Goal: Task Accomplishment & Management: Manage account settings

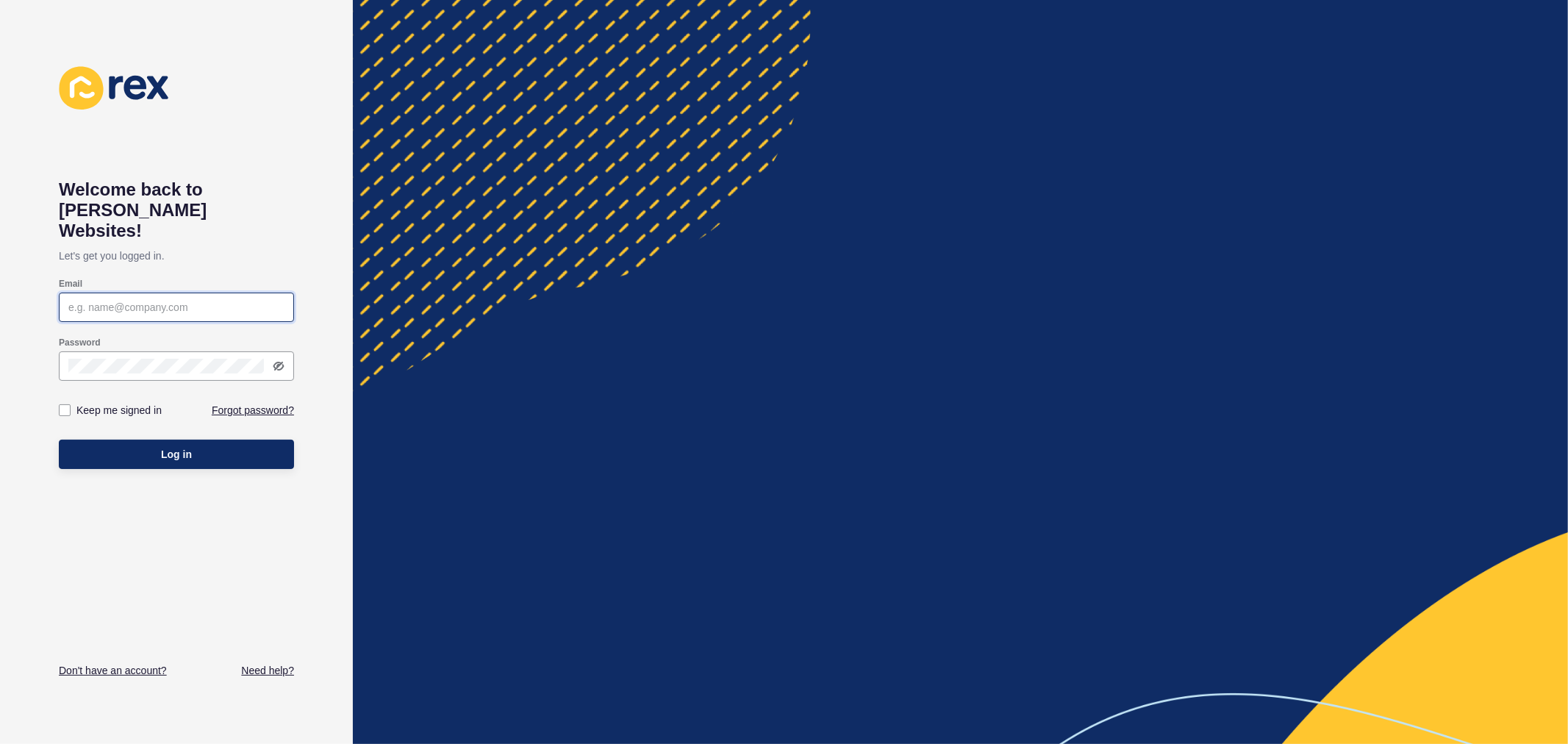
click at [86, 300] on input "Email" at bounding box center [177, 307] width 216 height 15
click at [230, 300] on input "Email" at bounding box center [177, 307] width 216 height 15
click at [59, 440] on button "Log in" at bounding box center [177, 455] width 236 height 29
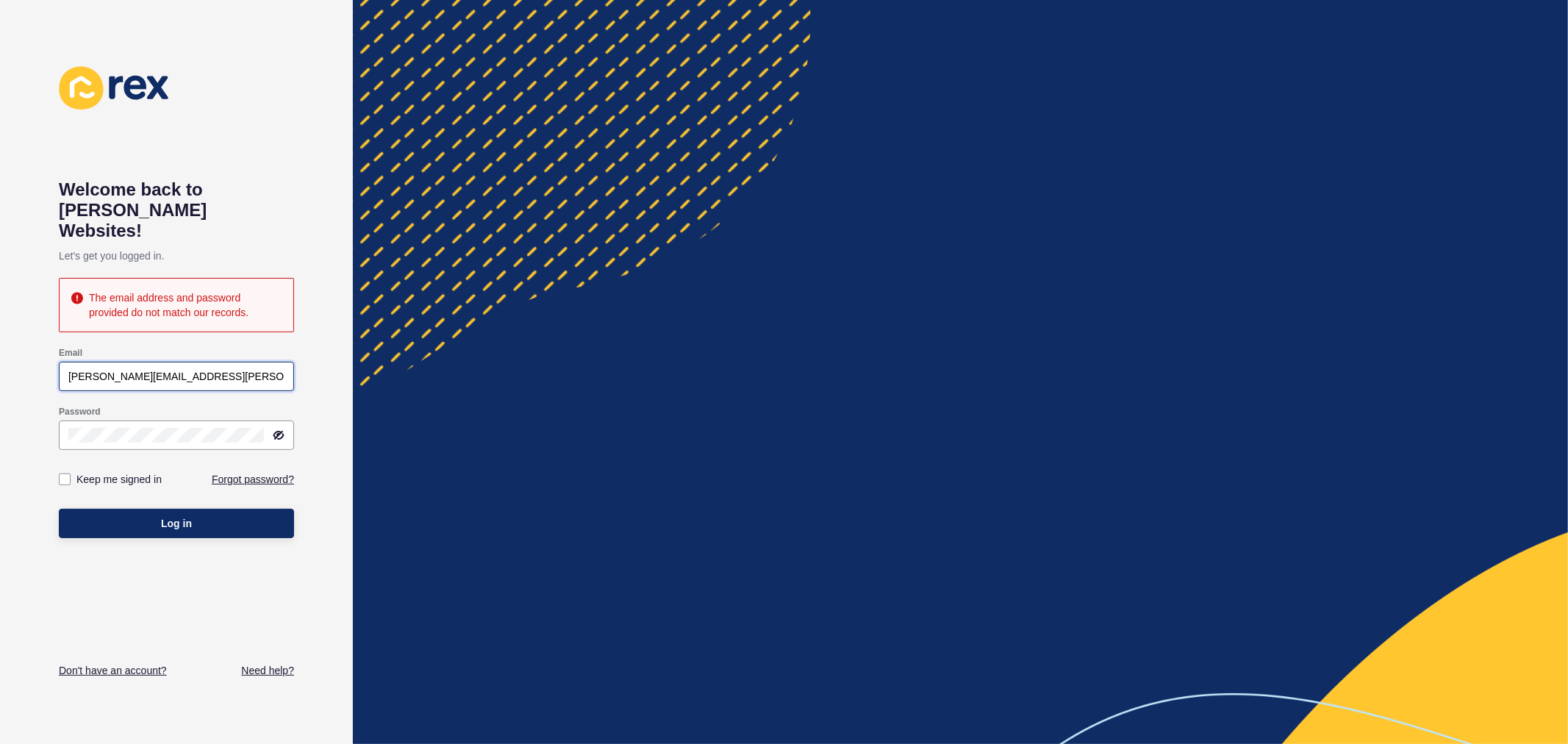
drag, startPoint x: 152, startPoint y: 364, endPoint x: 145, endPoint y: 385, distance: 22.1
click at [145, 385] on form "Email [PERSON_NAME][EMAIL_ADDRESS][PERSON_NAME][DOMAIN_NAME] Password Keep me s…" at bounding box center [177, 443] width 236 height 206
click at [225, 370] on input "[PERSON_NAME][EMAIL_ADDRESS][PERSON_NAME][DOMAIN_NAME]" at bounding box center [177, 376] width 216 height 15
type input "[PERSON_NAME][EMAIL_ADDRESS][PERSON_NAME][DOMAIN_NAME]"
click at [171, 516] on span "Log in" at bounding box center [176, 523] width 30 height 15
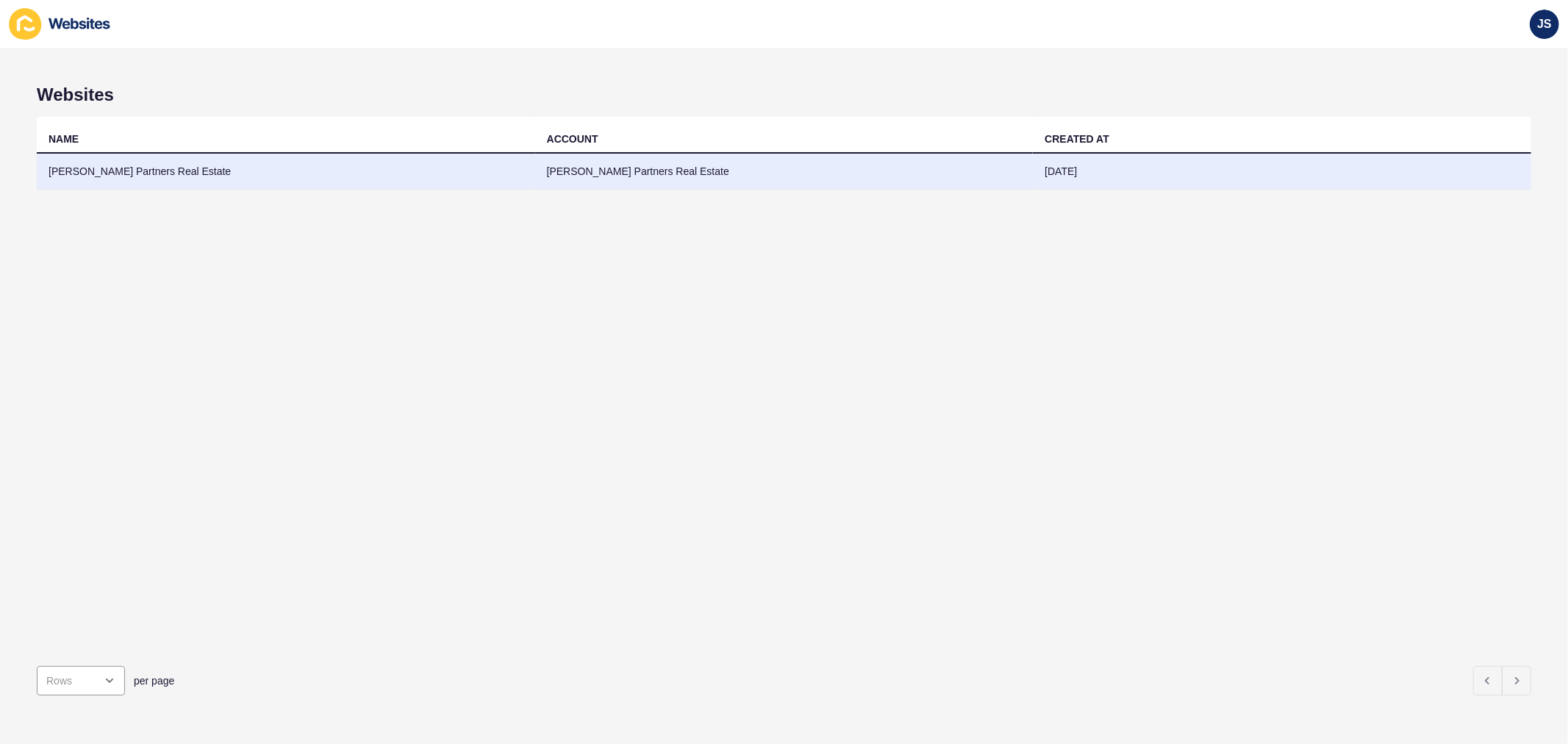
click at [334, 174] on td "[PERSON_NAME] Partners Real Estate" at bounding box center [285, 171] width 498 height 36
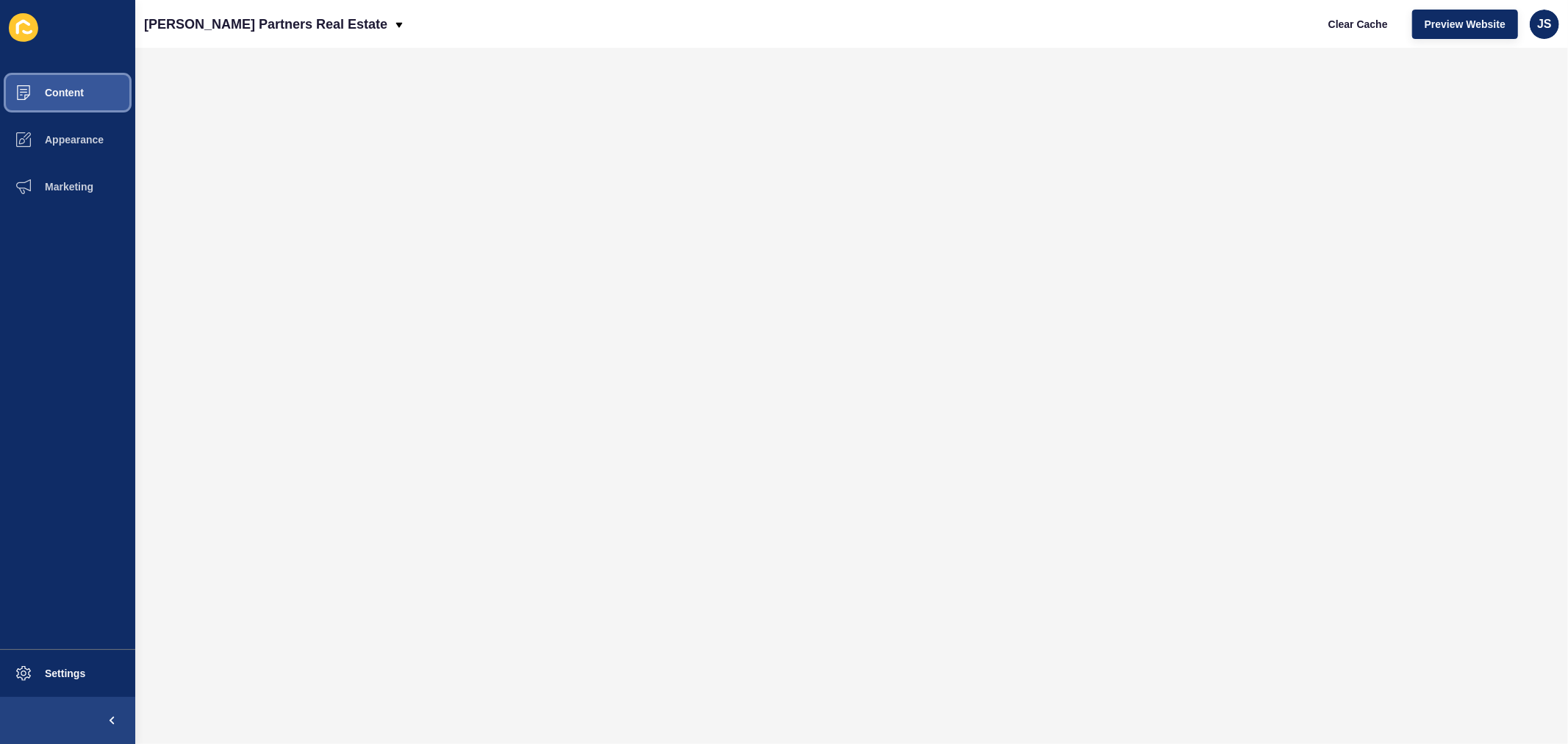
click at [69, 86] on button "Content" at bounding box center [68, 92] width 136 height 47
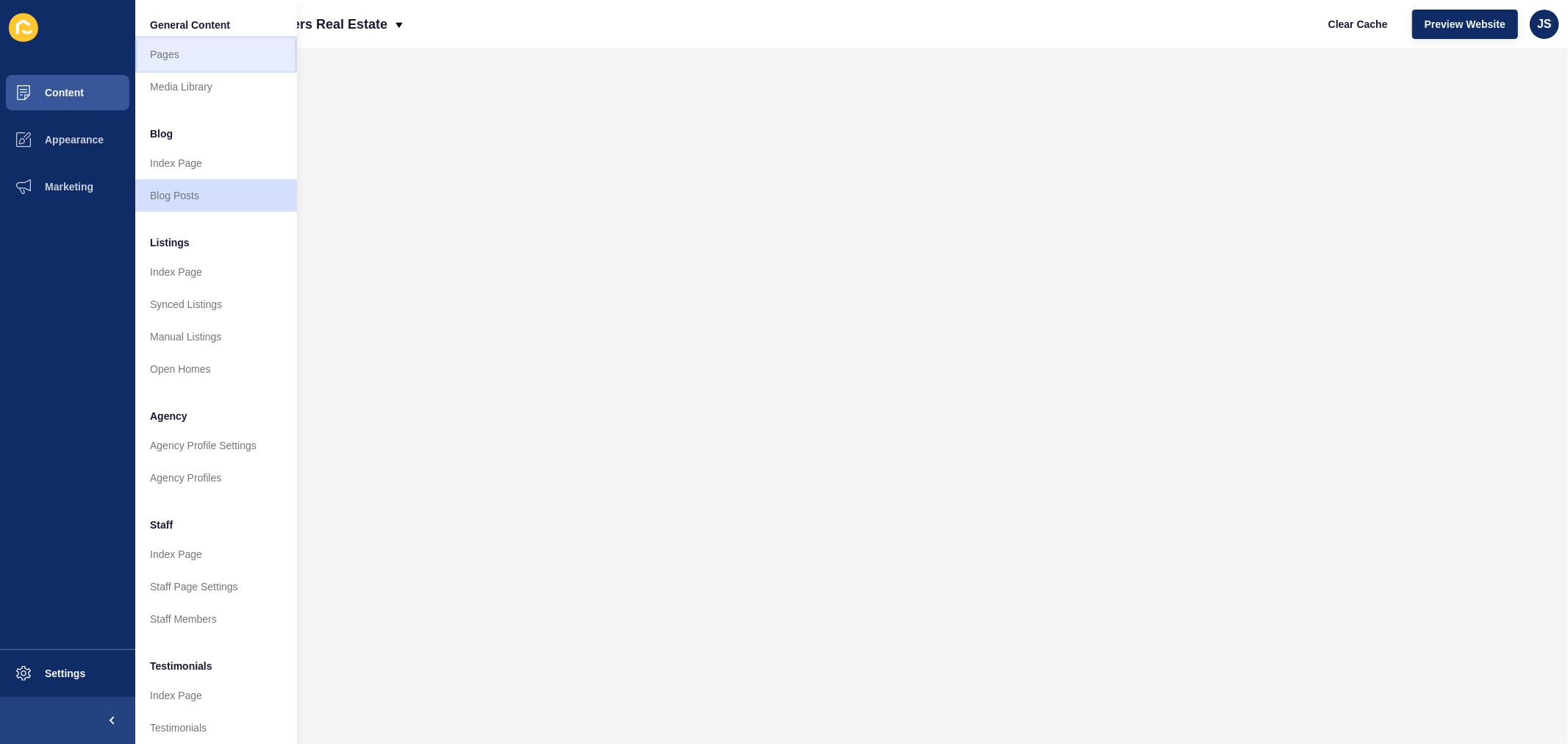
click at [180, 65] on link "Pages" at bounding box center [216, 54] width 162 height 32
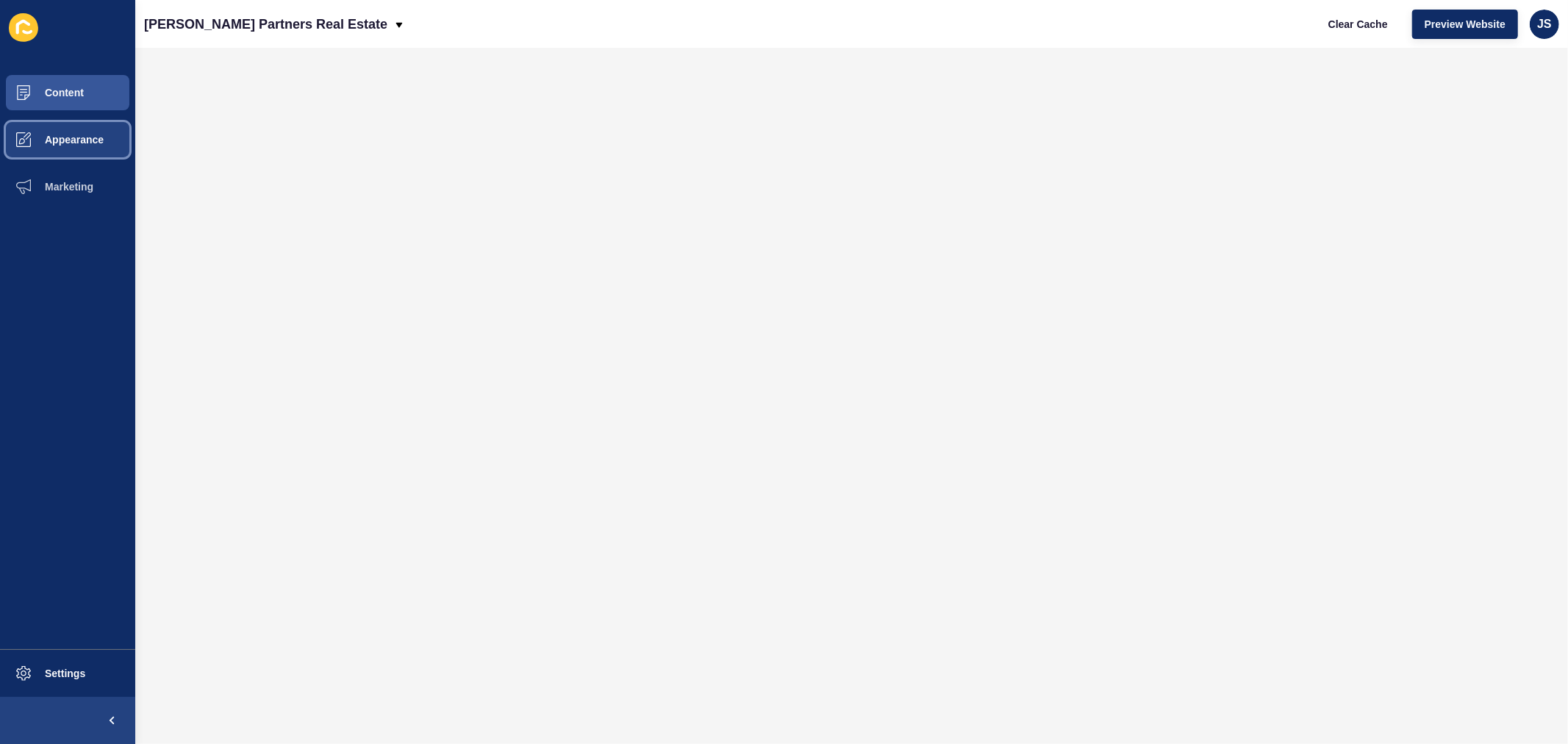
click at [110, 142] on button "Appearance" at bounding box center [68, 140] width 136 height 47
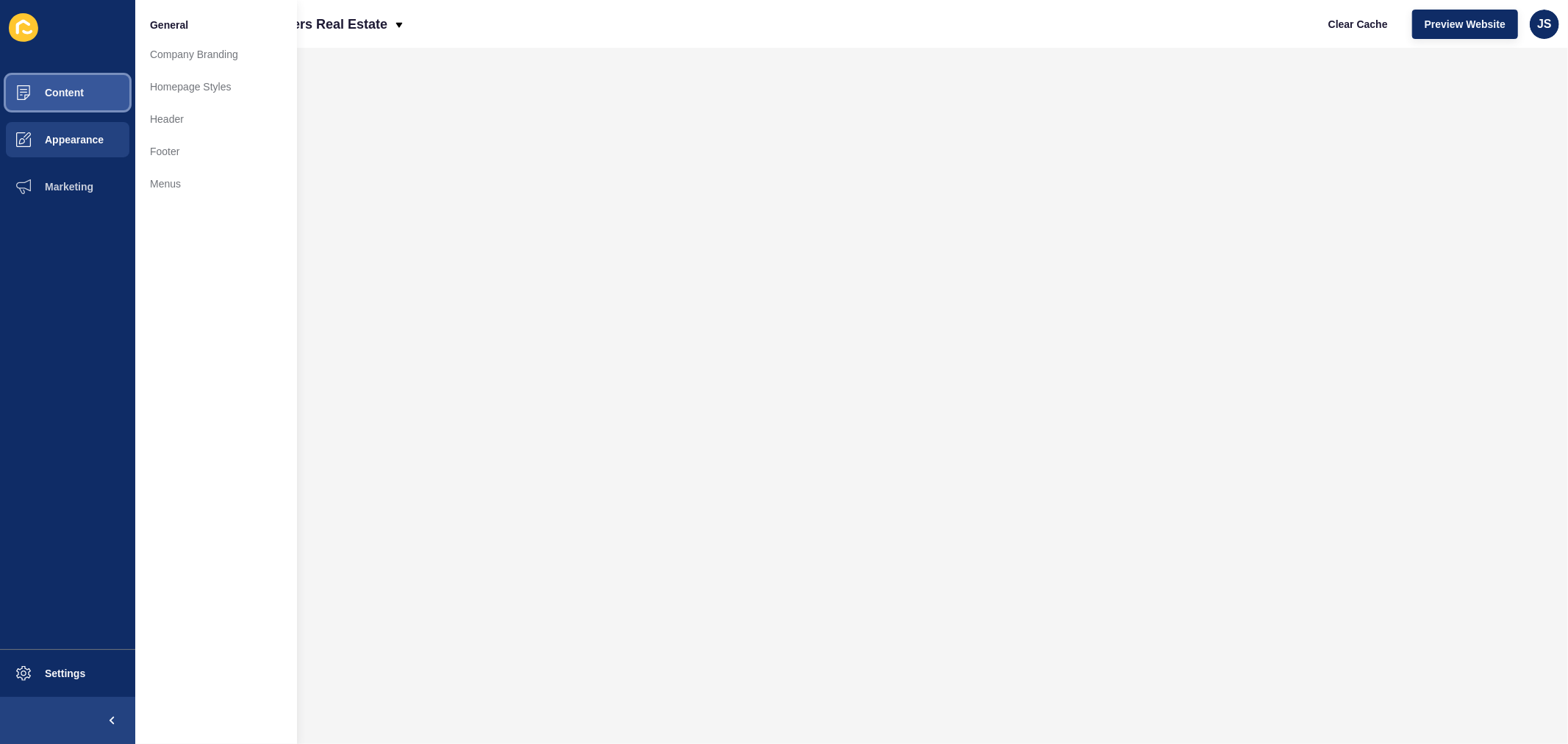
click at [90, 98] on button "Content" at bounding box center [68, 92] width 136 height 47
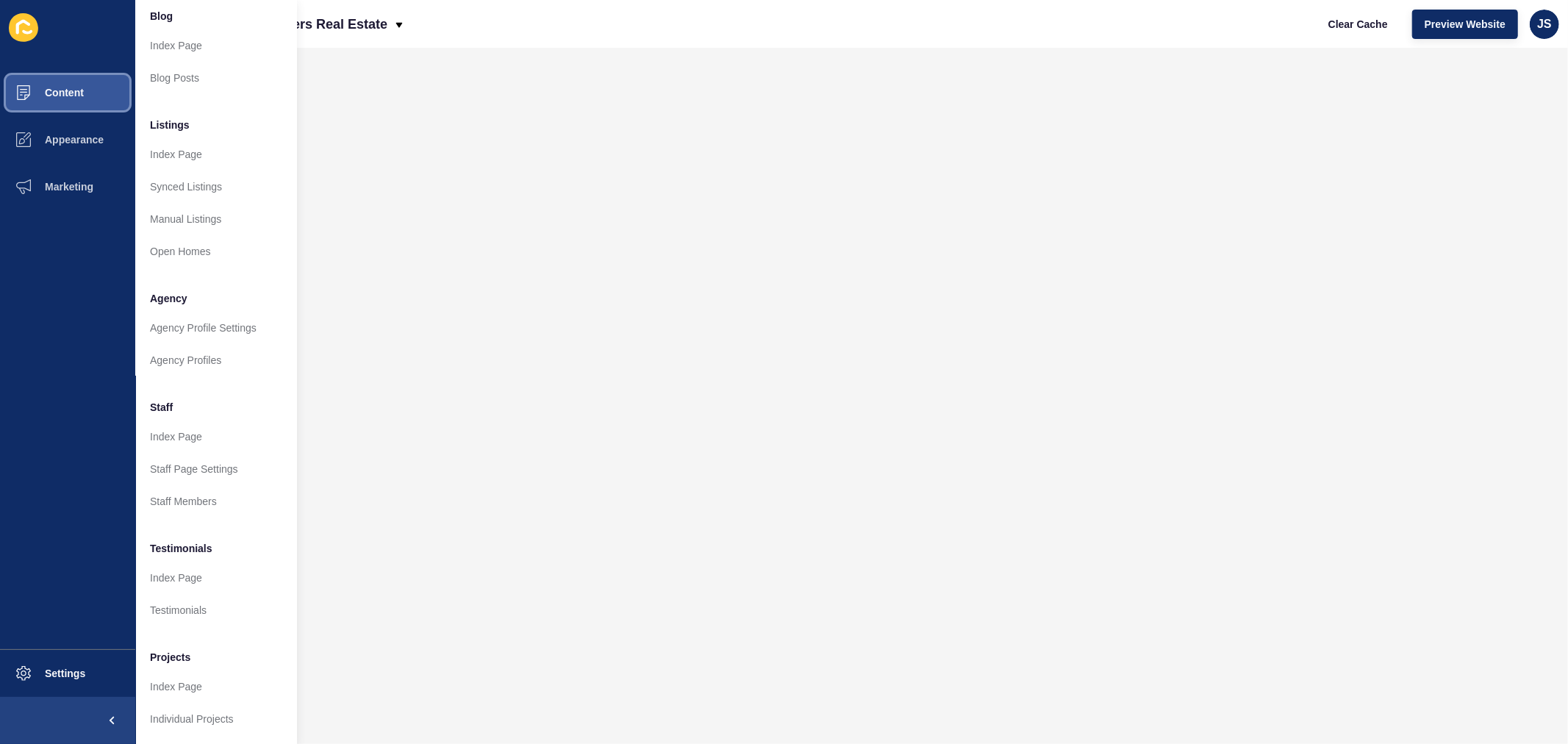
scroll to position [130, 0]
click at [86, 143] on span "Appearance" at bounding box center [51, 140] width 106 height 12
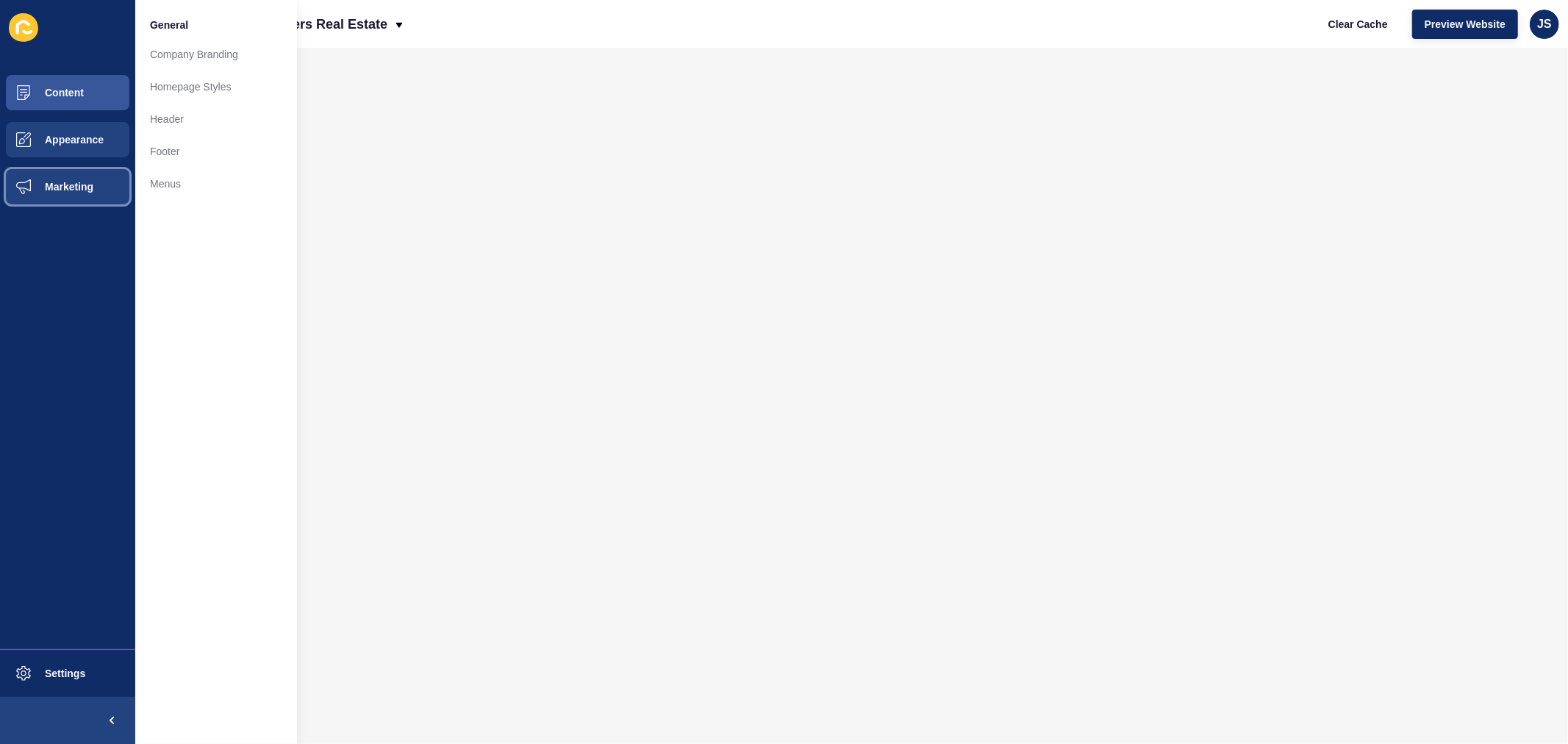
click at [68, 179] on button "Marketing" at bounding box center [68, 187] width 136 height 47
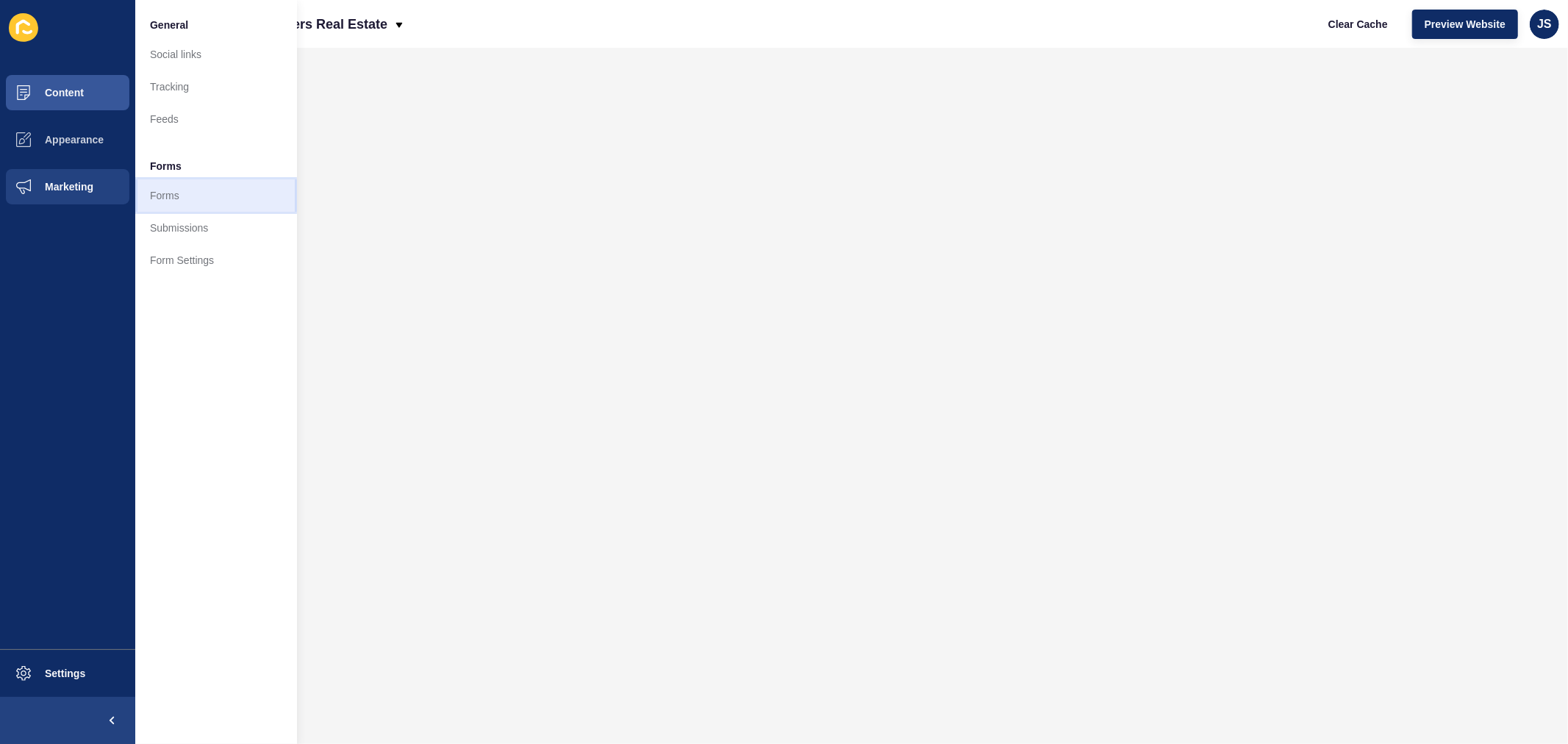
click at [156, 189] on link "Forms" at bounding box center [216, 196] width 162 height 32
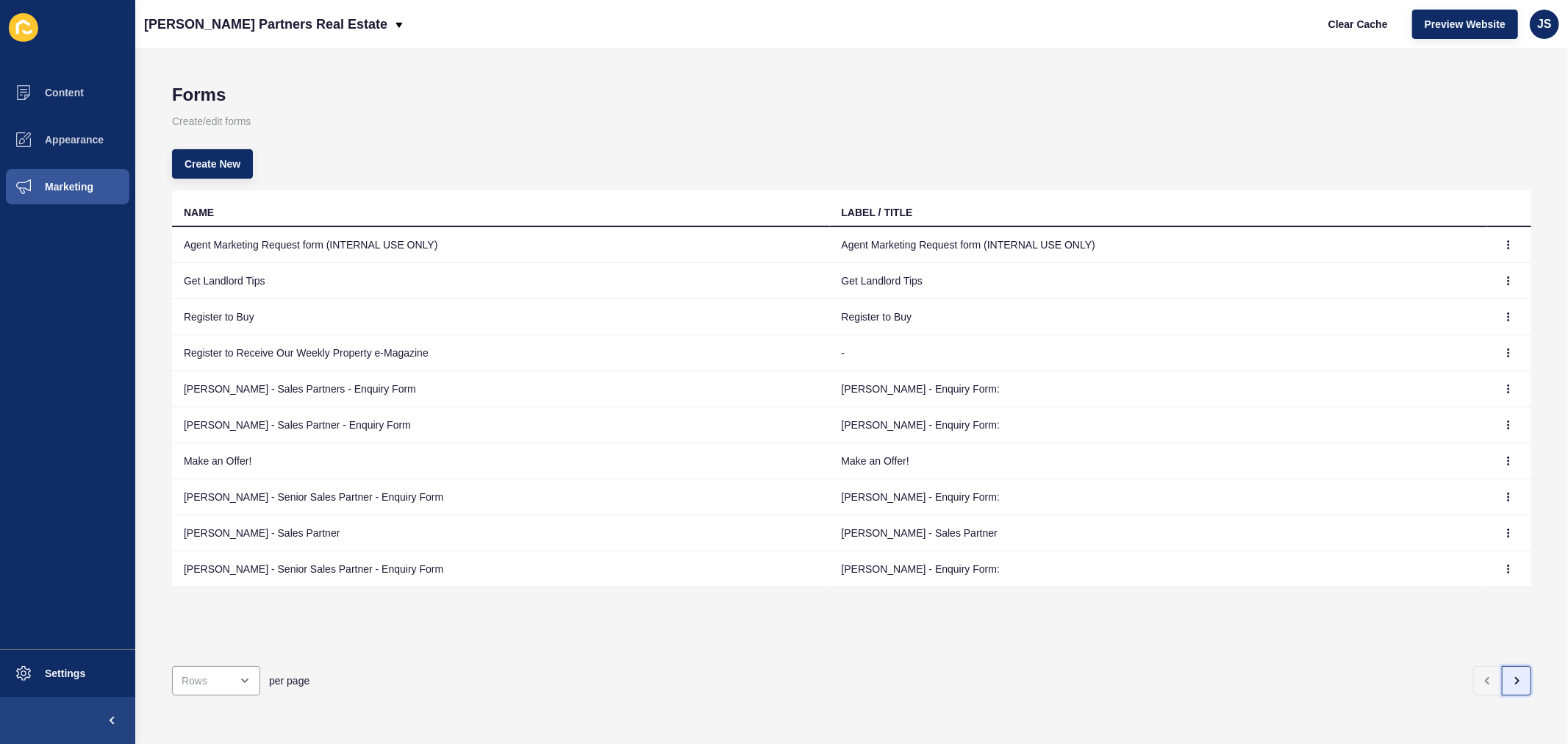
click at [1255, 567] on button "button" at bounding box center [1517, 681] width 29 height 29
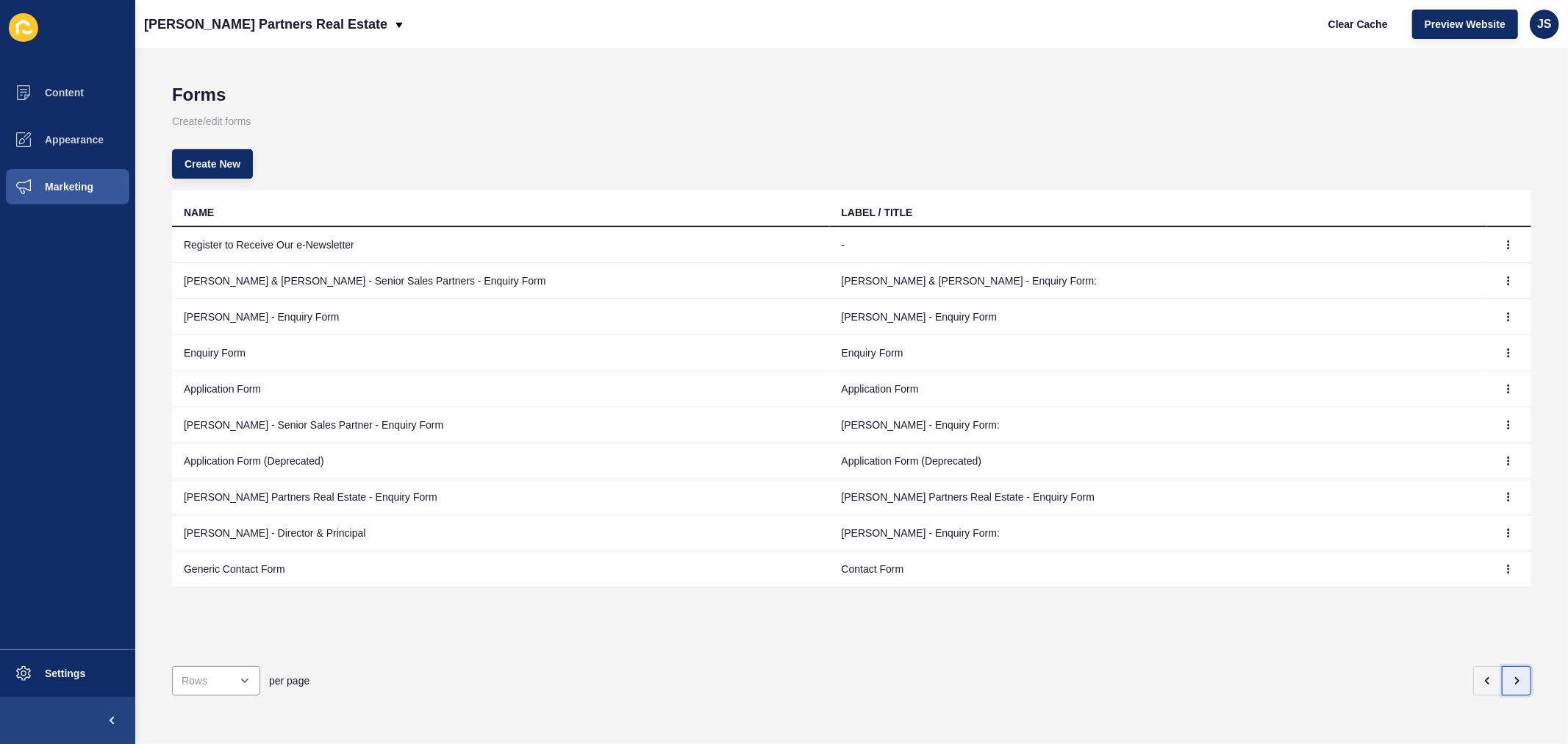
click at [1255, 567] on icon "button" at bounding box center [1517, 681] width 12 height 12
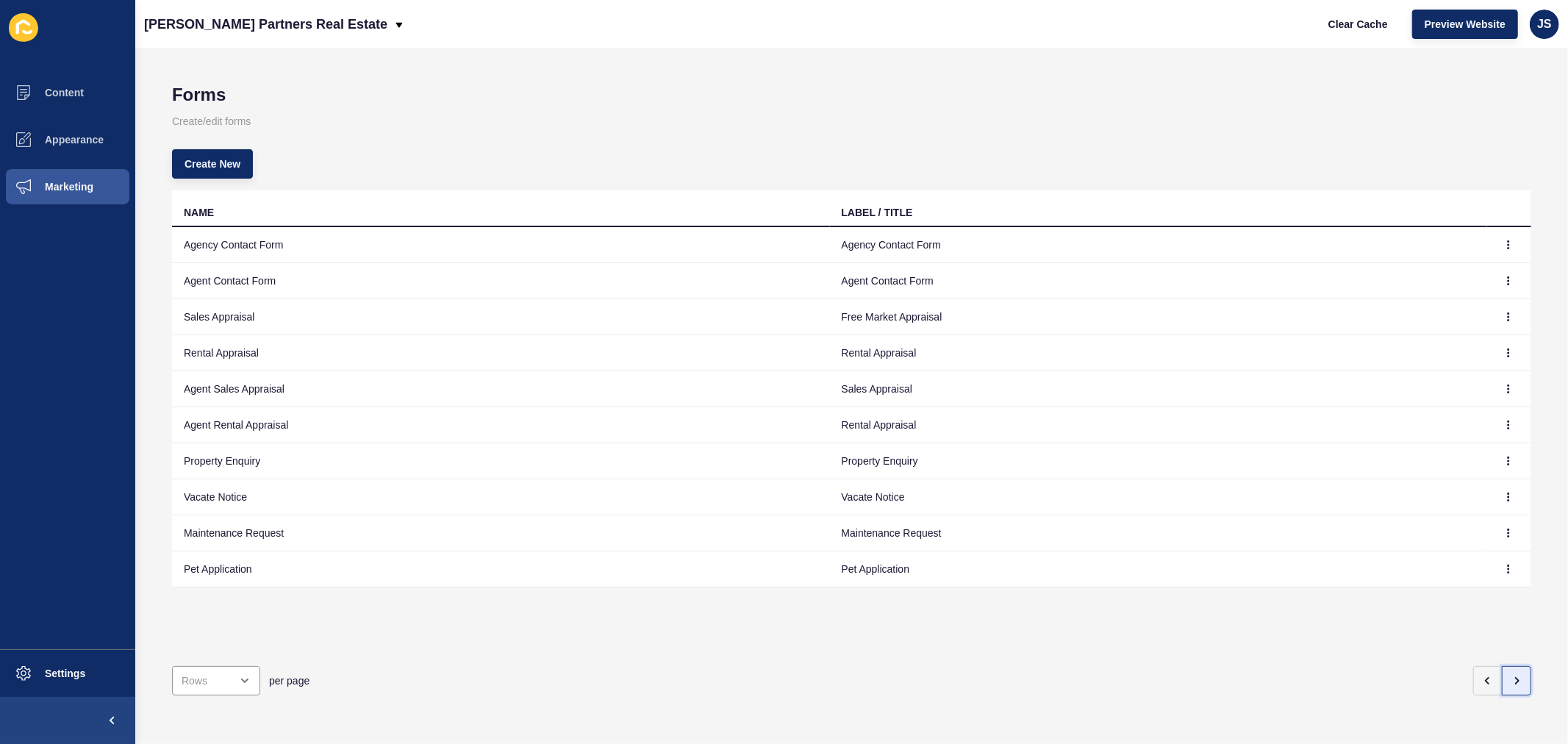
click at [1255, 567] on button "button" at bounding box center [1517, 681] width 29 height 29
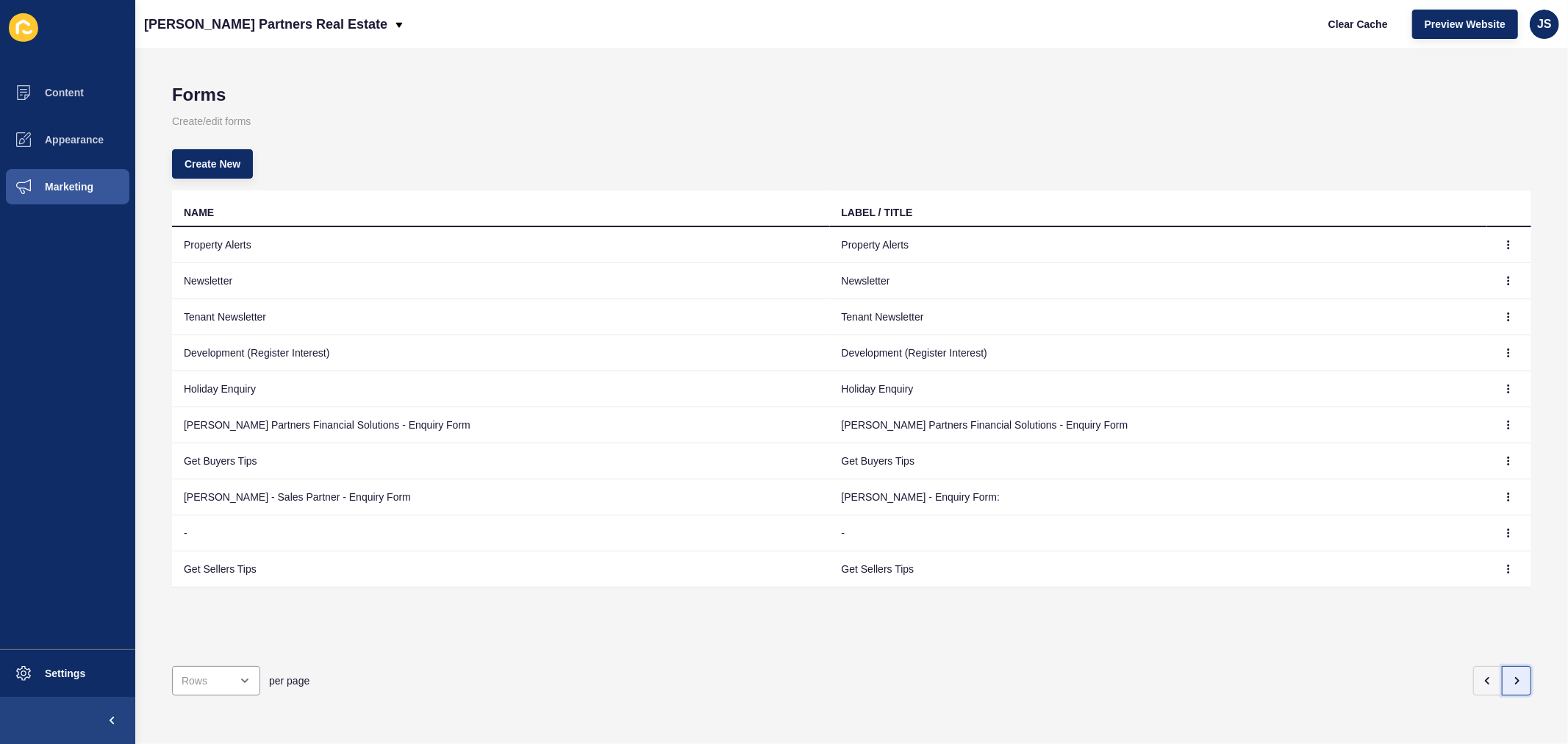
click at [1255, 567] on button "button" at bounding box center [1517, 681] width 29 height 29
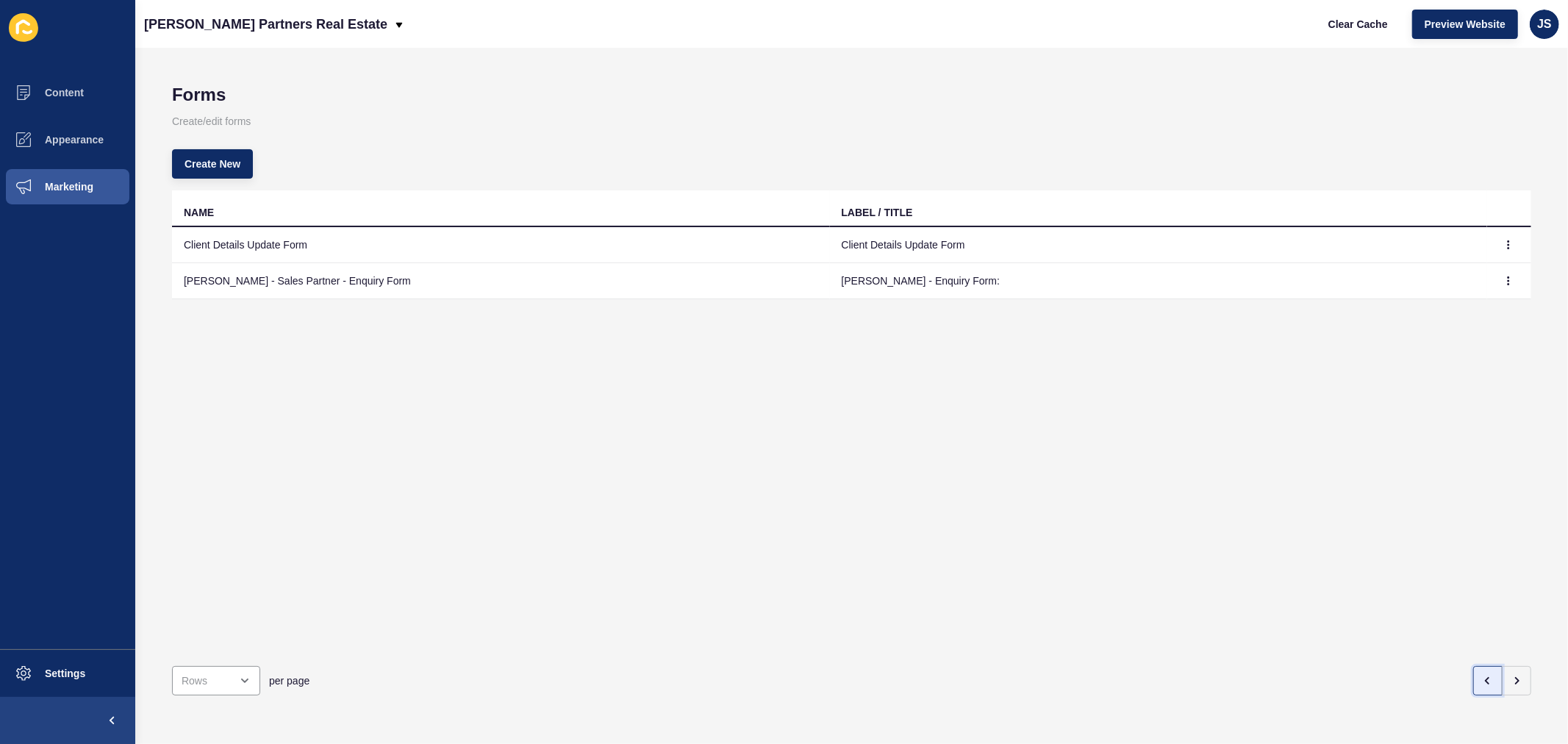
click at [1255, 567] on button "button" at bounding box center [1488, 681] width 29 height 29
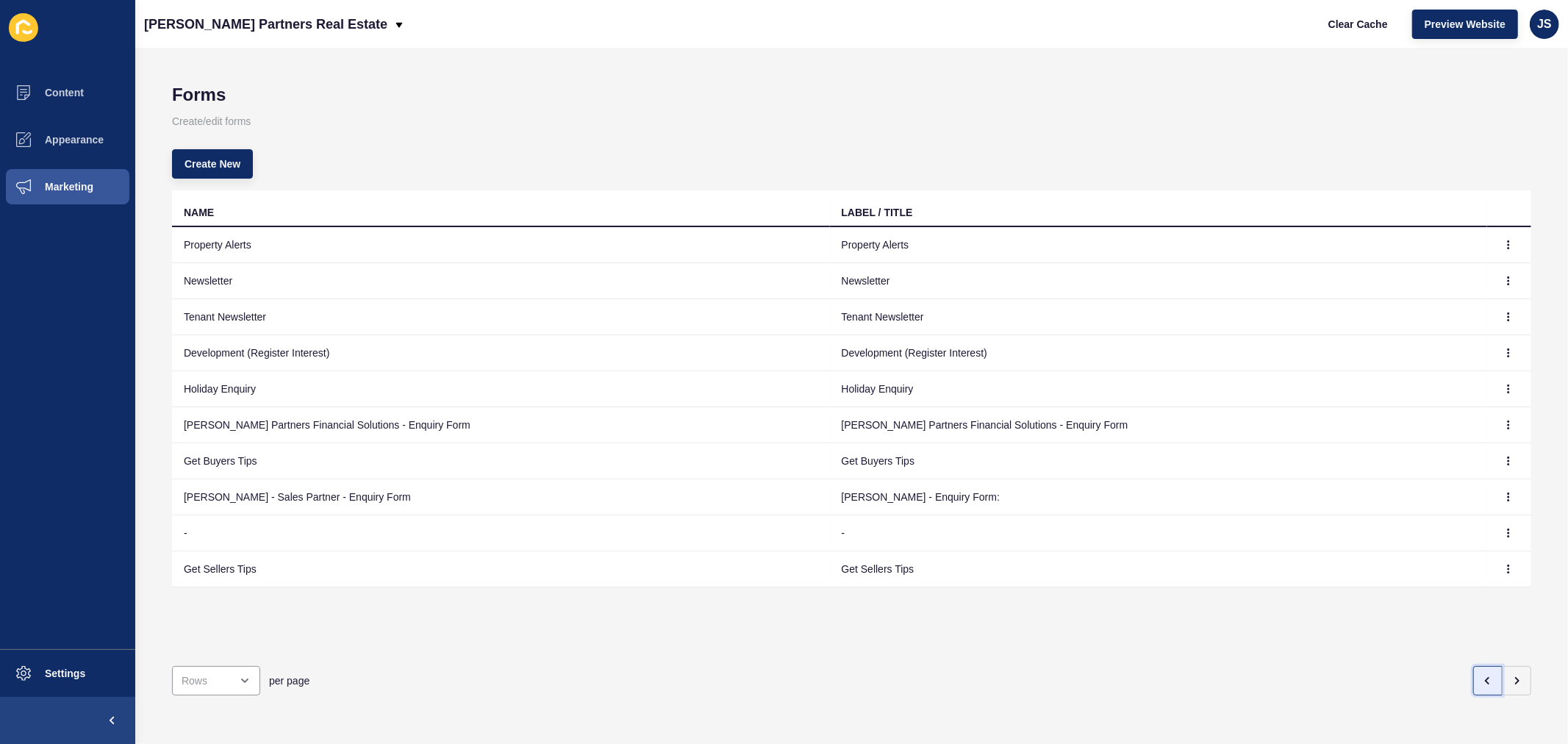
click at [1255, 567] on button "button" at bounding box center [1488, 681] width 29 height 29
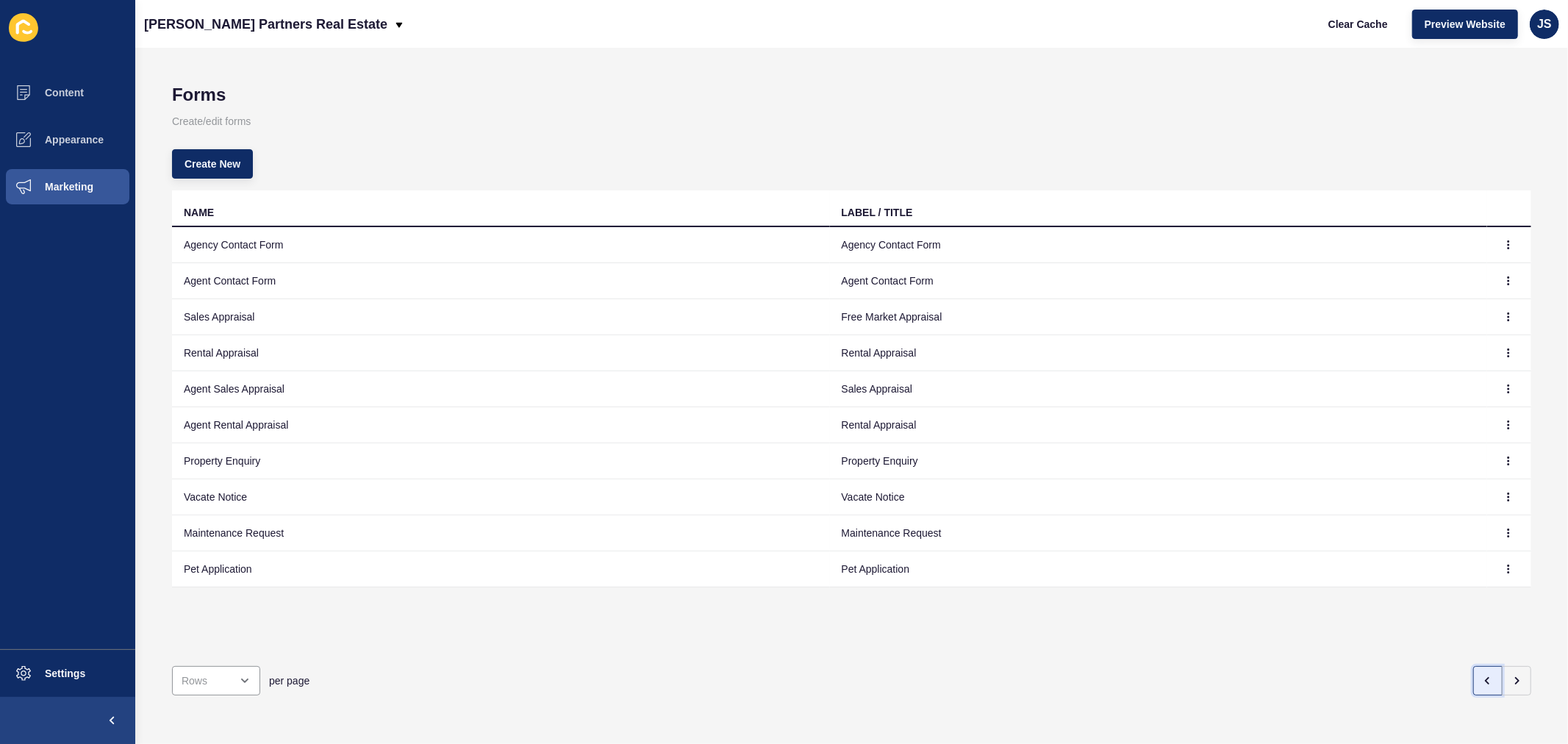
click at [1255, 567] on button "button" at bounding box center [1488, 681] width 29 height 29
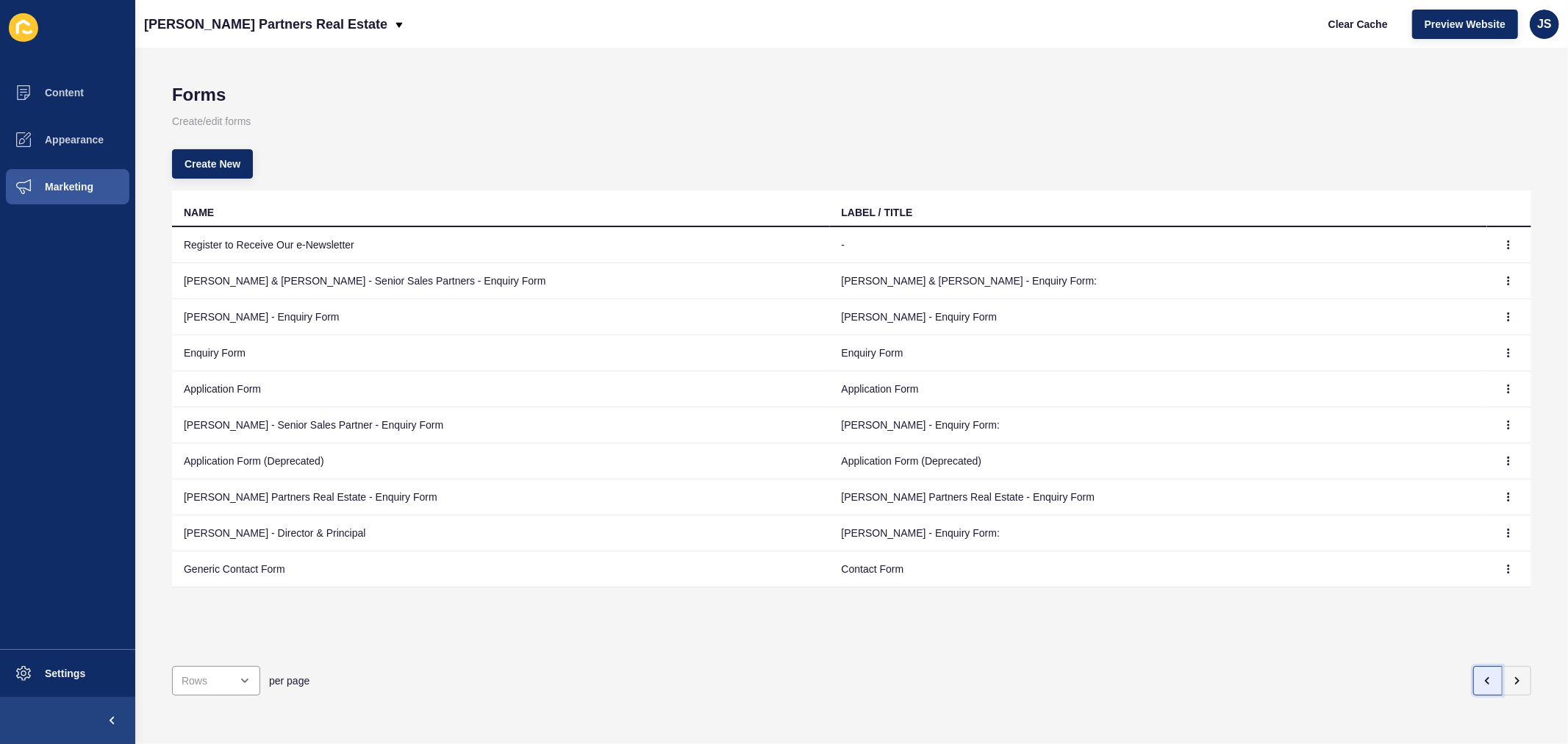
click at [1255, 567] on button "button" at bounding box center [1488, 681] width 29 height 29
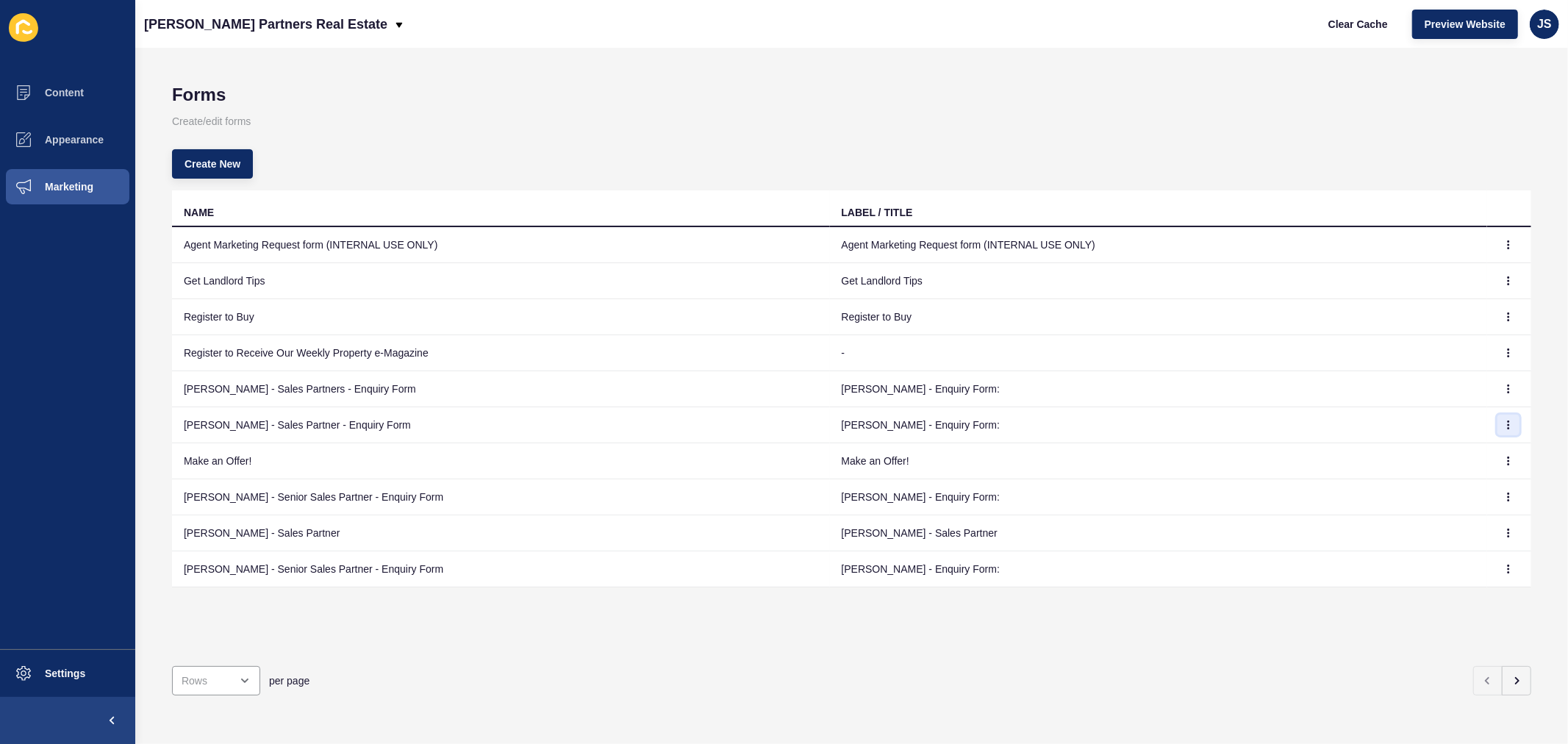
click at [1255, 426] on icon "button" at bounding box center [1508, 425] width 9 height 9
click at [1255, 452] on link "Edit" at bounding box center [1456, 454] width 103 height 32
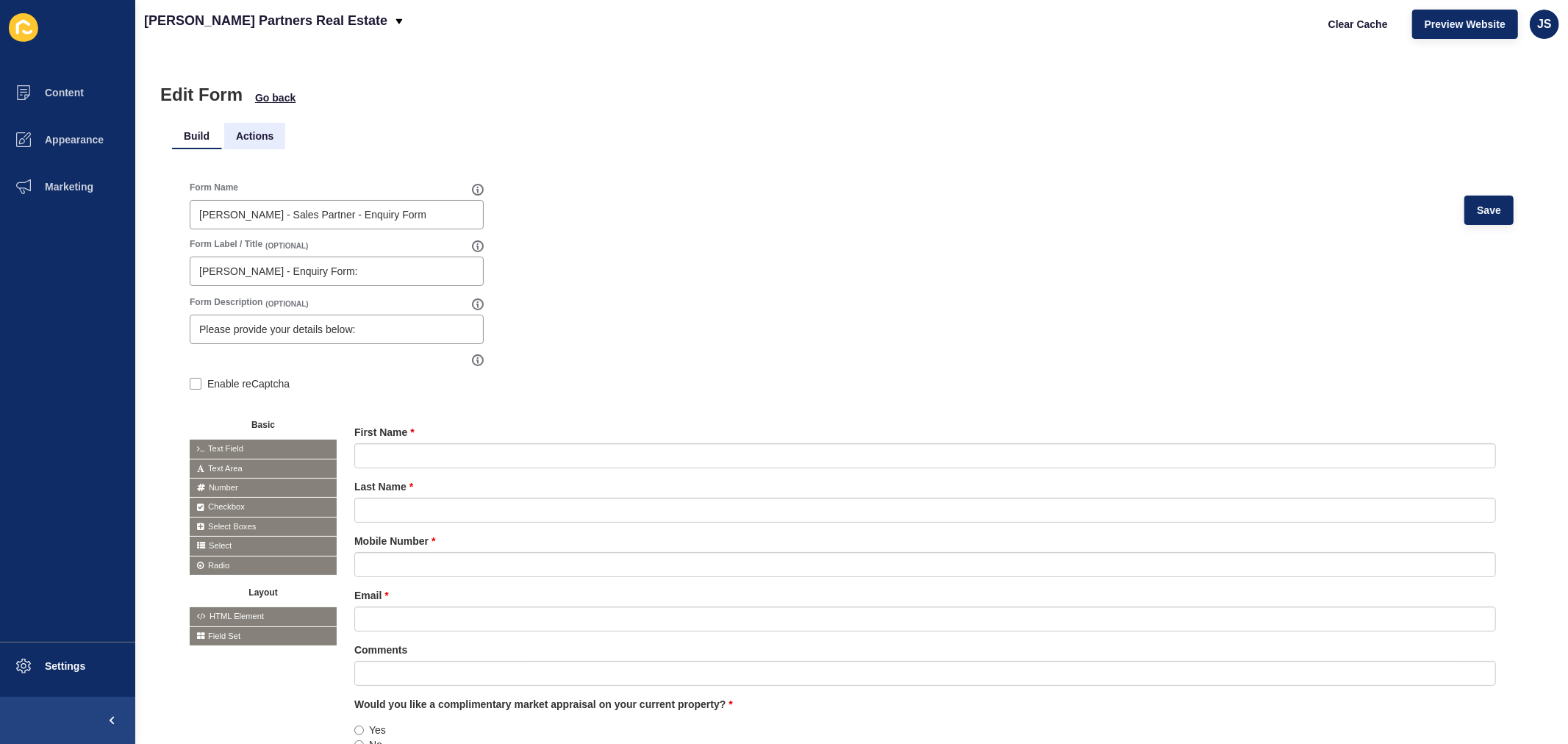
click at [264, 139] on li "Actions" at bounding box center [254, 136] width 61 height 27
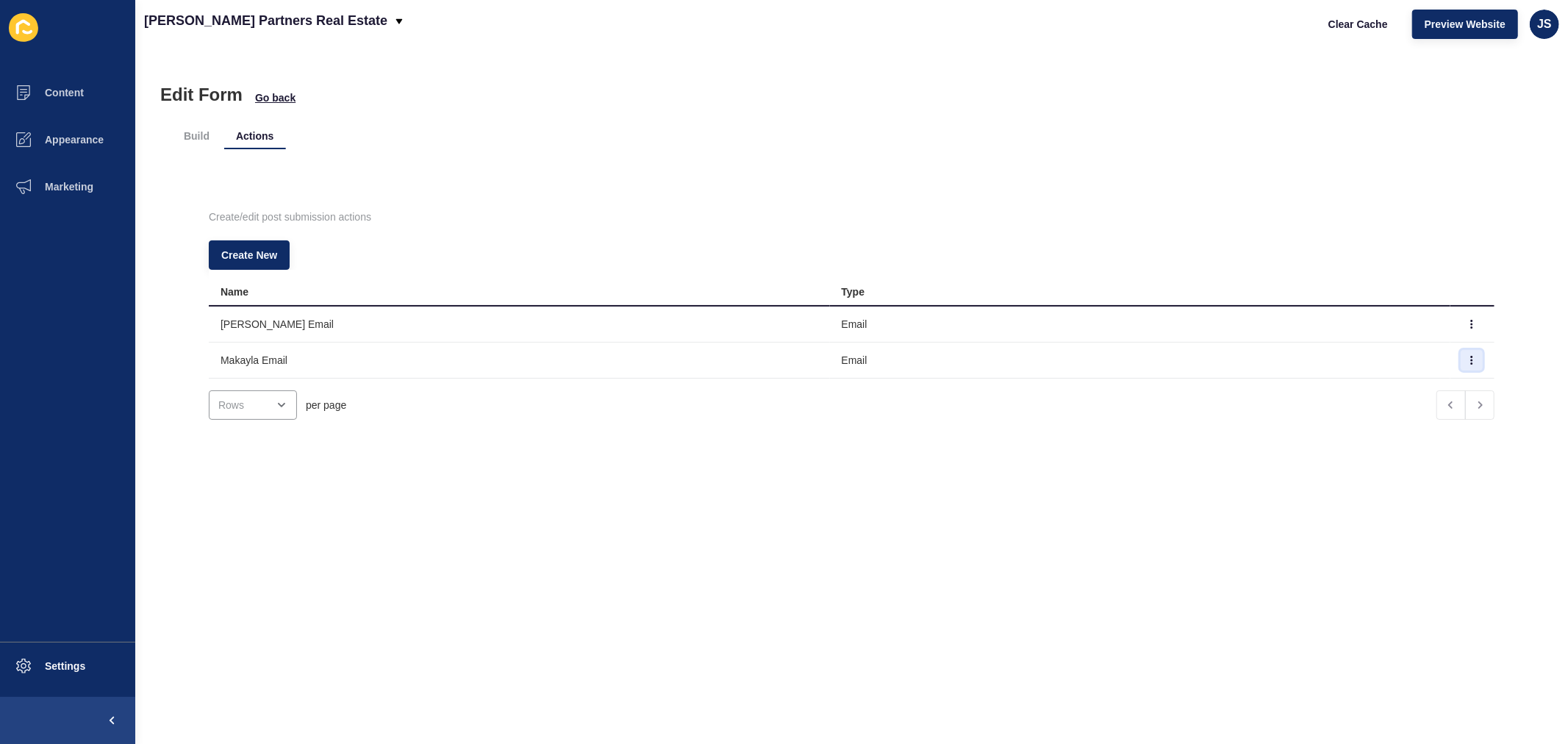
click at [1255, 362] on icon "button" at bounding box center [1472, 360] width 9 height 9
click at [1255, 384] on link "Edit" at bounding box center [1407, 389] width 103 height 32
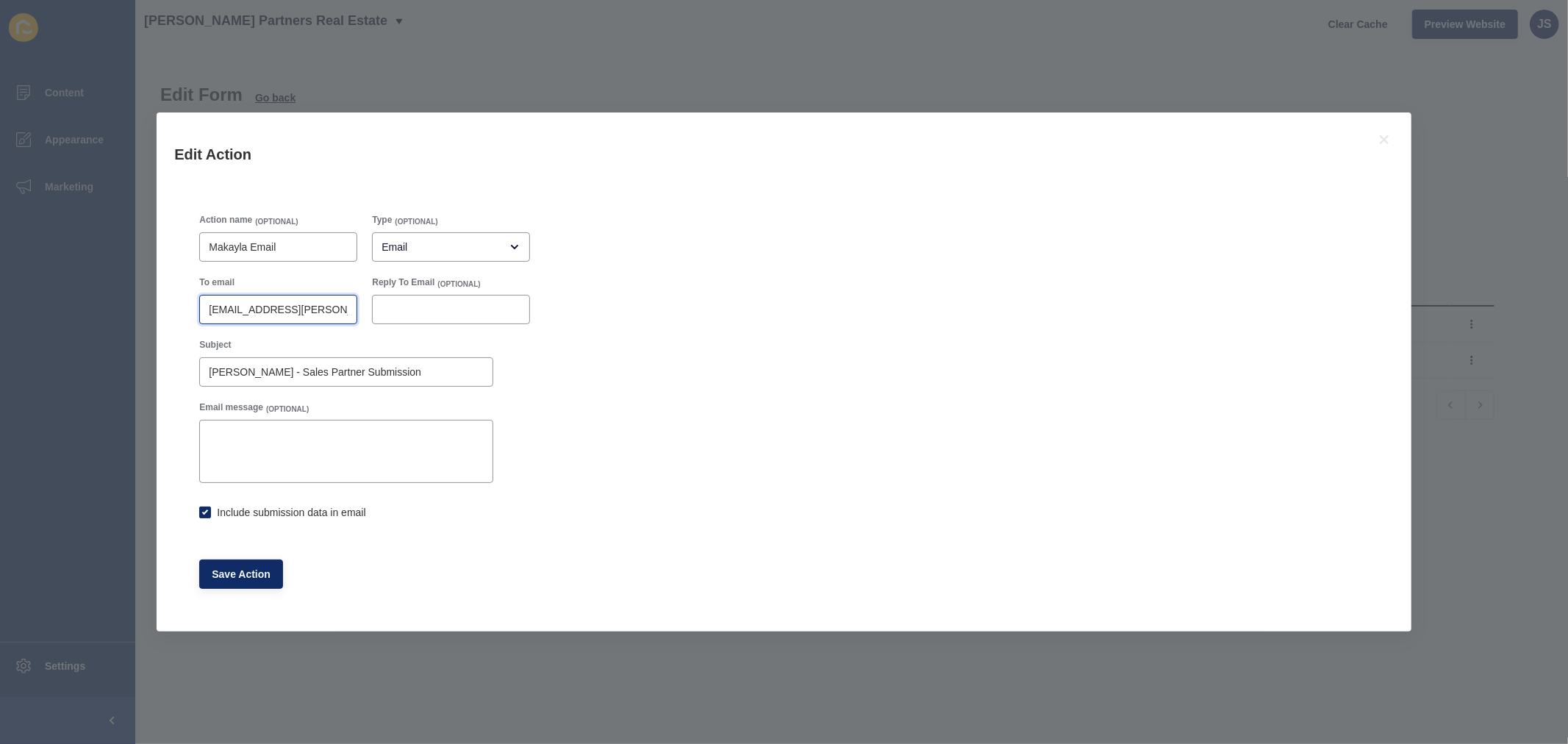
click at [334, 306] on input "[EMAIL_ADDRESS][PERSON_NAME][DOMAIN_NAME]" at bounding box center [278, 310] width 139 height 15
checkbox input "true"
click at [1255, 138] on icon at bounding box center [1384, 140] width 18 height 18
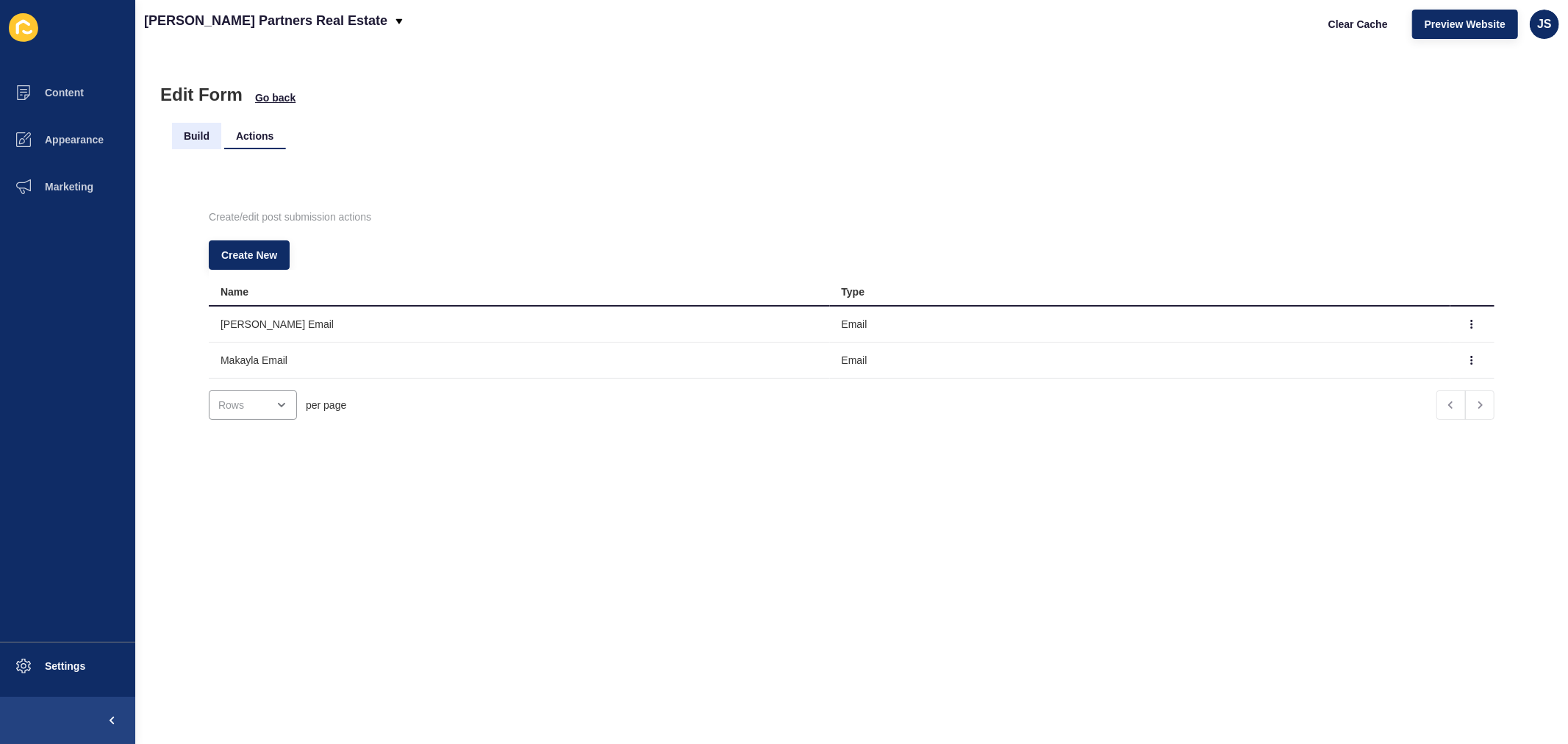
click at [195, 135] on li "Build" at bounding box center [196, 136] width 49 height 27
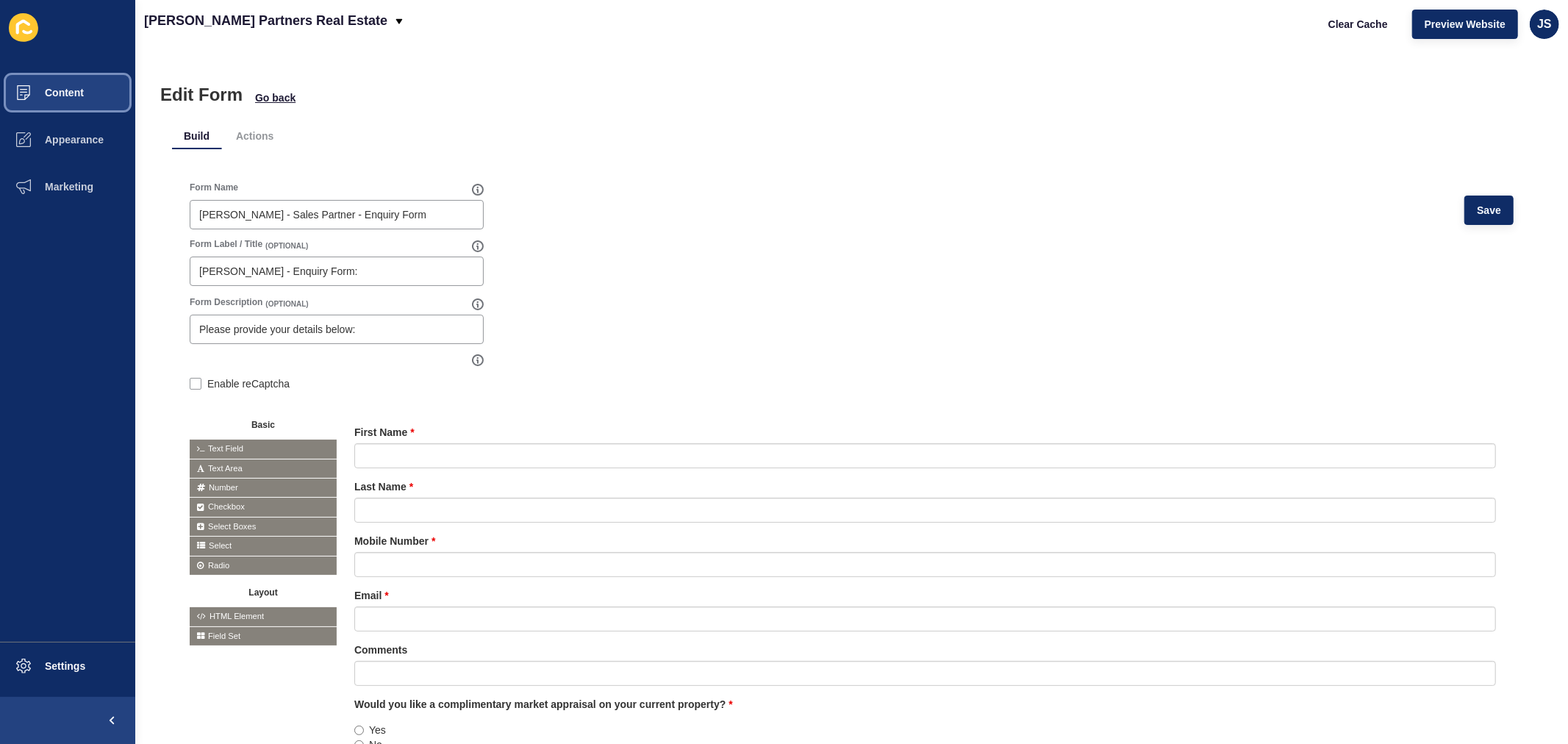
click at [85, 105] on button "Content" at bounding box center [68, 92] width 136 height 47
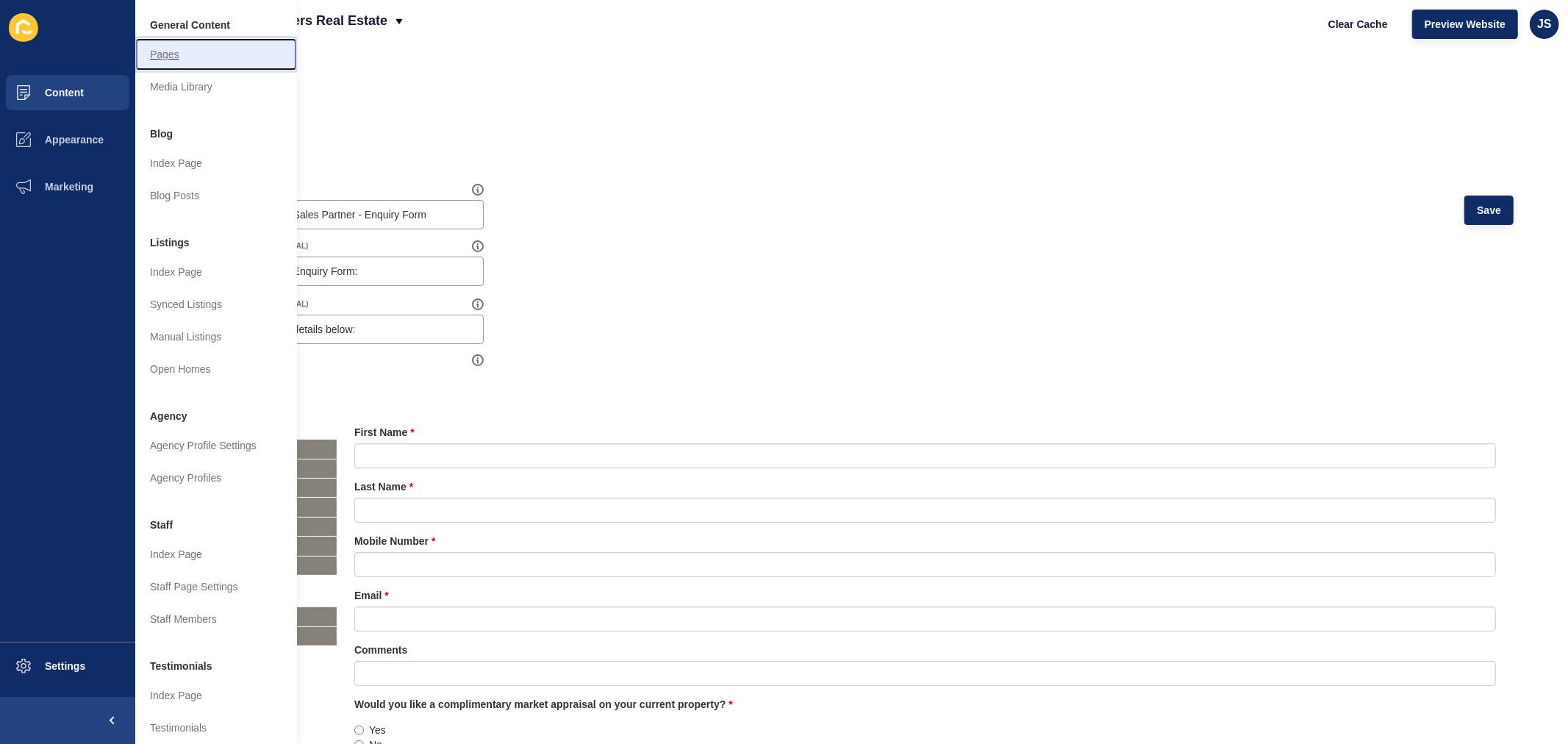
click at [177, 63] on link "Pages" at bounding box center [216, 54] width 162 height 32
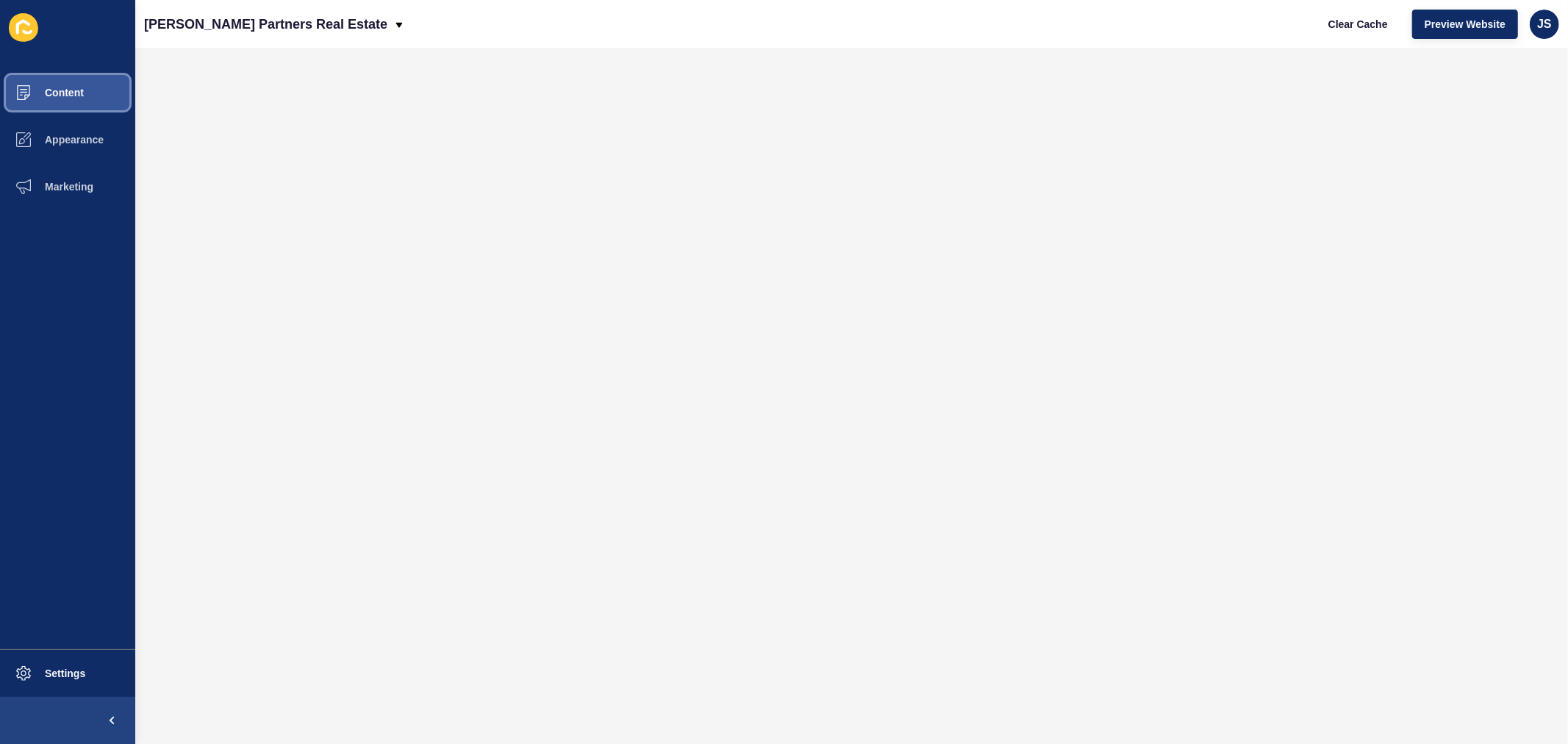
click at [84, 98] on button "Content" at bounding box center [68, 92] width 136 height 47
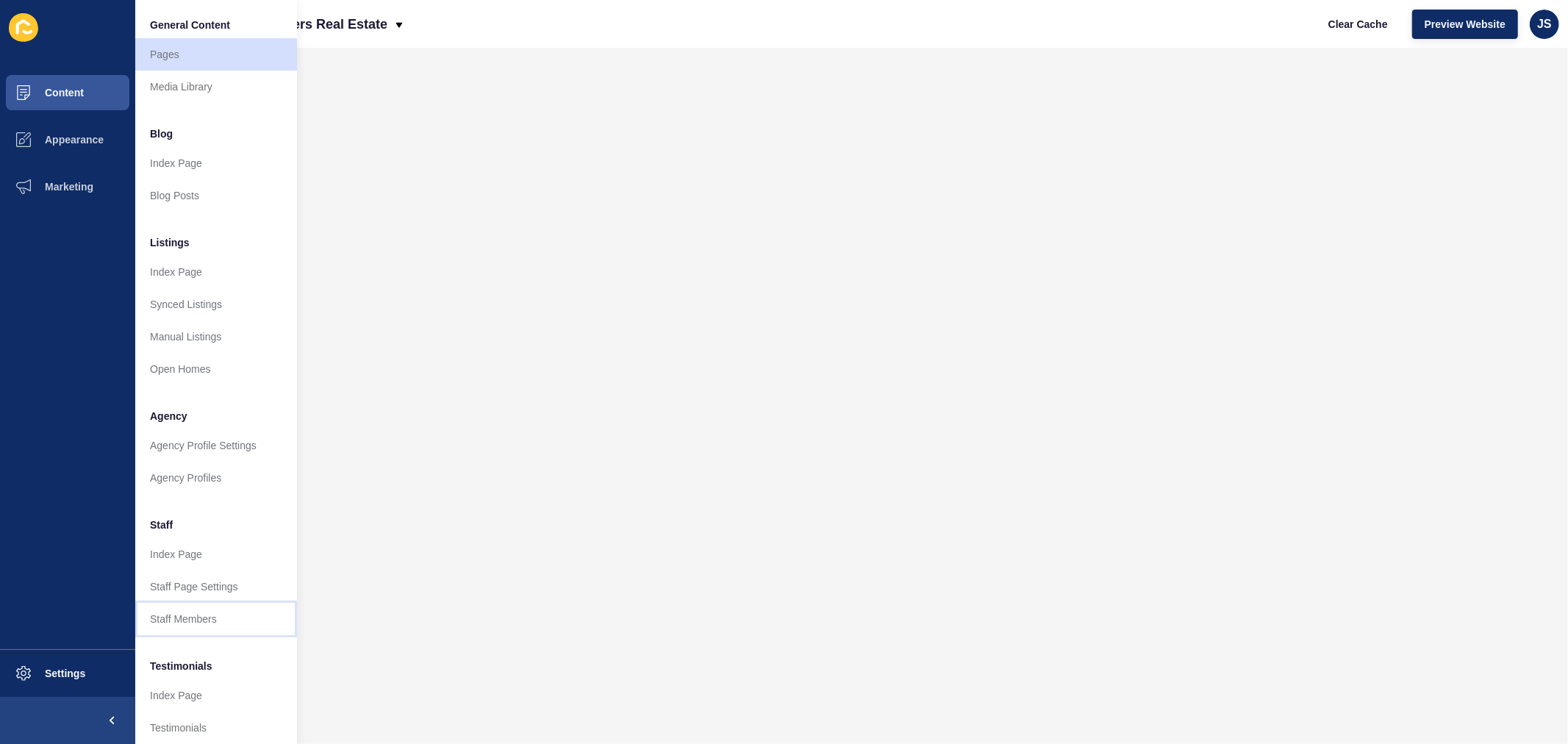
click at [192, 567] on link "Staff Members" at bounding box center [216, 619] width 162 height 32
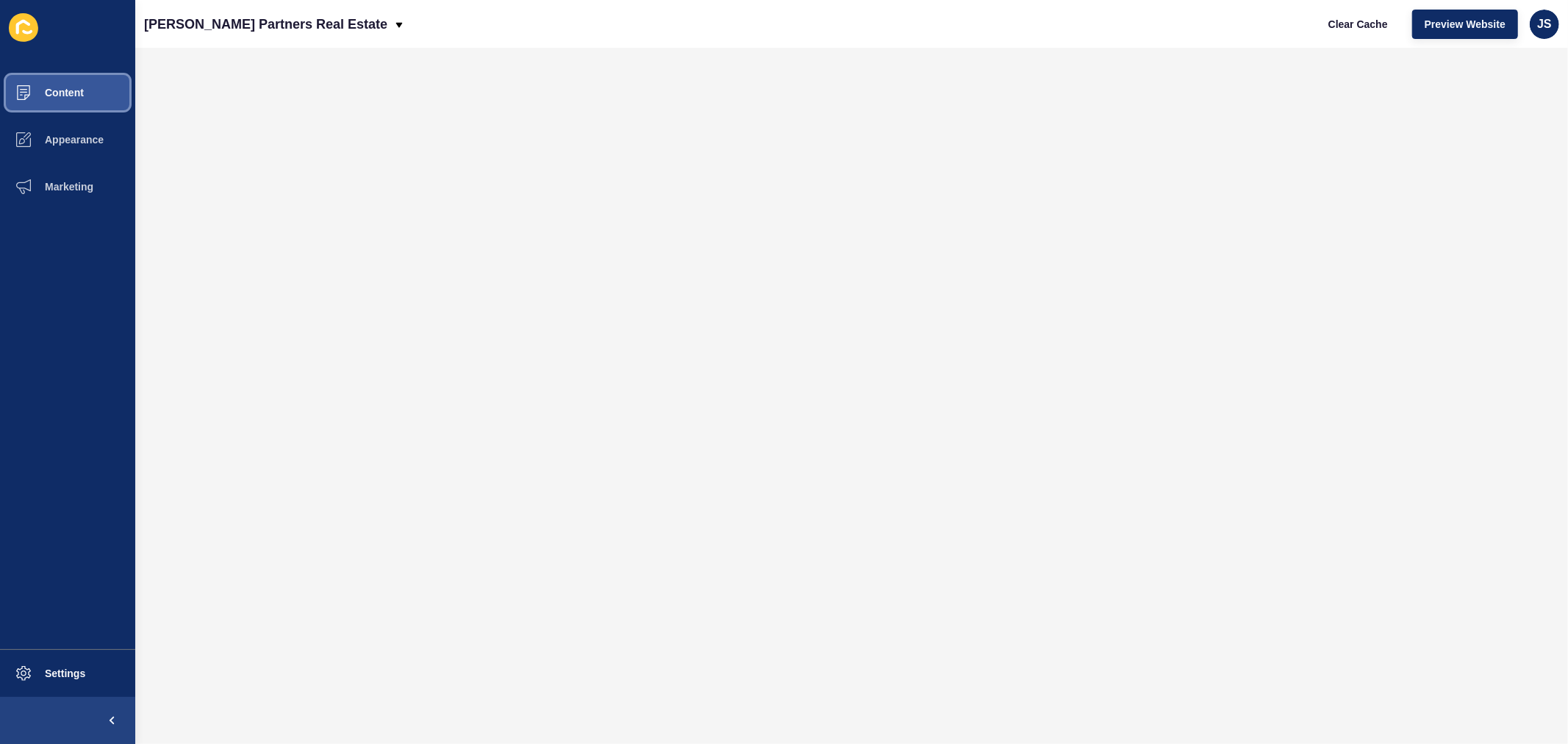
click at [104, 90] on button "Content" at bounding box center [68, 92] width 136 height 47
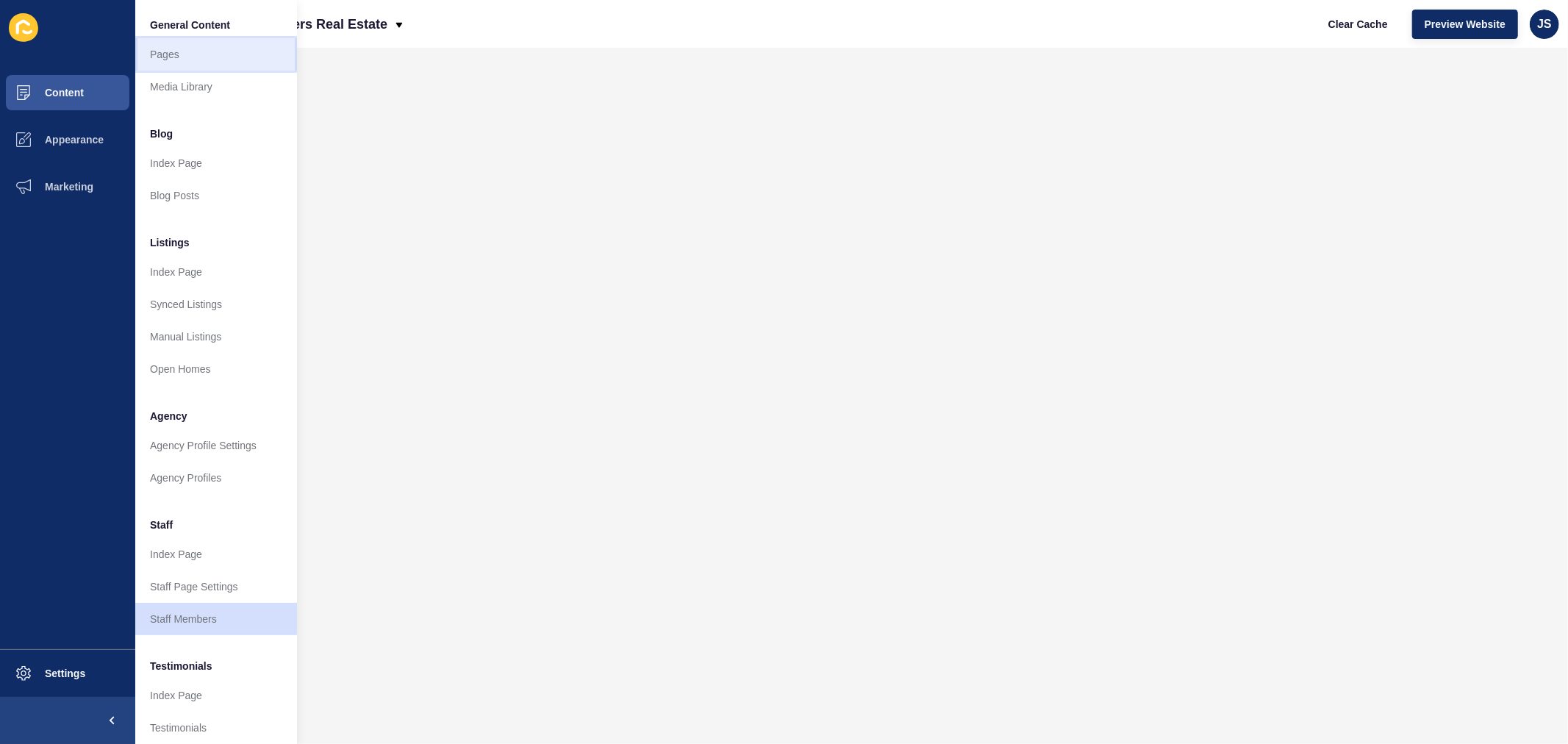
click at [160, 62] on link "Pages" at bounding box center [216, 54] width 162 height 32
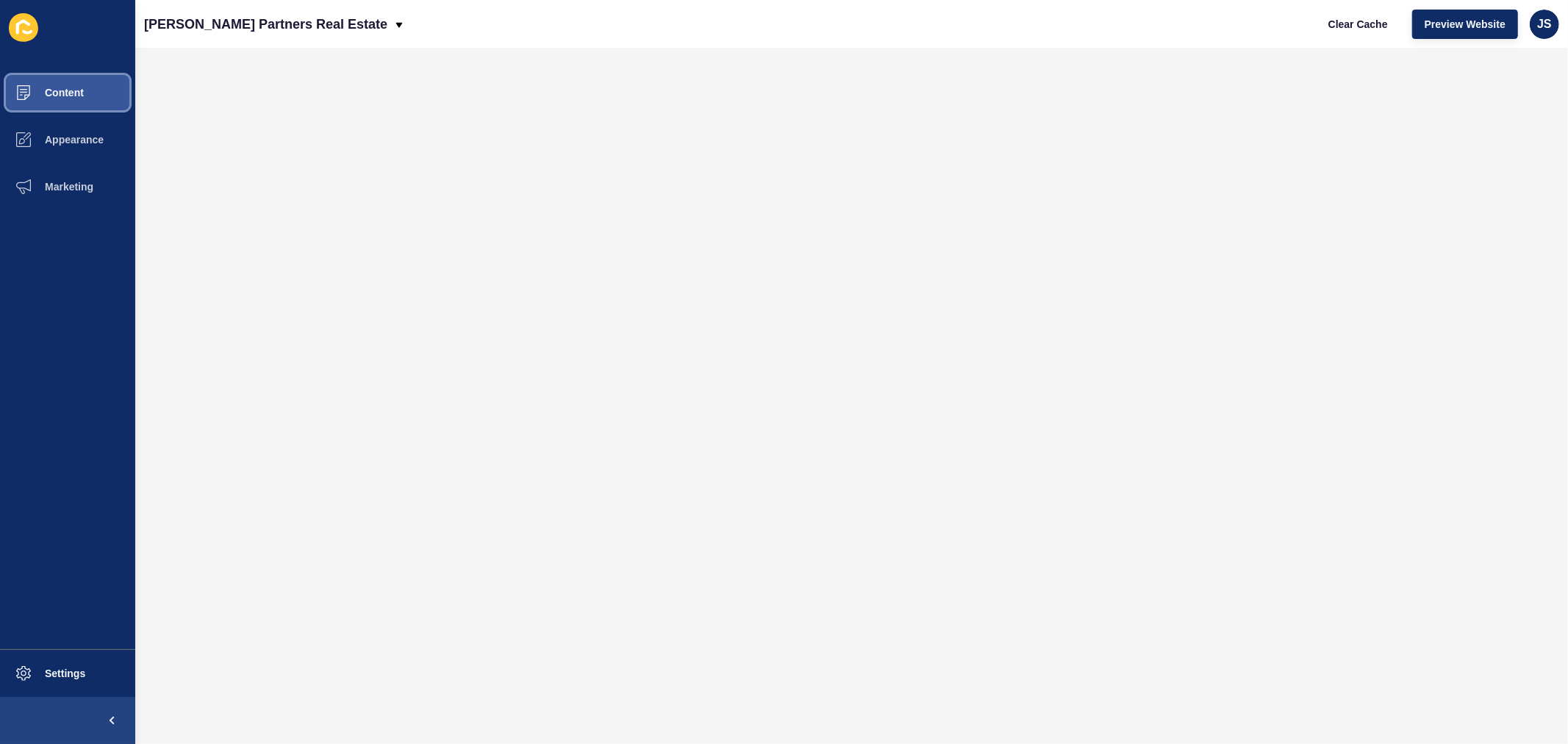
click at [83, 92] on span "Content" at bounding box center [41, 92] width 86 height 12
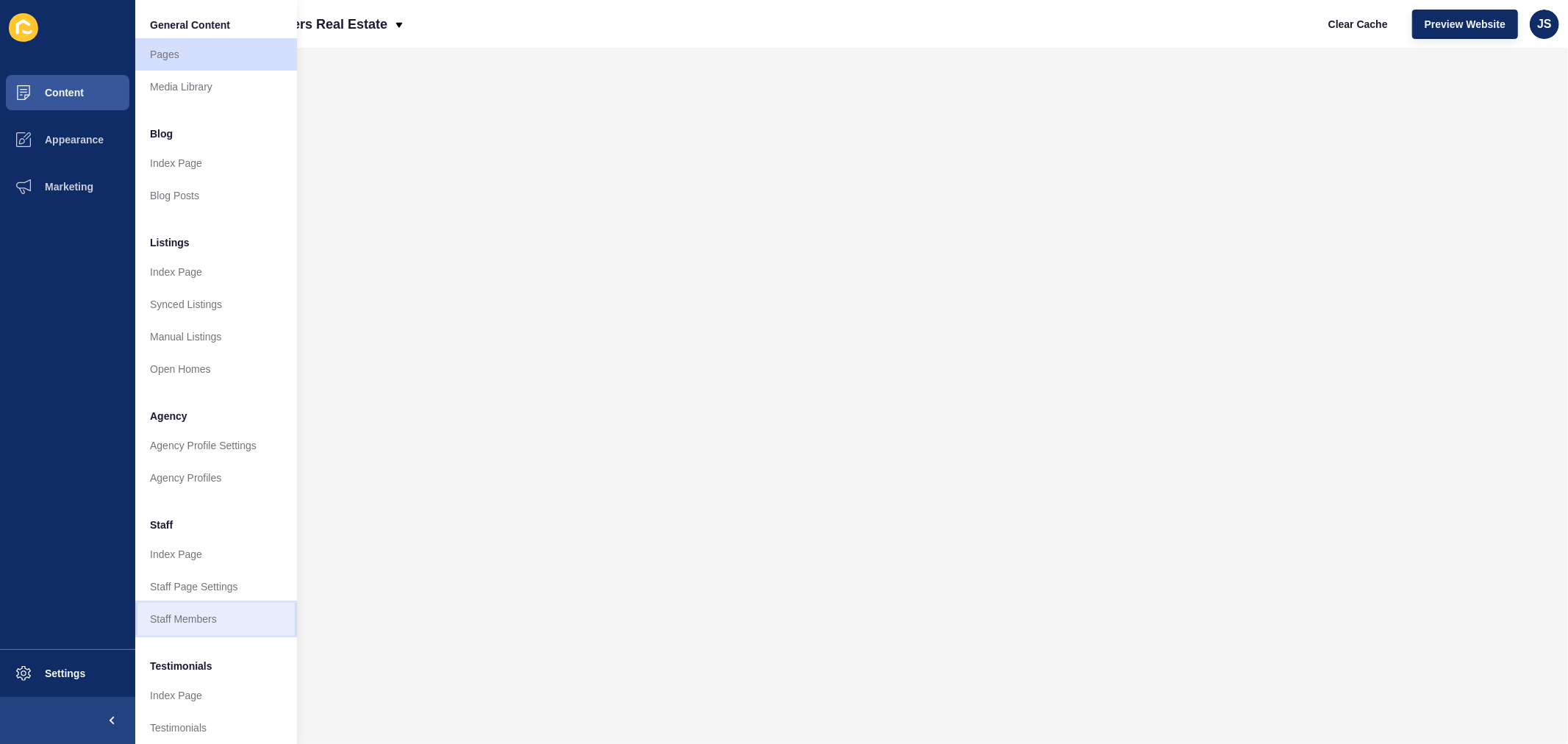
click at [210, 567] on link "Staff Members" at bounding box center [216, 619] width 162 height 32
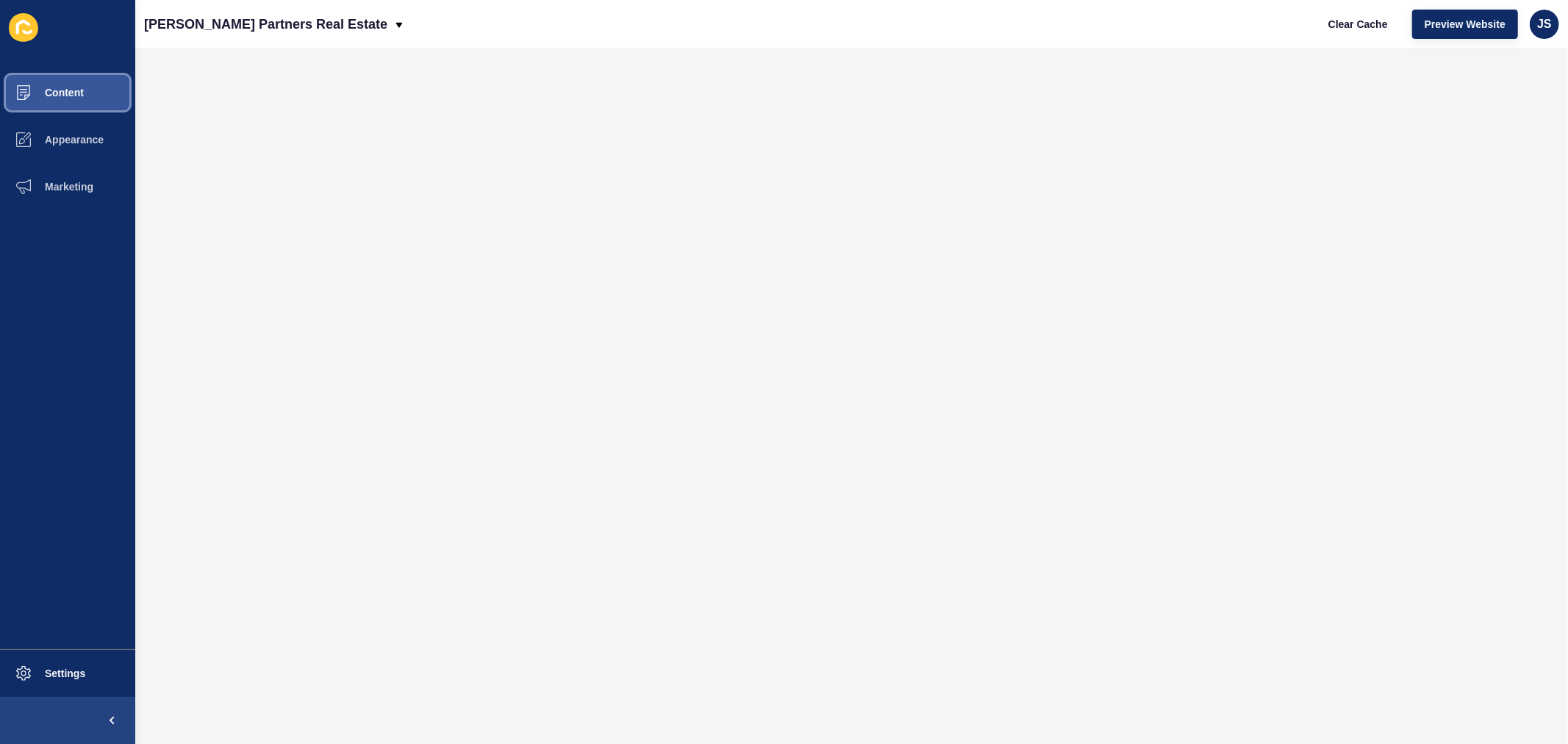
click at [98, 90] on button "Content" at bounding box center [68, 92] width 136 height 47
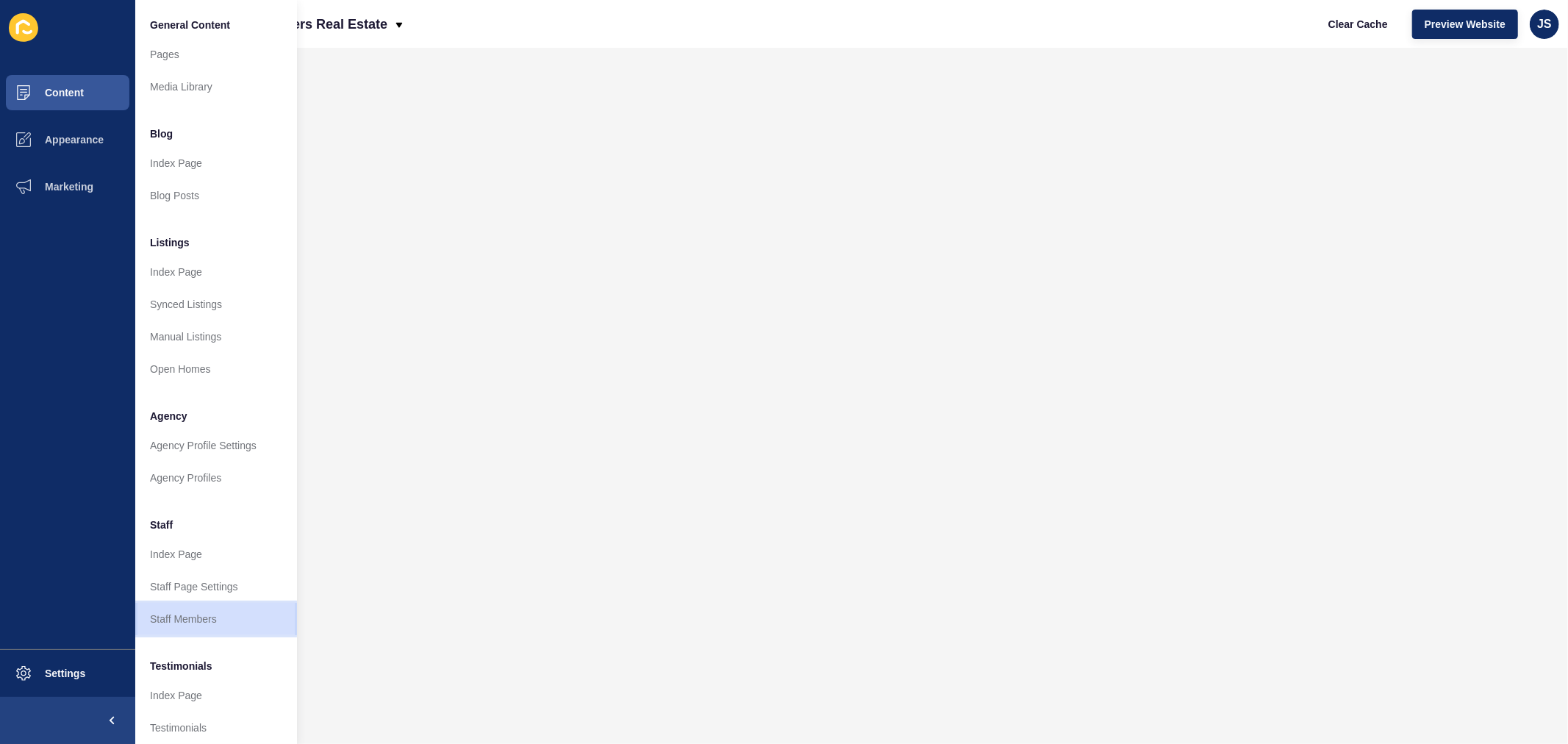
click at [195, 567] on link "Staff Members" at bounding box center [216, 619] width 162 height 32
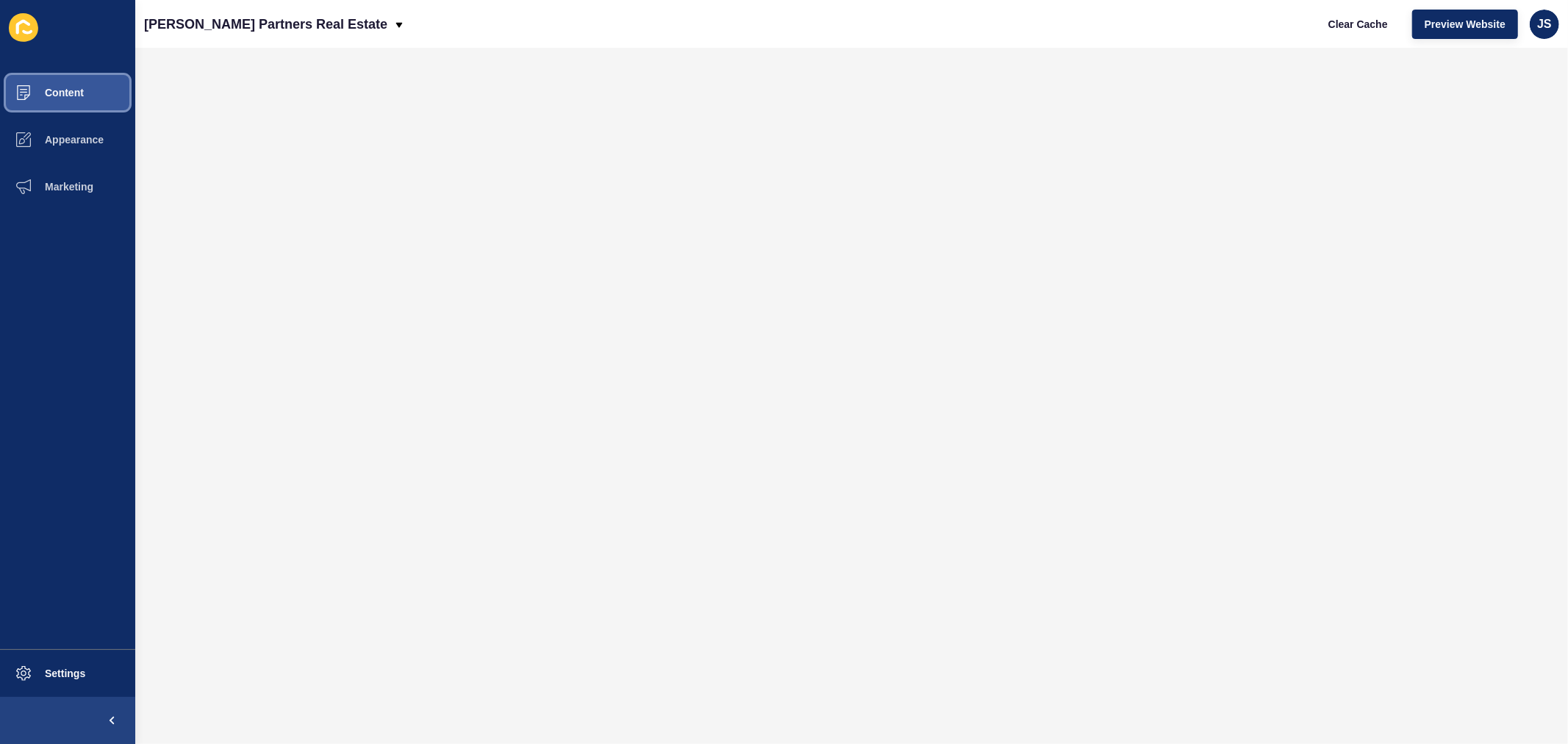
click at [88, 89] on button "Content" at bounding box center [68, 92] width 136 height 47
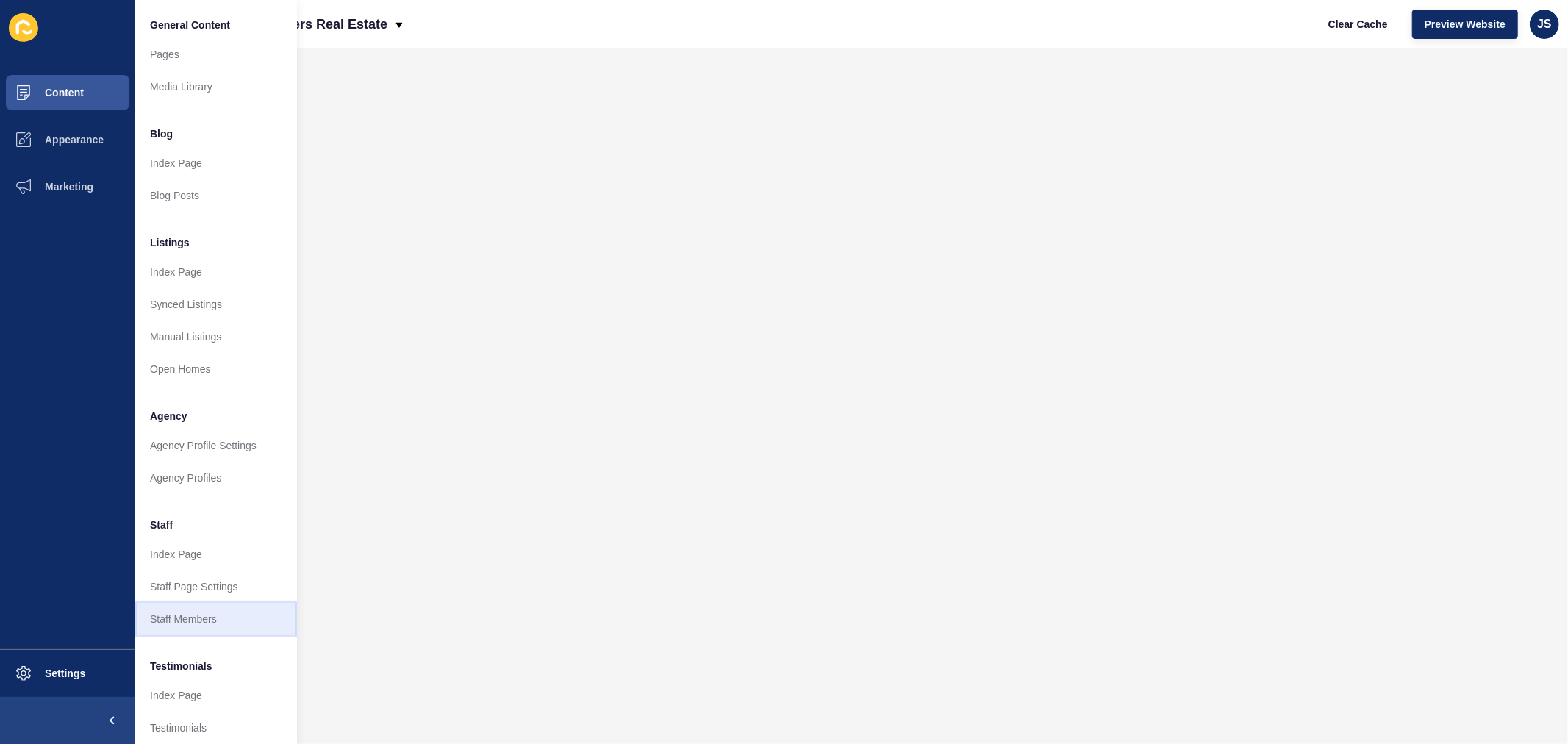
click at [208, 567] on link "Staff Members" at bounding box center [216, 619] width 162 height 32
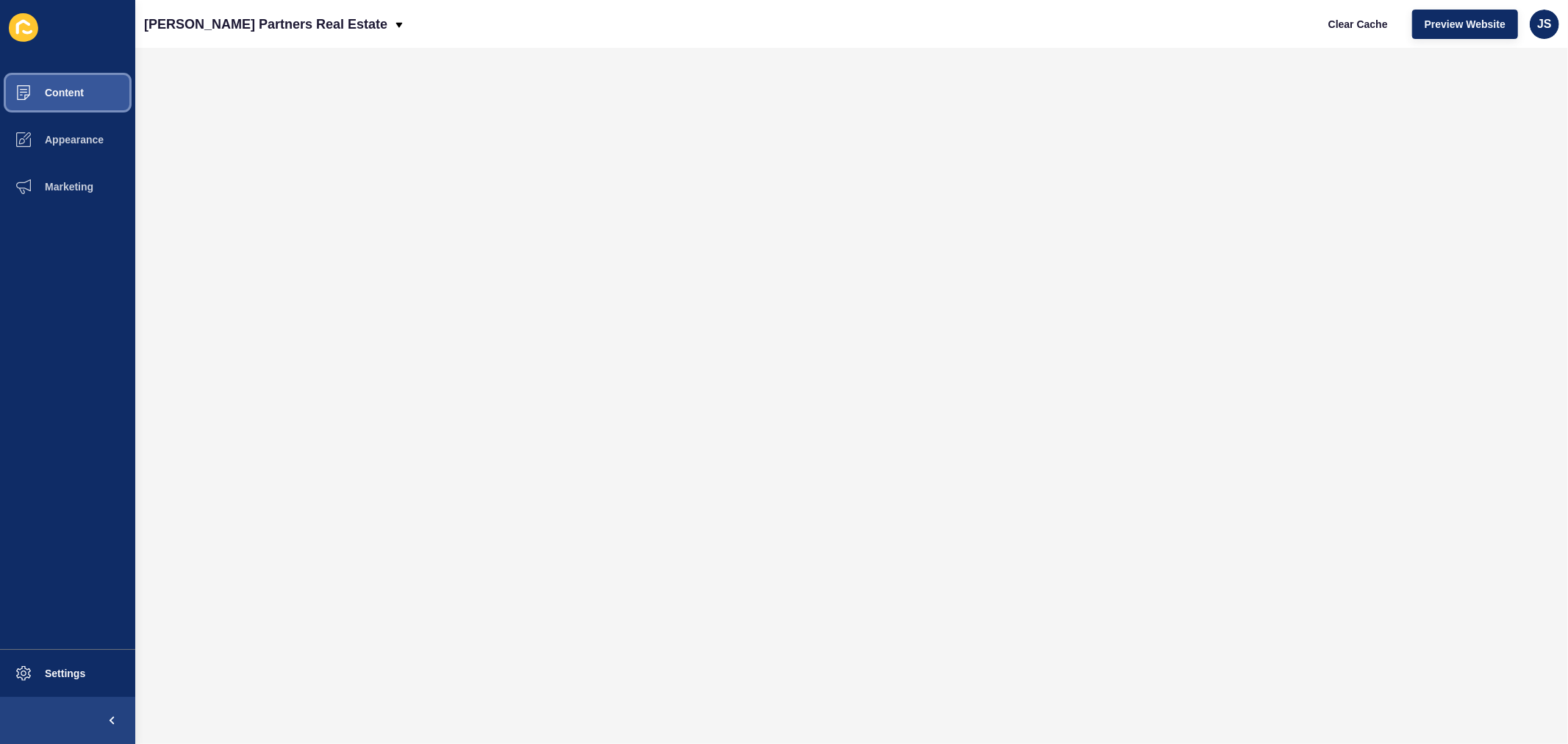
click at [93, 92] on button "Content" at bounding box center [68, 92] width 136 height 47
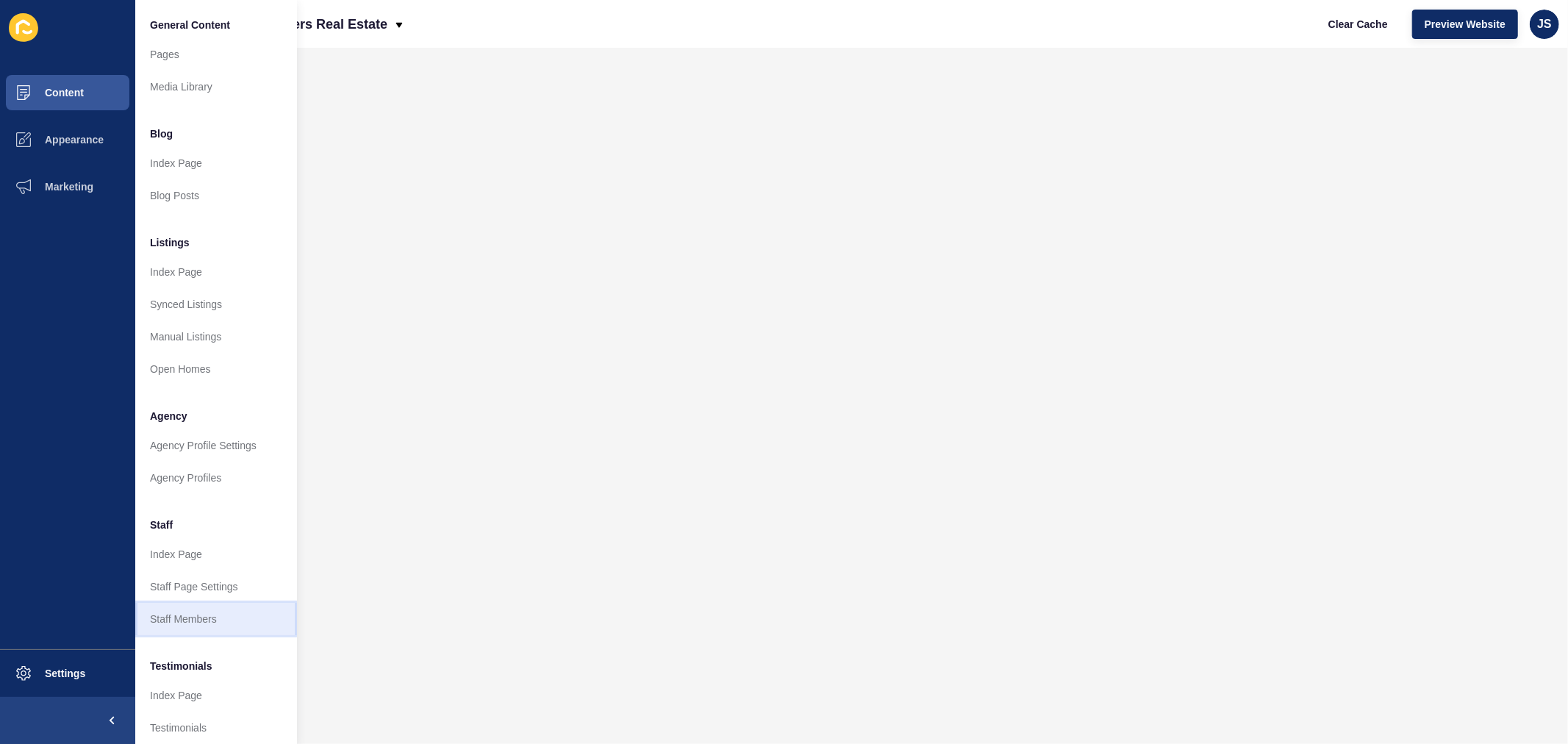
click at [199, 567] on link "Staff Members" at bounding box center [216, 619] width 162 height 32
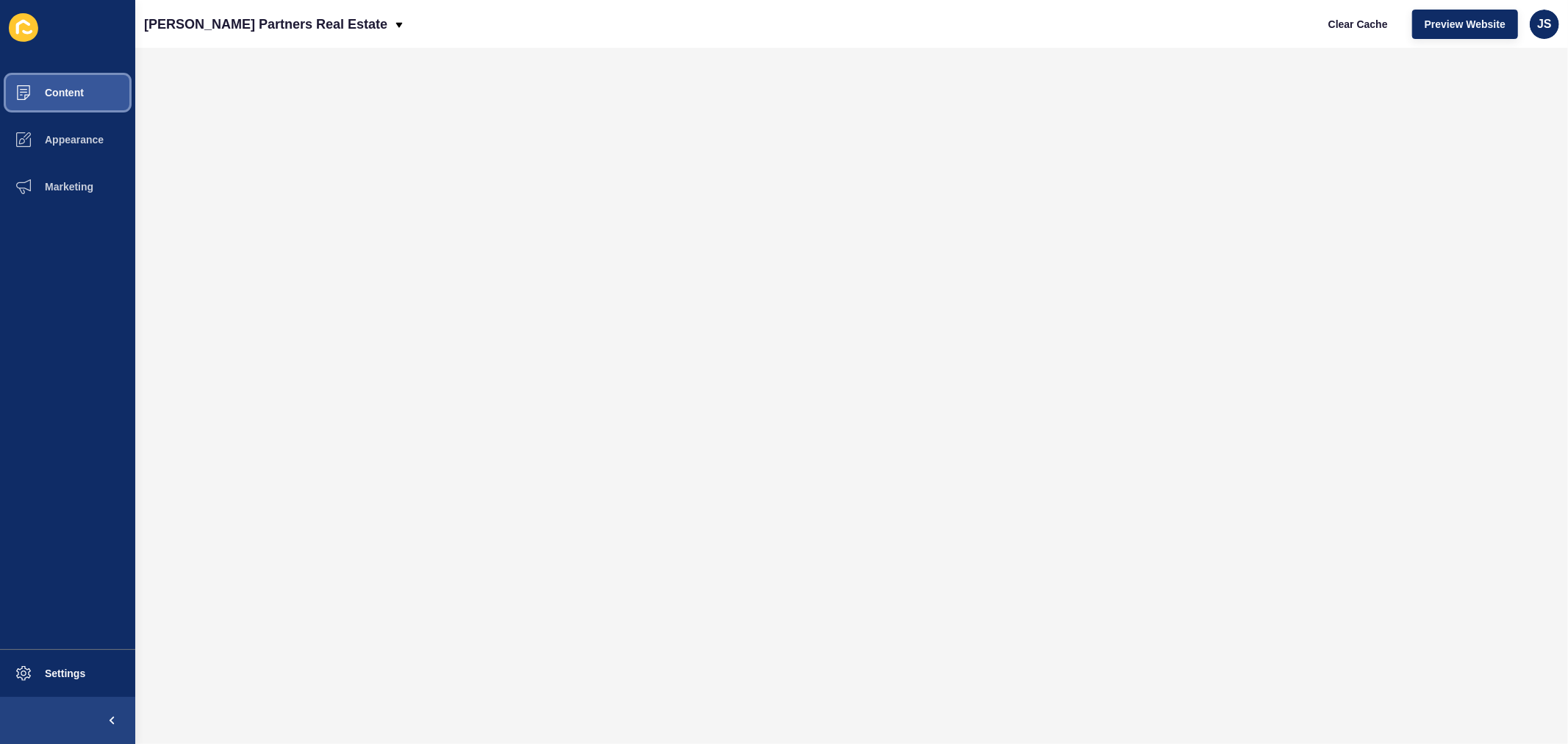
click at [95, 101] on button "Content" at bounding box center [68, 92] width 136 height 47
click at [70, 89] on span "Content" at bounding box center [41, 92] width 86 height 12
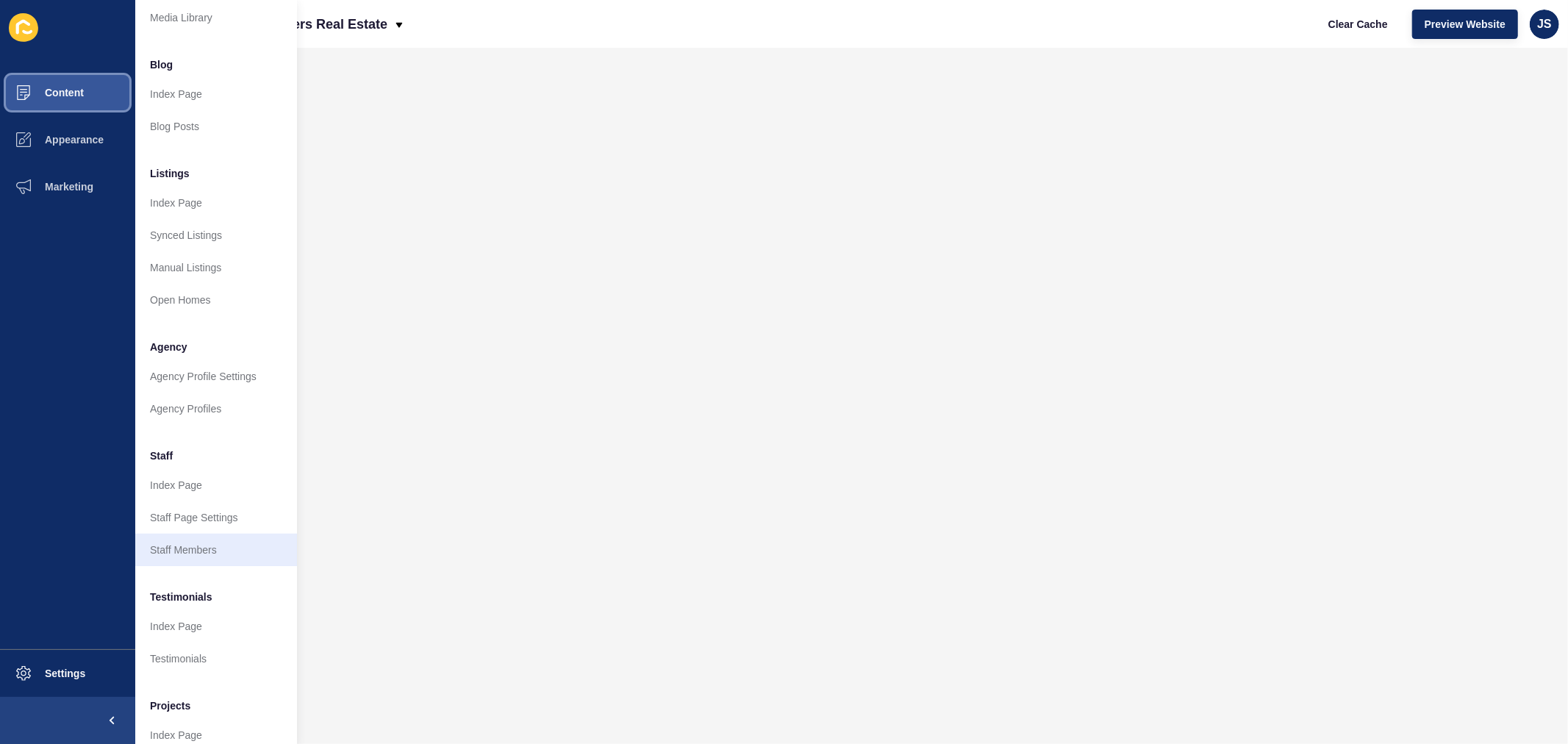
scroll to position [82, 0]
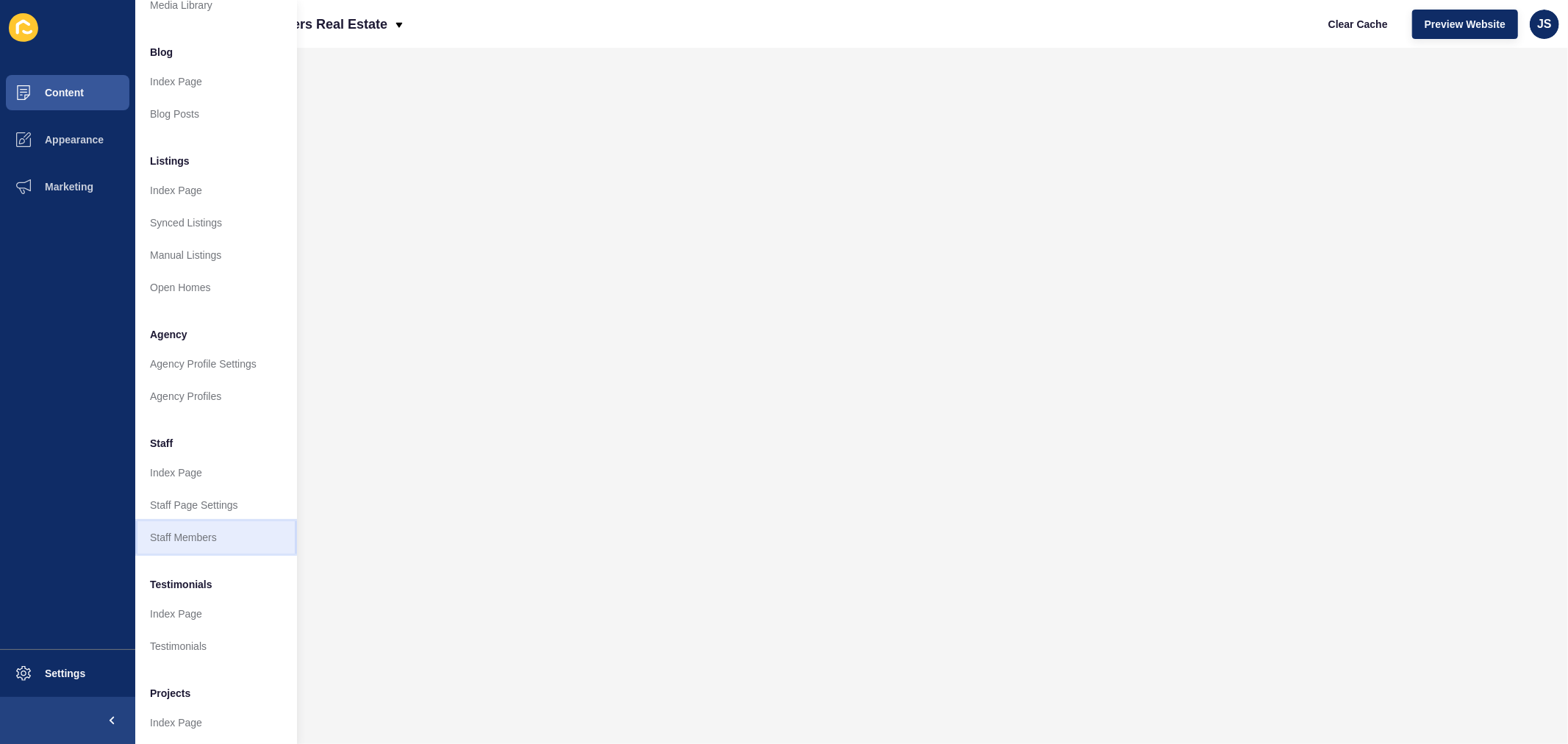
click at [207, 532] on link "Staff Members" at bounding box center [216, 538] width 162 height 32
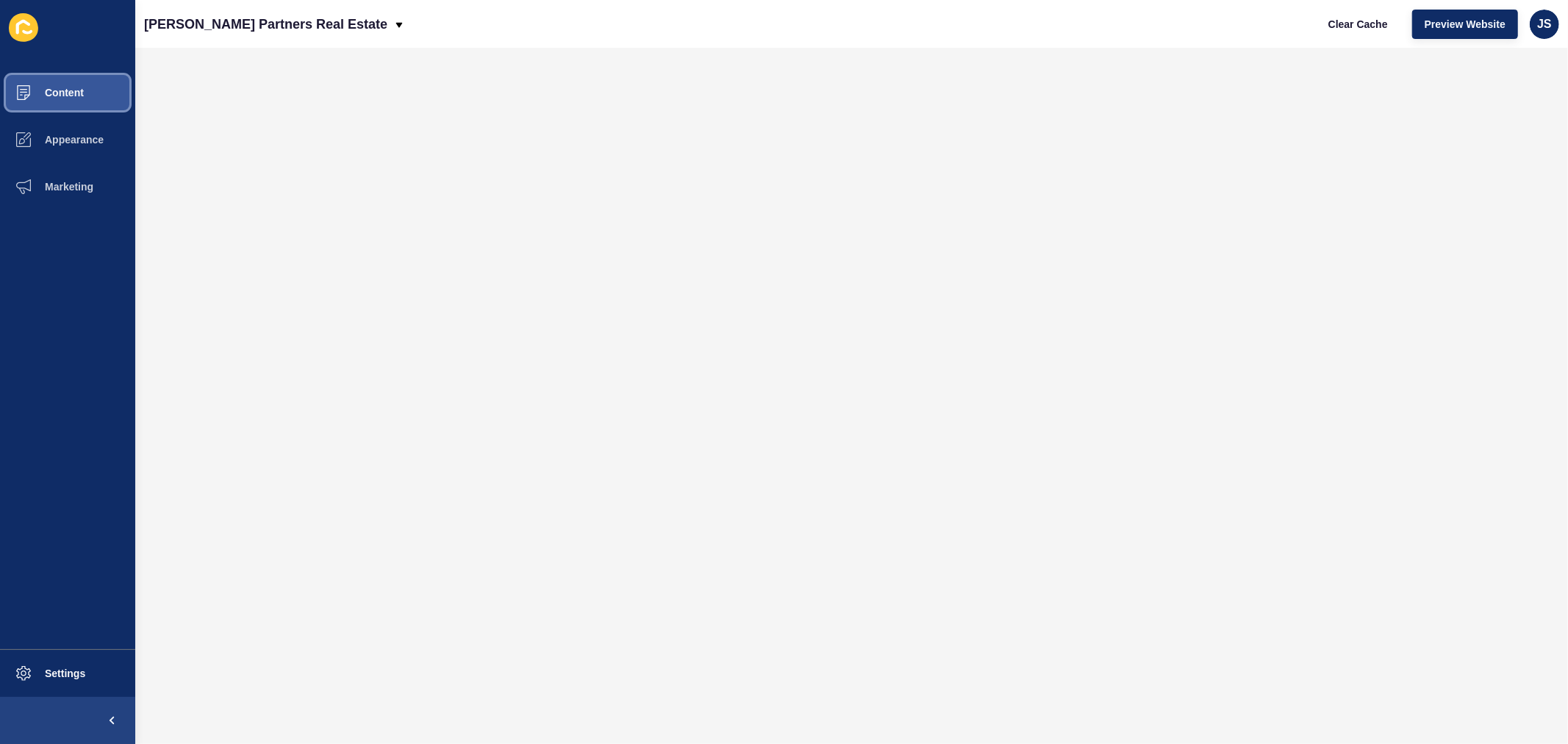
click at [34, 96] on span "Content" at bounding box center [41, 92] width 86 height 12
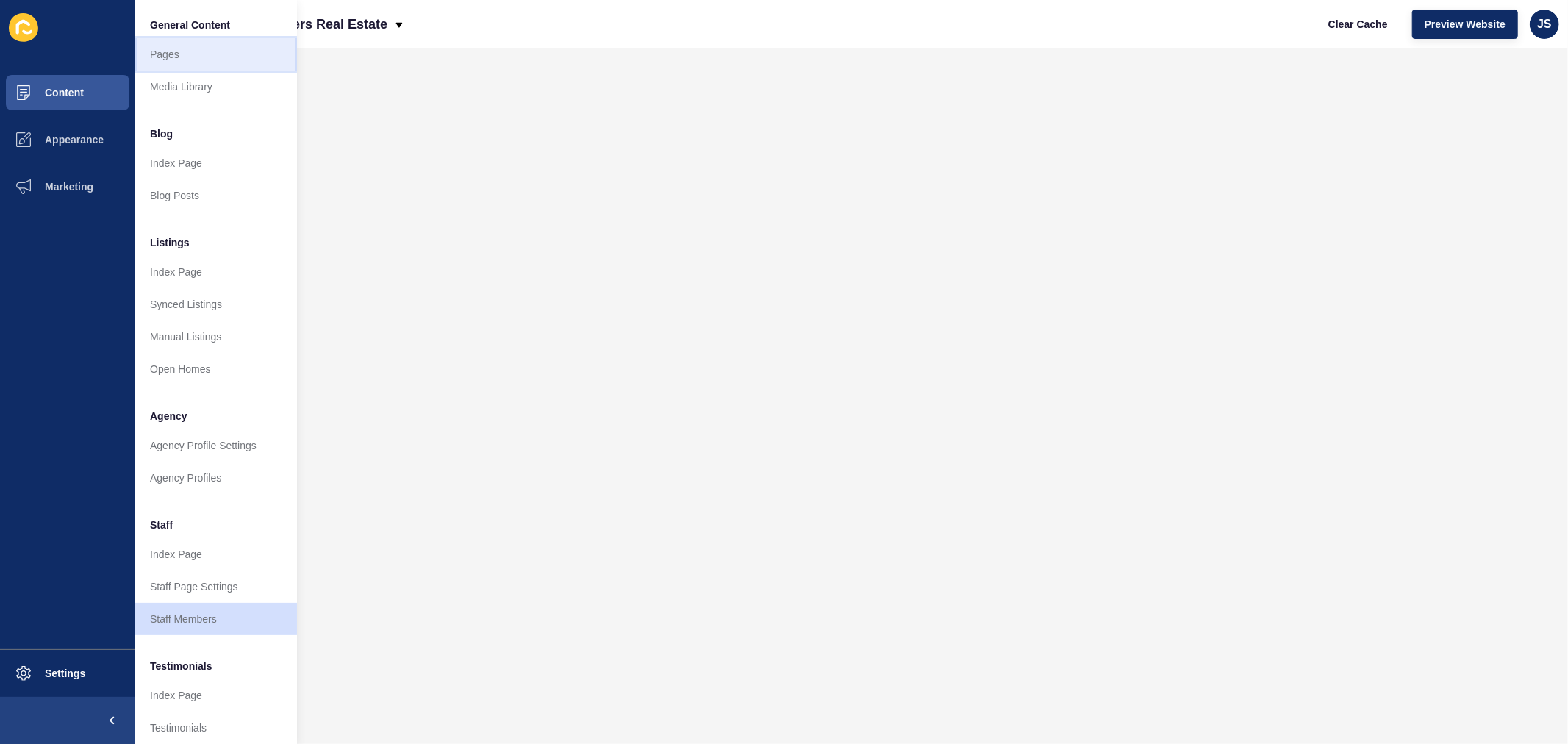
click at [174, 54] on link "Pages" at bounding box center [216, 54] width 162 height 32
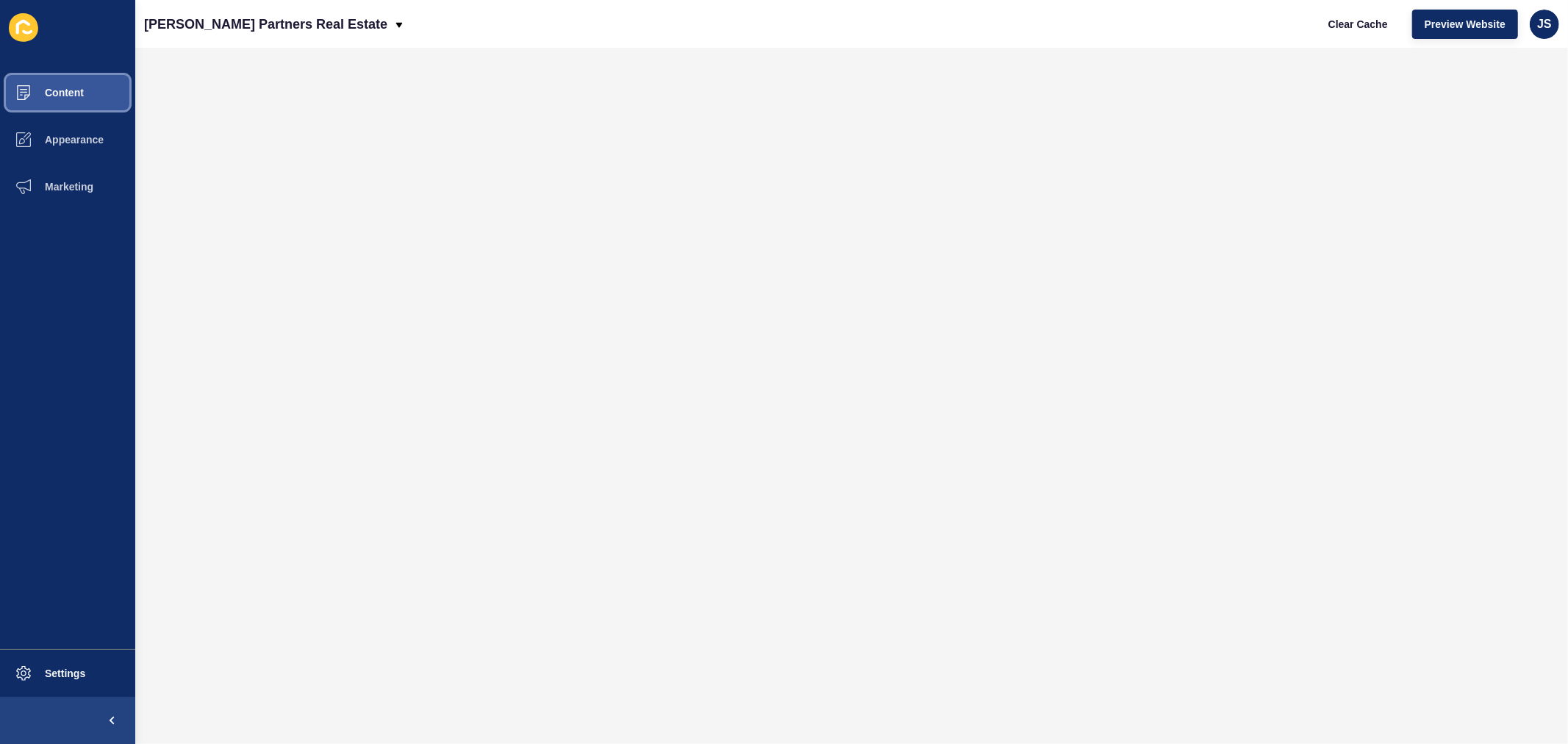
click at [88, 93] on button "Content" at bounding box center [68, 92] width 136 height 47
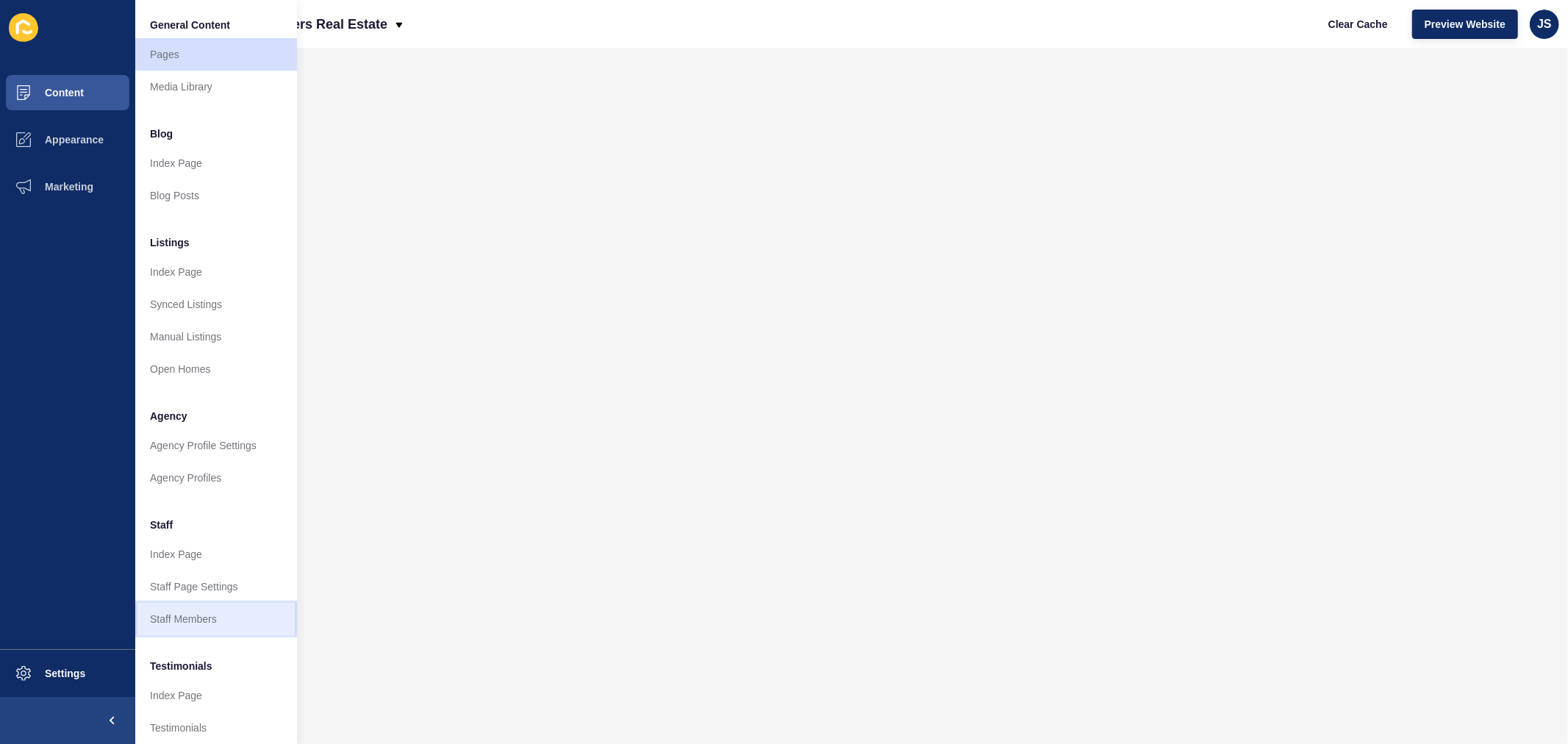
click at [180, 567] on link "Staff Members" at bounding box center [216, 619] width 162 height 32
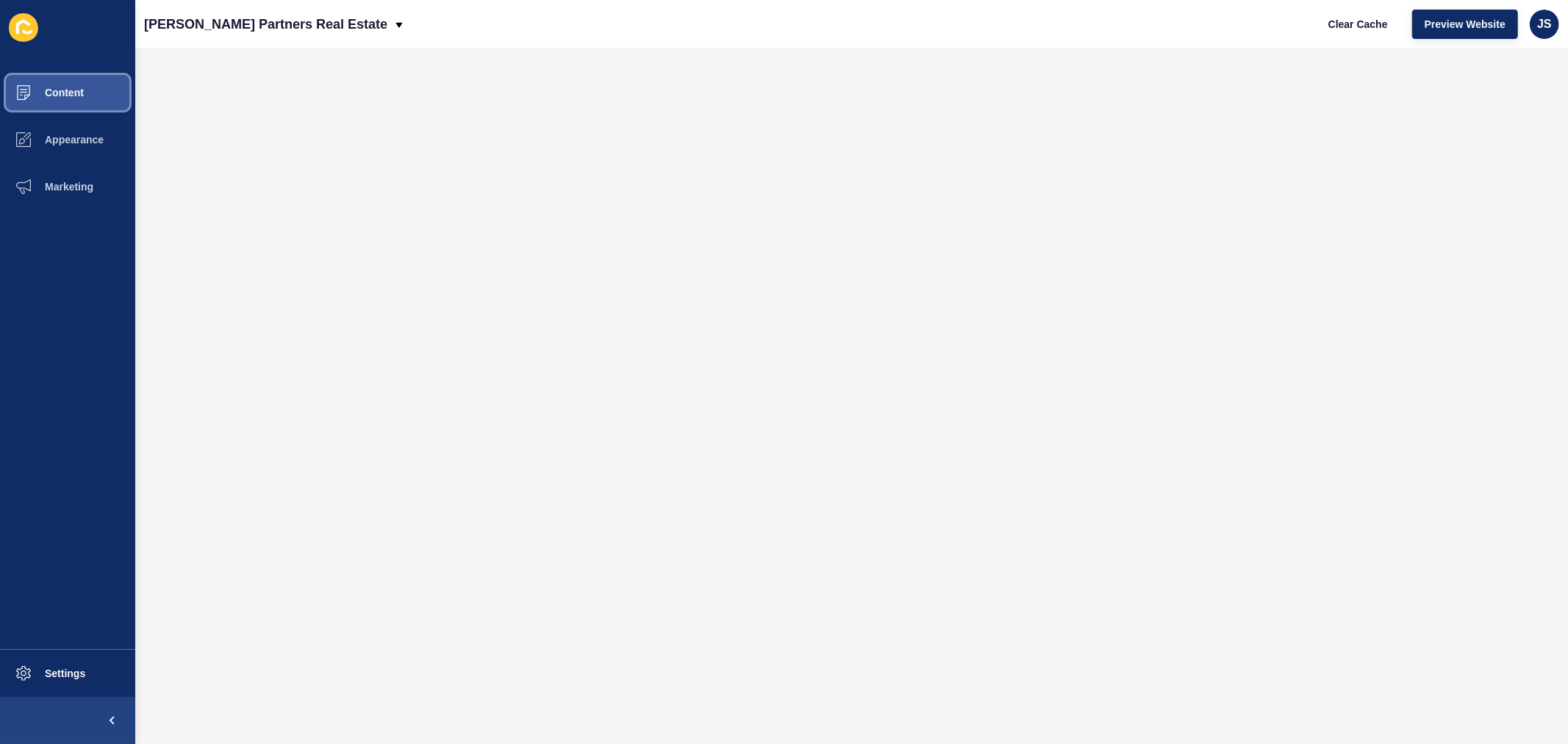
click at [84, 89] on button "Content" at bounding box center [68, 92] width 136 height 47
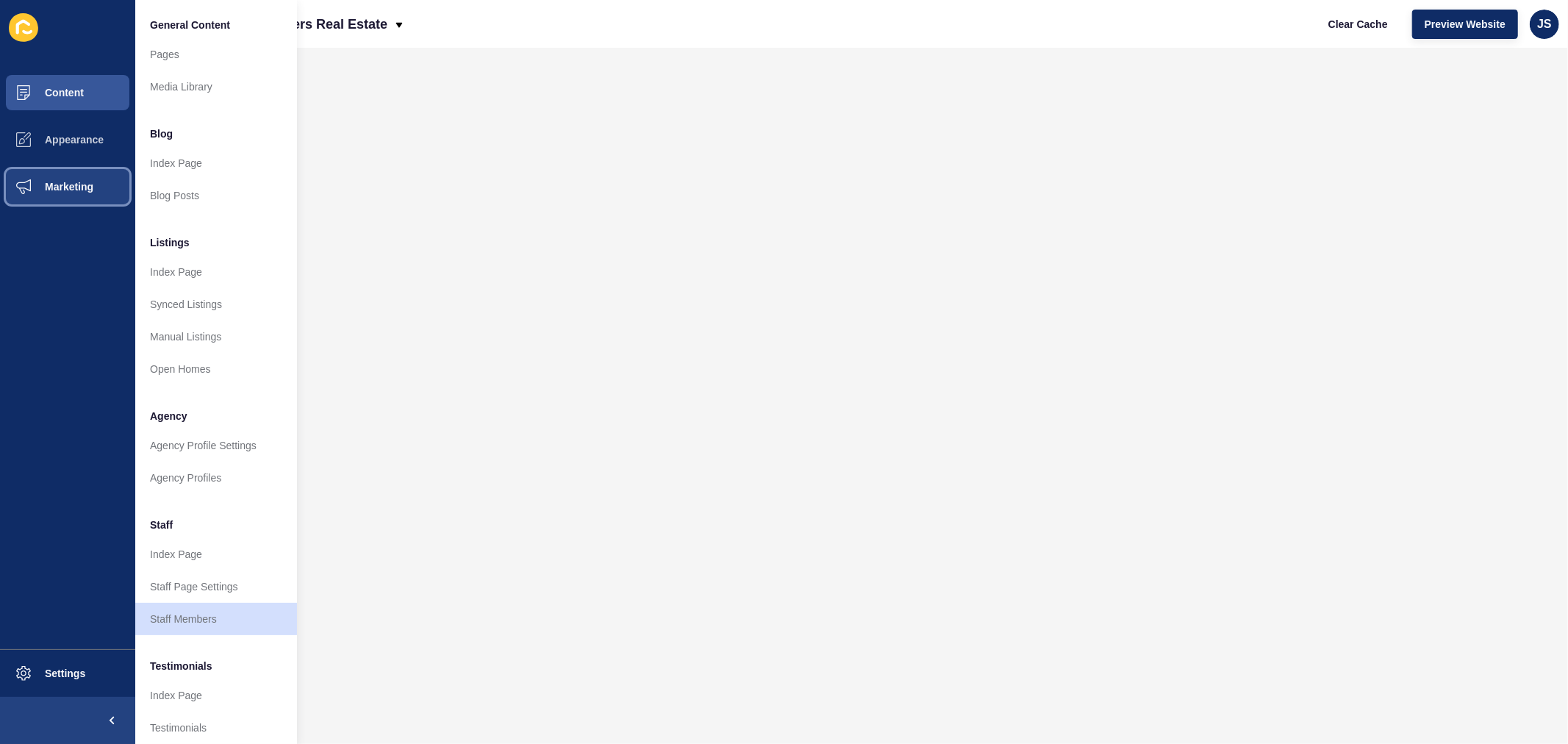
click at [78, 174] on button "Marketing" at bounding box center [68, 187] width 136 height 47
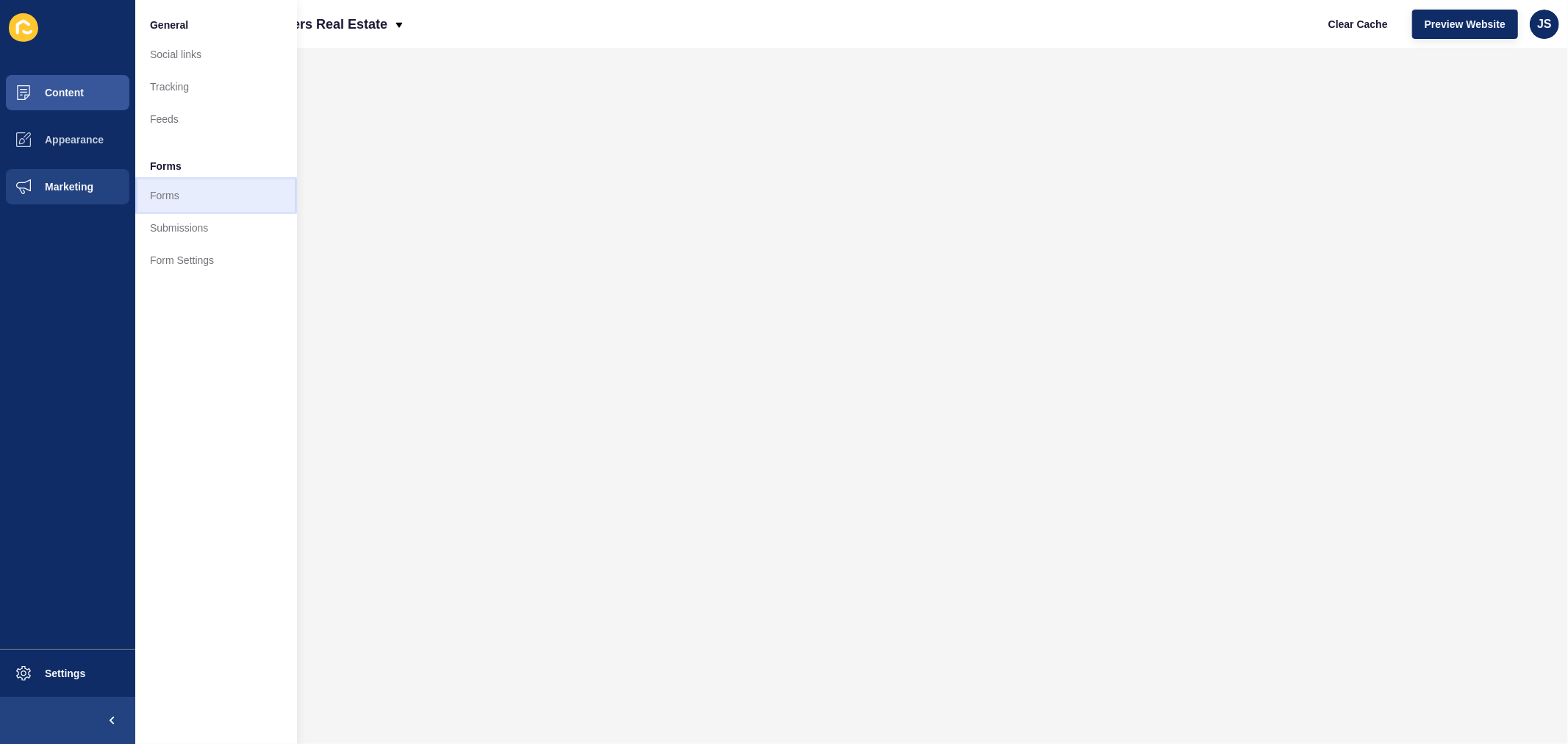
click at [177, 182] on link "Forms" at bounding box center [216, 196] width 162 height 32
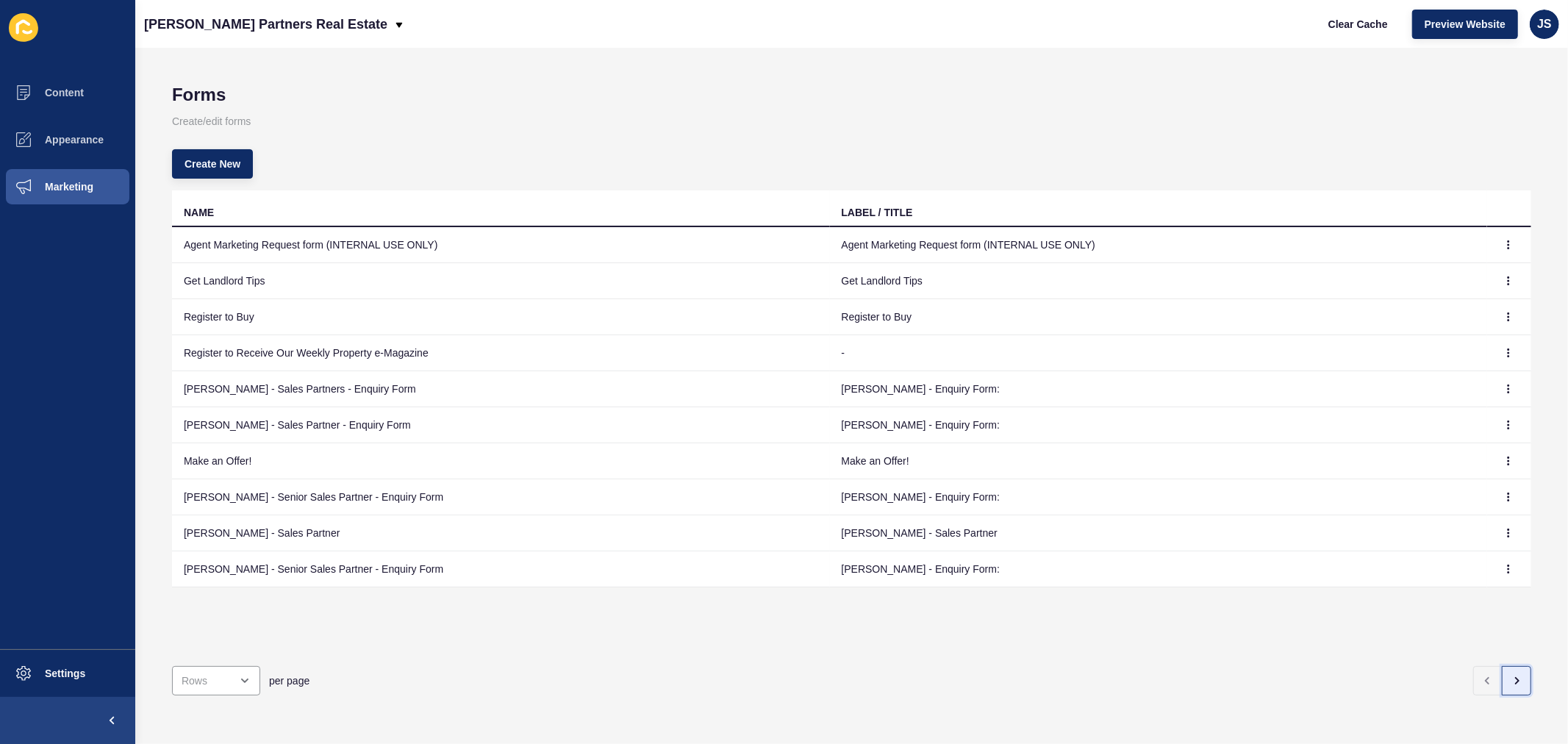
click at [1255, 567] on icon "button" at bounding box center [1517, 681] width 12 height 12
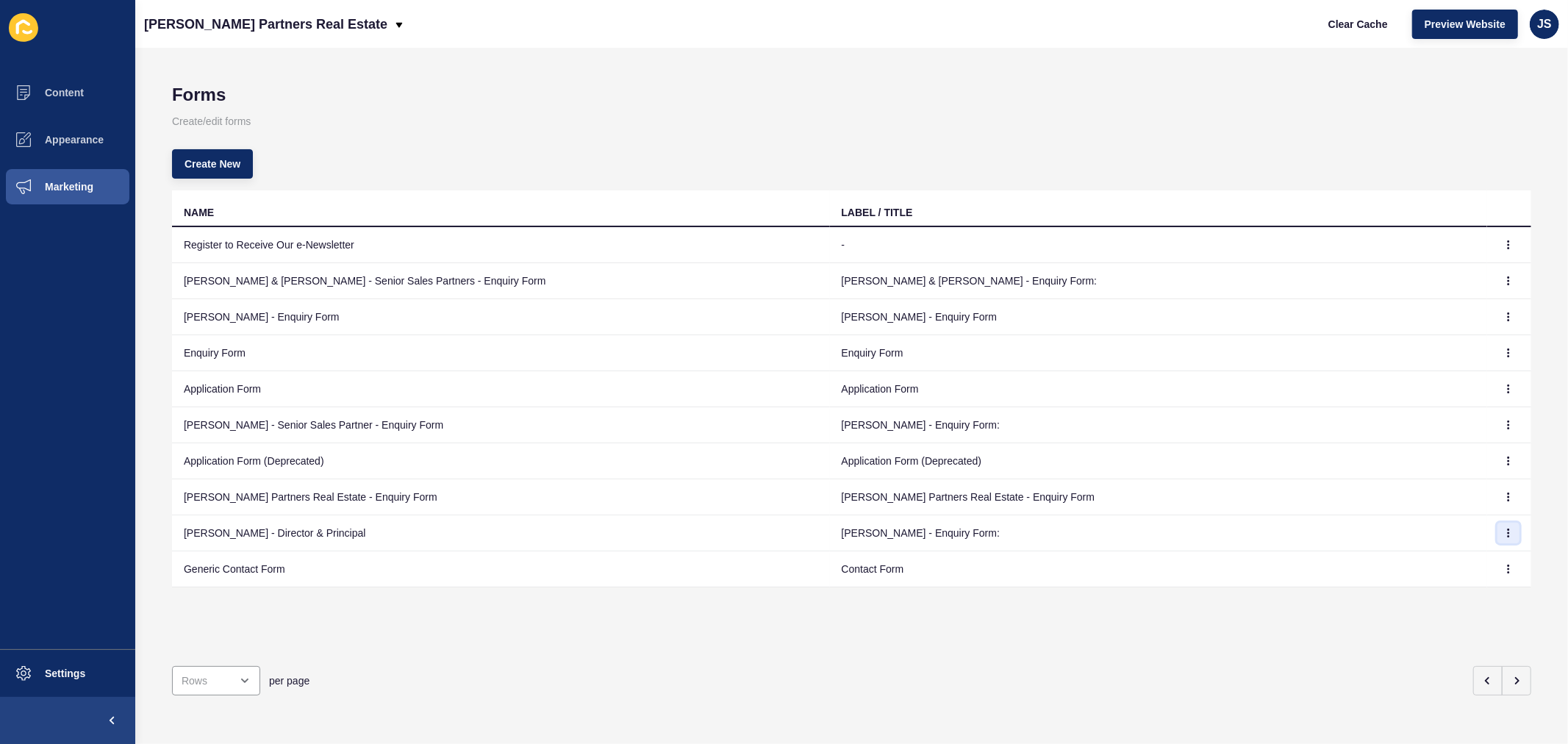
click at [1255, 533] on icon "button" at bounding box center [1508, 533] width 9 height 9
click at [1255, 560] on link "Edit" at bounding box center [1456, 562] width 103 height 32
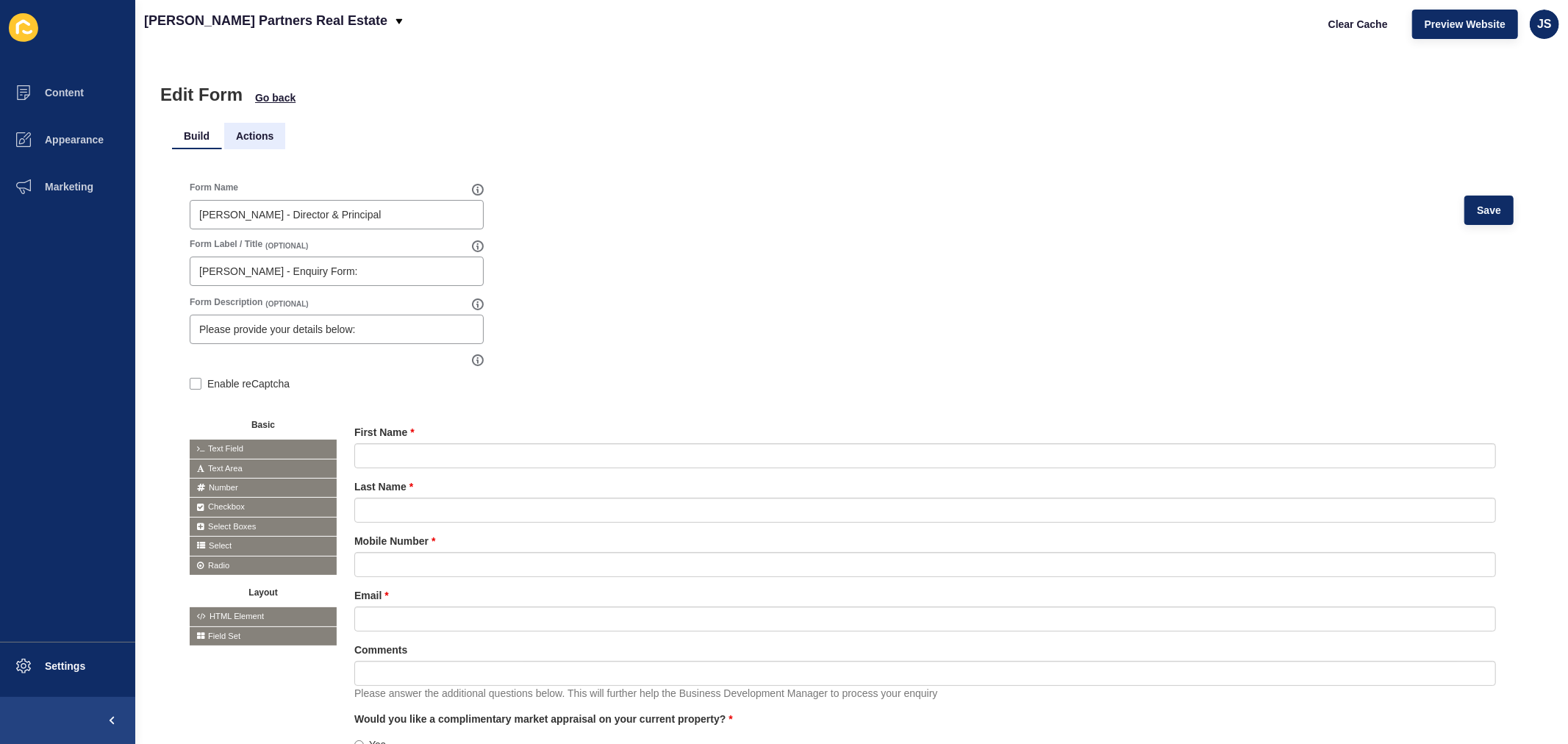
click at [261, 140] on li "Actions" at bounding box center [254, 136] width 61 height 27
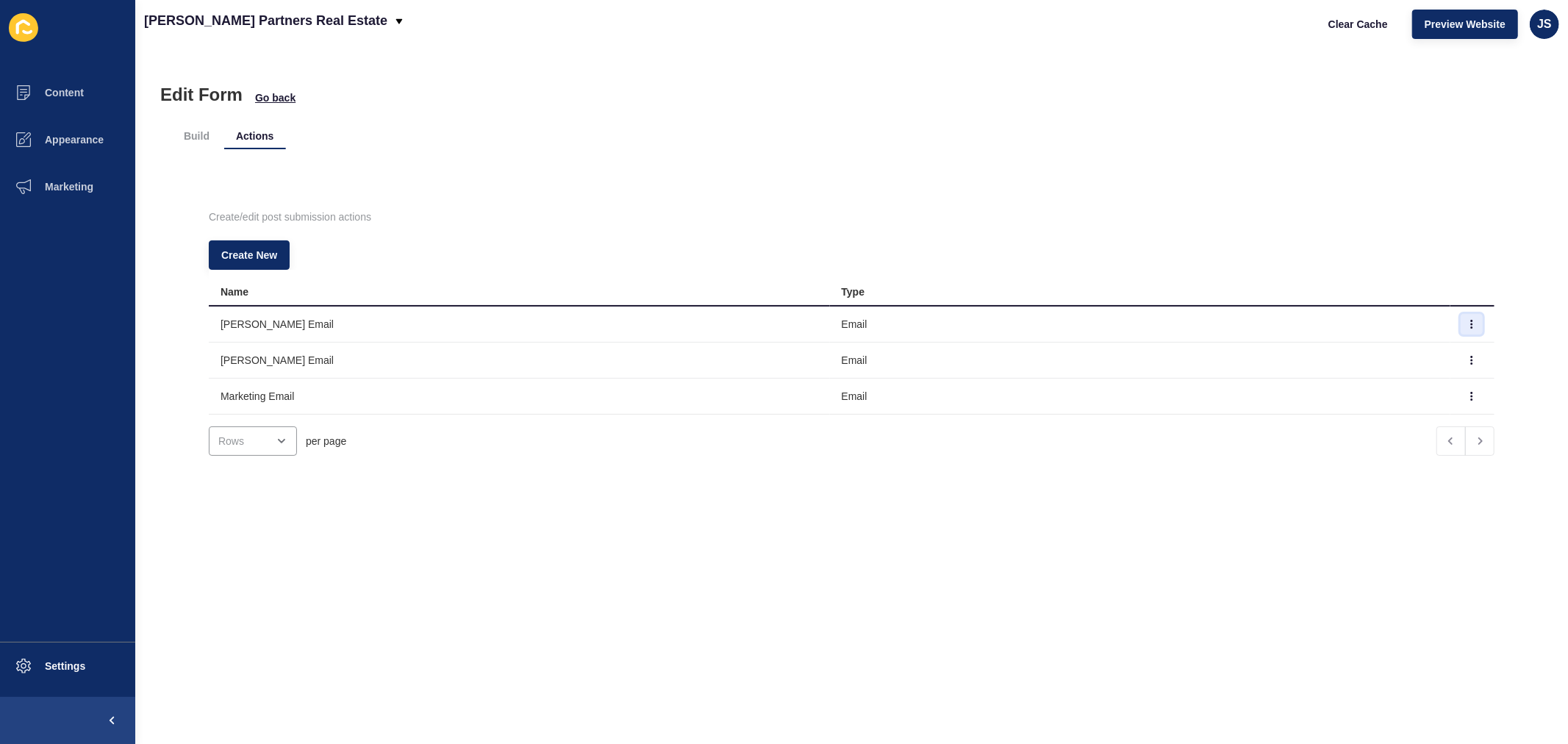
click at [1255, 322] on icon "button" at bounding box center [1472, 324] width 9 height 9
click at [1255, 341] on link "Edit" at bounding box center [1407, 353] width 103 height 32
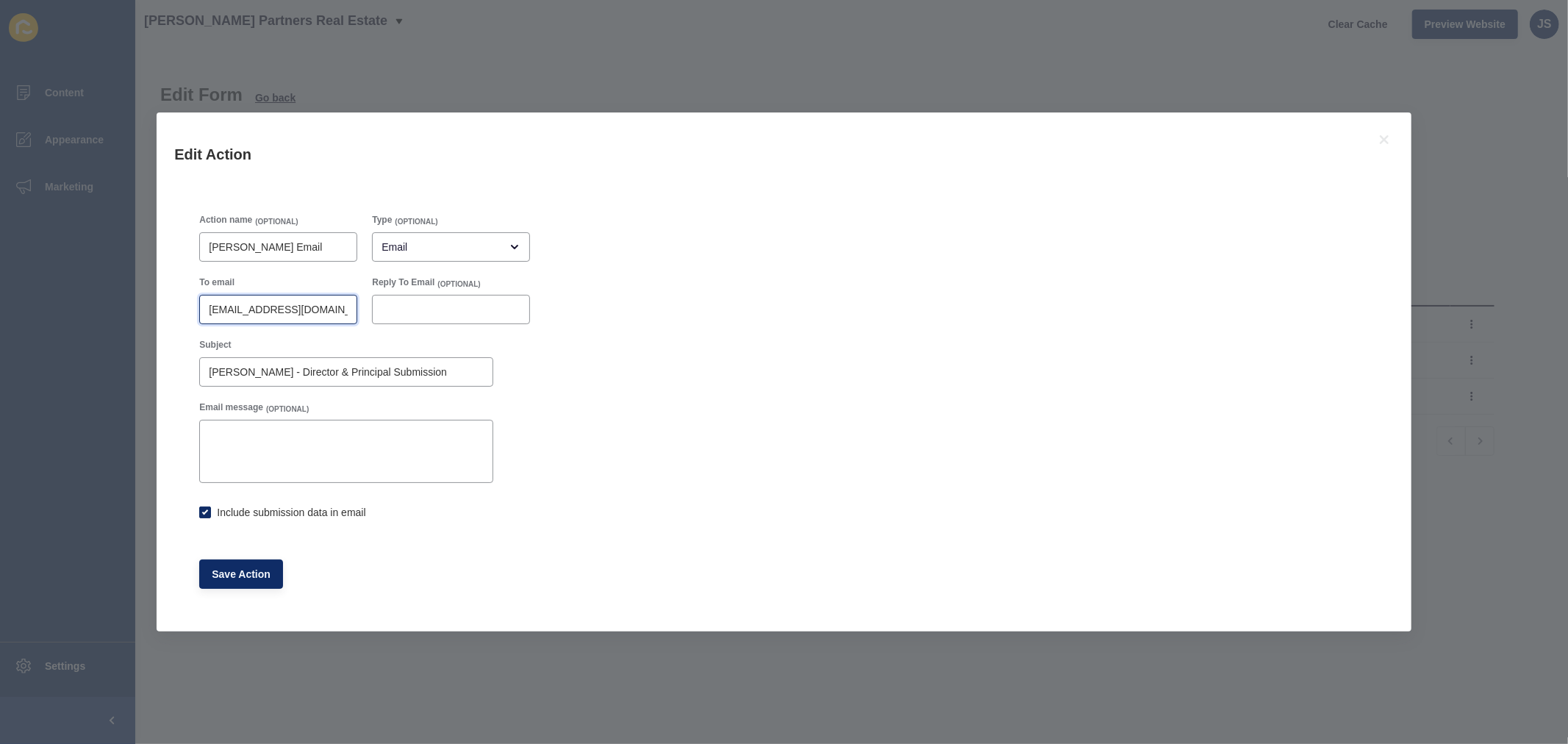
click at [338, 307] on input "[EMAIL_ADDRESS][DOMAIN_NAME]" at bounding box center [278, 310] width 139 height 15
checkbox input "true"
click at [1255, 138] on icon at bounding box center [1384, 140] width 18 height 18
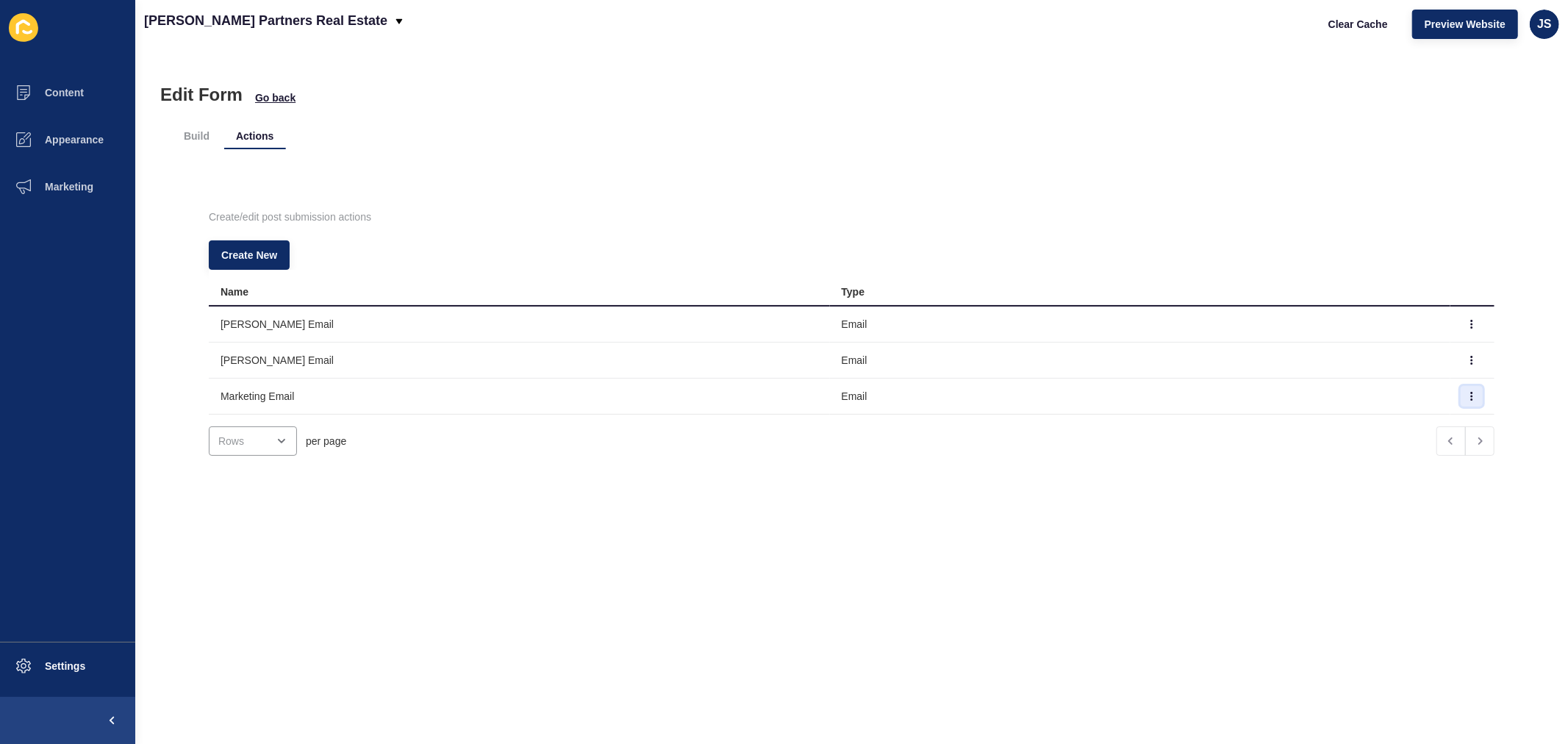
click at [1255, 399] on button "button" at bounding box center [1472, 396] width 22 height 21
click at [1255, 452] on link "Delete" at bounding box center [1407, 458] width 103 height 32
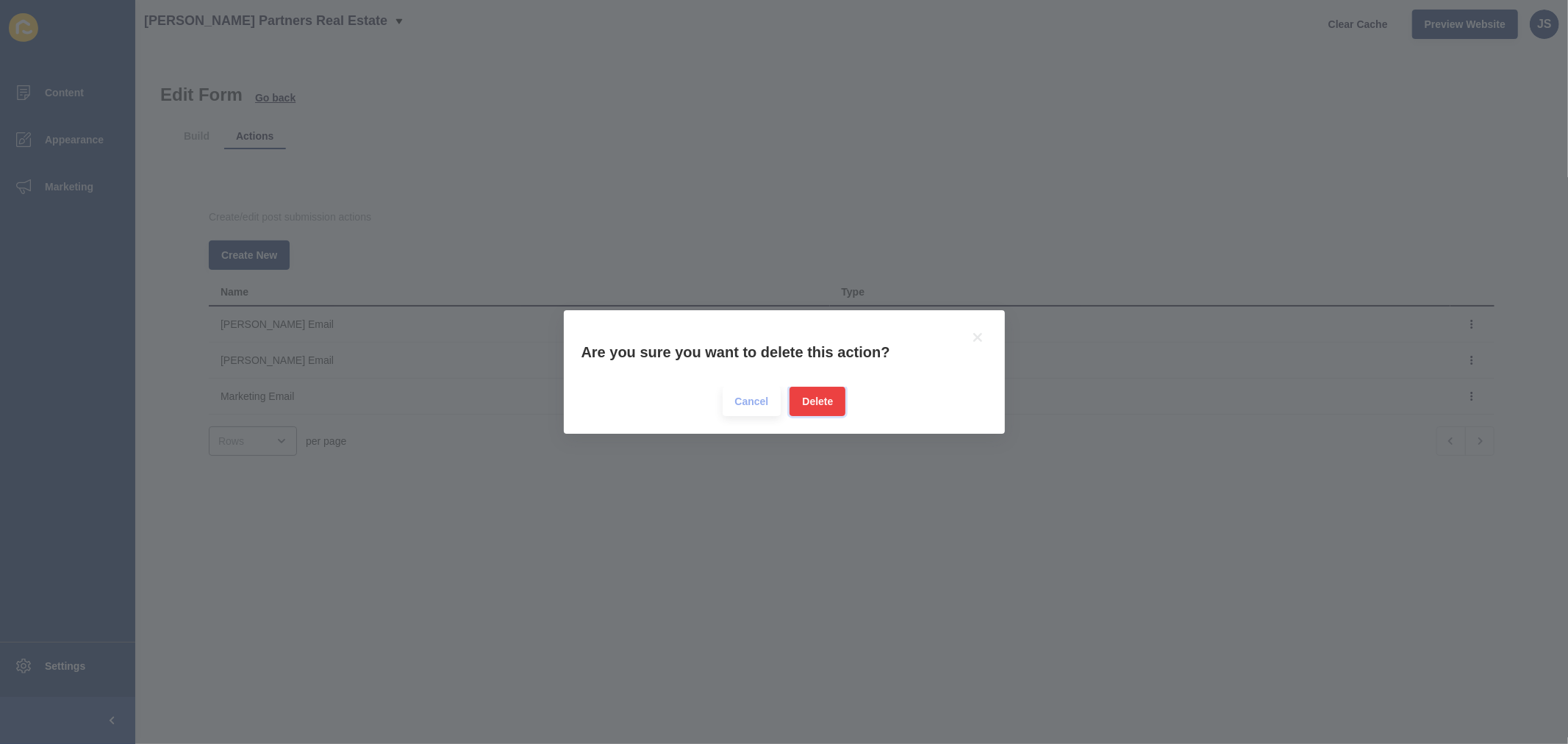
click at [837, 401] on button "Delete" at bounding box center [817, 402] width 56 height 29
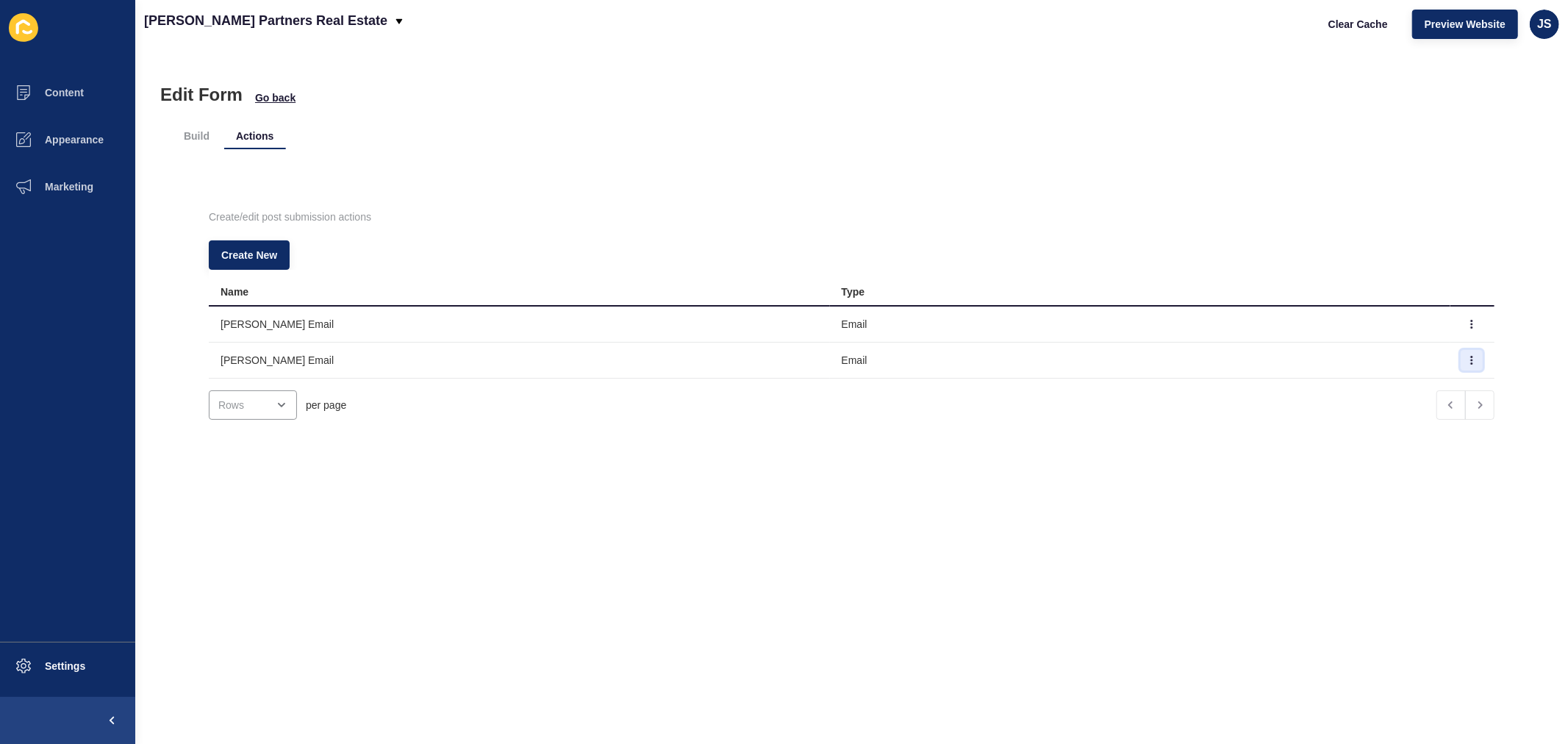
click at [1255, 356] on button "button" at bounding box center [1472, 360] width 22 height 21
click at [1255, 379] on link "Edit" at bounding box center [1395, 389] width 103 height 32
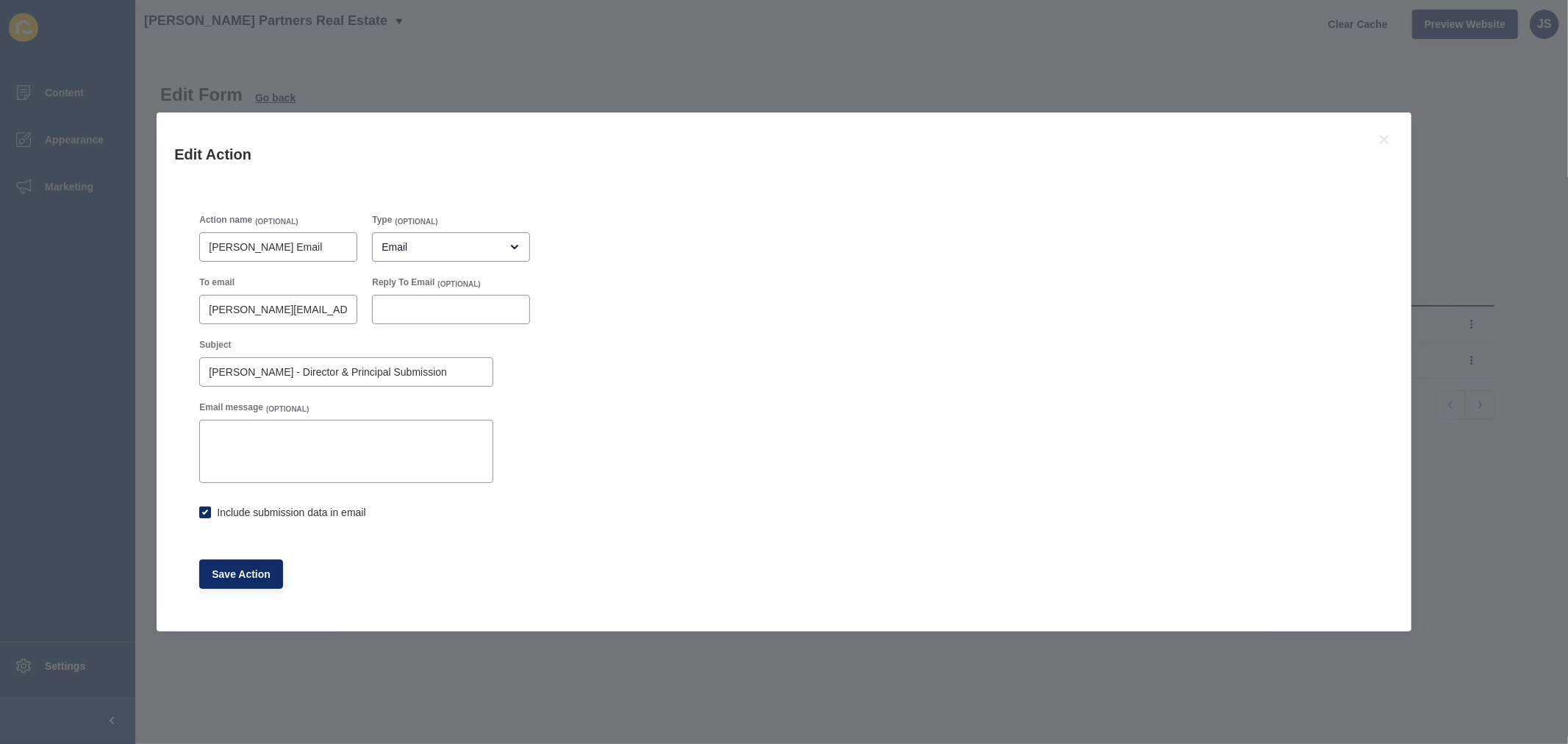
checkbox input "true"
click at [1255, 136] on icon at bounding box center [1384, 140] width 9 height 9
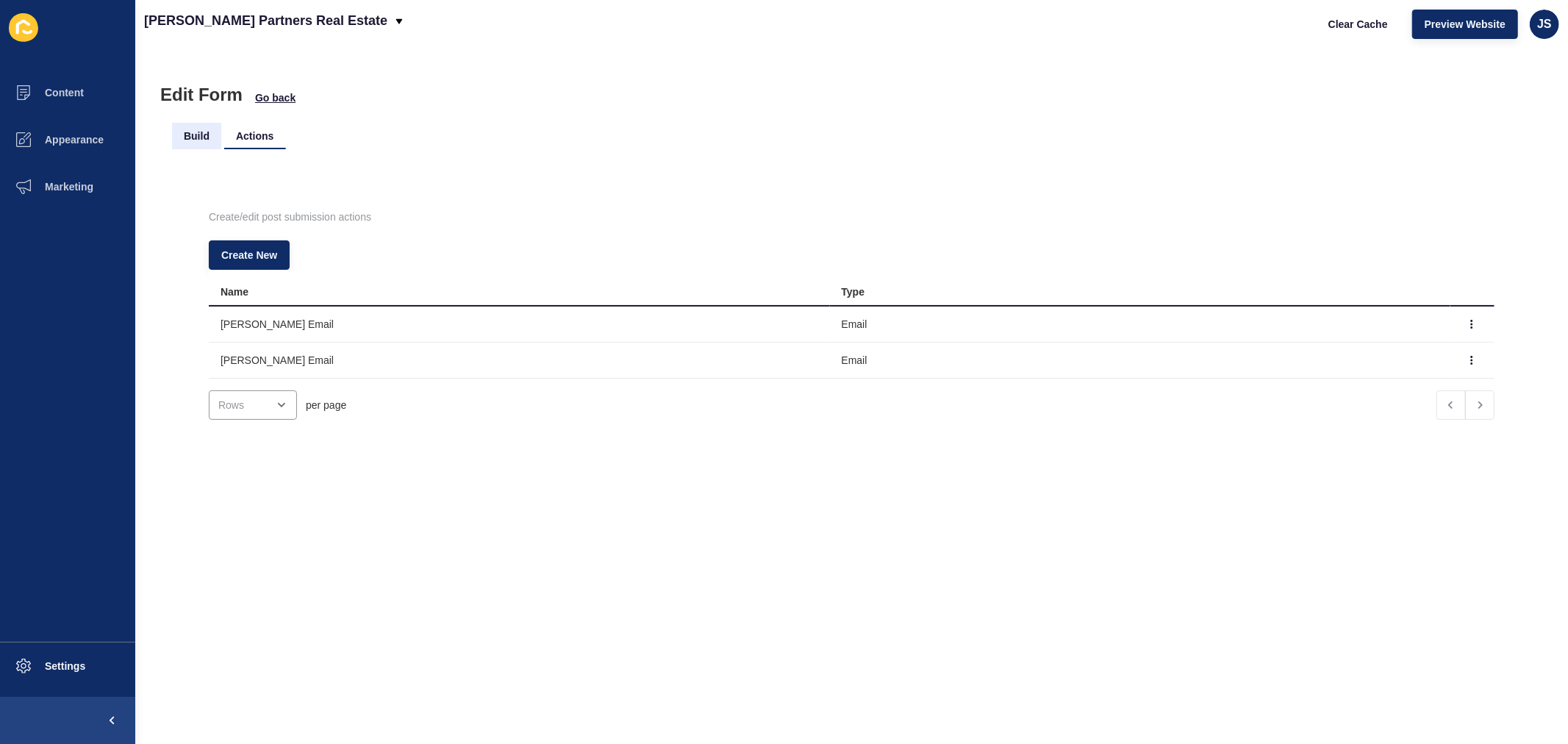
click at [199, 131] on li "Build" at bounding box center [196, 136] width 49 height 27
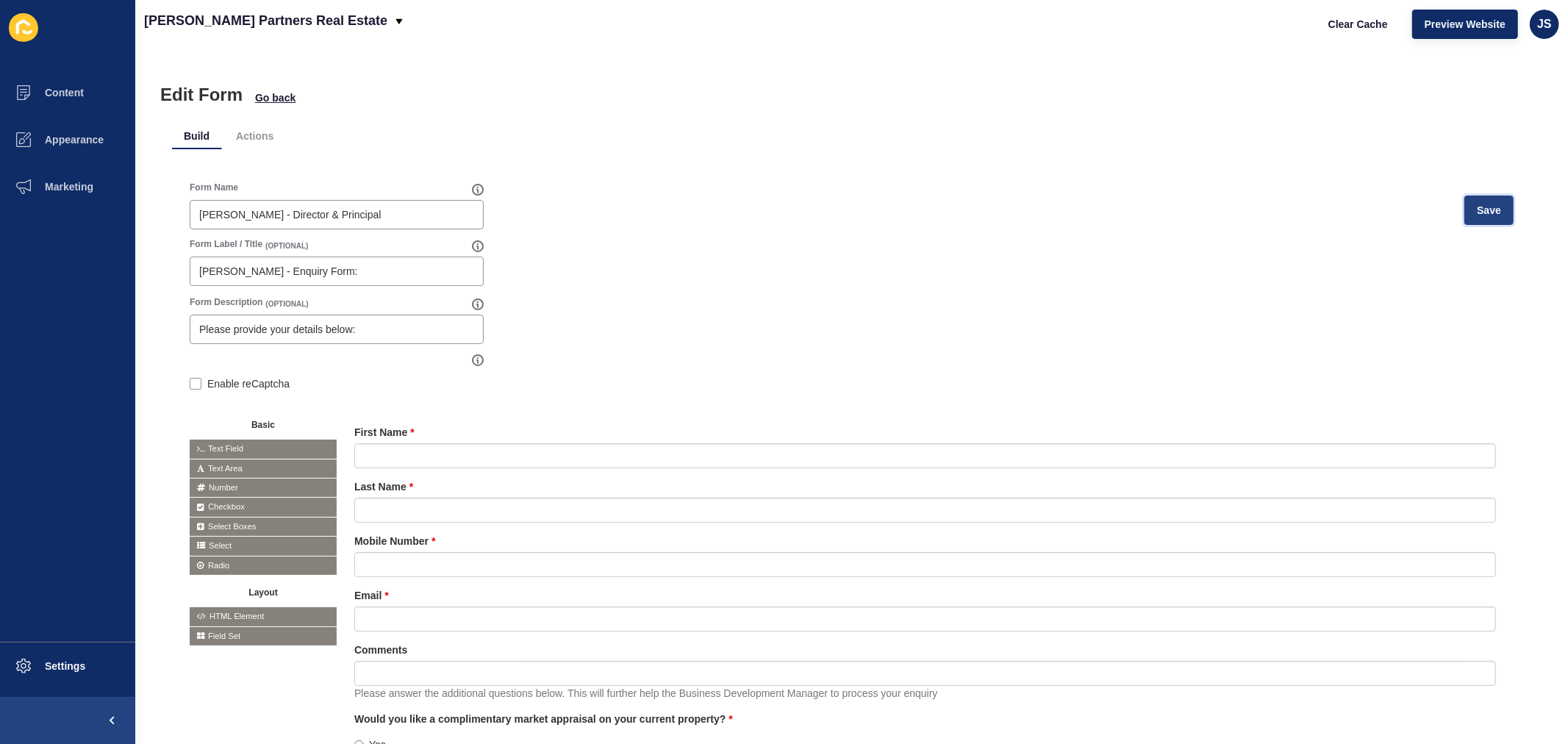
click at [1255, 209] on span "Save" at bounding box center [1489, 210] width 25 height 15
click at [261, 129] on li "Actions" at bounding box center [254, 136] width 61 height 27
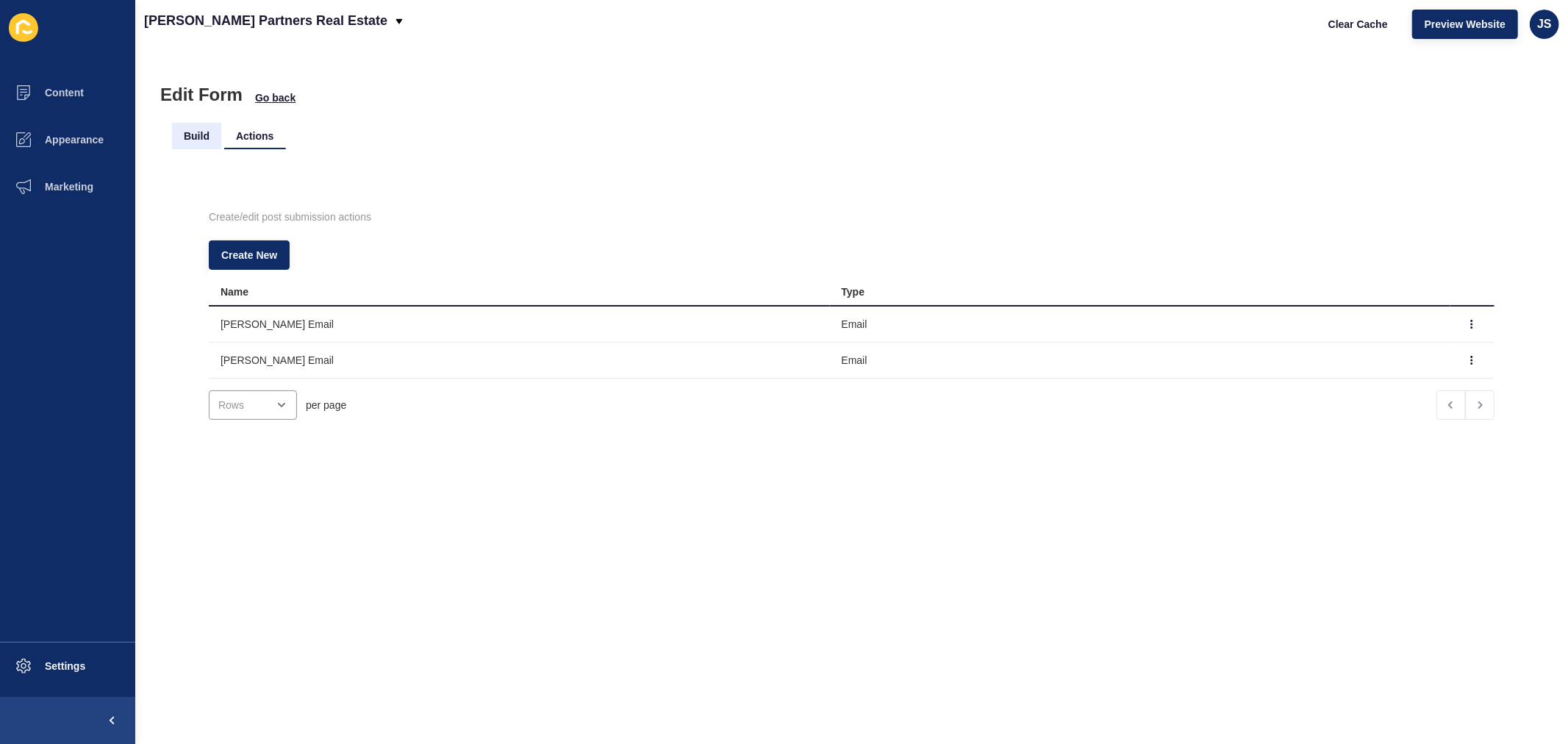
click at [185, 137] on li "Build" at bounding box center [196, 136] width 49 height 27
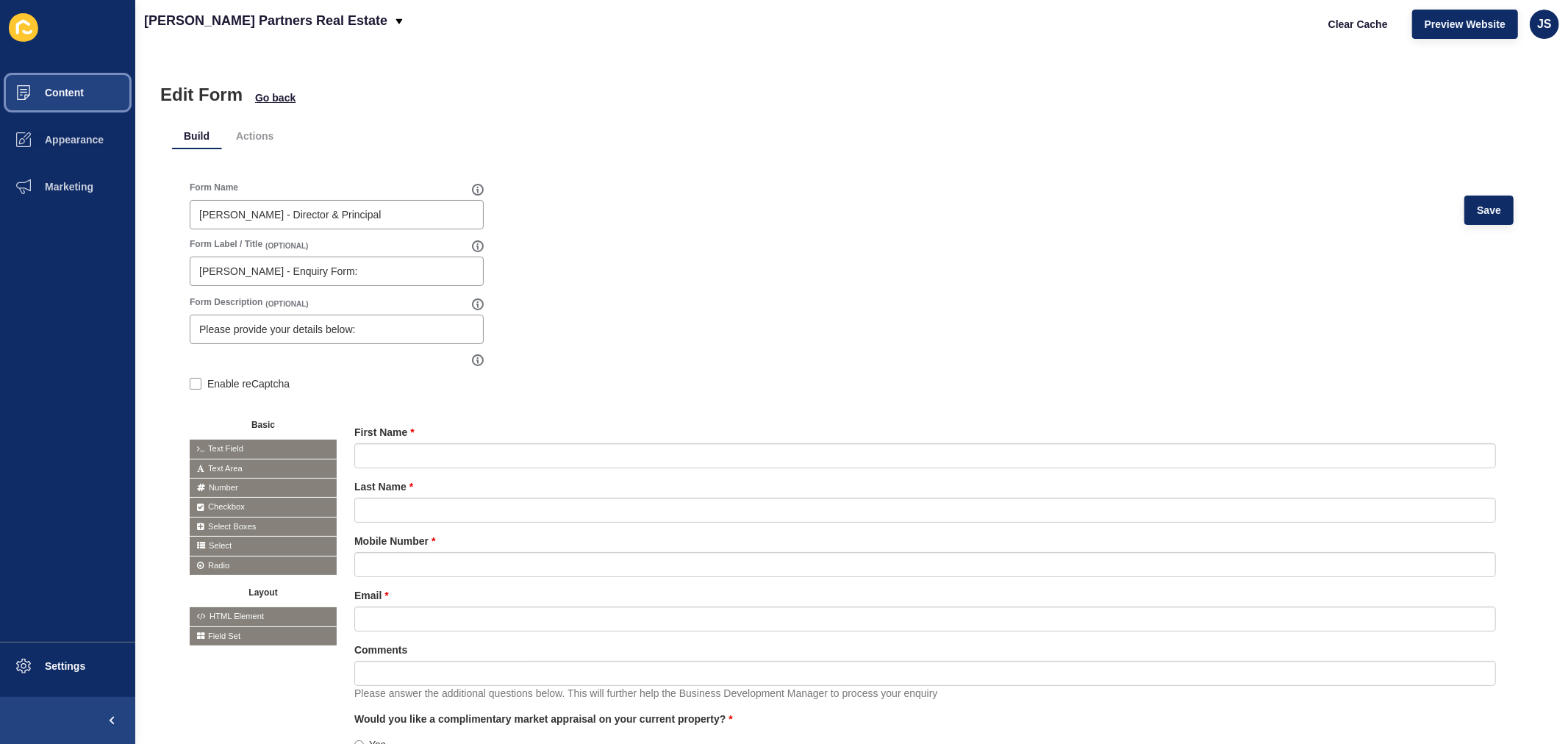
click at [64, 86] on button "Content" at bounding box center [68, 92] width 136 height 47
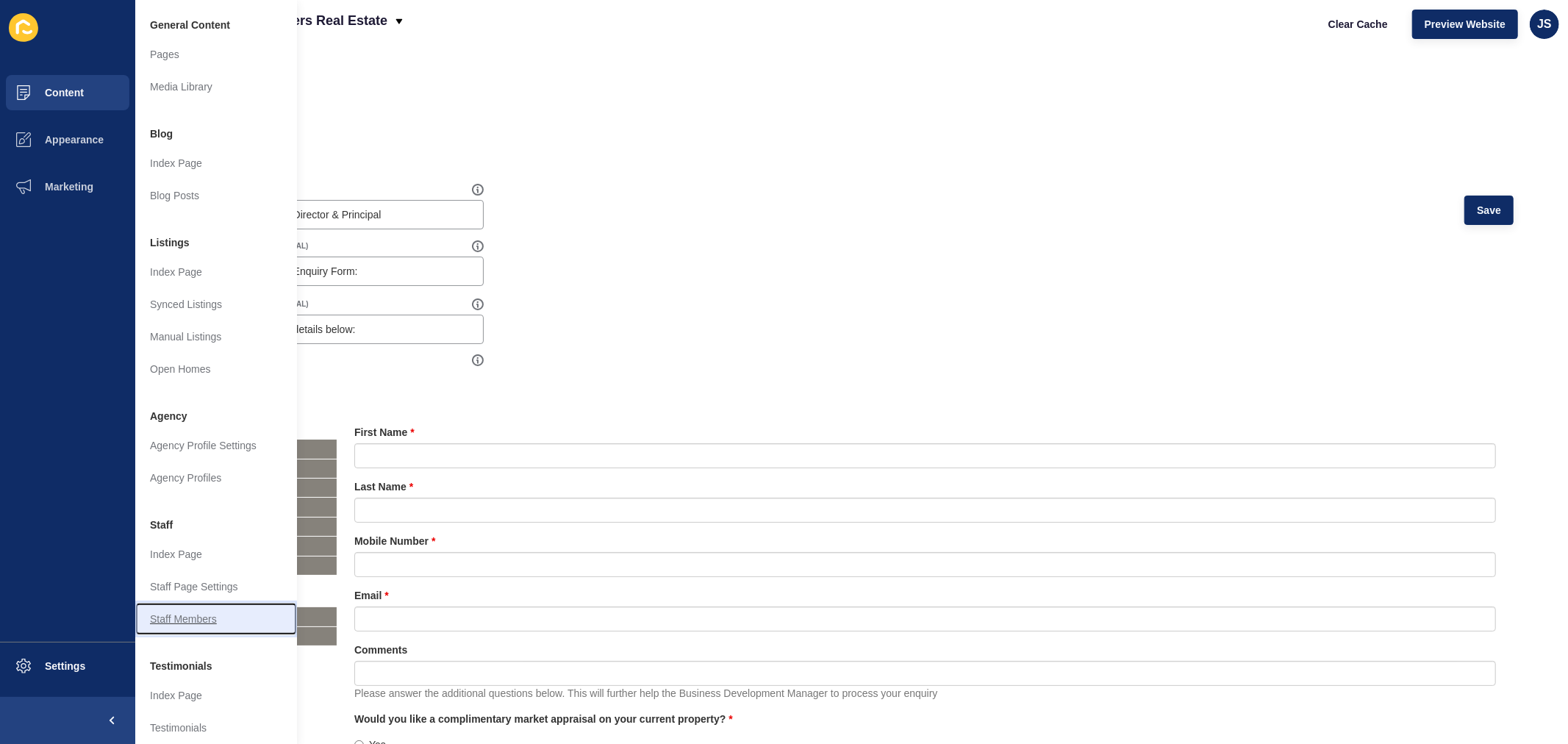
click at [209, 567] on link "Staff Members" at bounding box center [216, 619] width 162 height 32
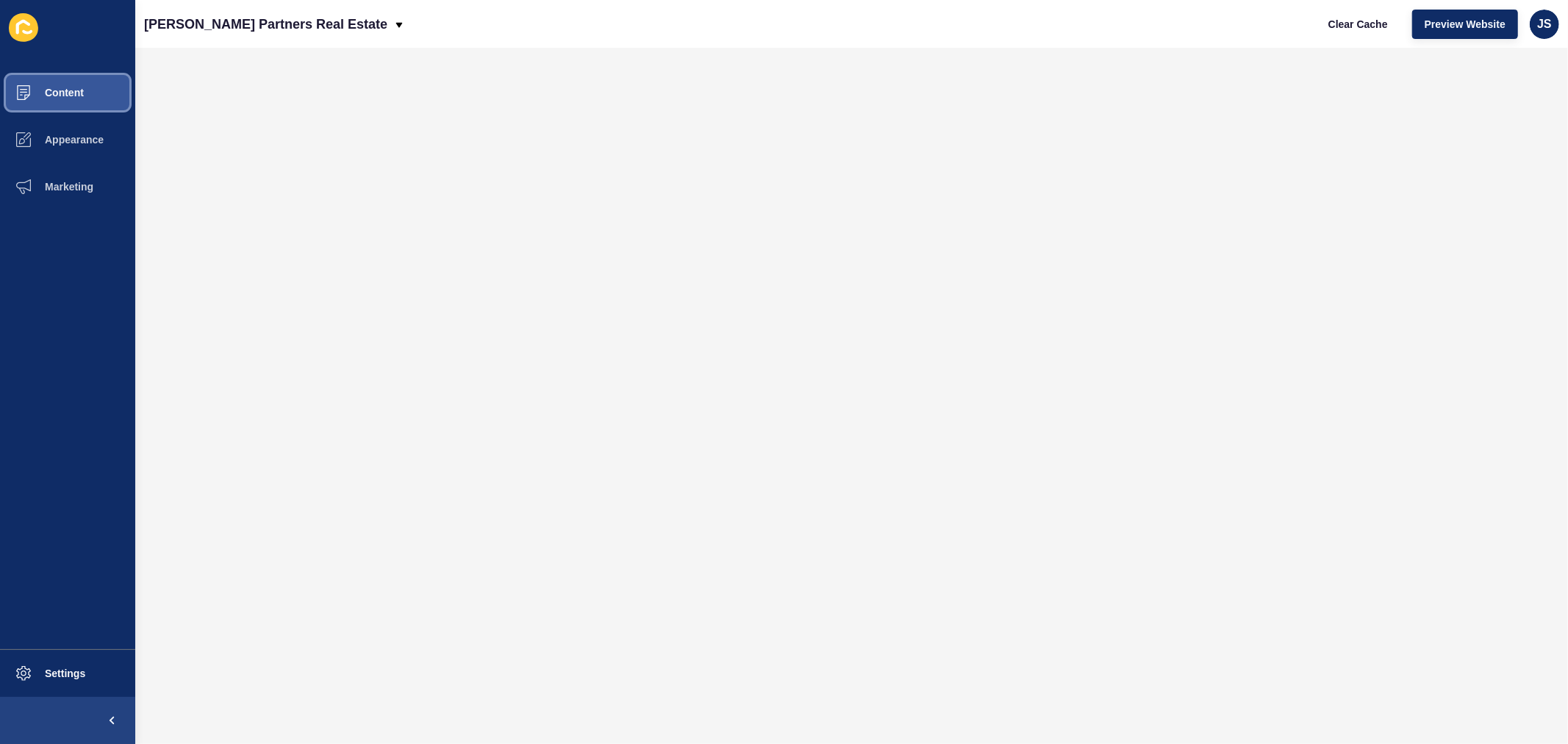
click at [59, 89] on span "Content" at bounding box center [41, 92] width 86 height 12
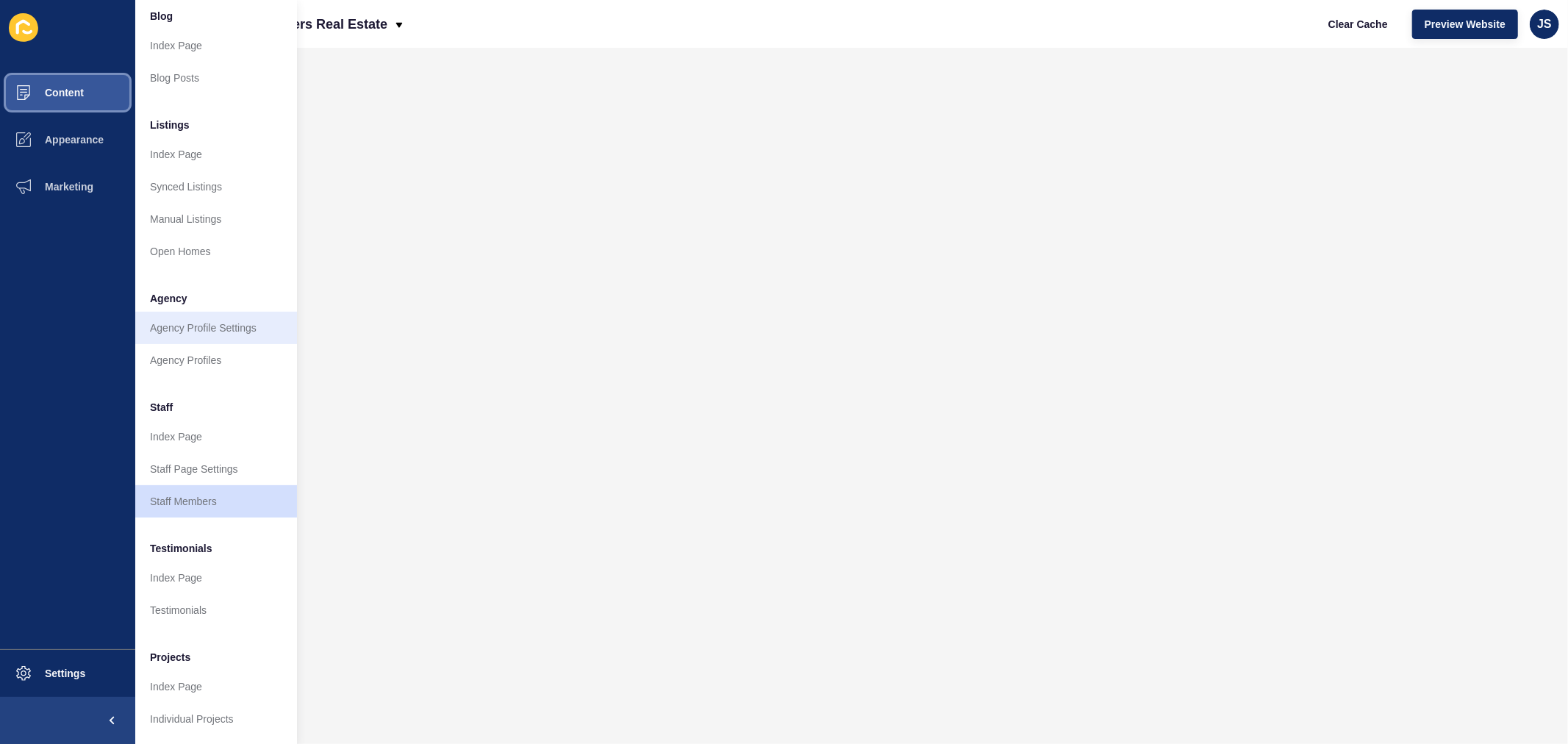
scroll to position [130, 0]
click at [221, 494] on link "Staff Members" at bounding box center [216, 501] width 162 height 32
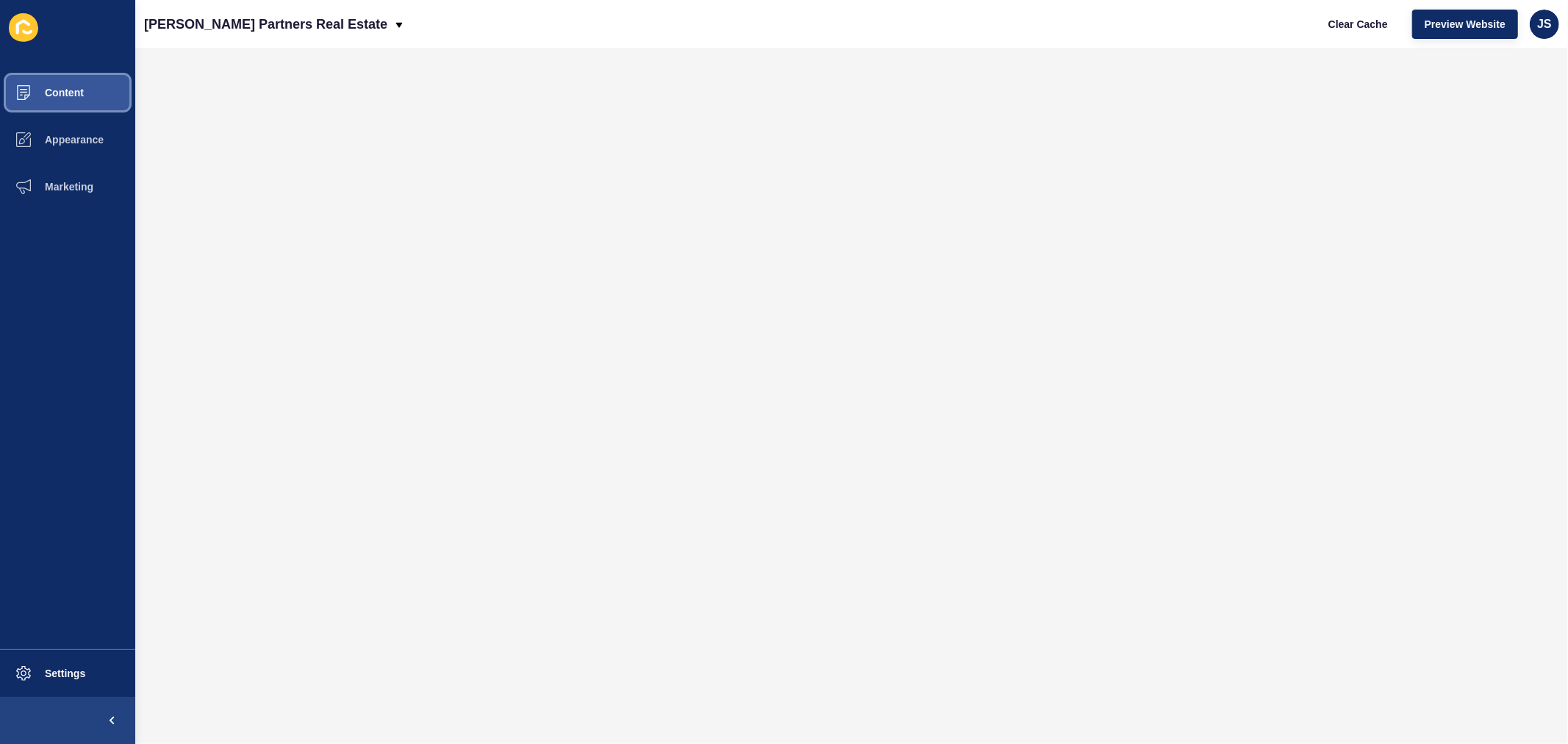
click at [92, 91] on button "Content" at bounding box center [68, 92] width 136 height 47
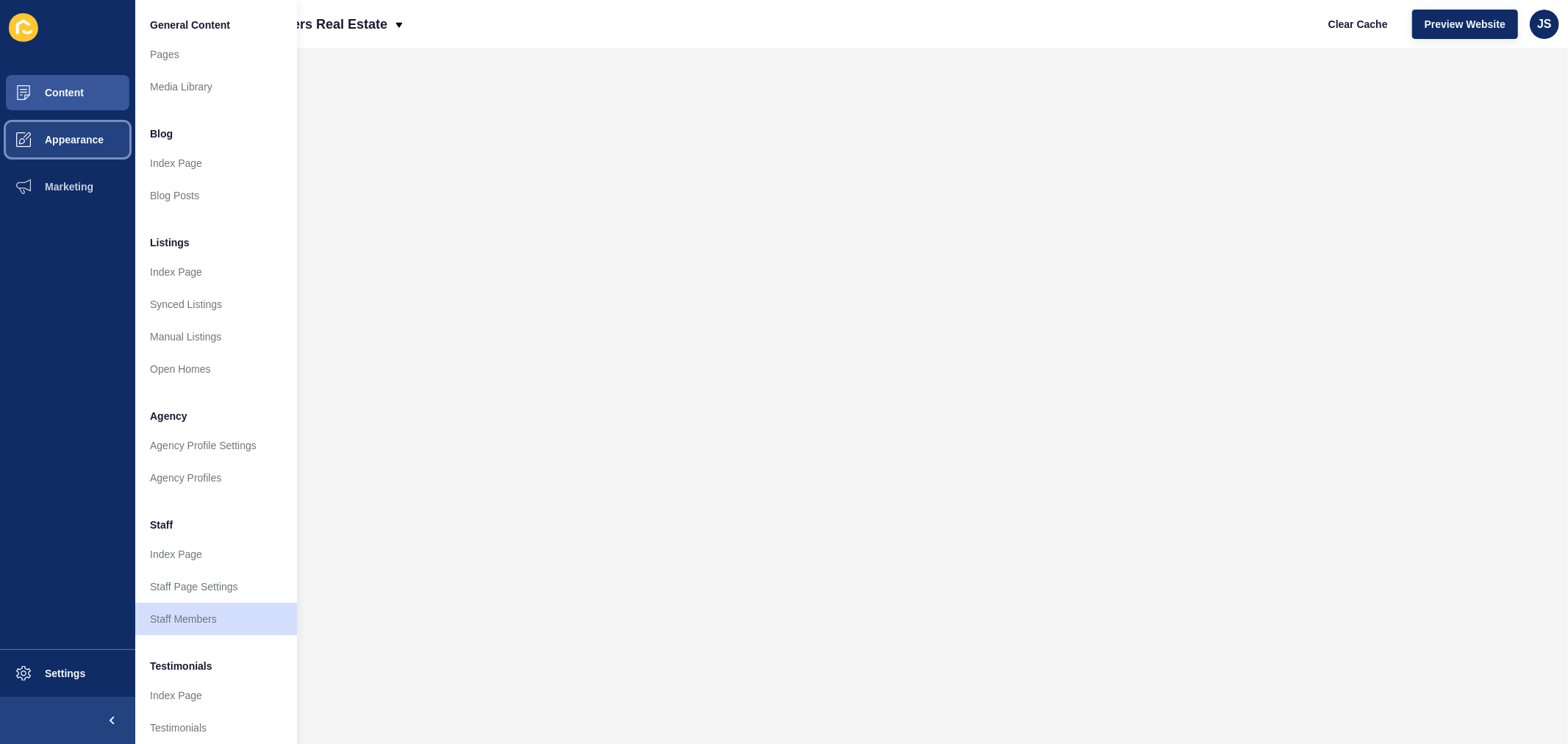
click at [89, 149] on button "Appearance" at bounding box center [68, 140] width 136 height 47
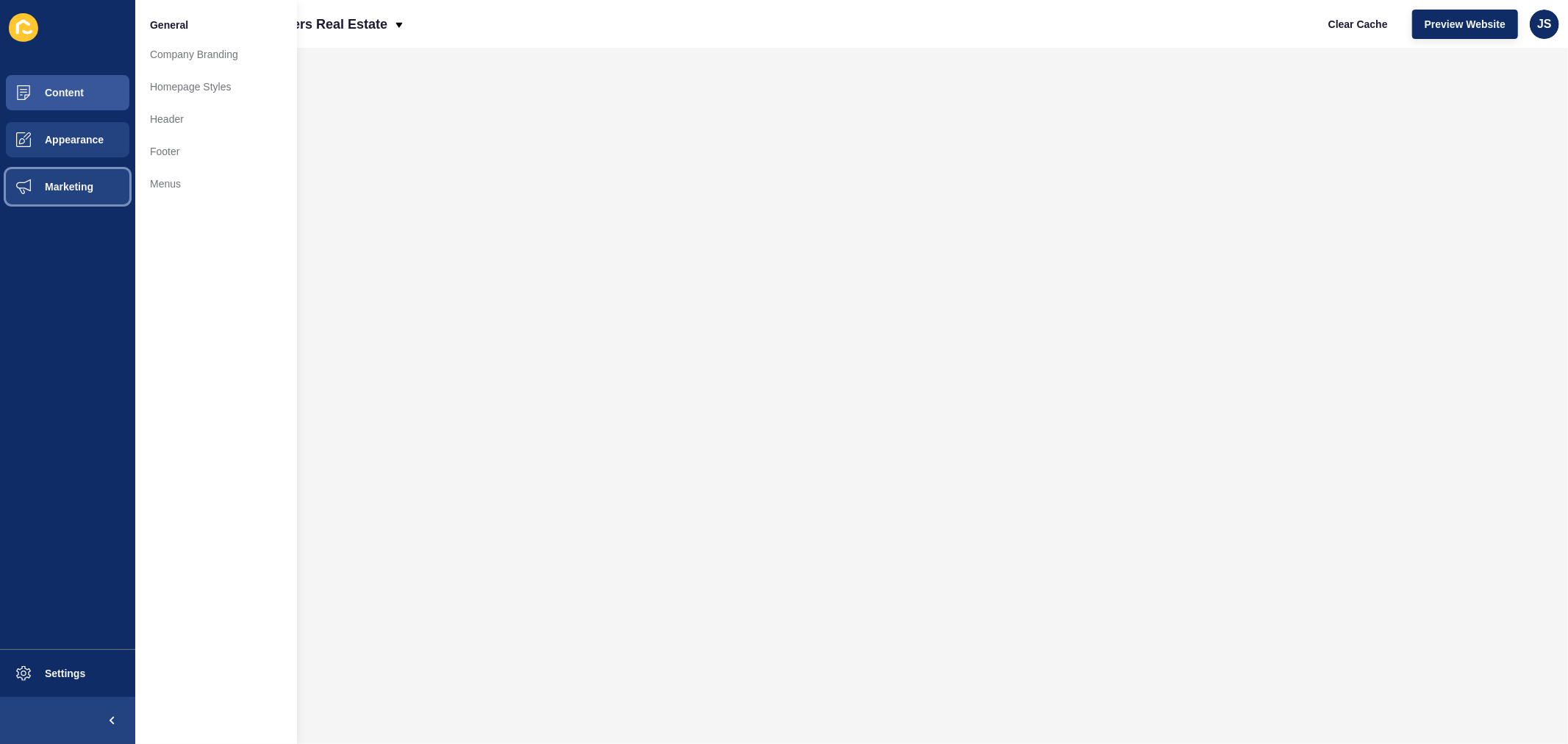
click at [85, 178] on button "Marketing" at bounding box center [68, 187] width 136 height 47
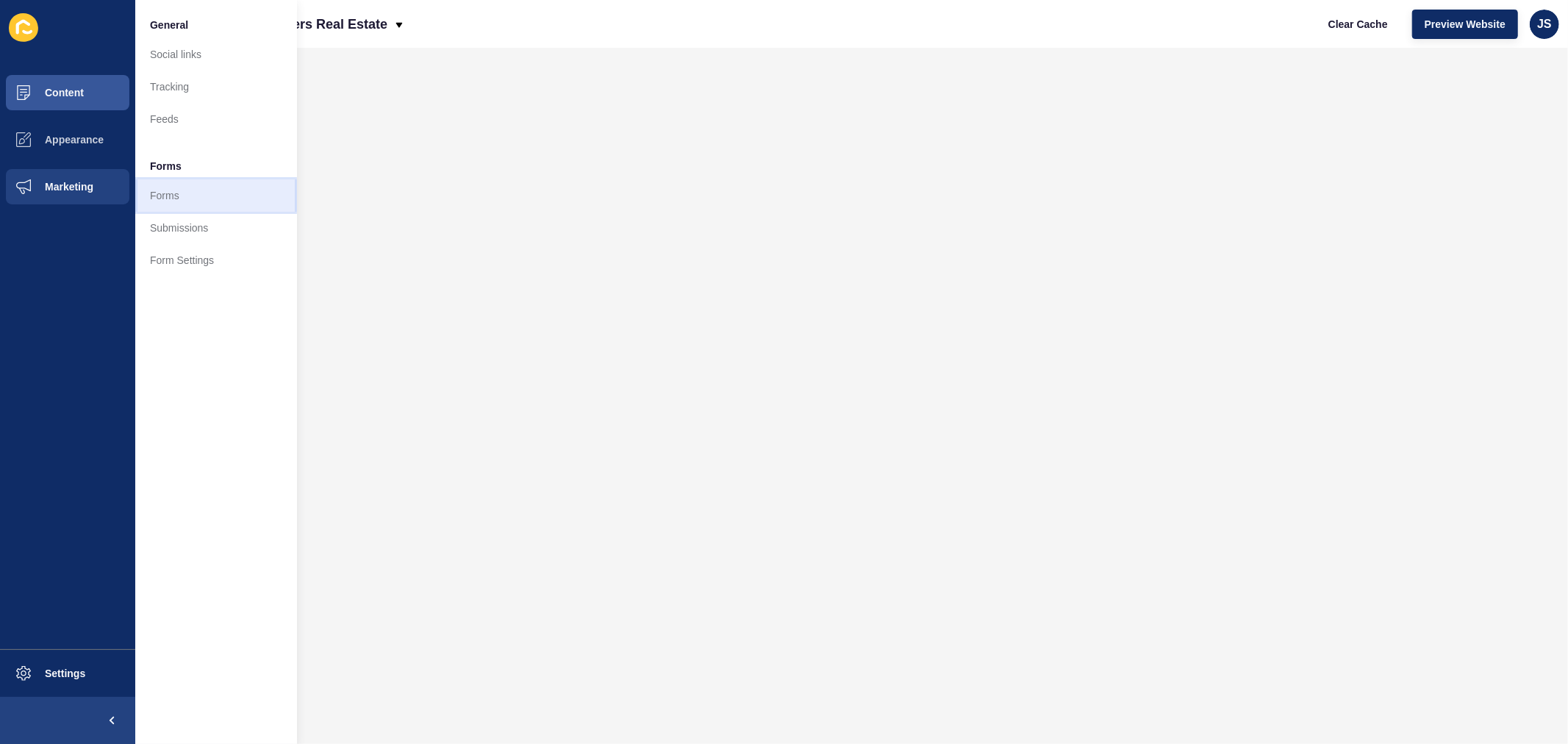
click at [159, 185] on link "Forms" at bounding box center [216, 196] width 162 height 32
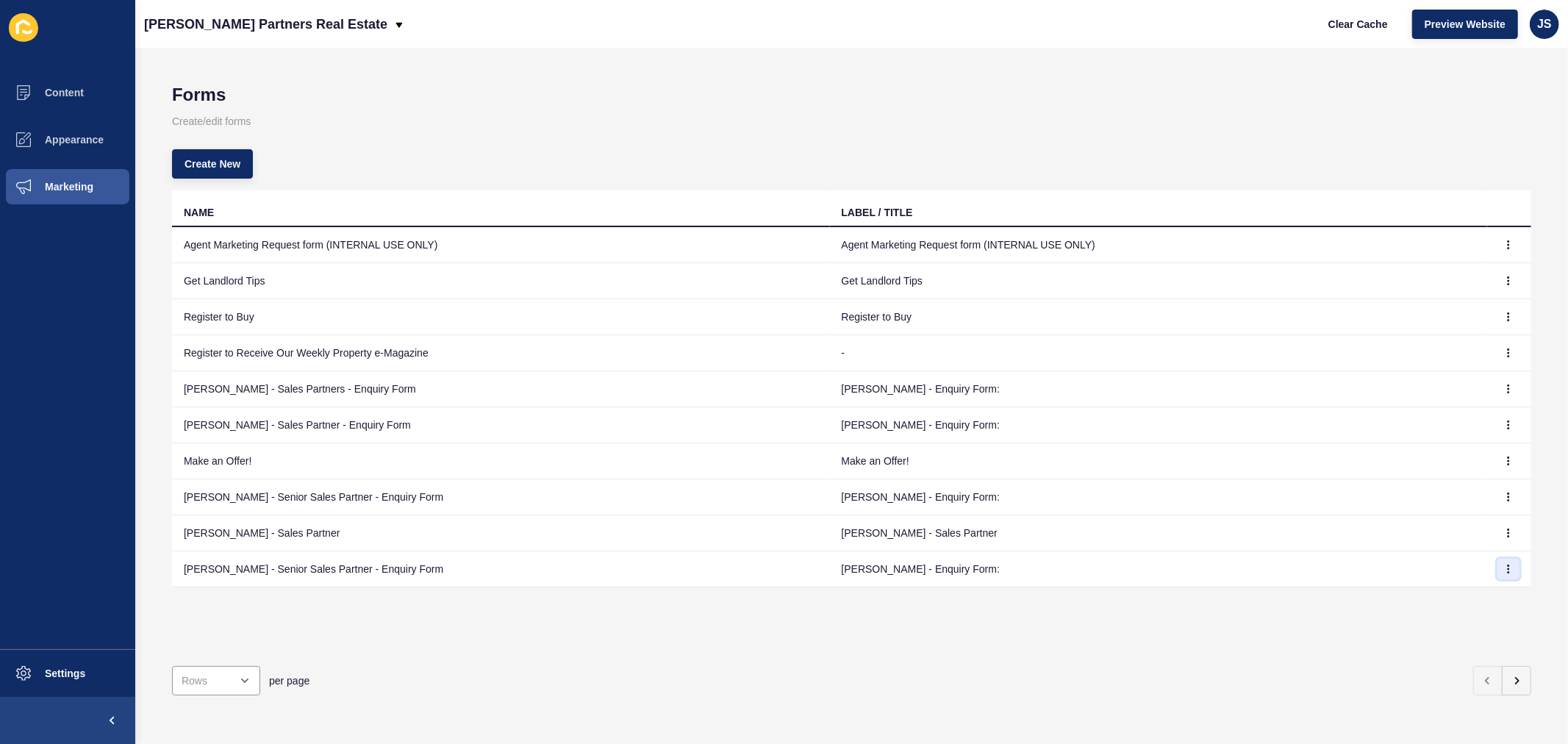
click at [1255, 567] on icon "button" at bounding box center [1509, 569] width 1 height 7
click at [1255, 567] on link "Edit" at bounding box center [1456, 599] width 103 height 32
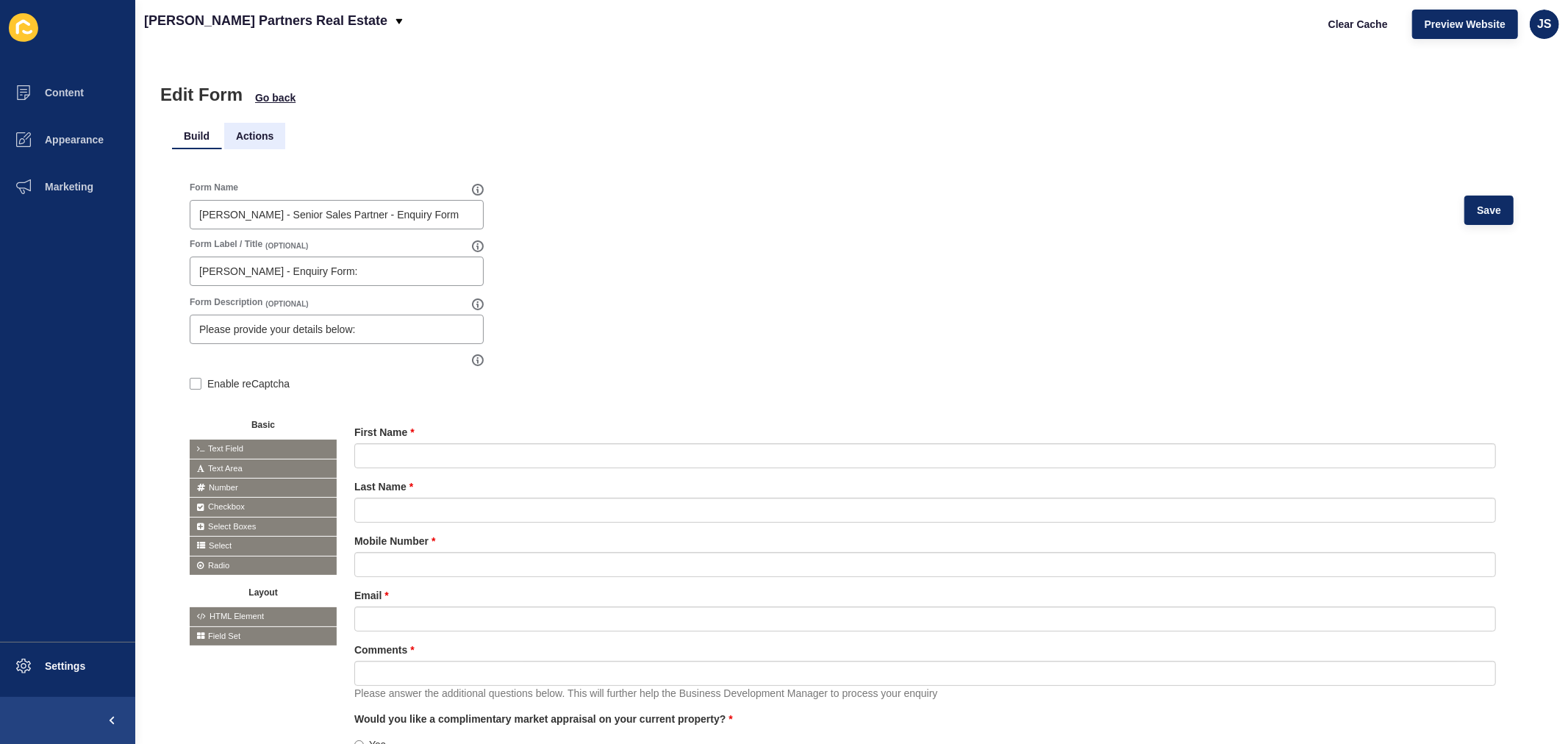
click at [239, 130] on li "Actions" at bounding box center [254, 136] width 61 height 27
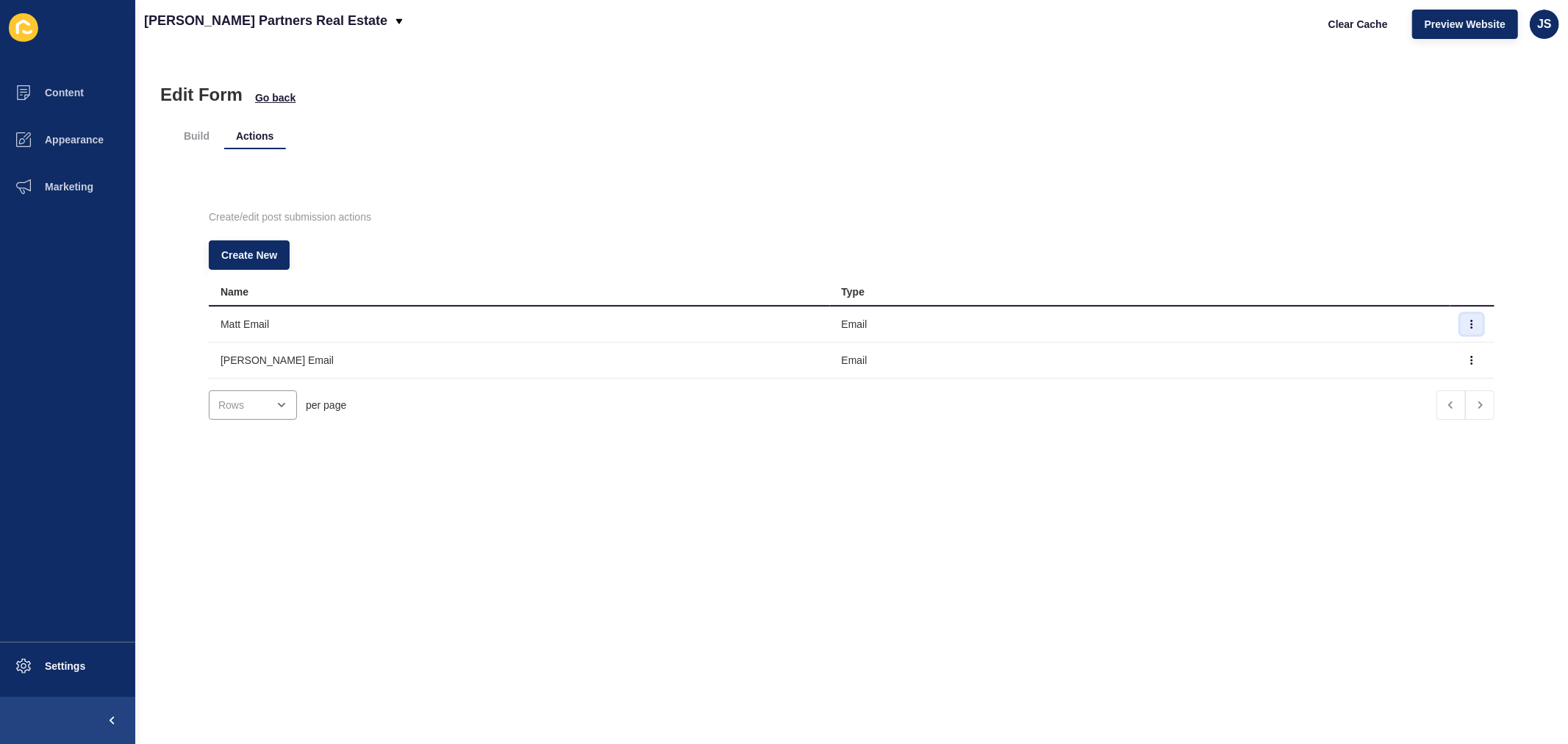
click at [1255, 322] on button "button" at bounding box center [1472, 324] width 22 height 21
click at [1255, 343] on link "Edit" at bounding box center [1407, 353] width 103 height 32
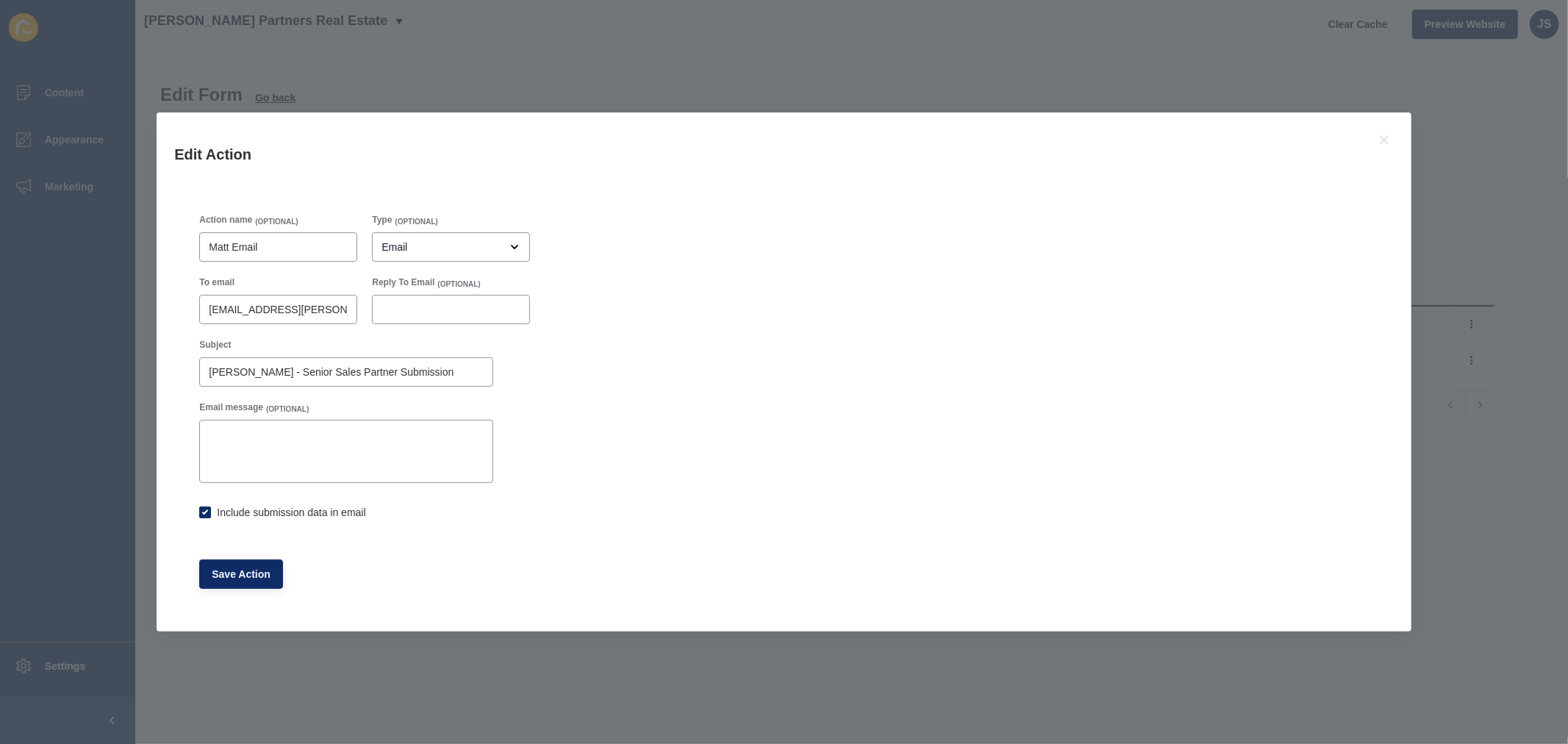
checkbox input "true"
click at [1255, 137] on icon at bounding box center [1384, 140] width 9 height 9
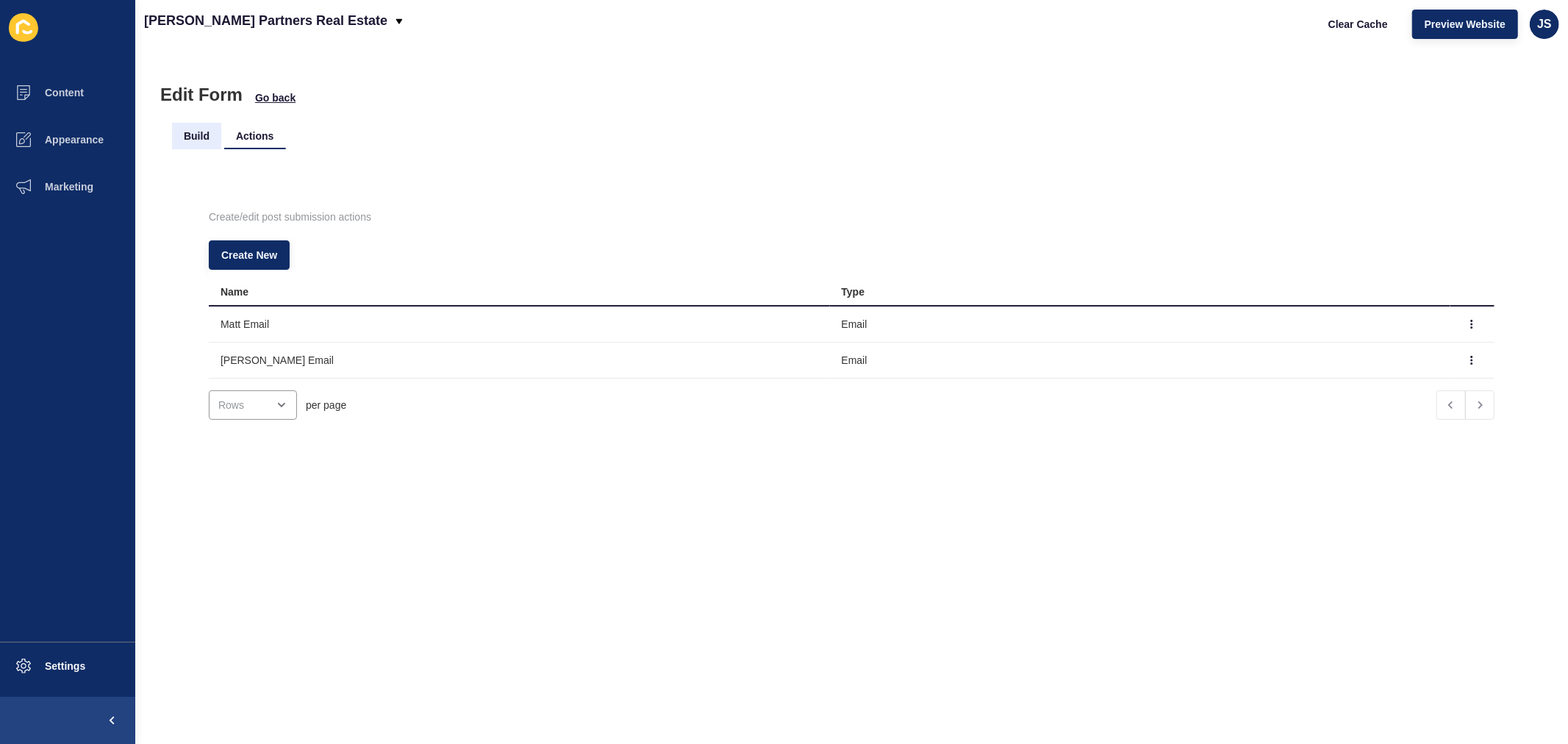
click at [190, 130] on li "Build" at bounding box center [196, 136] width 49 height 27
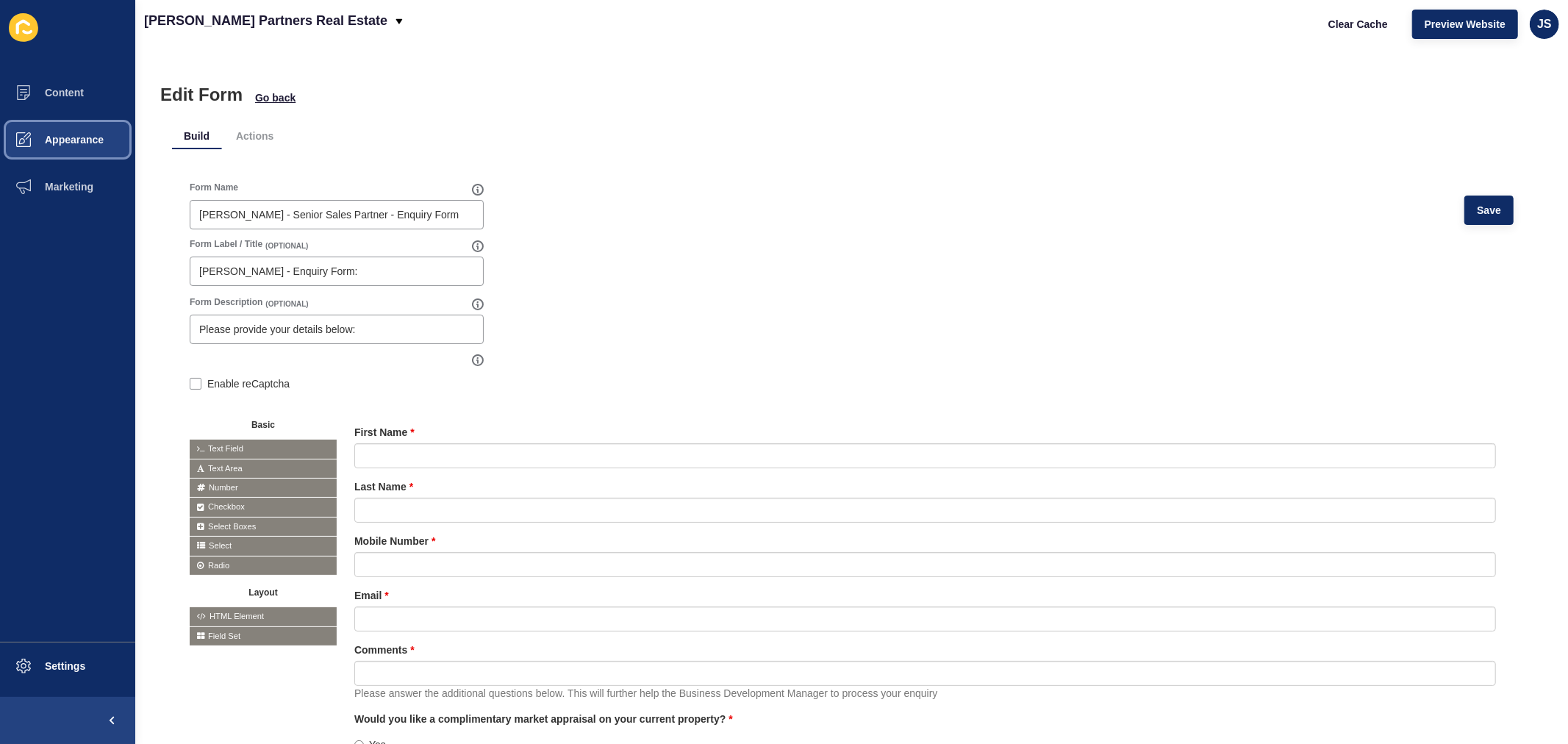
click at [93, 143] on span "Appearance" at bounding box center [51, 140] width 106 height 12
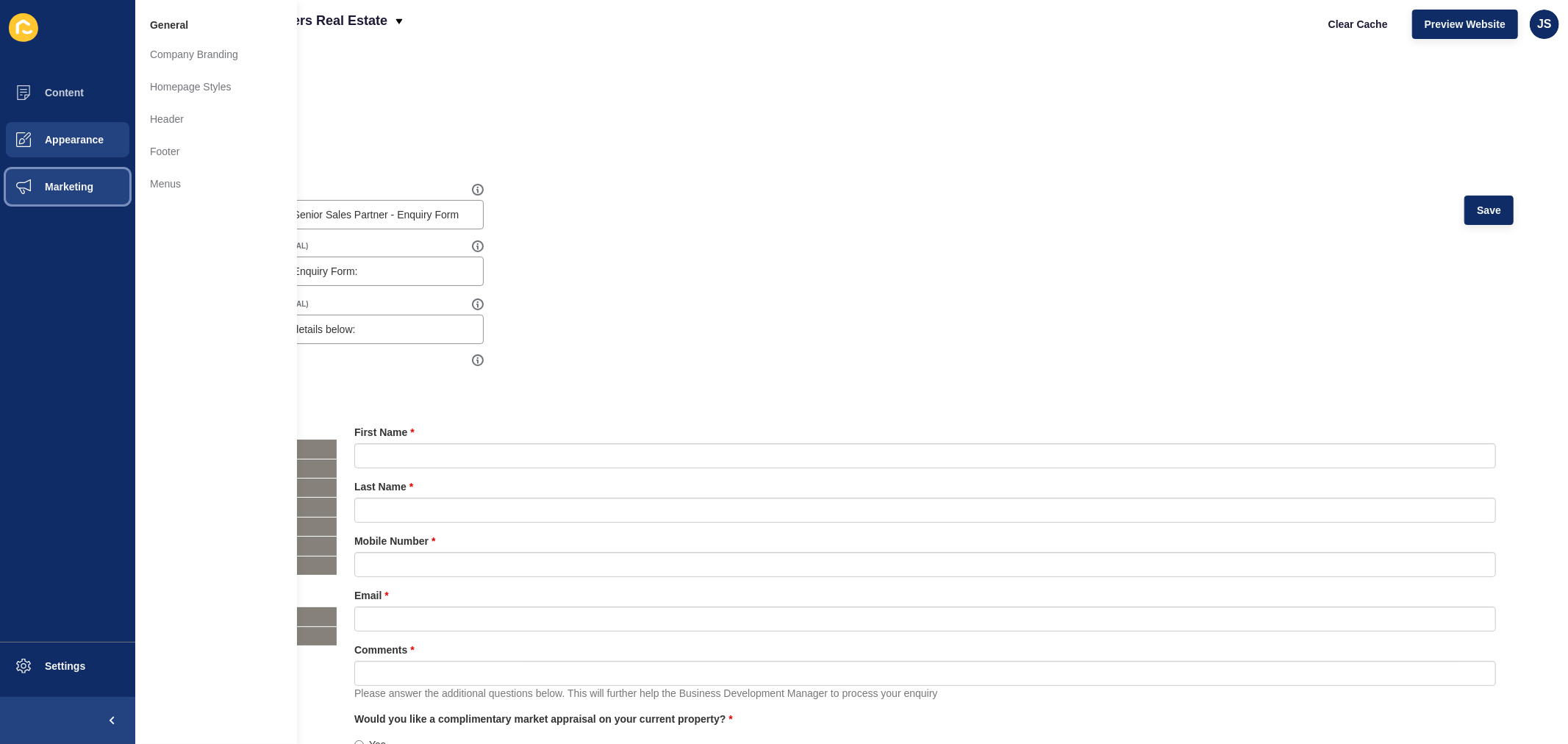
click at [69, 180] on button "Marketing" at bounding box center [68, 187] width 136 height 47
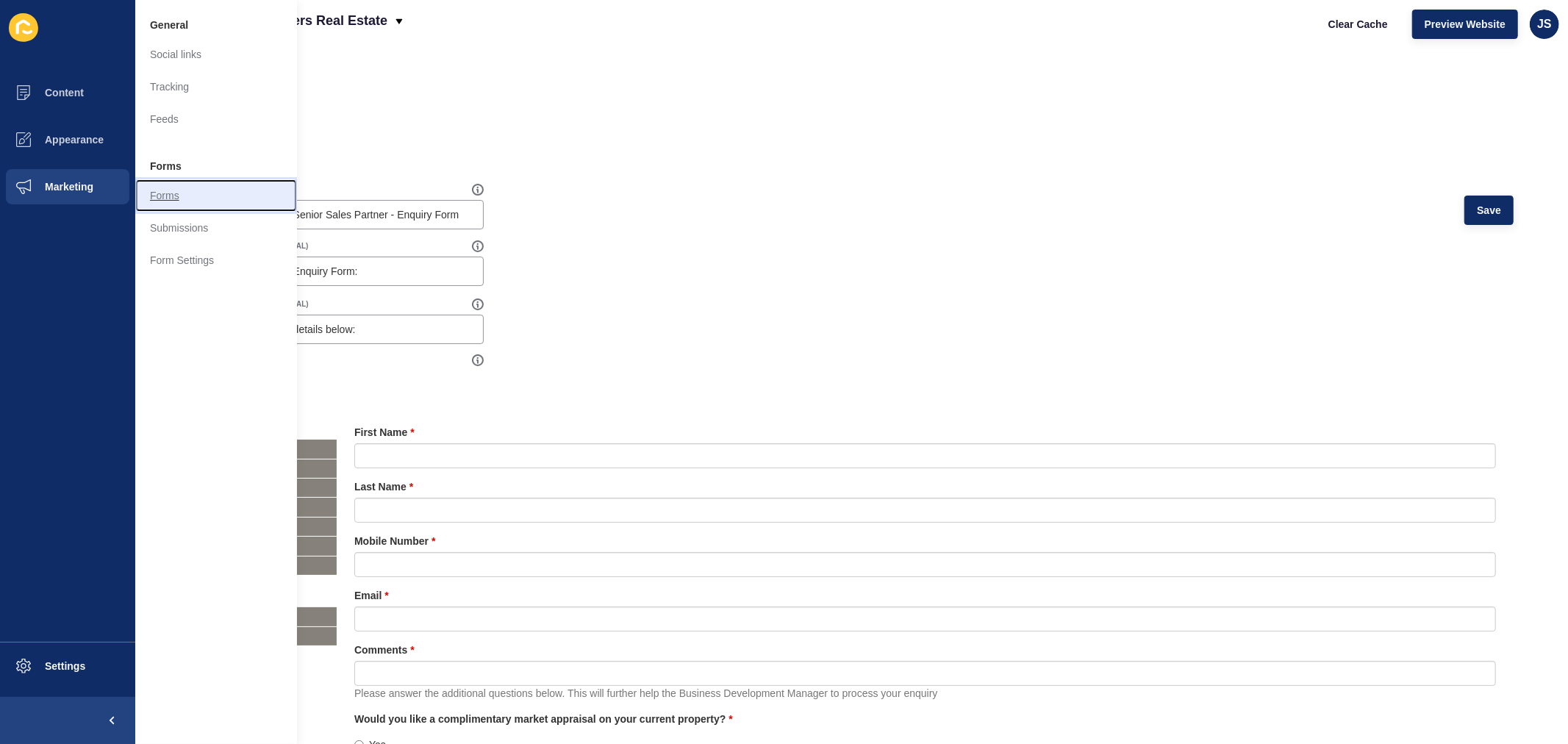
click at [155, 189] on link "Forms" at bounding box center [216, 196] width 162 height 32
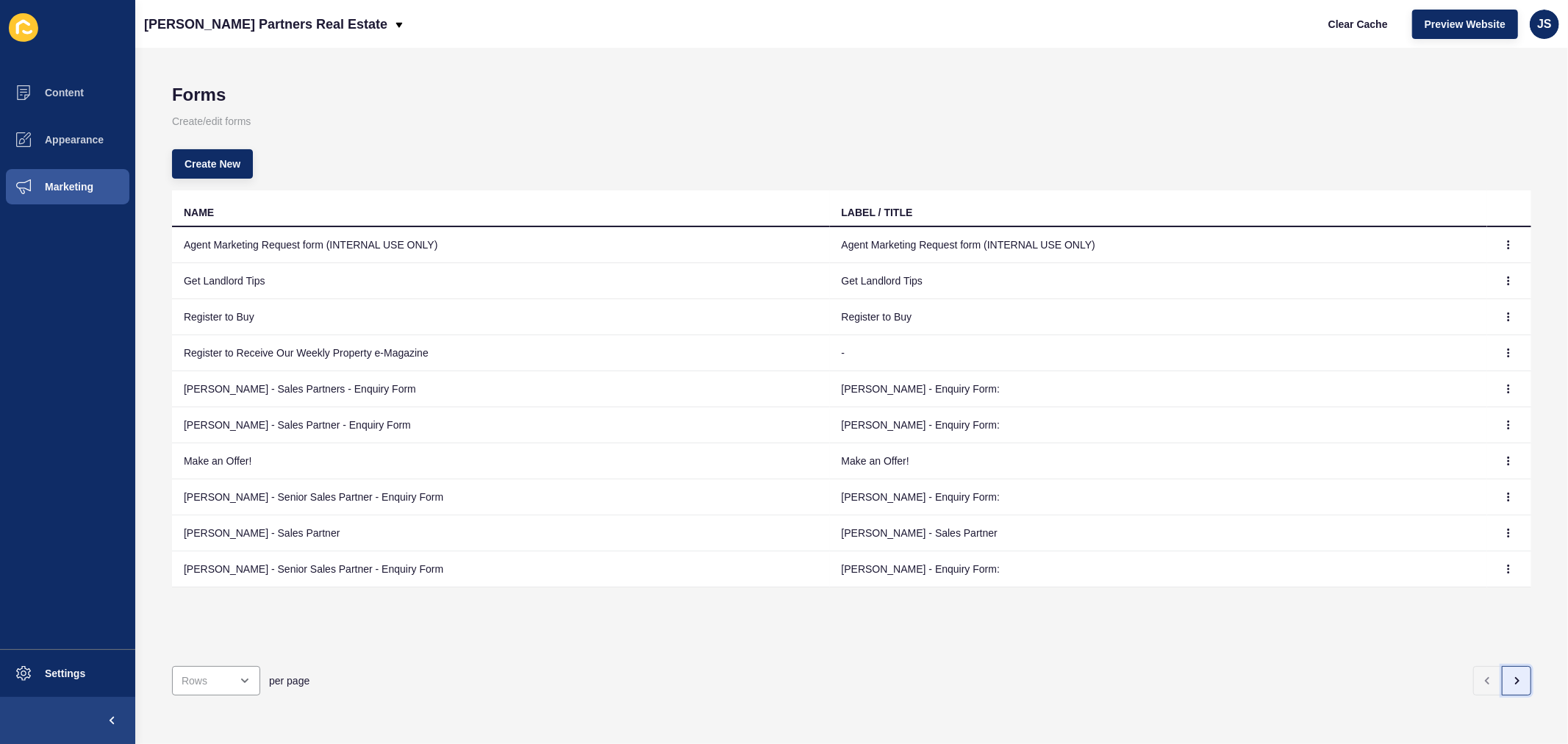
click at [1255, 567] on icon "button" at bounding box center [1517, 681] width 12 height 12
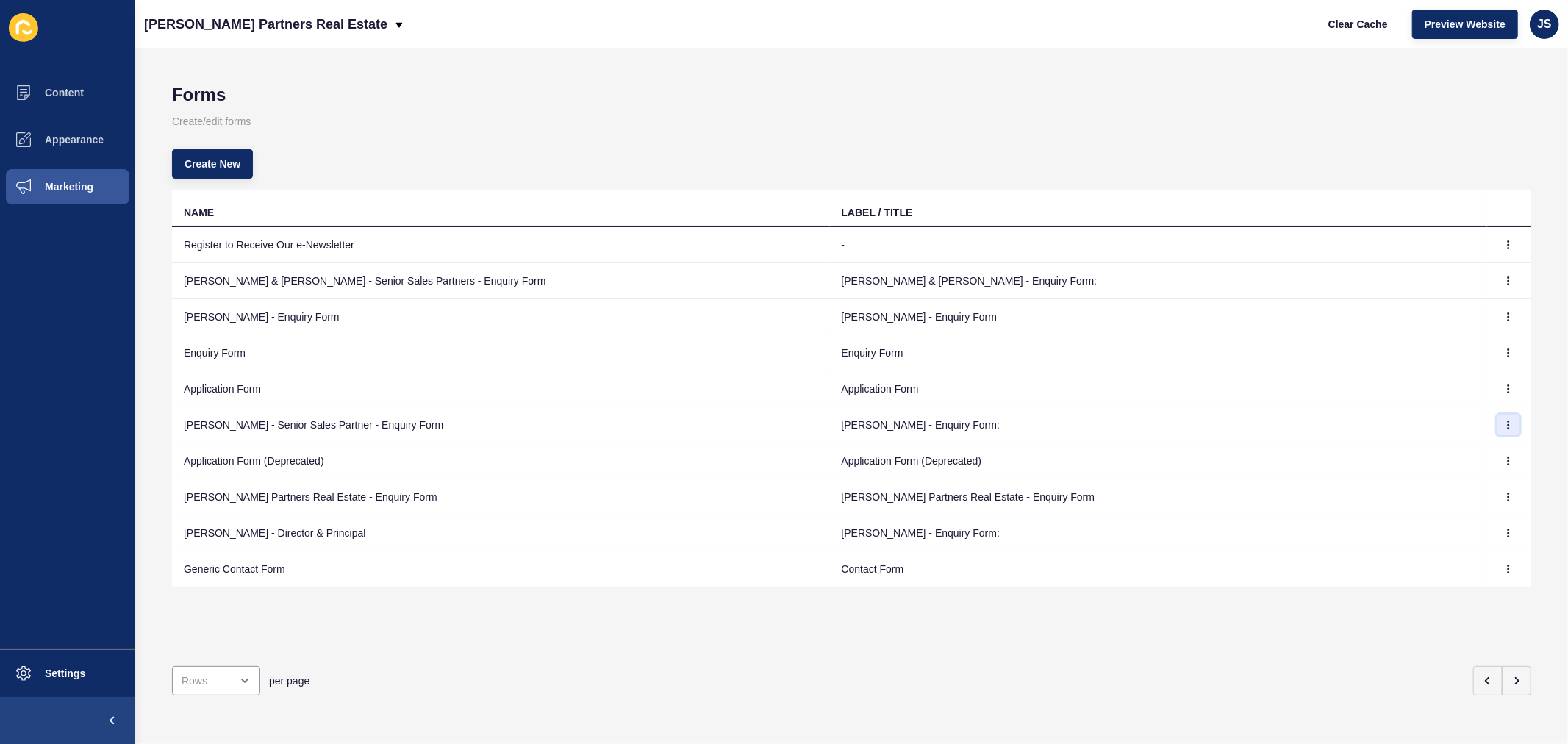
click at [1255, 421] on button "button" at bounding box center [1509, 425] width 22 height 21
click at [1255, 452] on link "Edit" at bounding box center [1456, 454] width 103 height 32
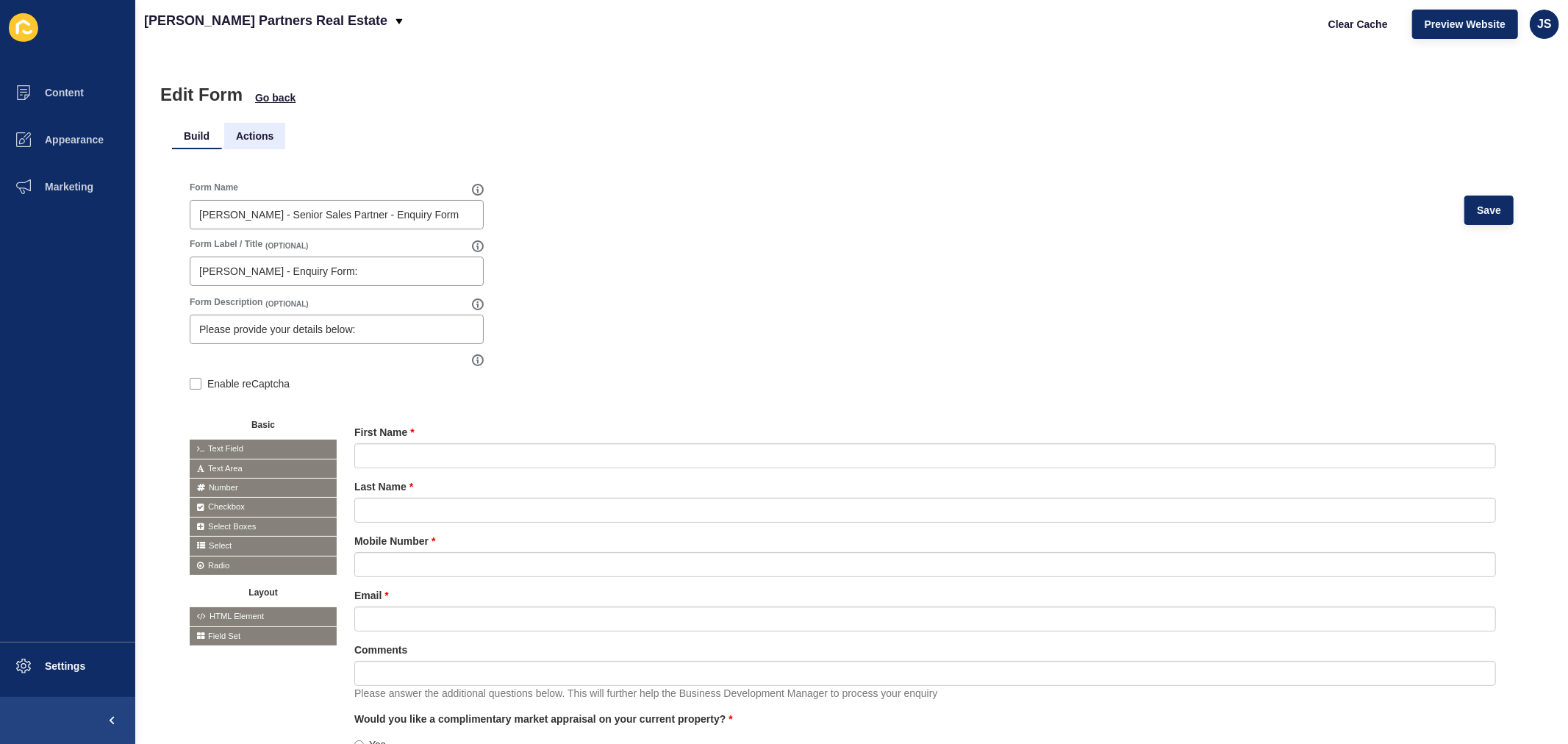
click at [258, 138] on li "Actions" at bounding box center [254, 136] width 61 height 27
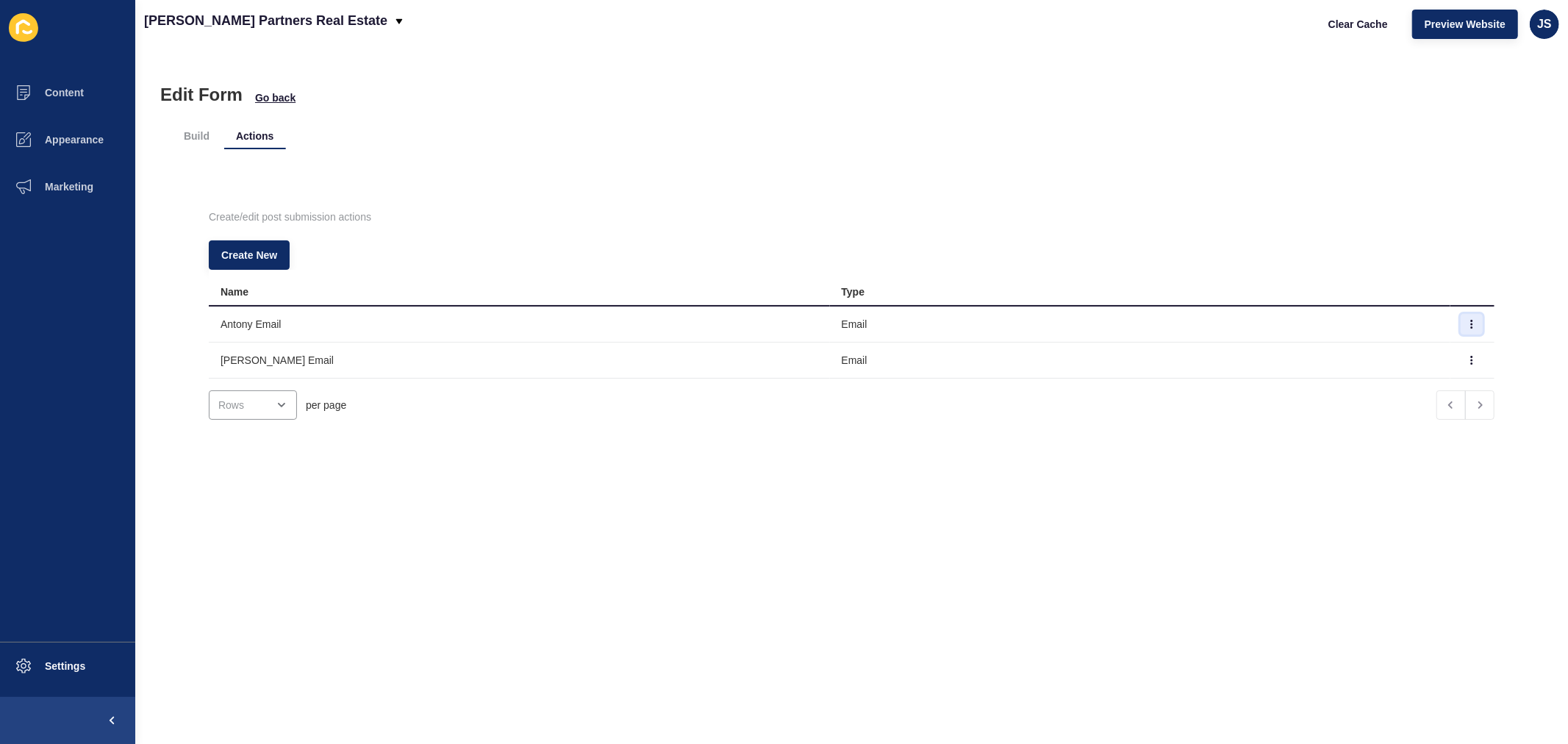
click at [1255, 320] on button "button" at bounding box center [1472, 324] width 22 height 21
click at [1255, 343] on link "Edit" at bounding box center [1407, 353] width 103 height 32
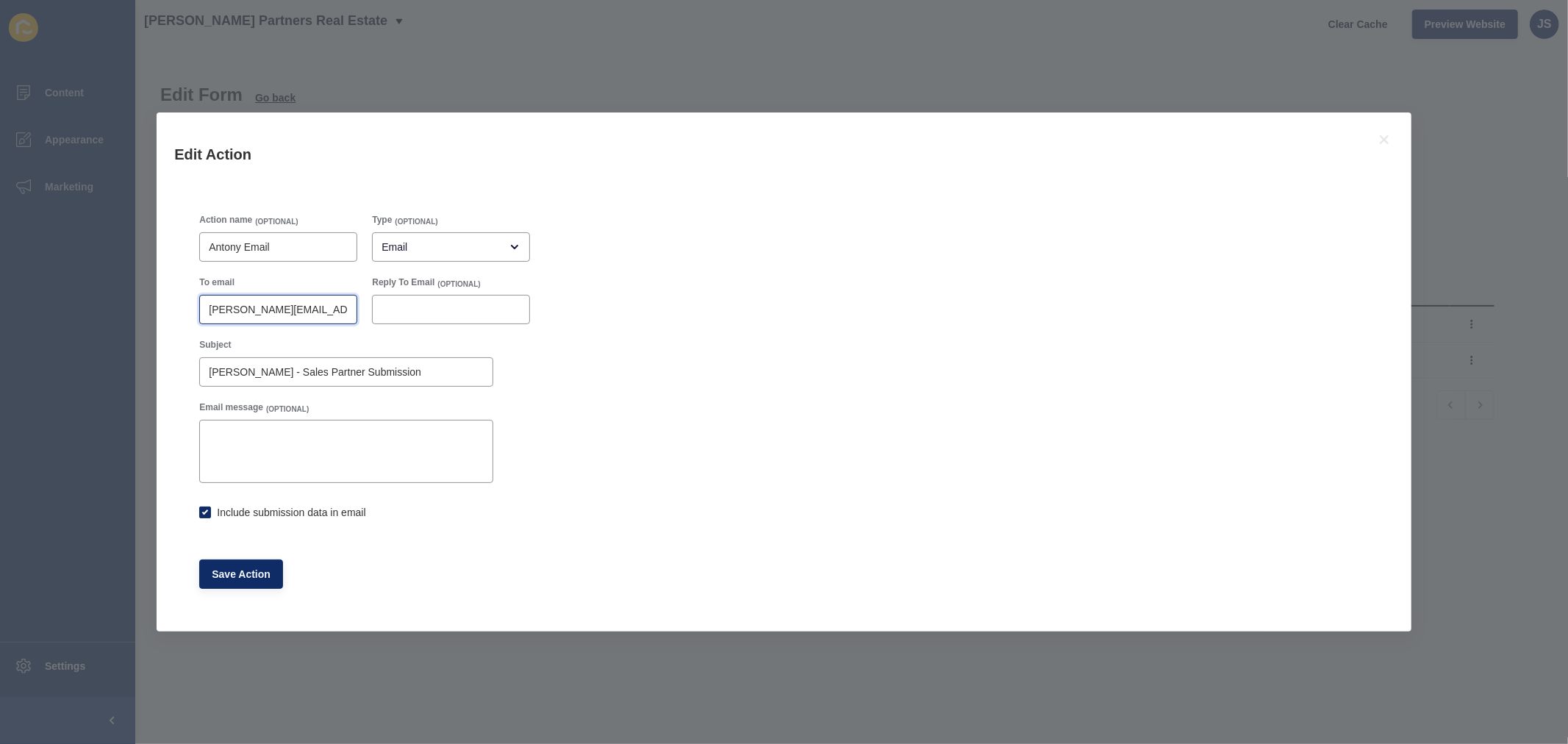
click at [321, 311] on input "[PERSON_NAME][EMAIL_ADDRESS][DOMAIN_NAME]" at bounding box center [278, 310] width 139 height 15
checkbox input "true"
click at [1255, 139] on icon at bounding box center [1384, 140] width 18 height 18
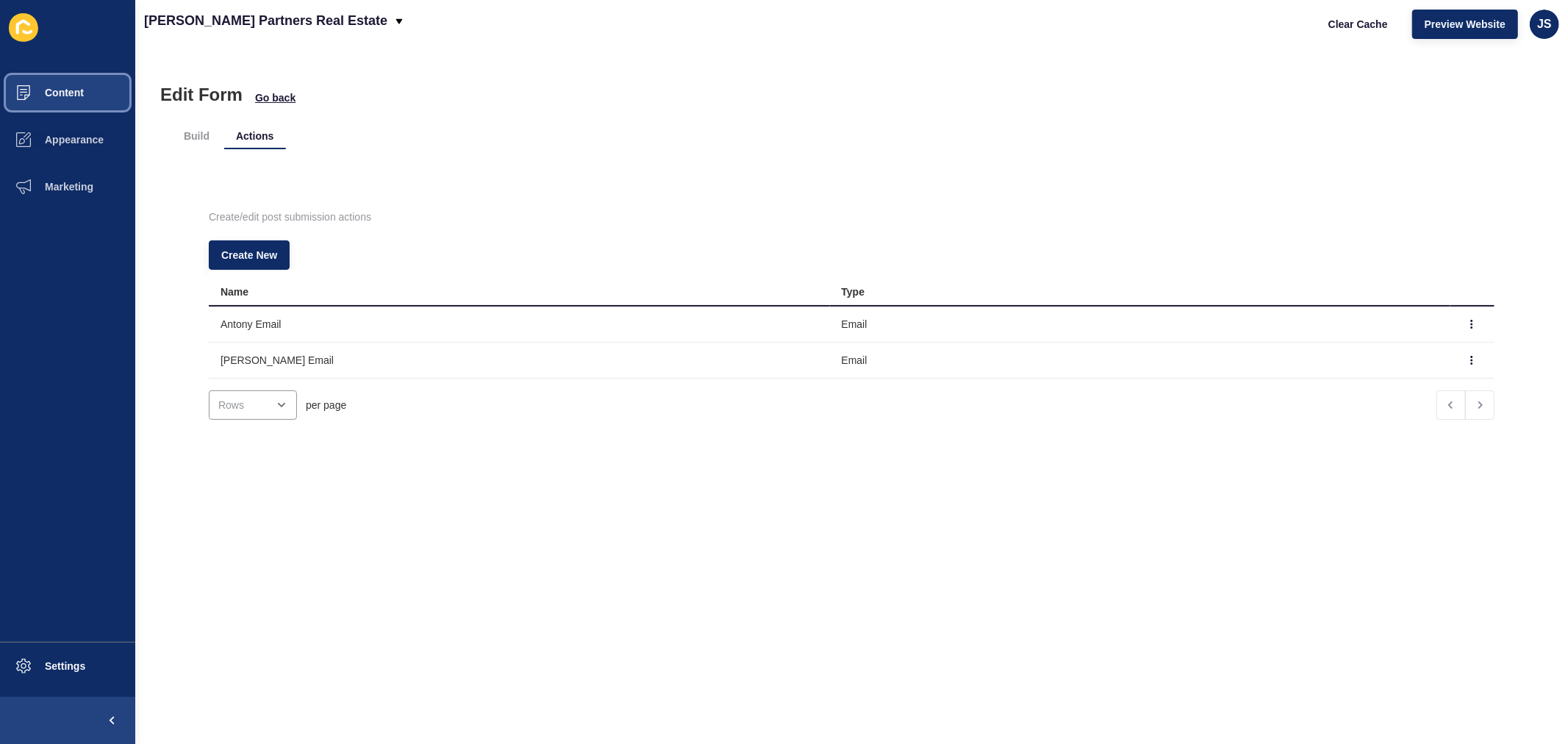
click at [69, 86] on span "Content" at bounding box center [41, 92] width 86 height 12
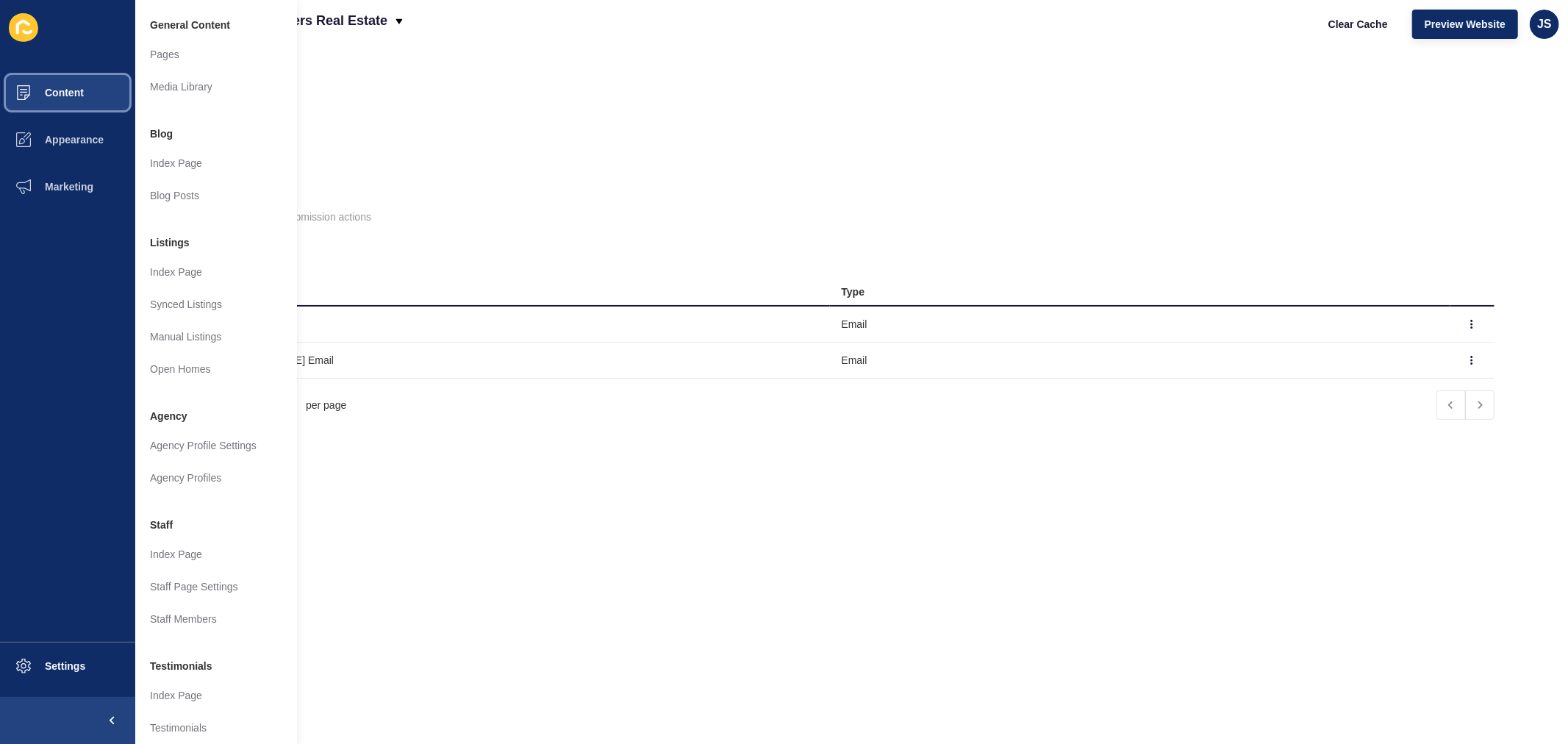
click at [45, 81] on span at bounding box center [24, 92] width 47 height 47
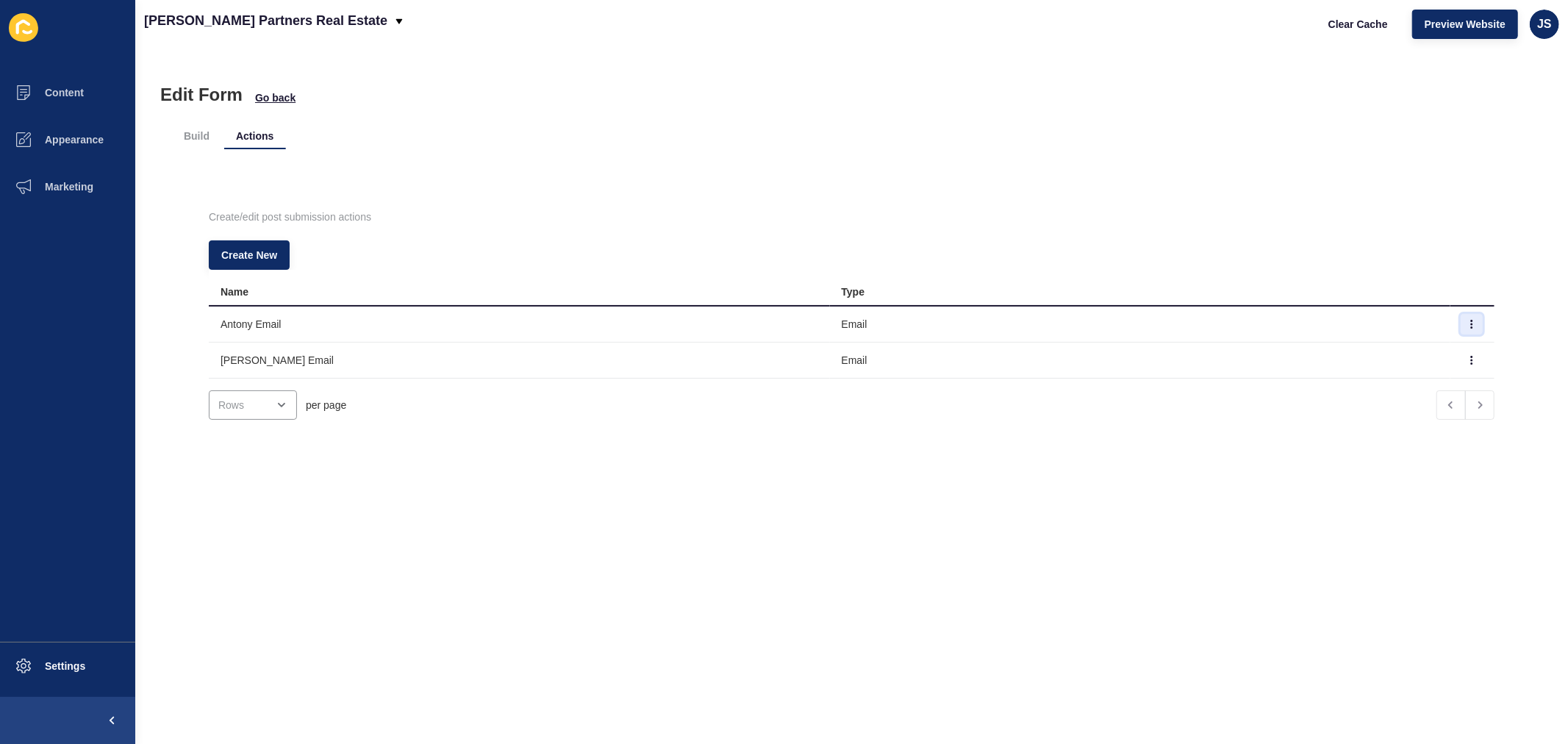
click at [1255, 322] on icon "button" at bounding box center [1472, 324] width 9 height 9
click at [1255, 349] on link "Edit" at bounding box center [1407, 353] width 103 height 32
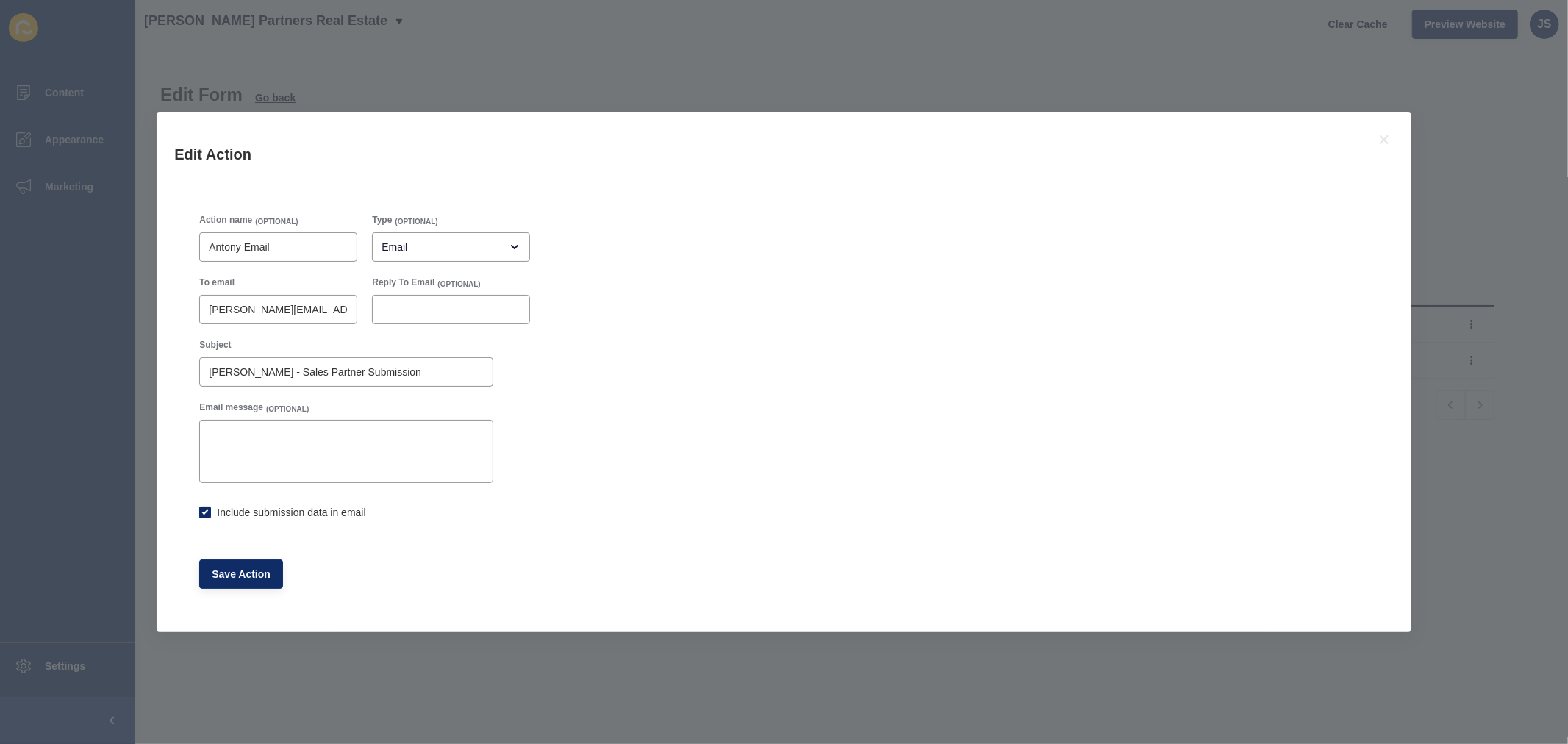
checkbox input "true"
click at [1255, 141] on icon at bounding box center [1384, 140] width 9 height 9
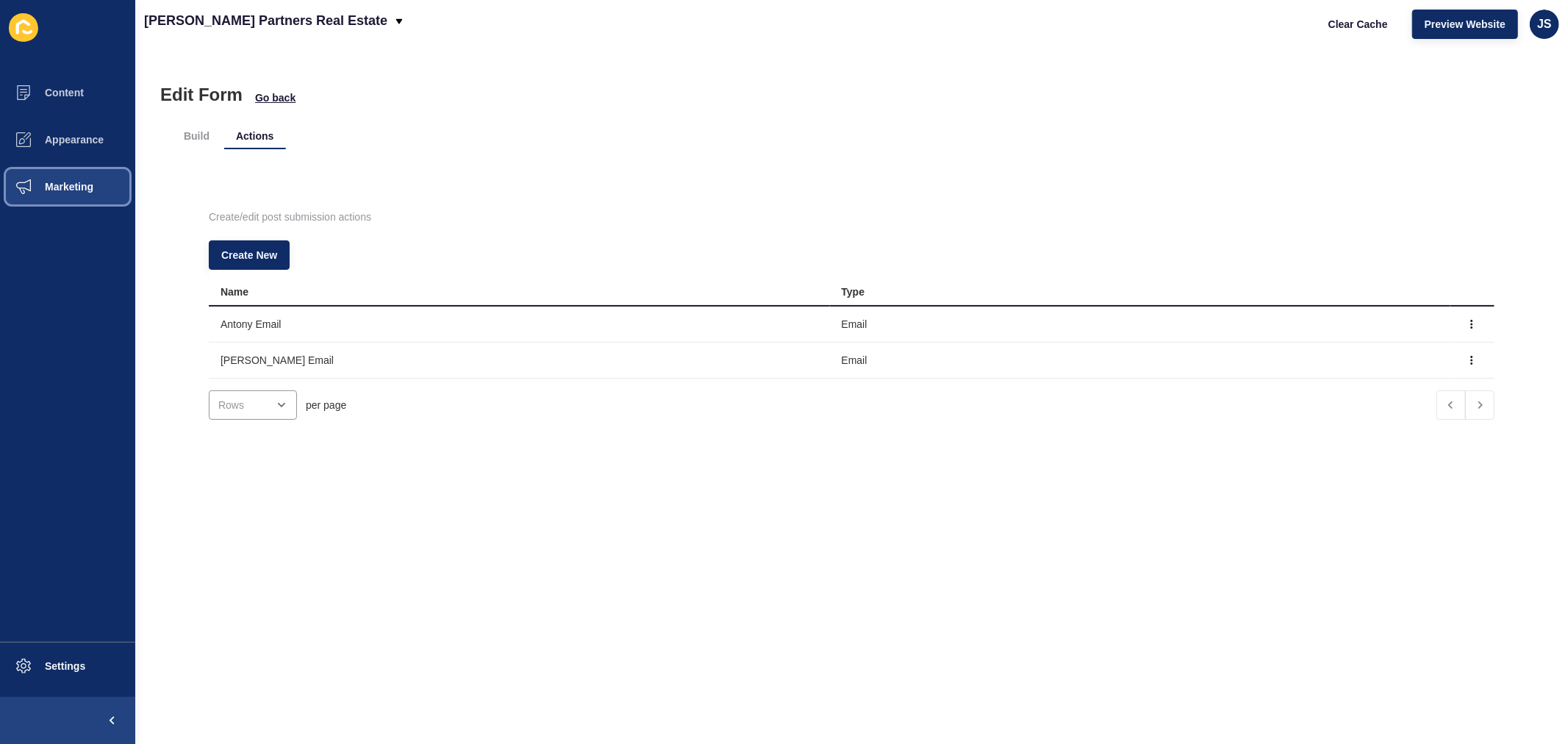
click at [79, 178] on button "Marketing" at bounding box center [68, 187] width 136 height 47
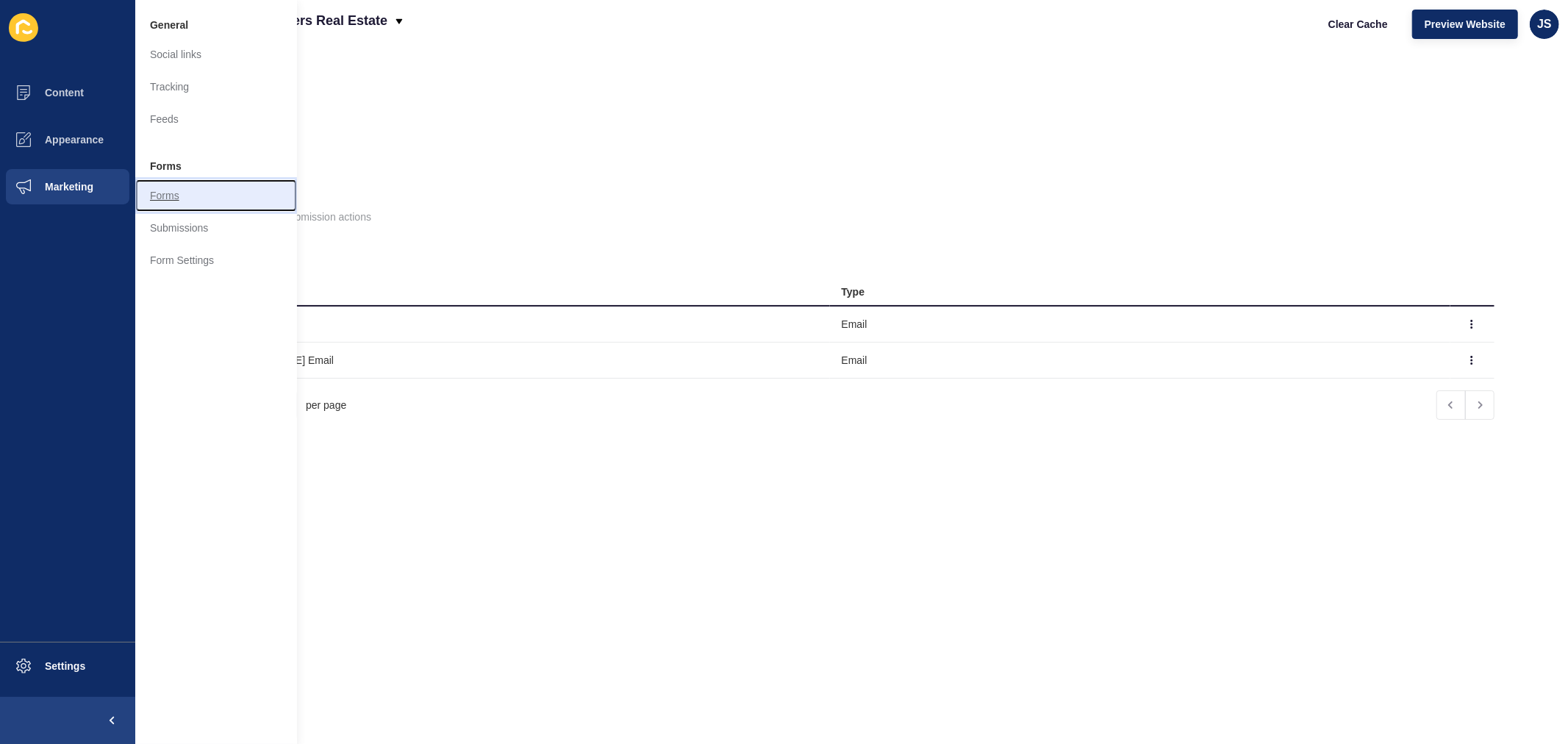
click at [193, 203] on link "Forms" at bounding box center [216, 196] width 162 height 32
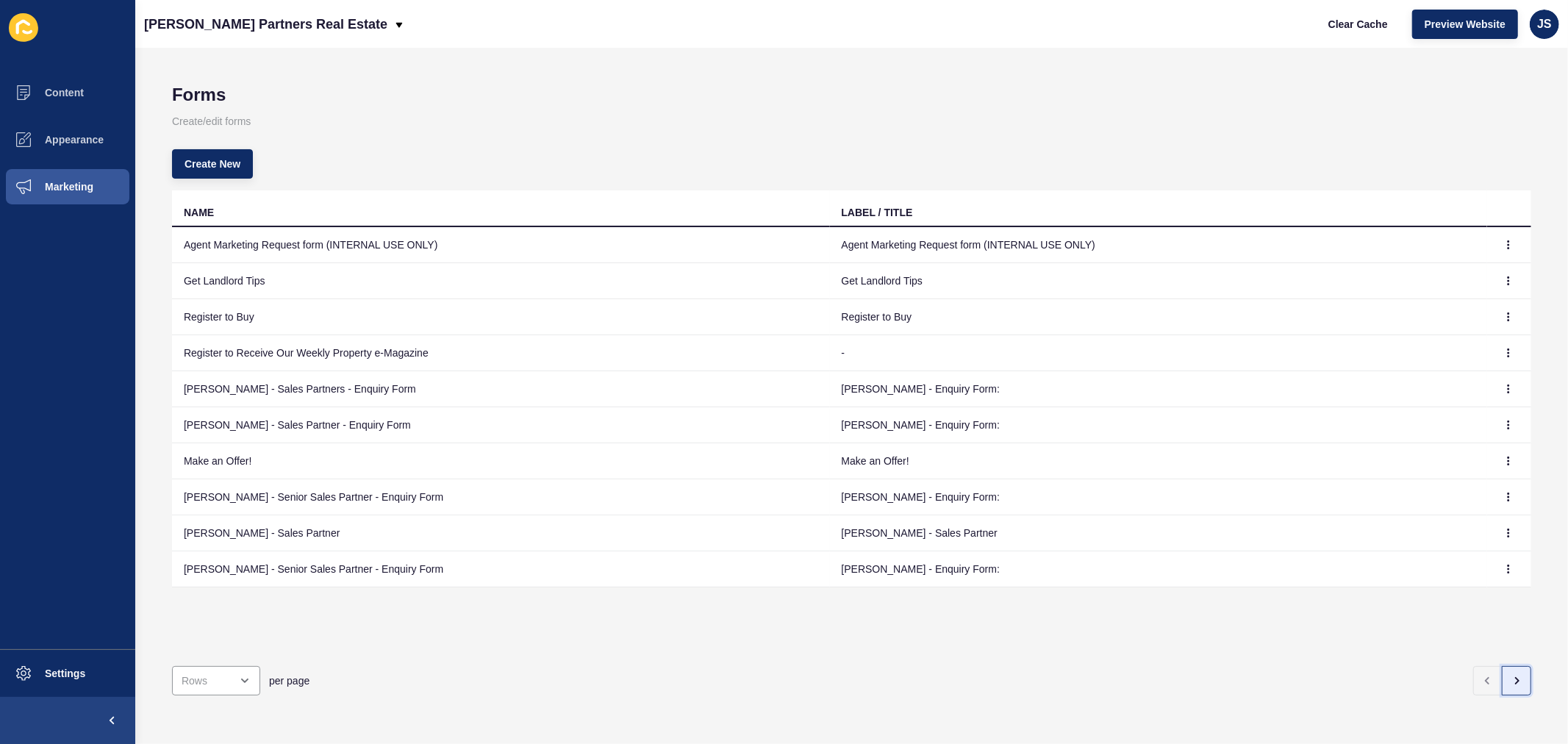
click at [1255, 567] on button "button" at bounding box center [1517, 681] width 29 height 29
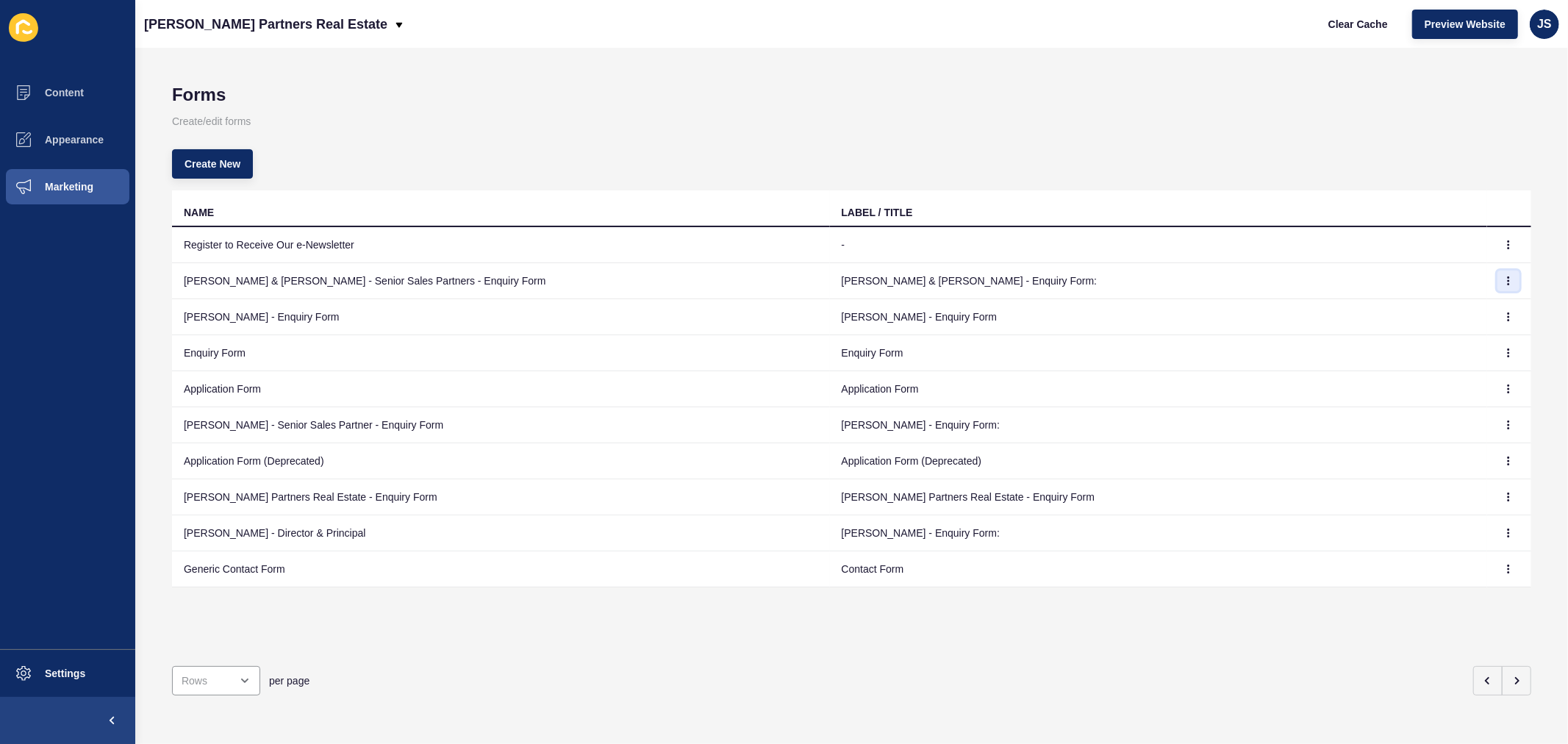
click at [1255, 282] on icon "button" at bounding box center [1508, 280] width 9 height 9
click at [1255, 308] on link "Edit" at bounding box center [1456, 310] width 103 height 32
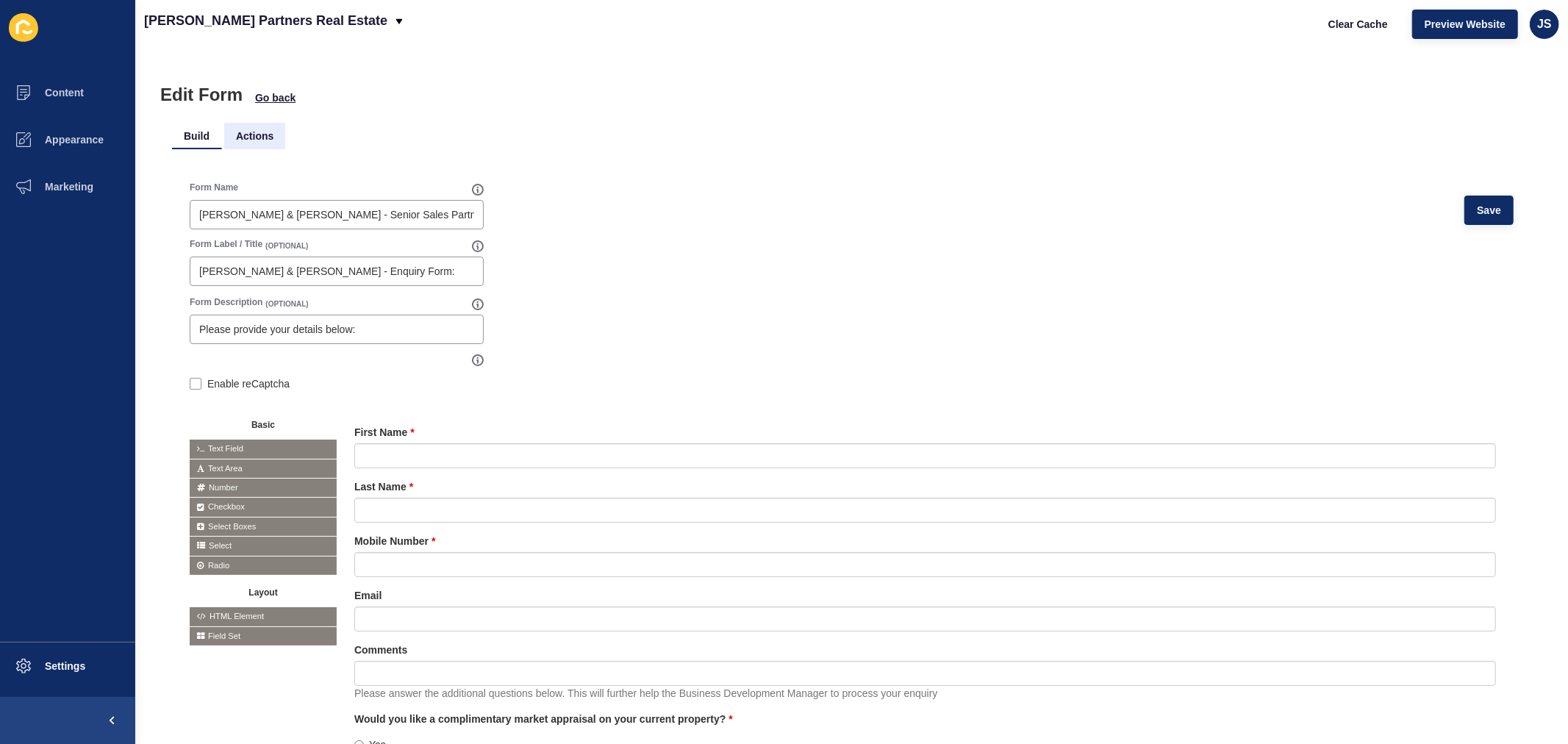
click at [268, 136] on li "Actions" at bounding box center [254, 136] width 61 height 27
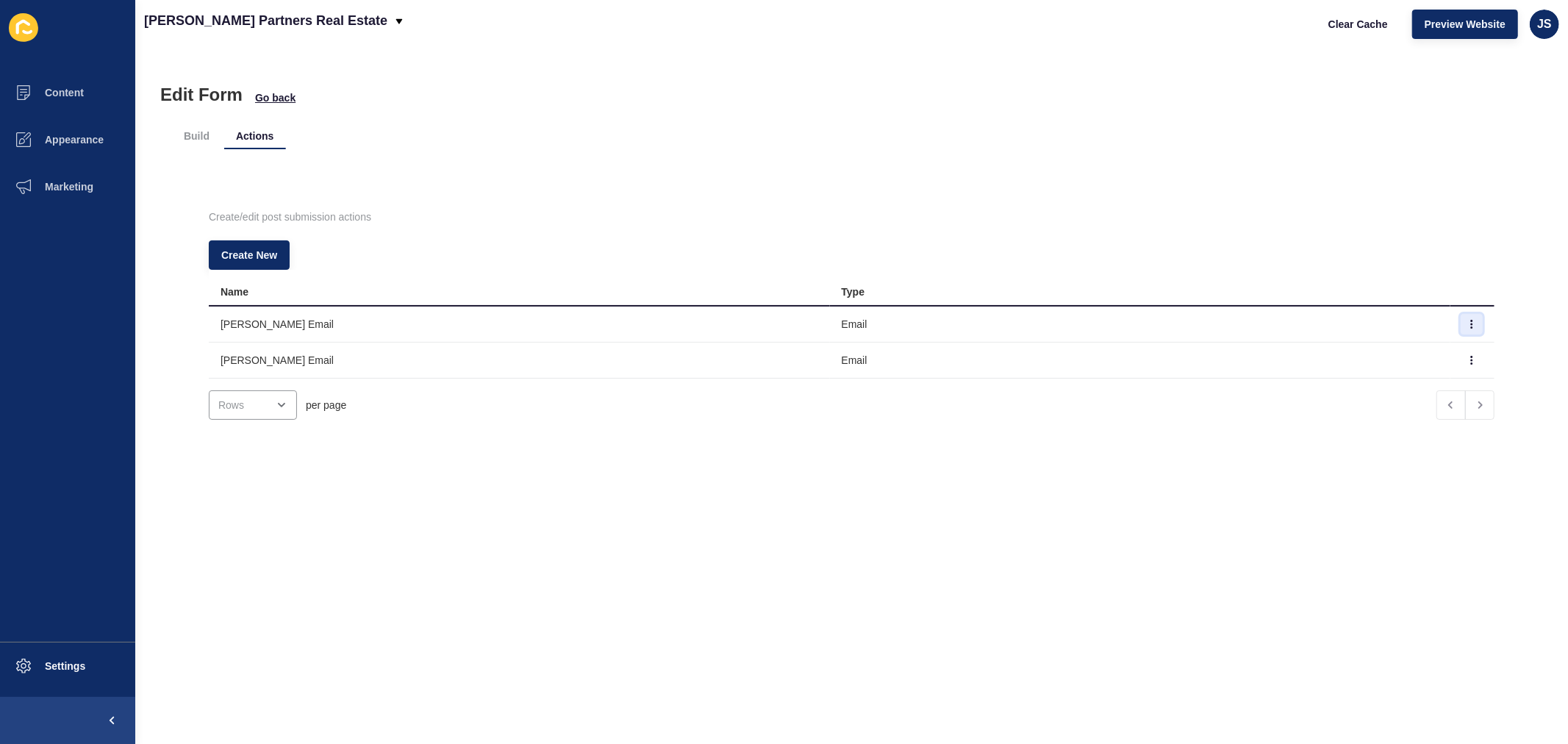
click at [1255, 322] on icon "button" at bounding box center [1472, 324] width 9 height 9
click at [1255, 352] on link "Edit" at bounding box center [1407, 353] width 103 height 32
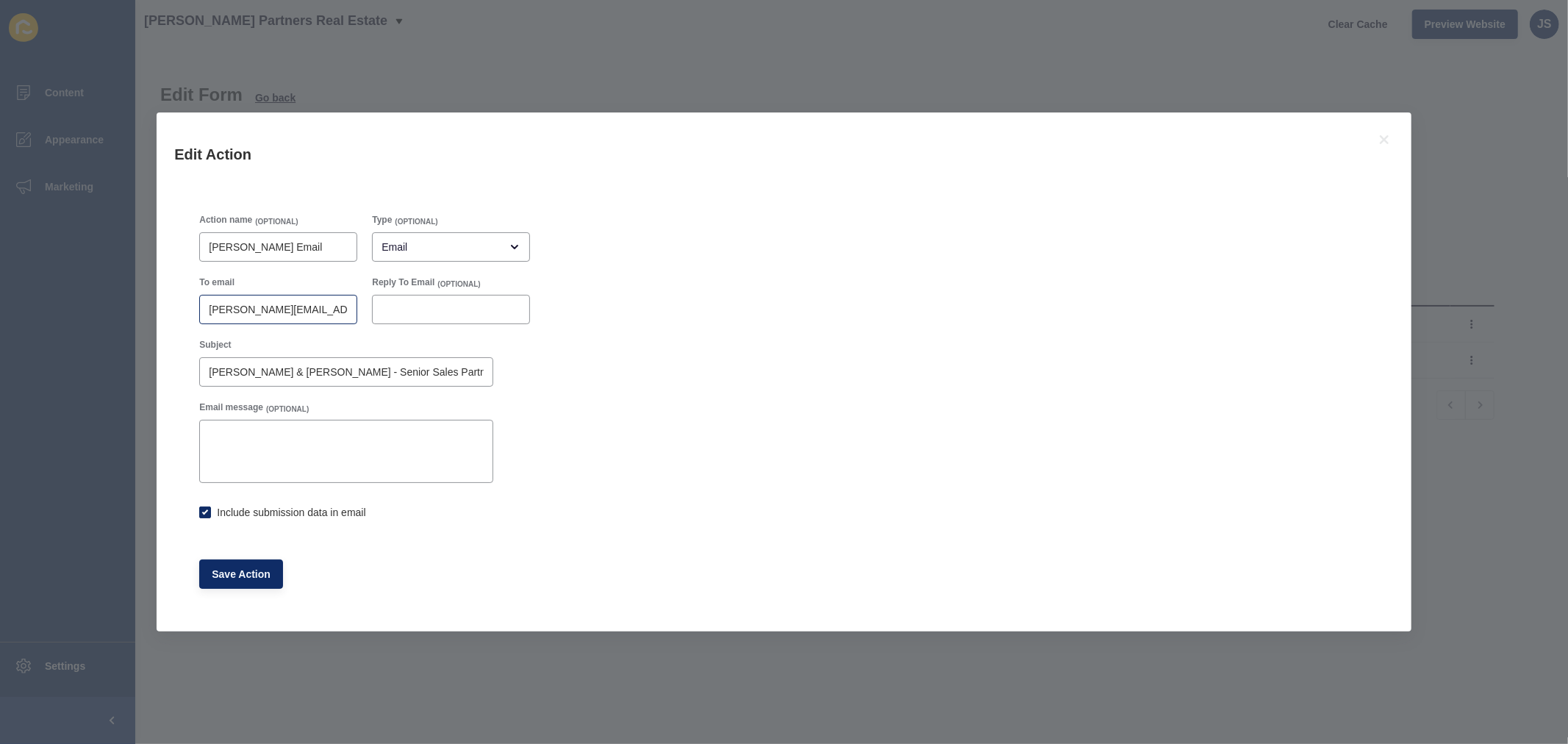
click at [203, 310] on div "[PERSON_NAME][EMAIL_ADDRESS][DOMAIN_NAME]" at bounding box center [278, 310] width 158 height 29
checkbox input "true"
drag, startPoint x: 203, startPoint y: 310, endPoint x: 362, endPoint y: 306, distance: 159.1
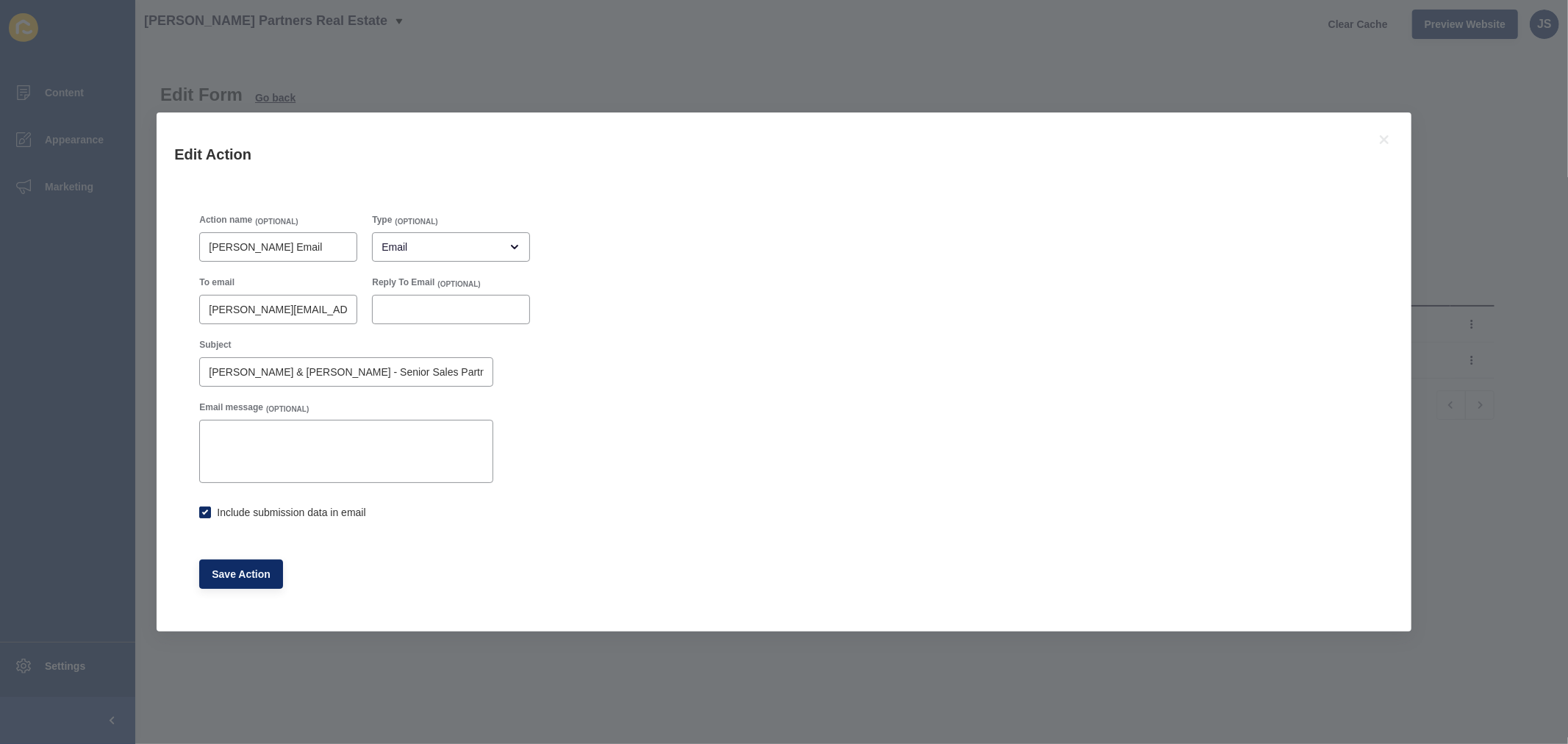
click at [362, 306] on div "To email [PERSON_NAME][EMAIL_ADDRESS][DOMAIN_NAME]" at bounding box center [278, 301] width 173 height 63
click at [322, 300] on div "[PERSON_NAME][EMAIL_ADDRESS][DOMAIN_NAME]" at bounding box center [278, 310] width 158 height 29
type input "p"
paste input "[PERSON_NAME][EMAIL_ADDRESS][PERSON_NAME][DOMAIN_NAME]"
type input "[PERSON_NAME][EMAIL_ADDRESS][PERSON_NAME][DOMAIN_NAME]"
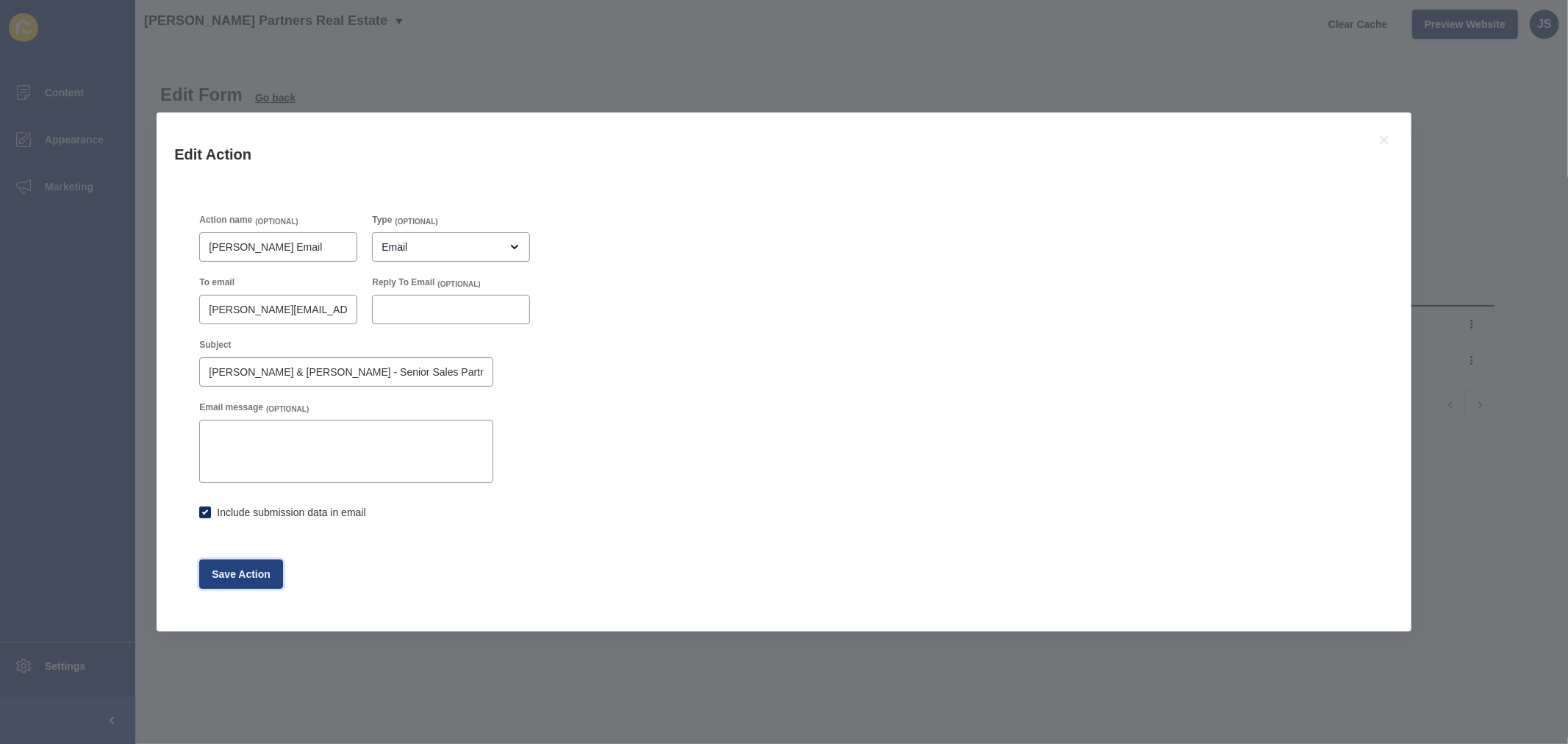
click at [249, 567] on span "Save Action" at bounding box center [242, 574] width 59 height 15
checkbox input "true"
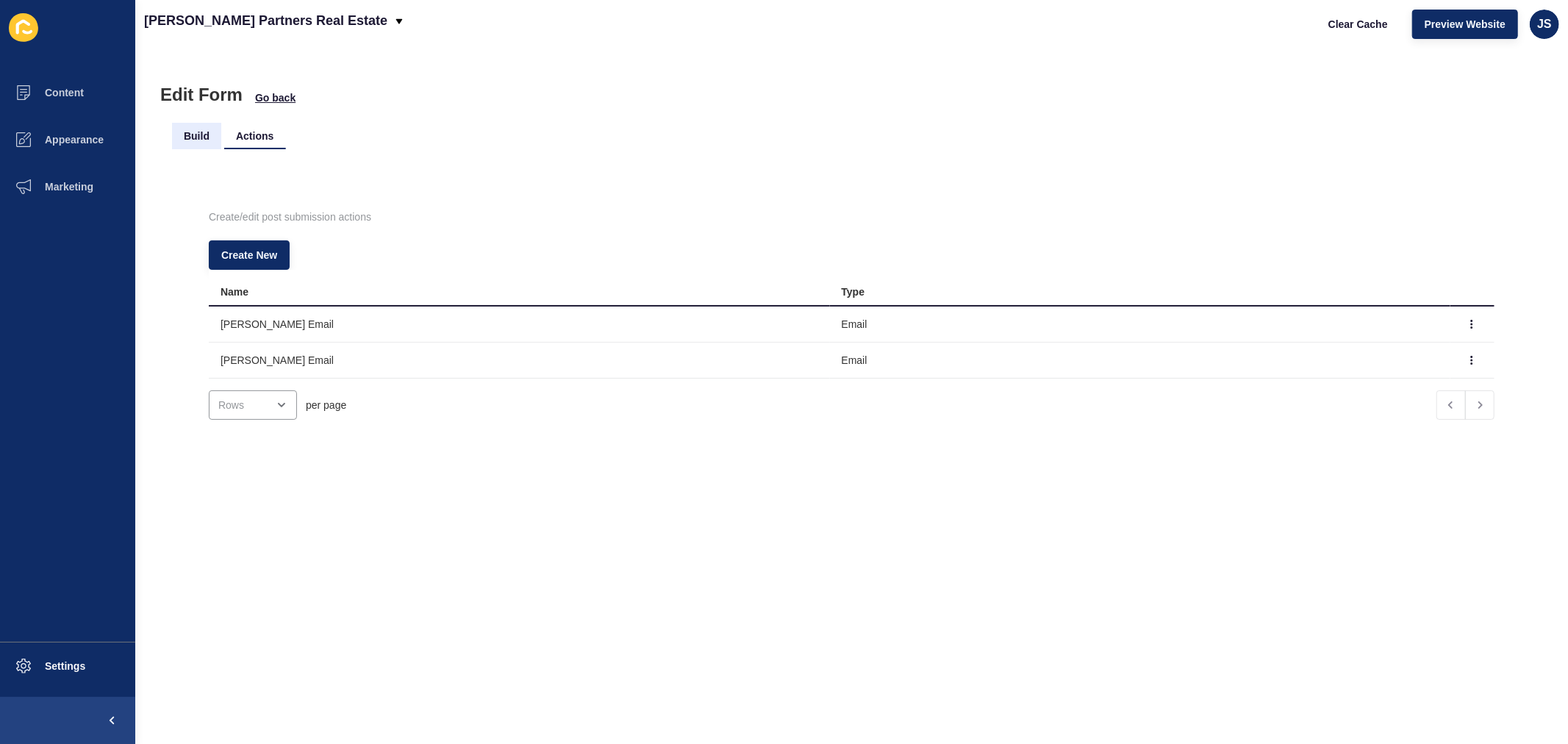
click at [195, 143] on li "Build" at bounding box center [196, 136] width 49 height 27
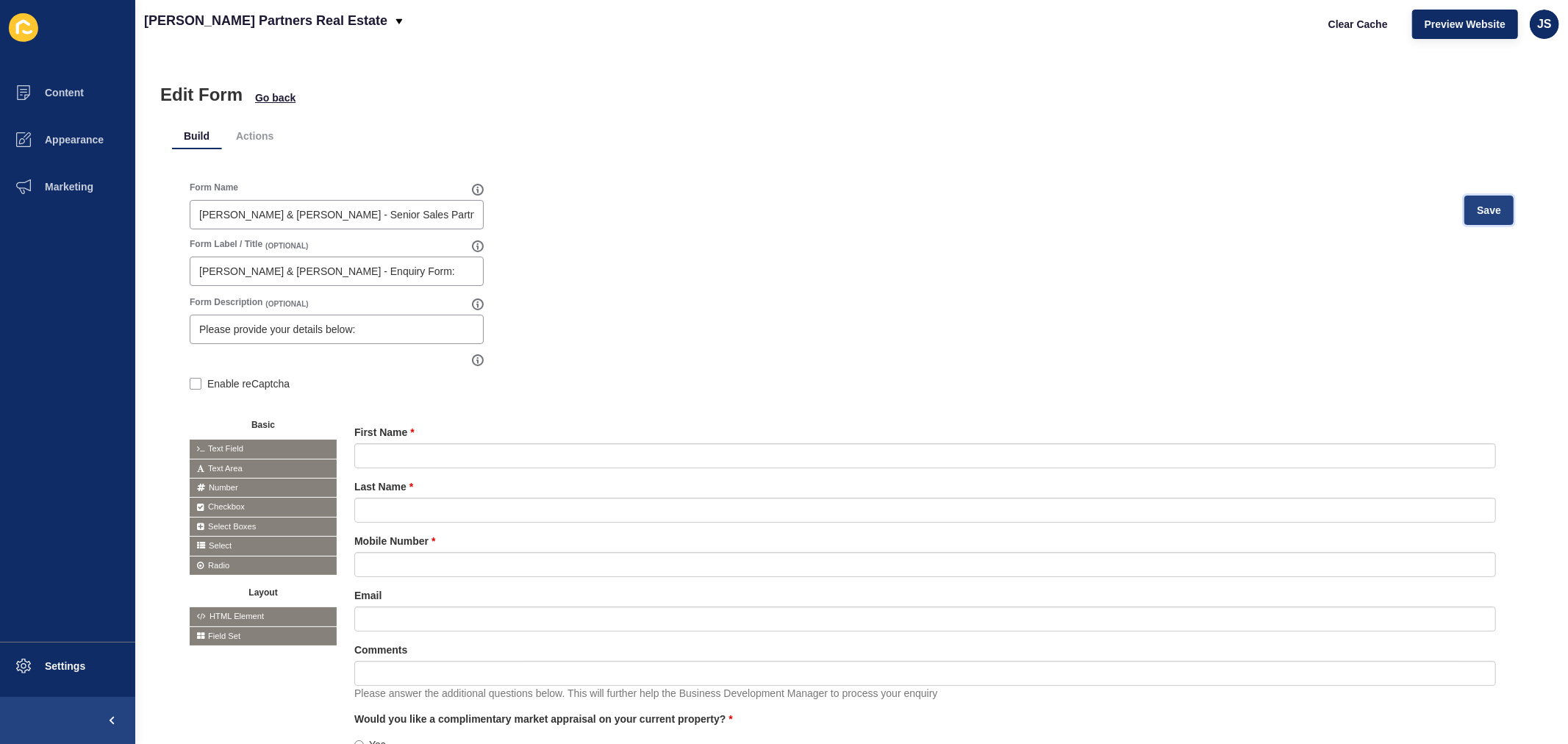
click at [1255, 210] on span "Save" at bounding box center [1489, 210] width 25 height 15
click at [263, 143] on li "Actions" at bounding box center [254, 136] width 61 height 27
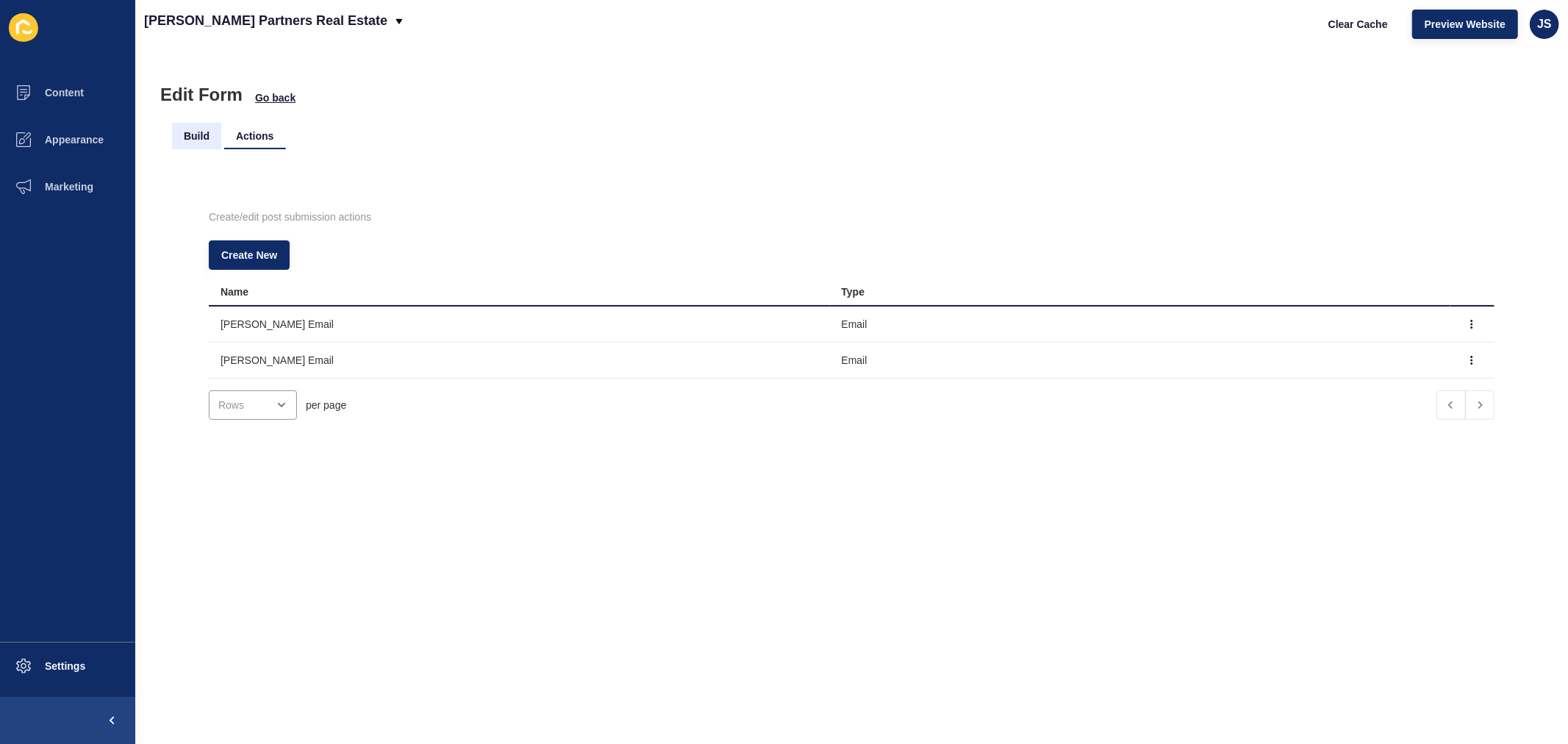
click at [195, 135] on li "Build" at bounding box center [196, 136] width 49 height 27
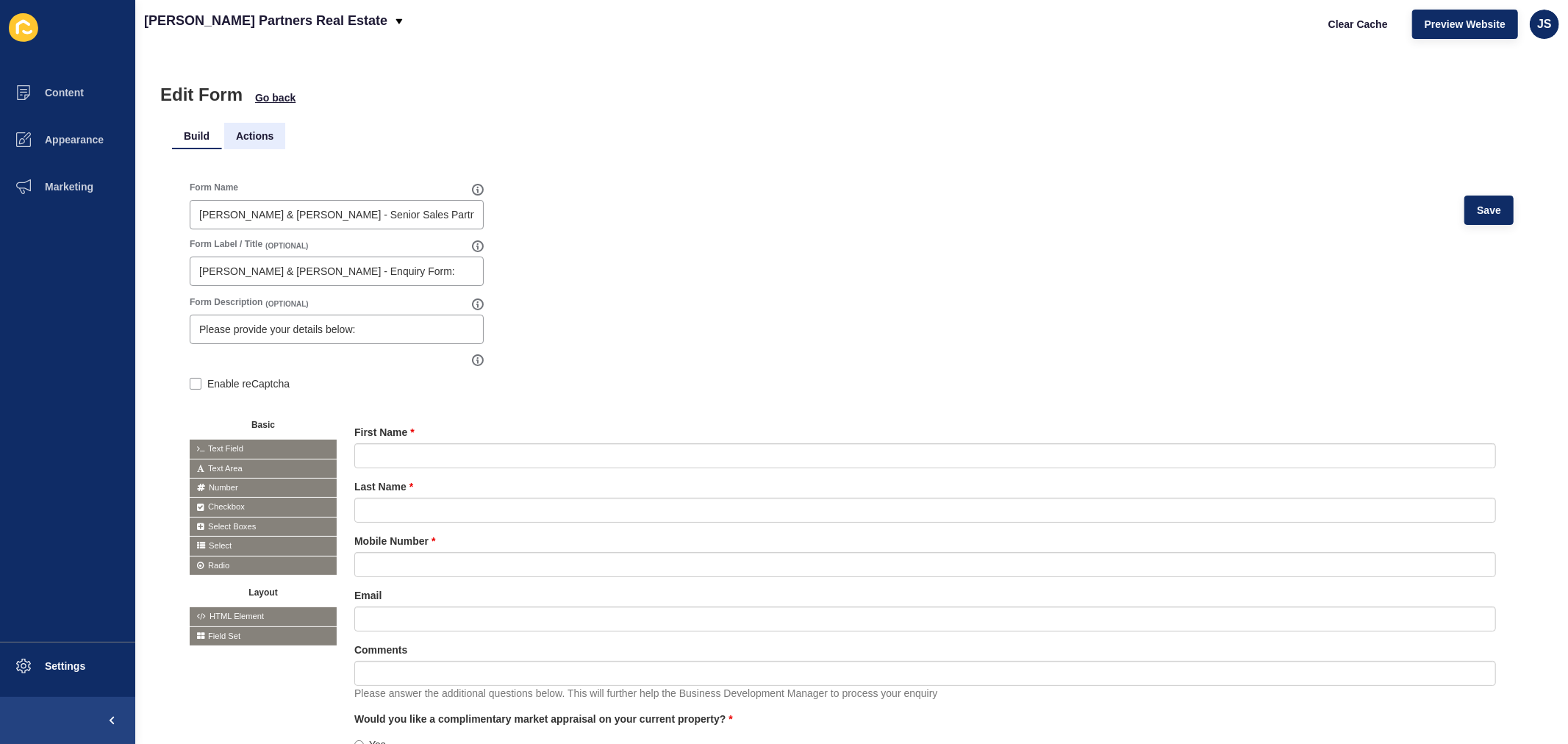
click at [255, 130] on li "Actions" at bounding box center [254, 136] width 61 height 27
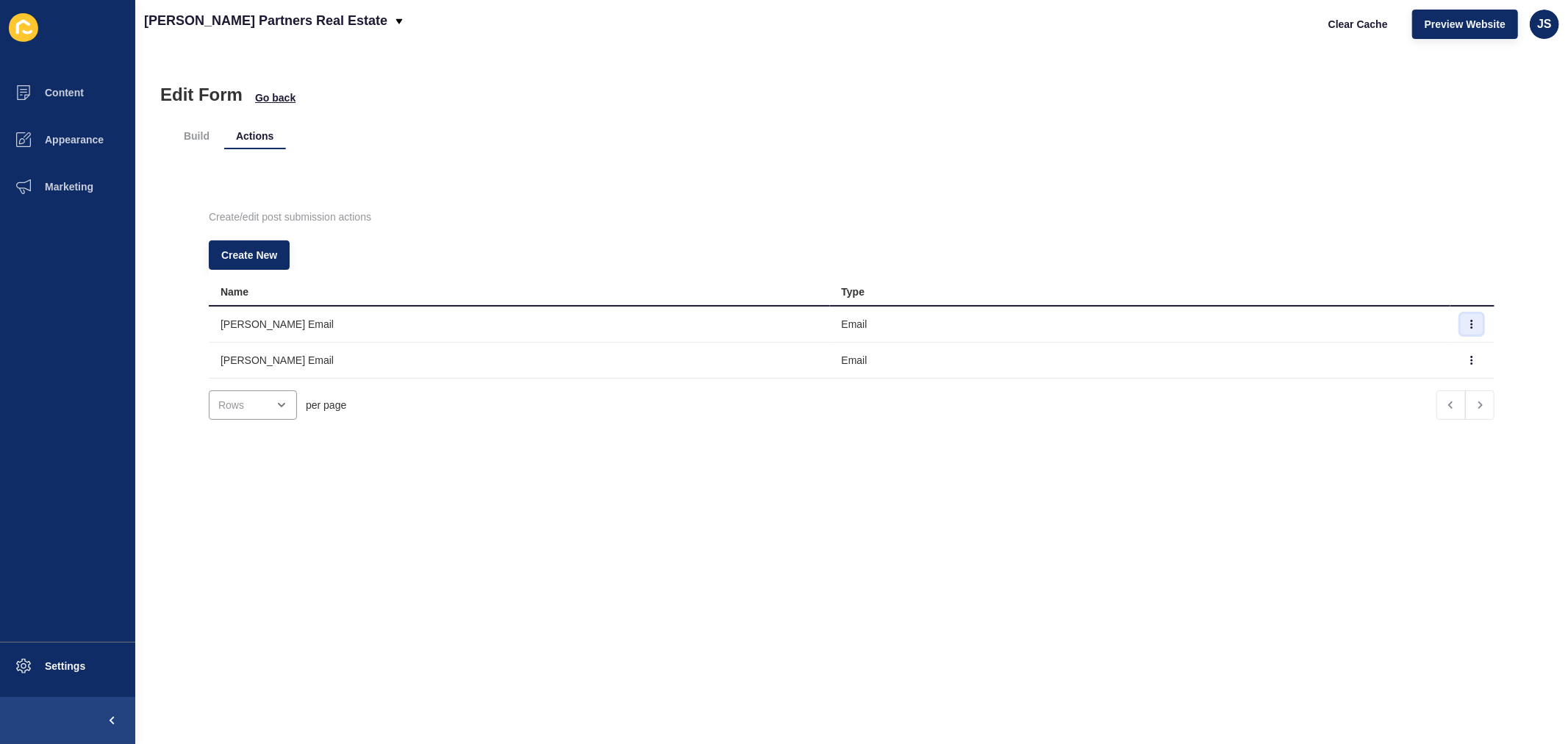
click at [1255, 325] on button "button" at bounding box center [1472, 324] width 22 height 21
click at [1255, 346] on link "Edit" at bounding box center [1407, 353] width 103 height 32
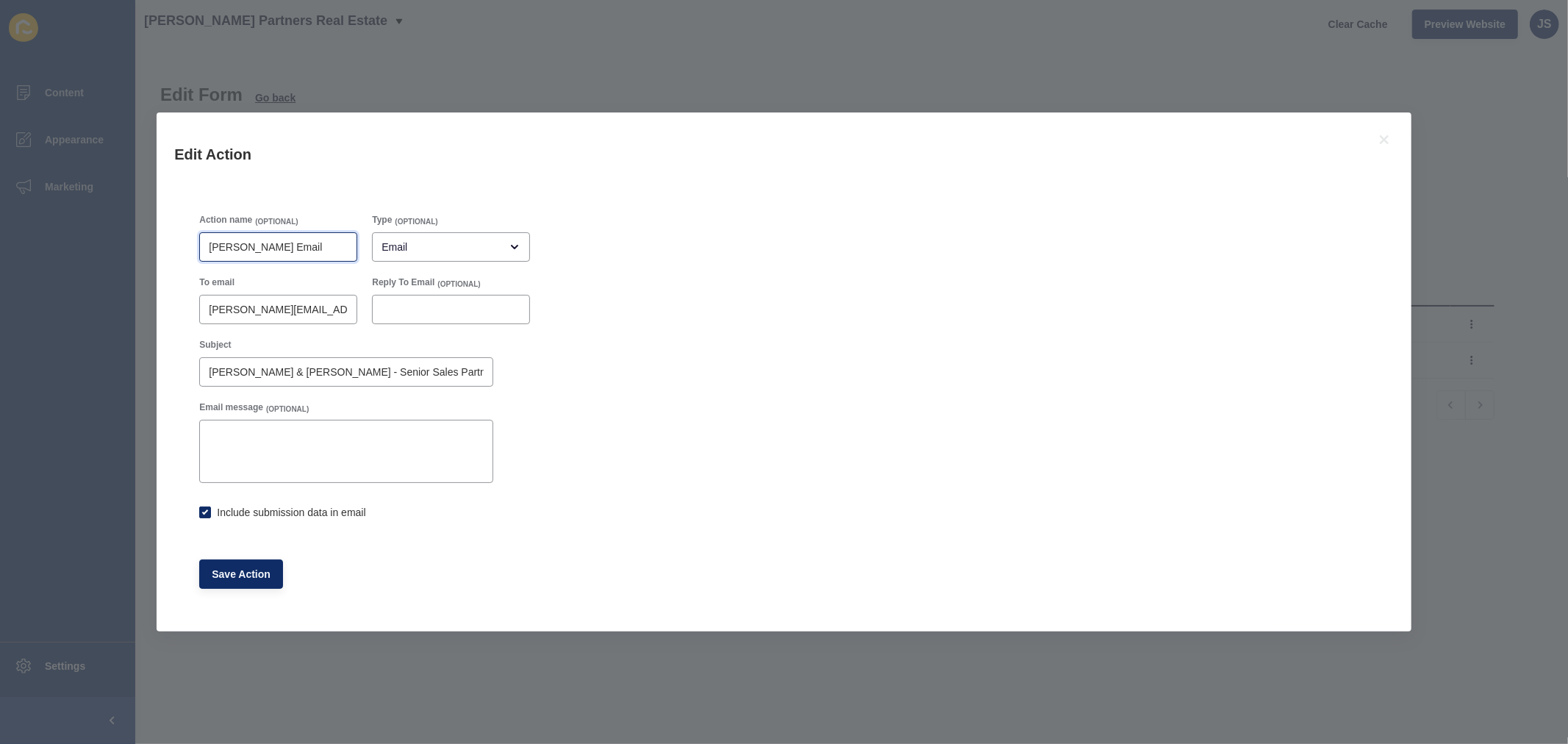
click at [244, 248] on input "[PERSON_NAME] Email" at bounding box center [278, 247] width 139 height 15
type input "[PERSON_NAME].[PERSON_NAME] Email"
click at [253, 567] on span "Save Action" at bounding box center [242, 574] width 59 height 15
checkbox input "true"
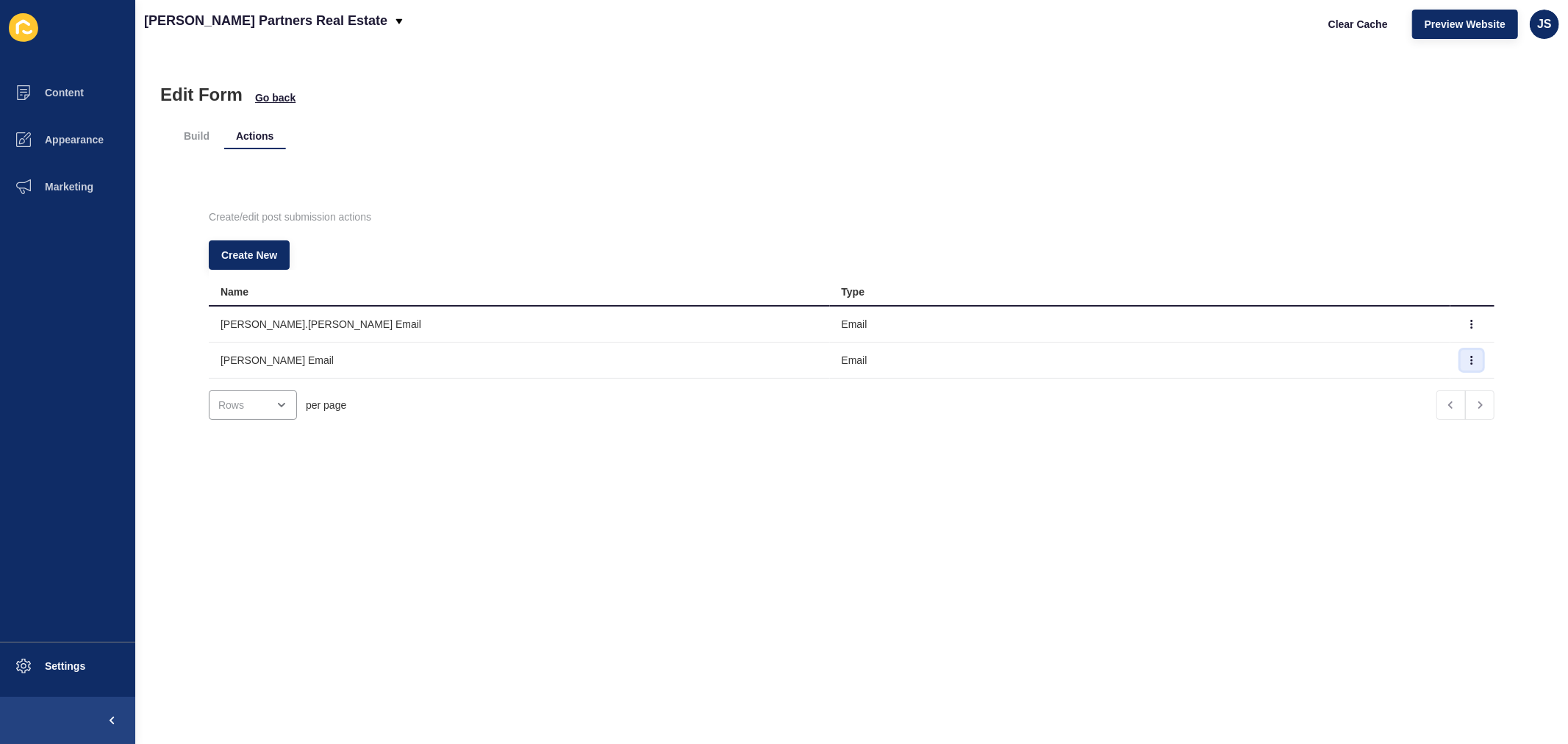
click at [1255, 356] on icon "button" at bounding box center [1472, 360] width 9 height 9
click at [1255, 384] on link "Edit" at bounding box center [1407, 389] width 103 height 32
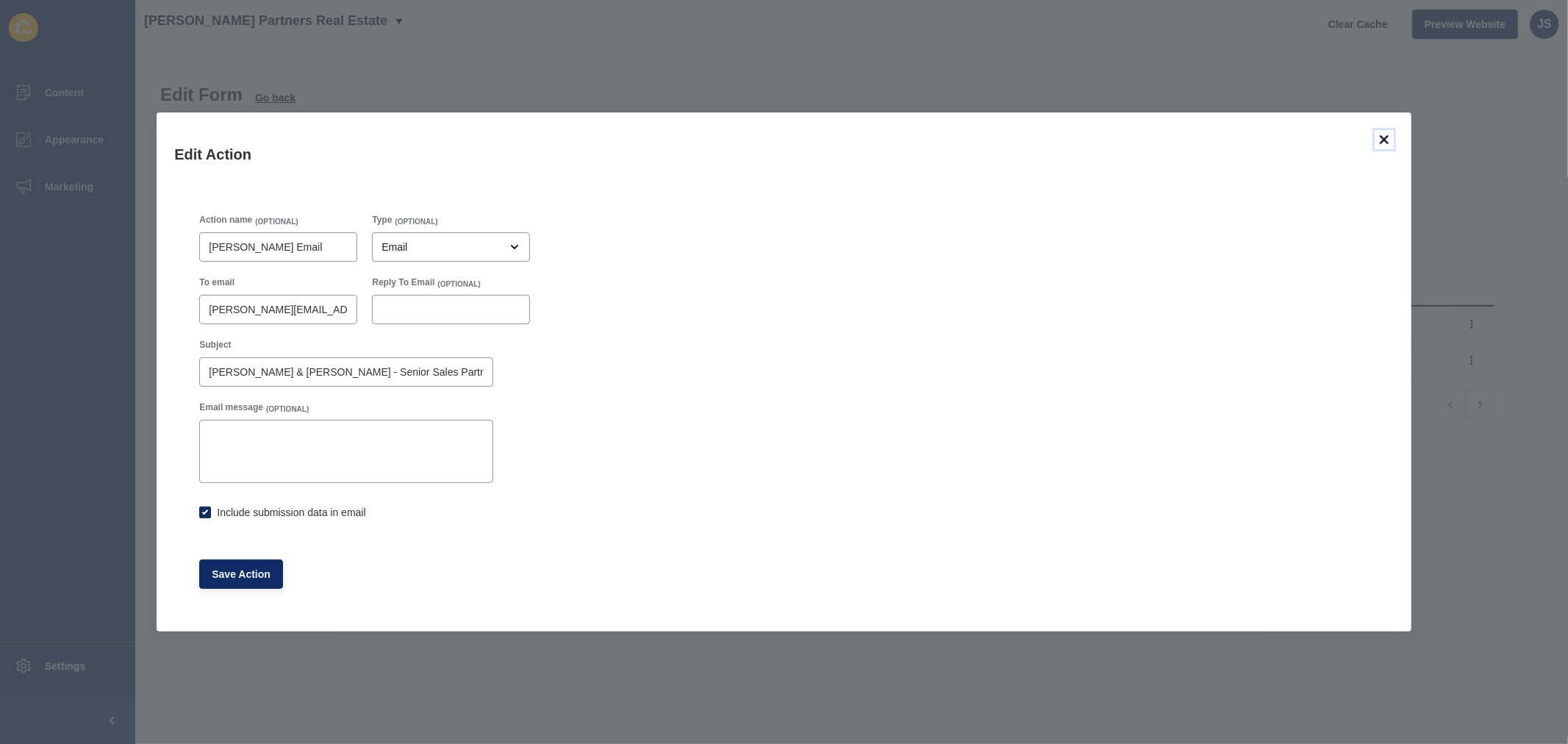
click at [1255, 137] on icon at bounding box center [1384, 140] width 18 height 18
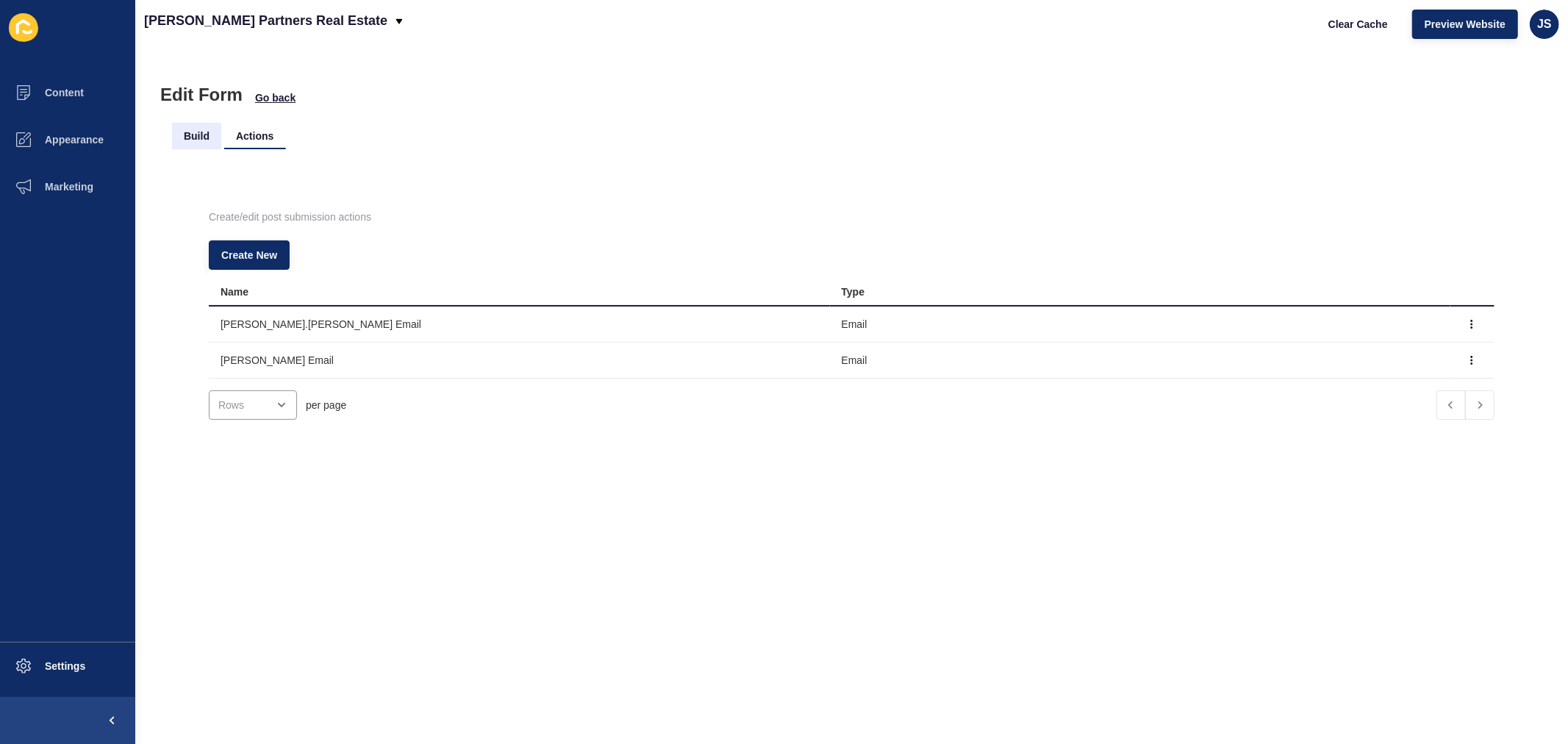
click at [192, 136] on li "Build" at bounding box center [196, 136] width 49 height 27
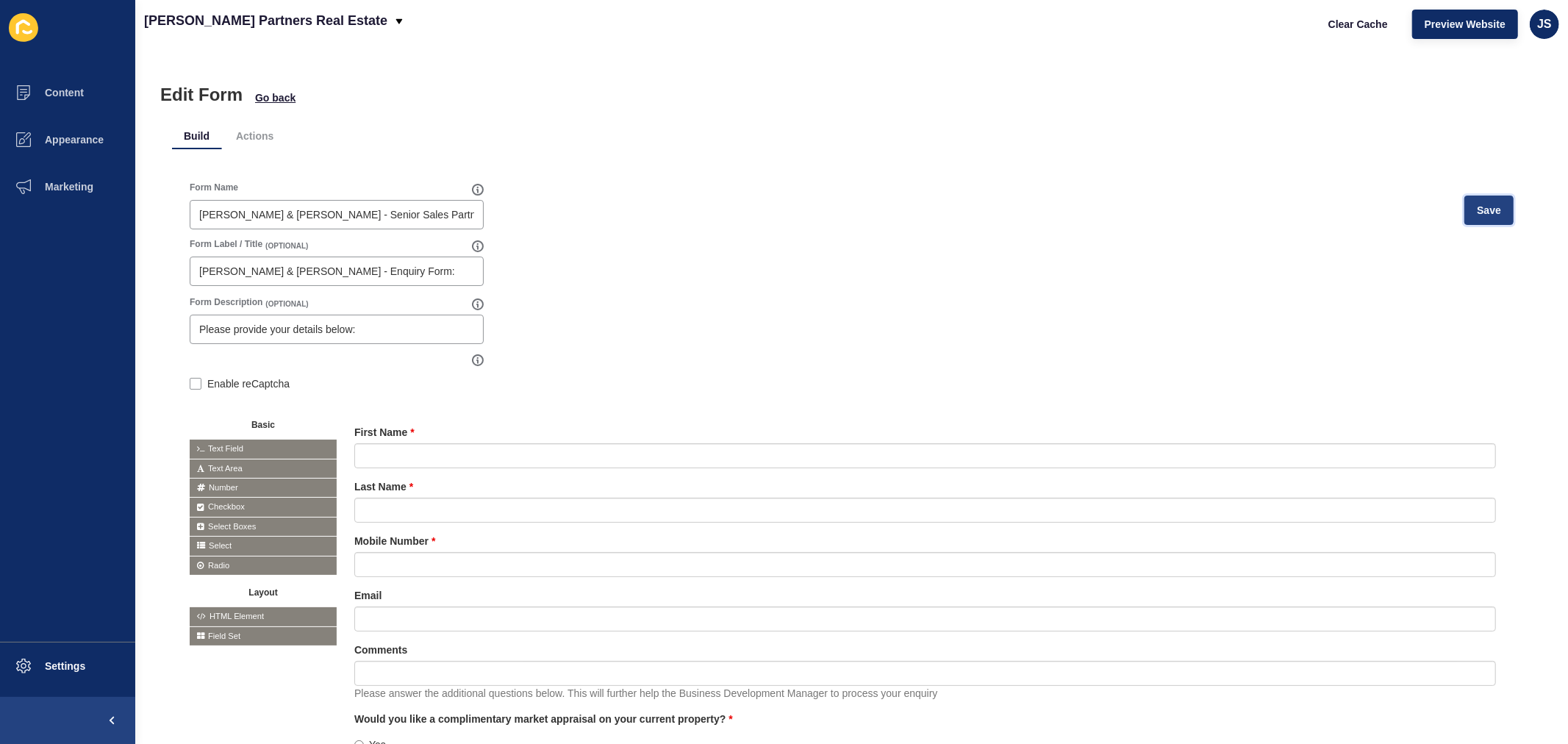
click at [1255, 204] on span "Save" at bounding box center [1489, 210] width 25 height 15
click at [56, 92] on span "Content" at bounding box center [41, 92] width 86 height 12
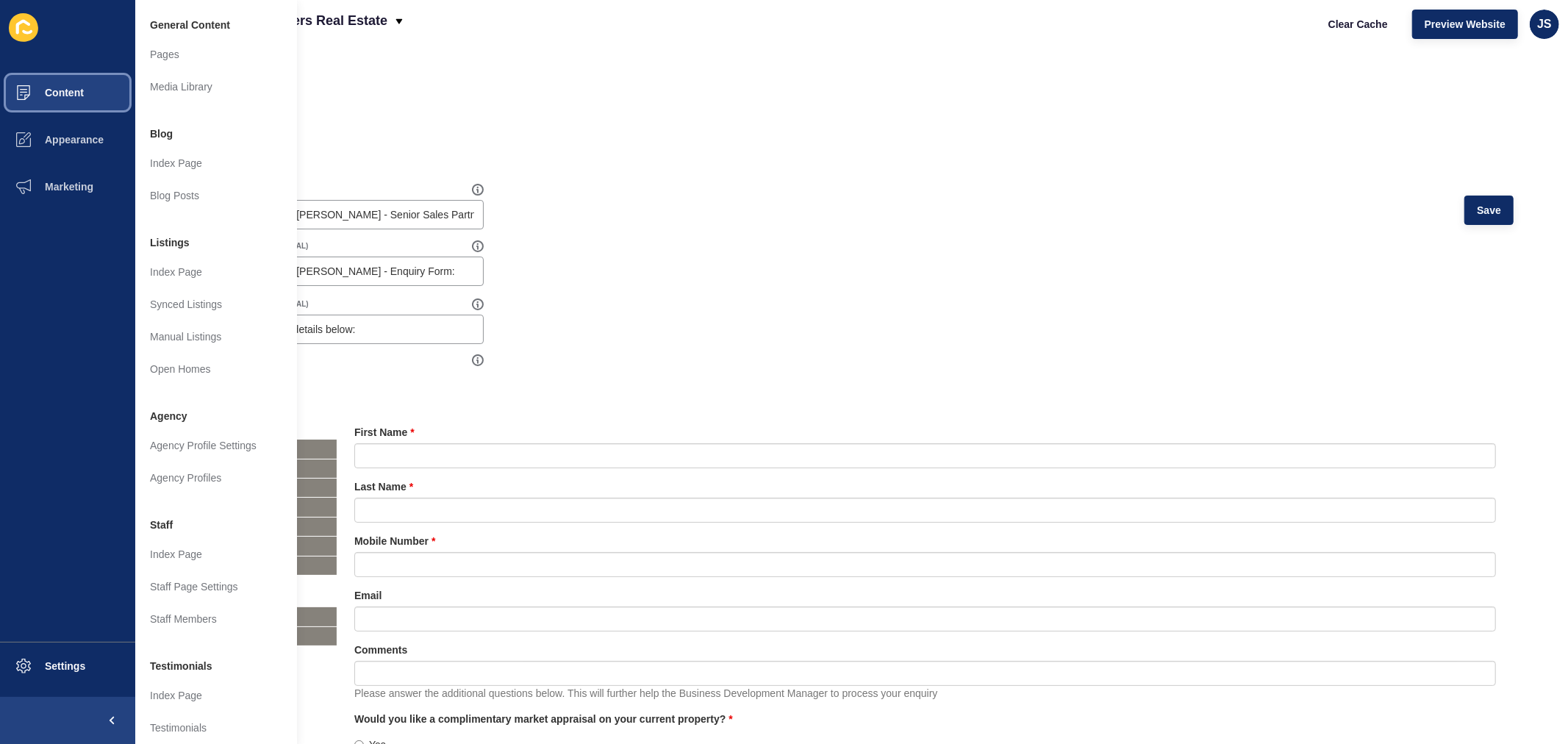
click at [78, 92] on span "Content" at bounding box center [41, 92] width 86 height 12
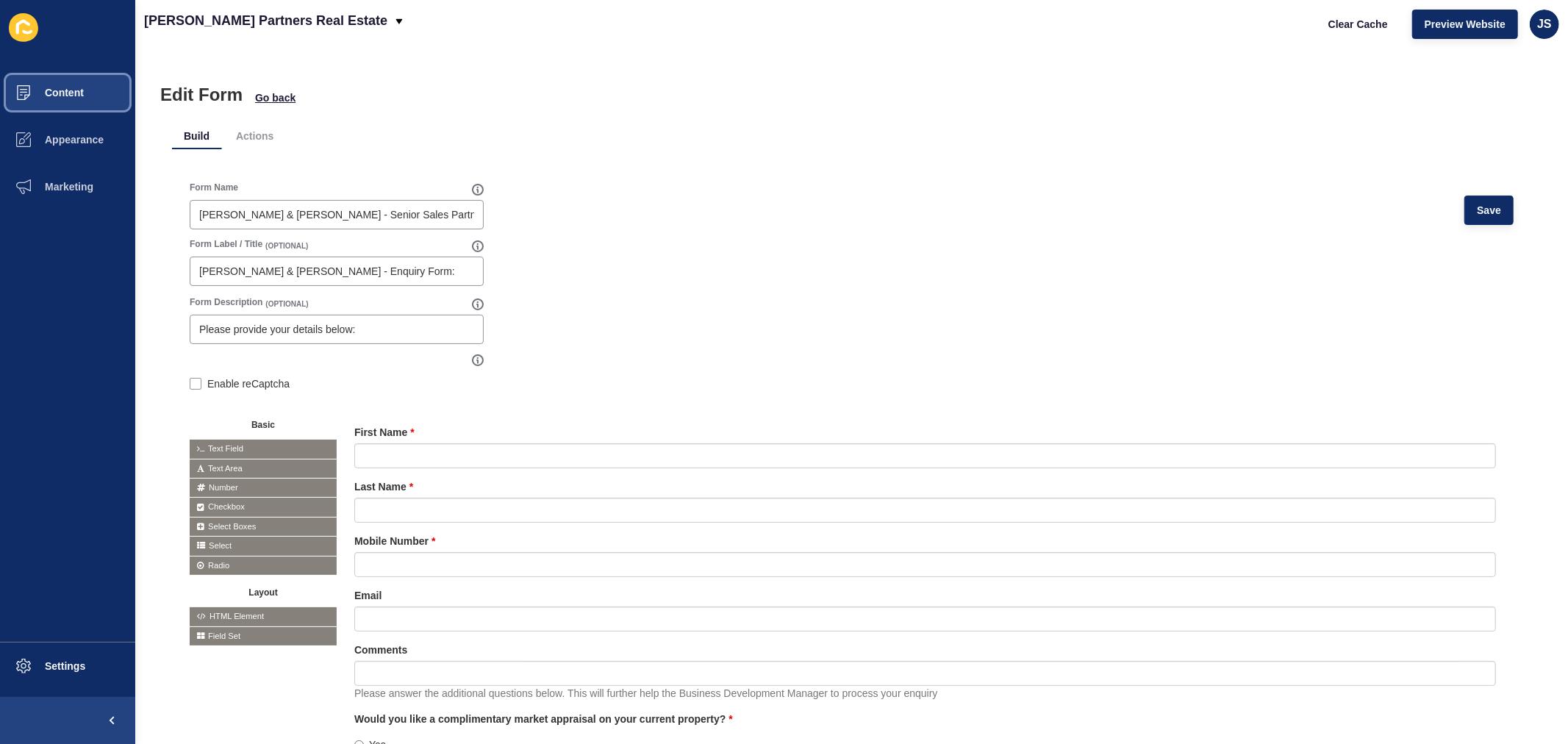
click at [78, 92] on span "Content" at bounding box center [41, 92] width 86 height 12
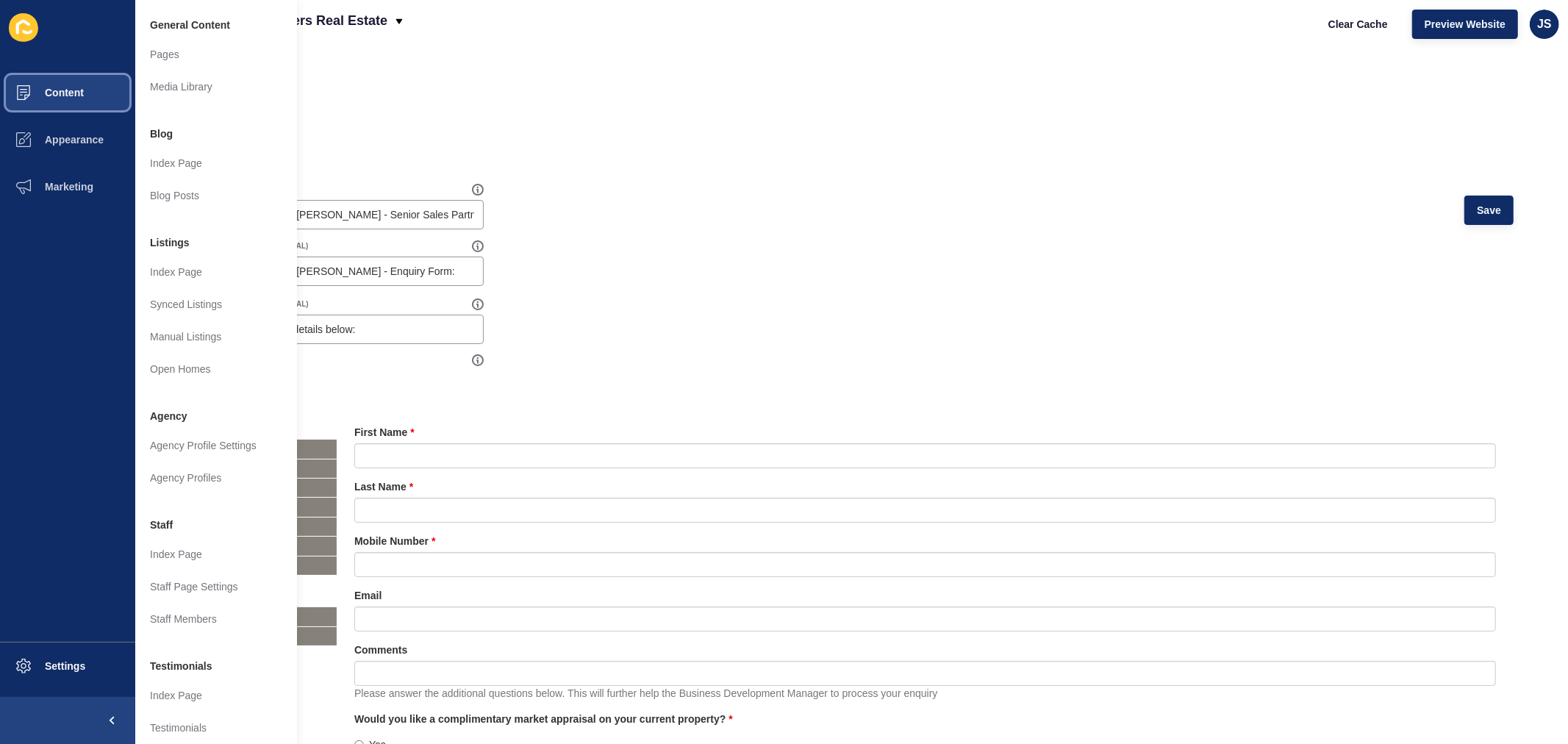
click at [78, 92] on span "Content" at bounding box center [41, 92] width 86 height 12
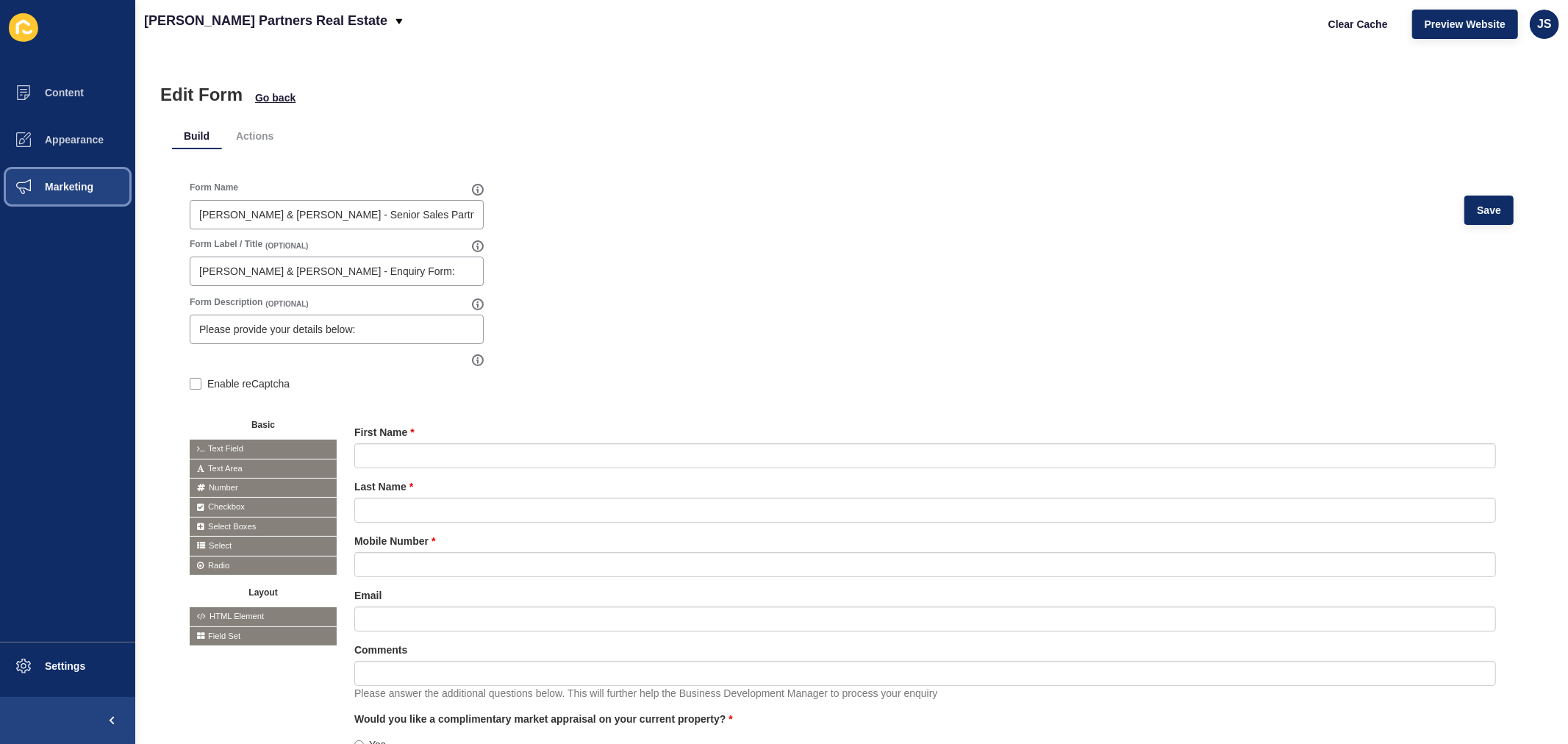
click at [47, 181] on span "Marketing" at bounding box center [45, 187] width 95 height 12
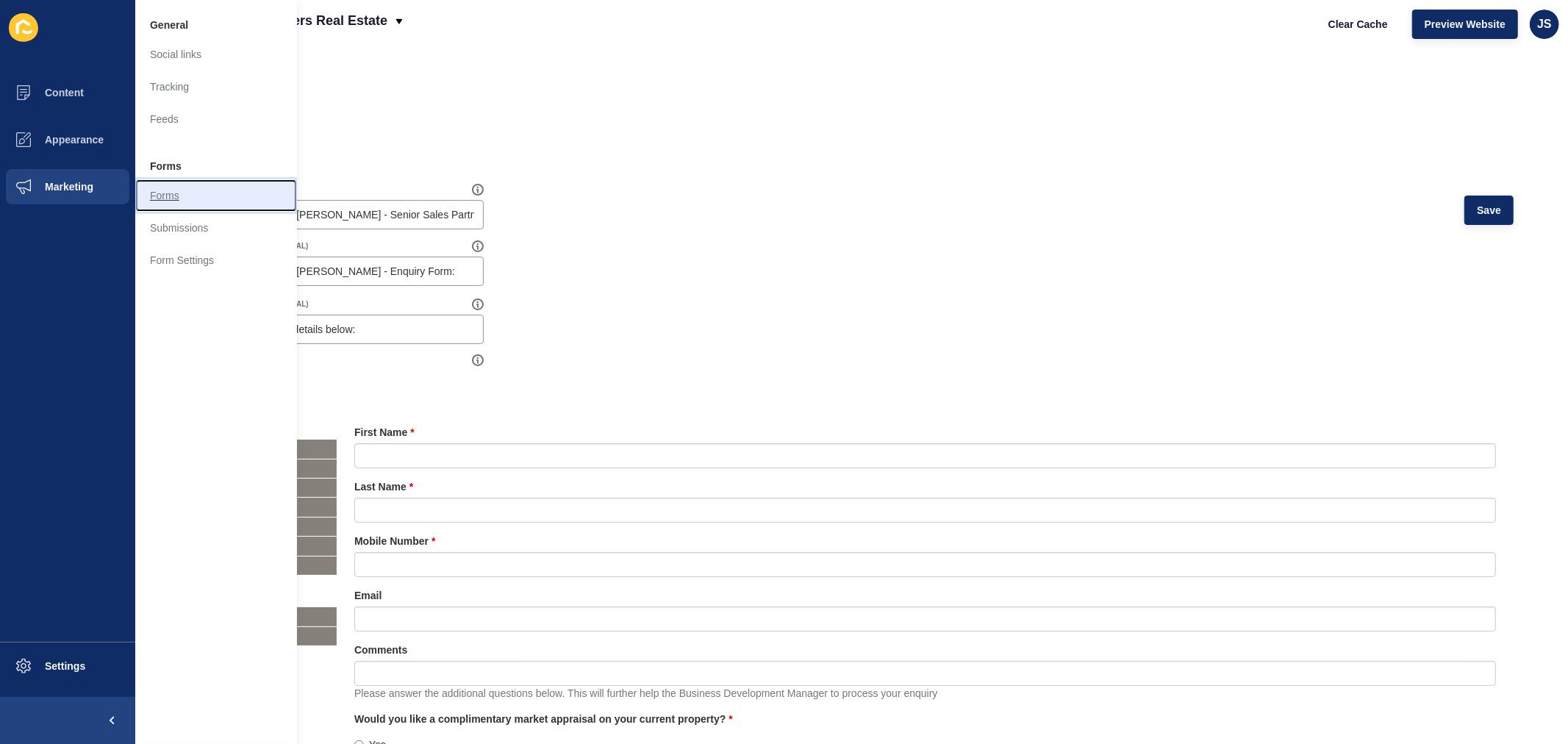
click at [178, 193] on link "Forms" at bounding box center [216, 196] width 162 height 32
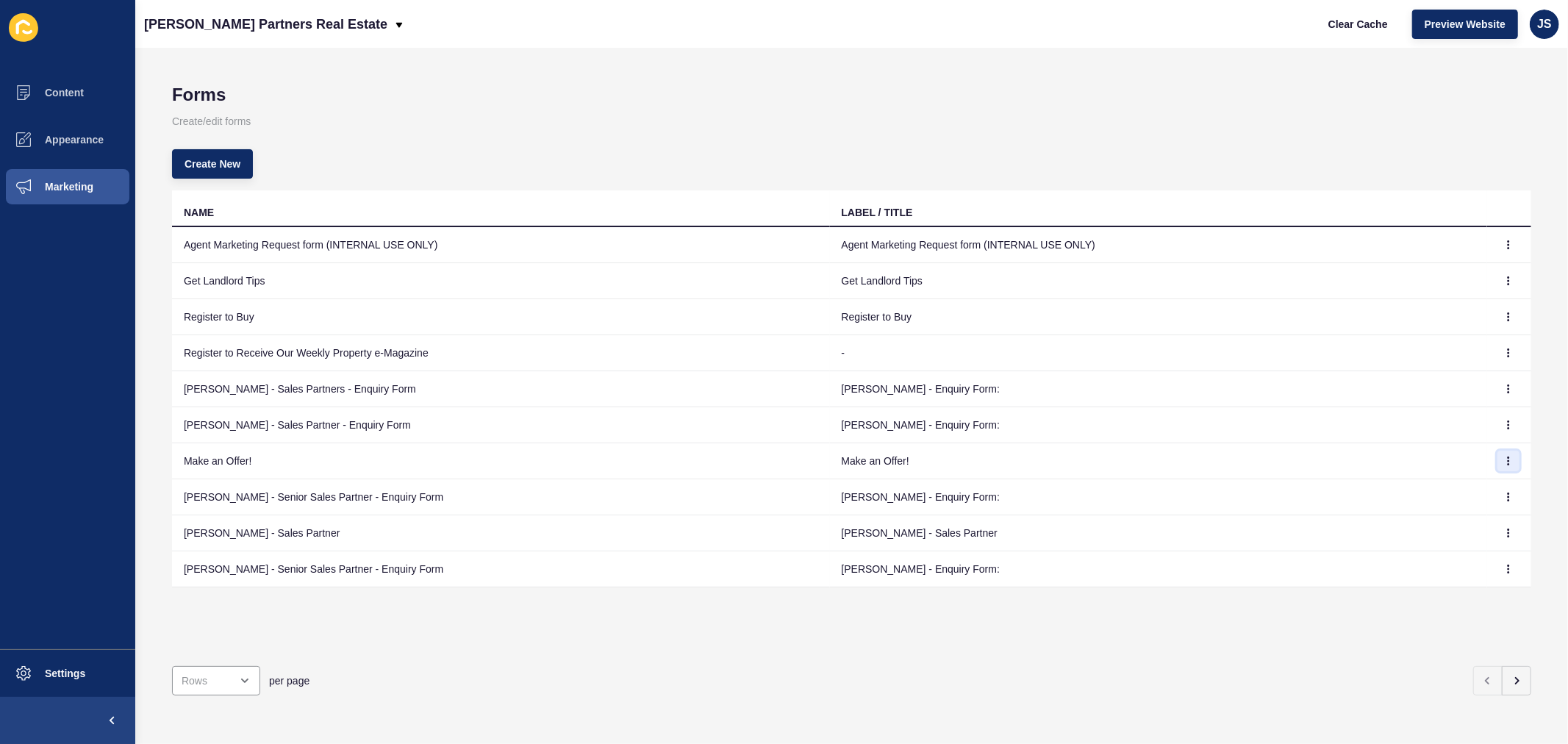
click at [1255, 457] on button "button" at bounding box center [1509, 461] width 22 height 21
click at [1255, 488] on link "Edit" at bounding box center [1456, 489] width 103 height 32
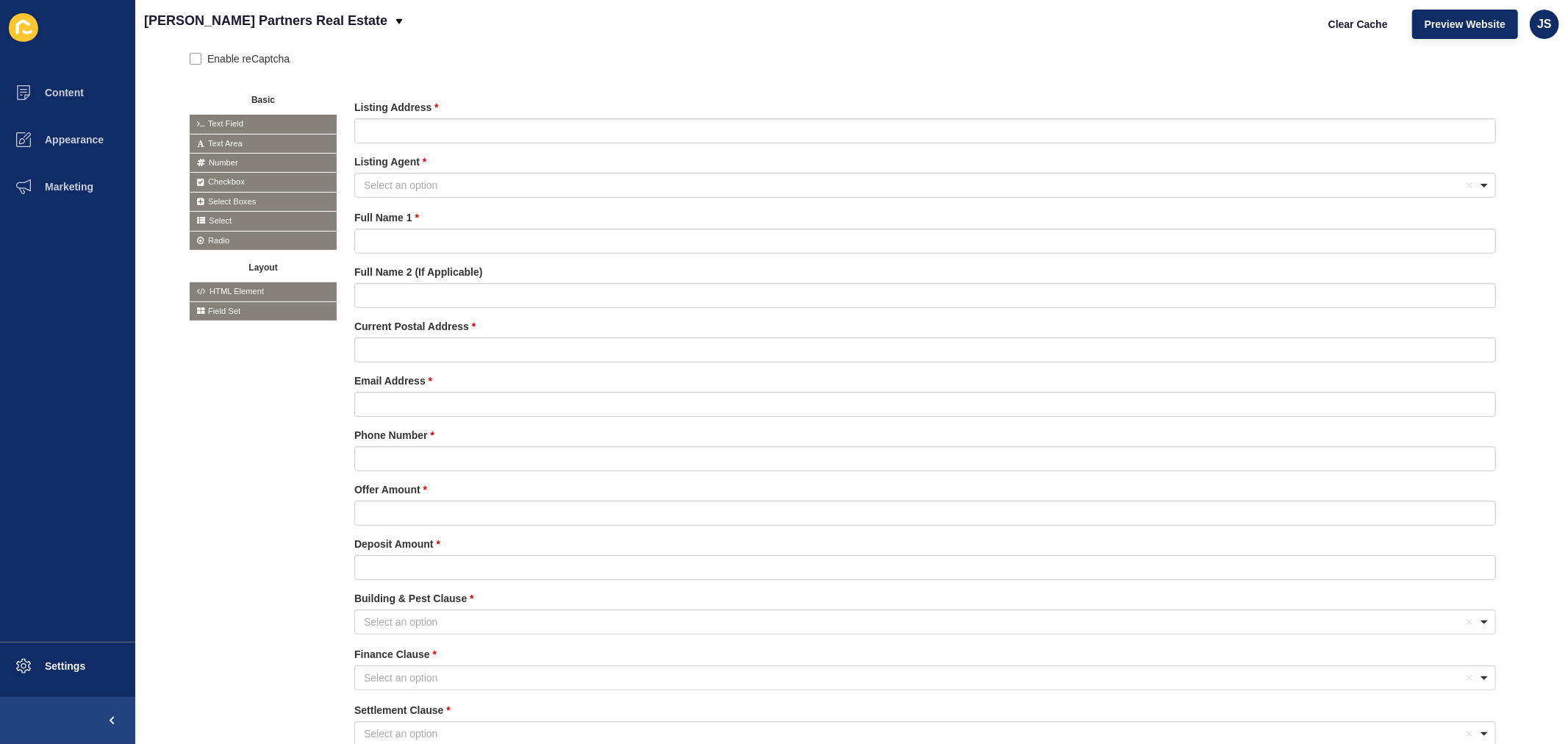
scroll to position [326, 0]
click at [1255, 378] on icon at bounding box center [1404, 378] width 7 height 7
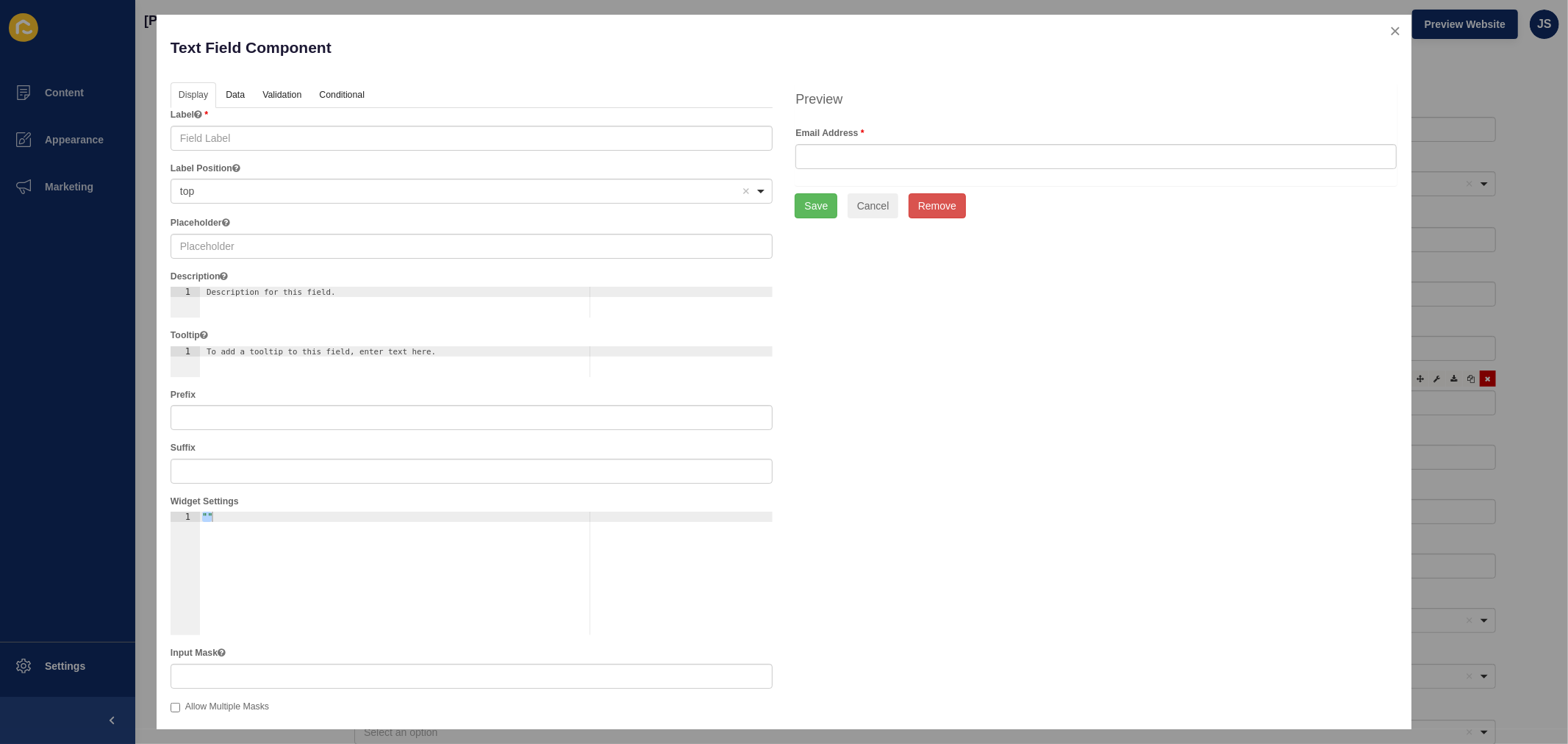
type input "Email Address"
checkbox input "false"
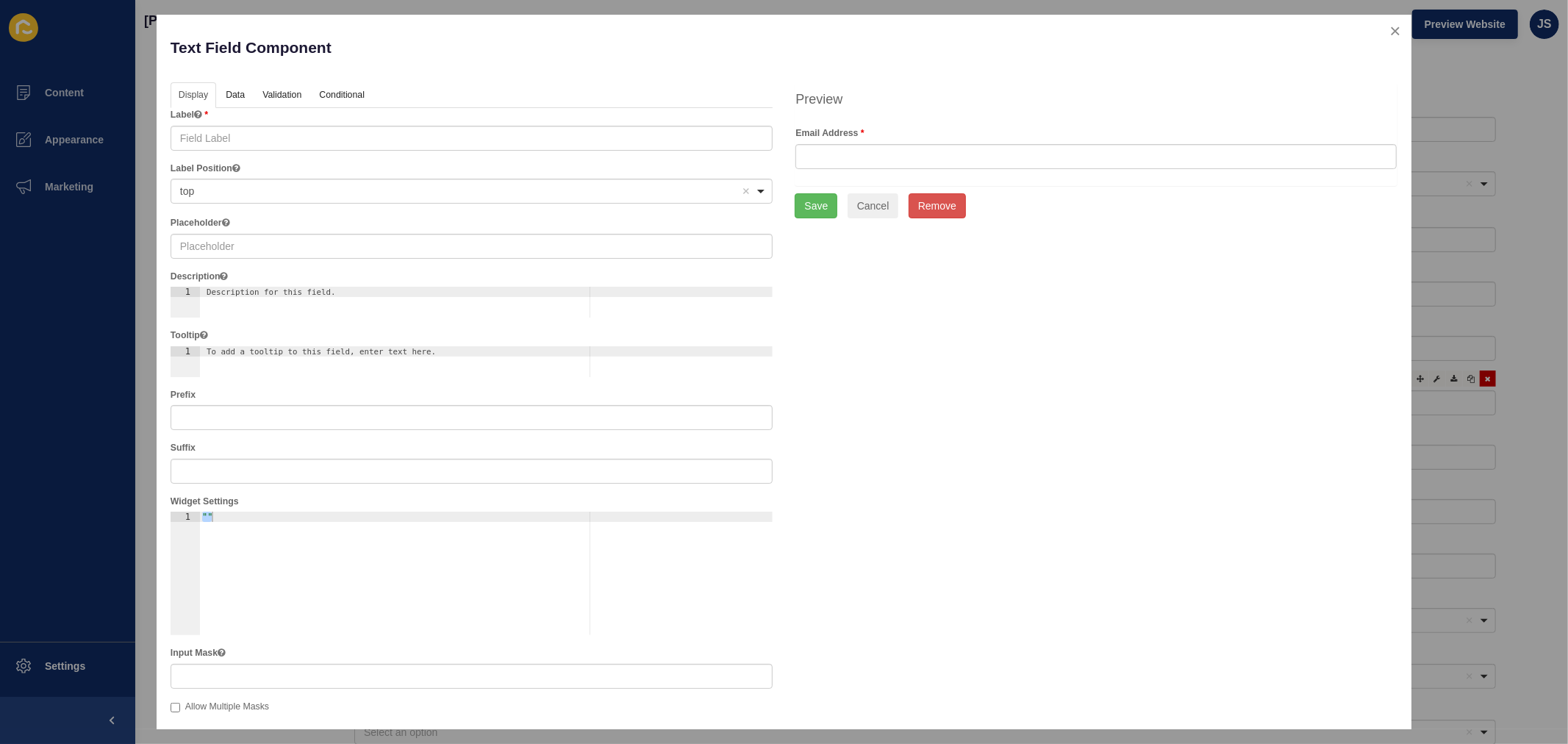
checkbox input "false"
checkbox input "true"
checkbox input "false"
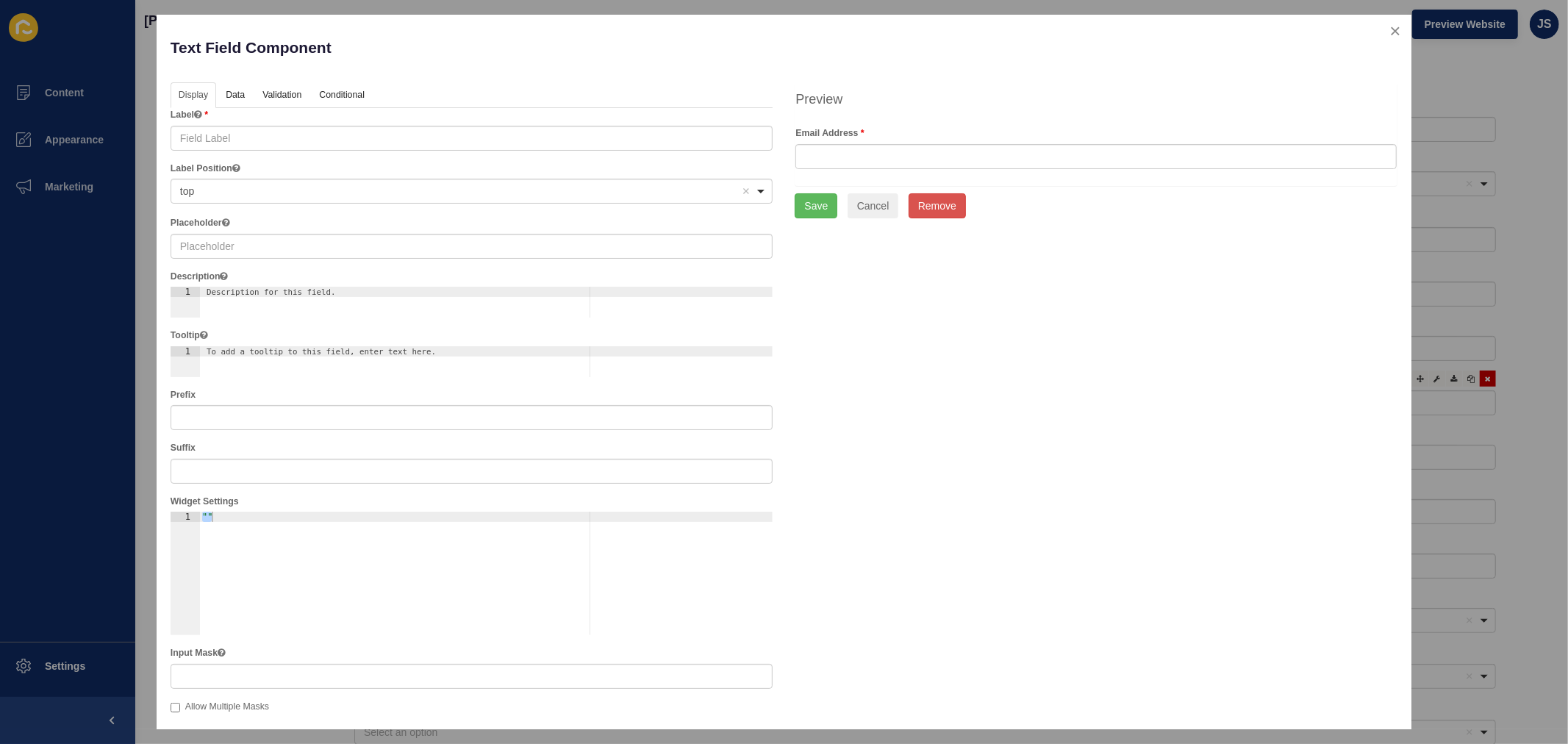
checkbox input "true"
checkbox input "false"
click at [245, 92] on link "Data" at bounding box center [235, 96] width 33 height 28
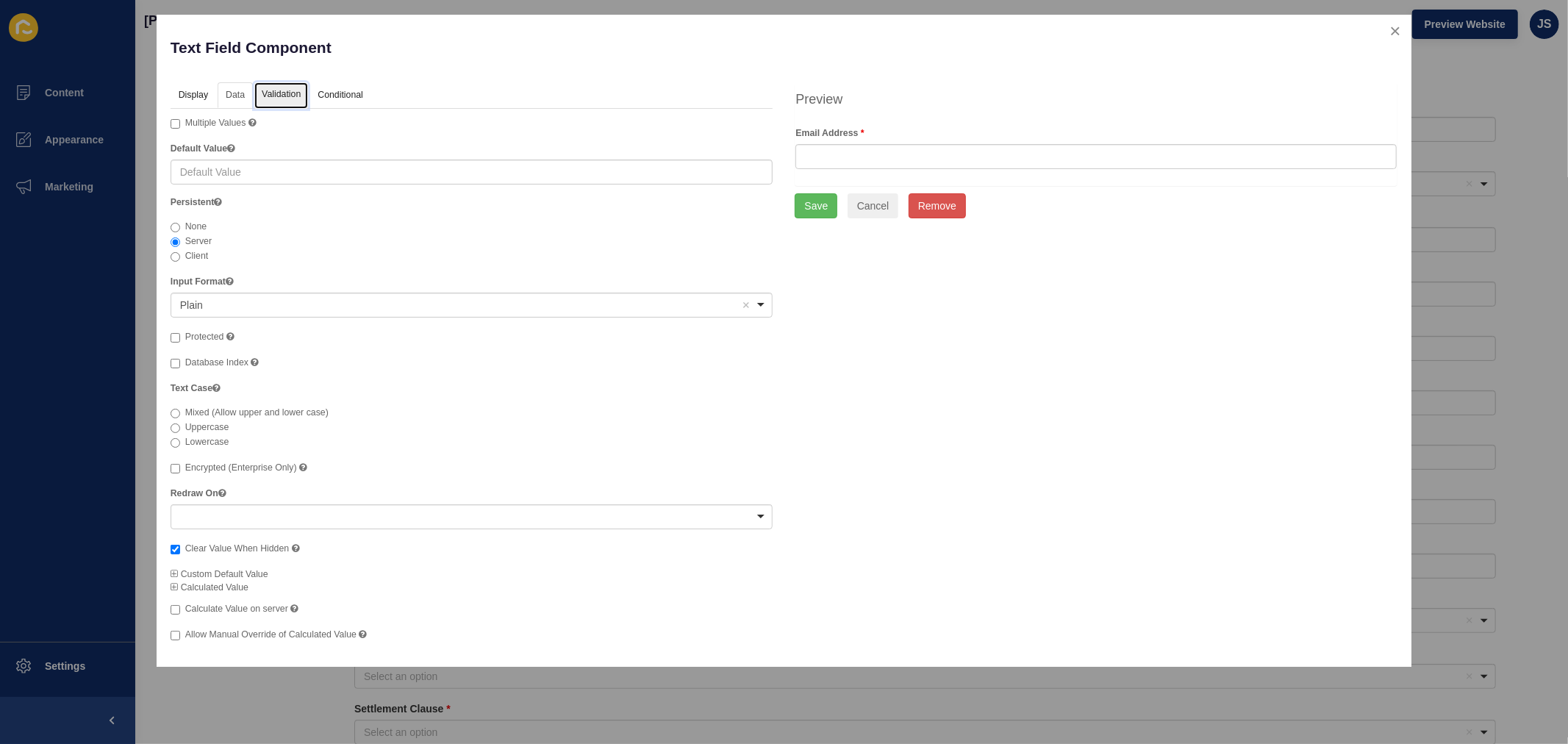
click at [297, 91] on link "Validation" at bounding box center [281, 96] width 54 height 28
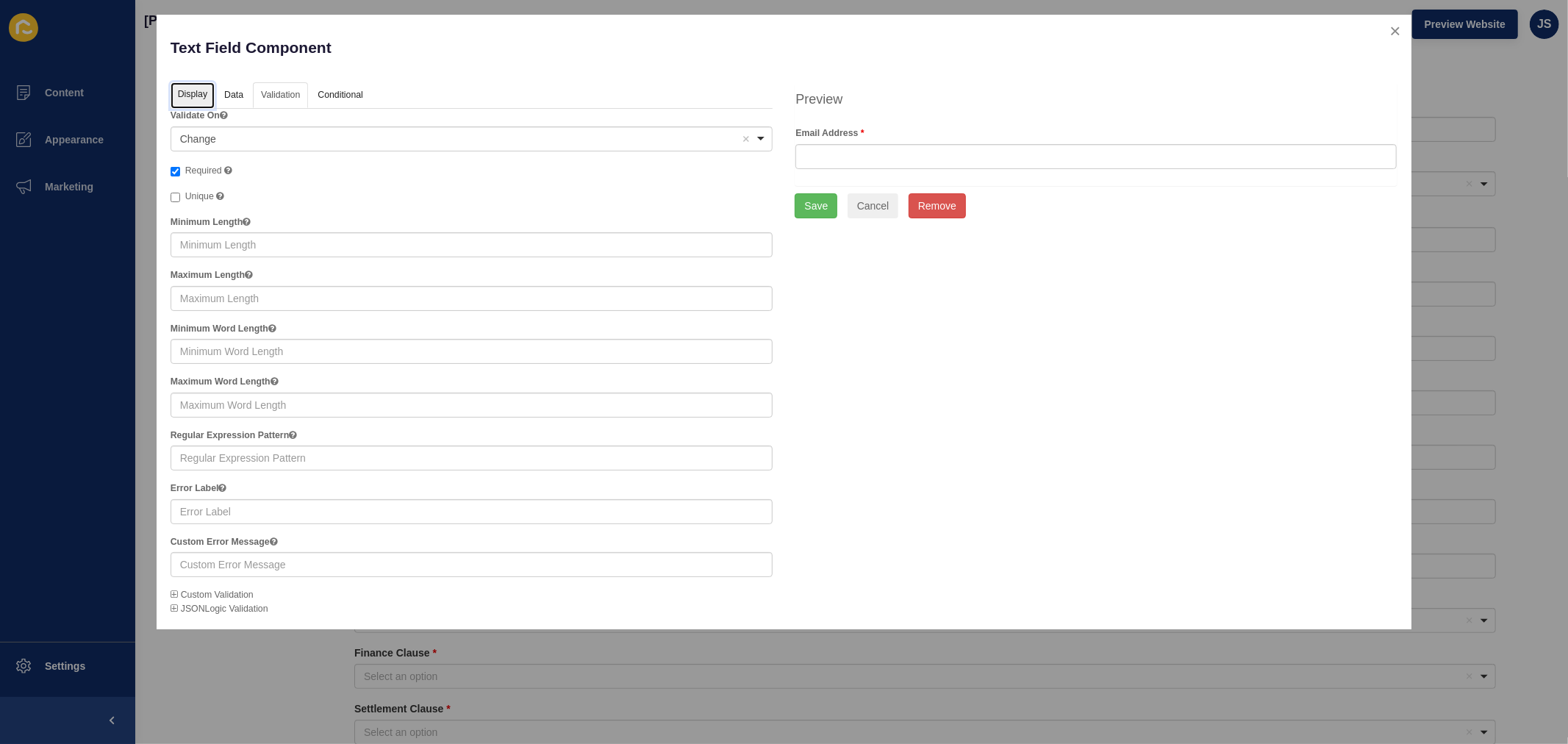
click at [193, 89] on link "Display" at bounding box center [193, 96] width 44 height 28
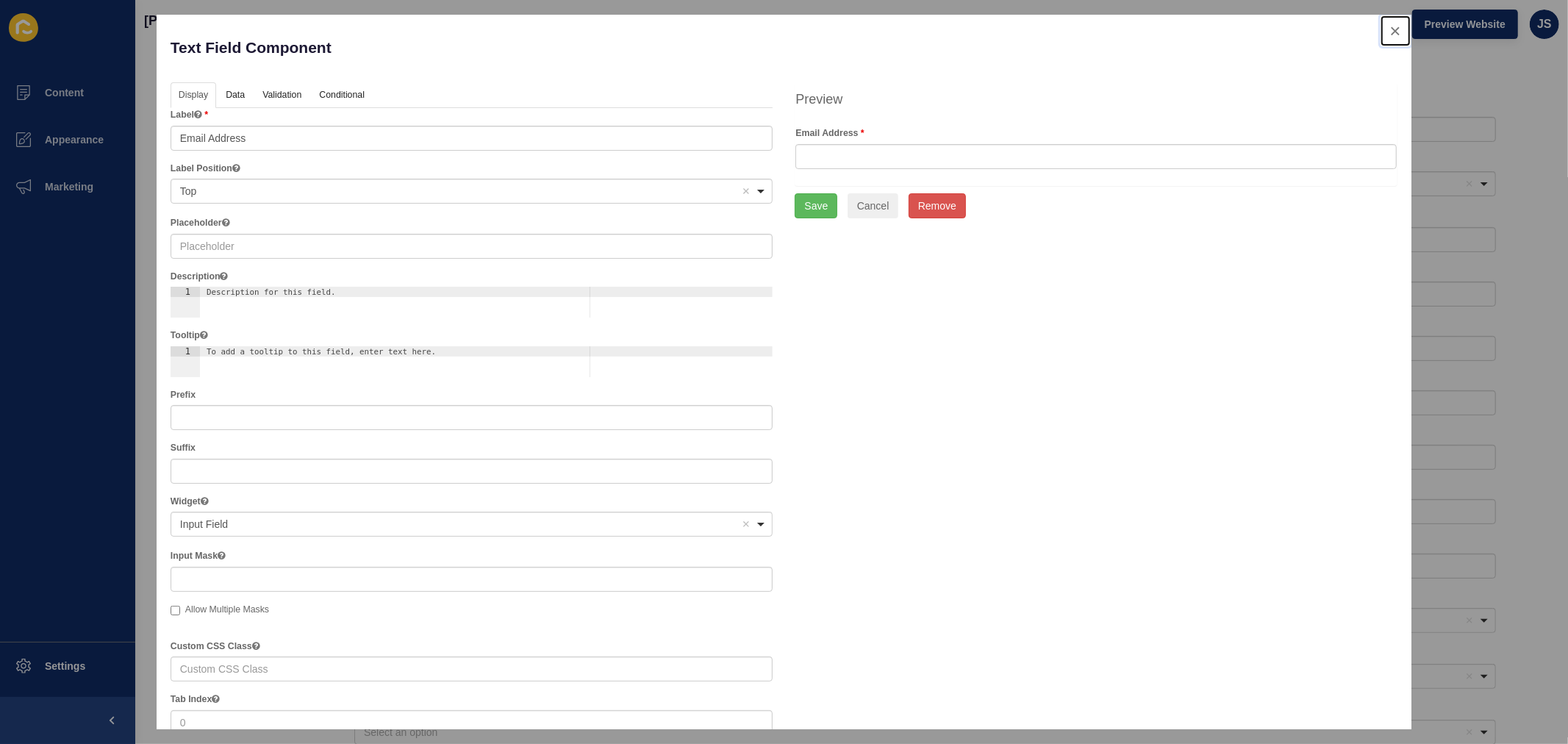
click at [1255, 28] on button "close" at bounding box center [1396, 30] width 30 height 30
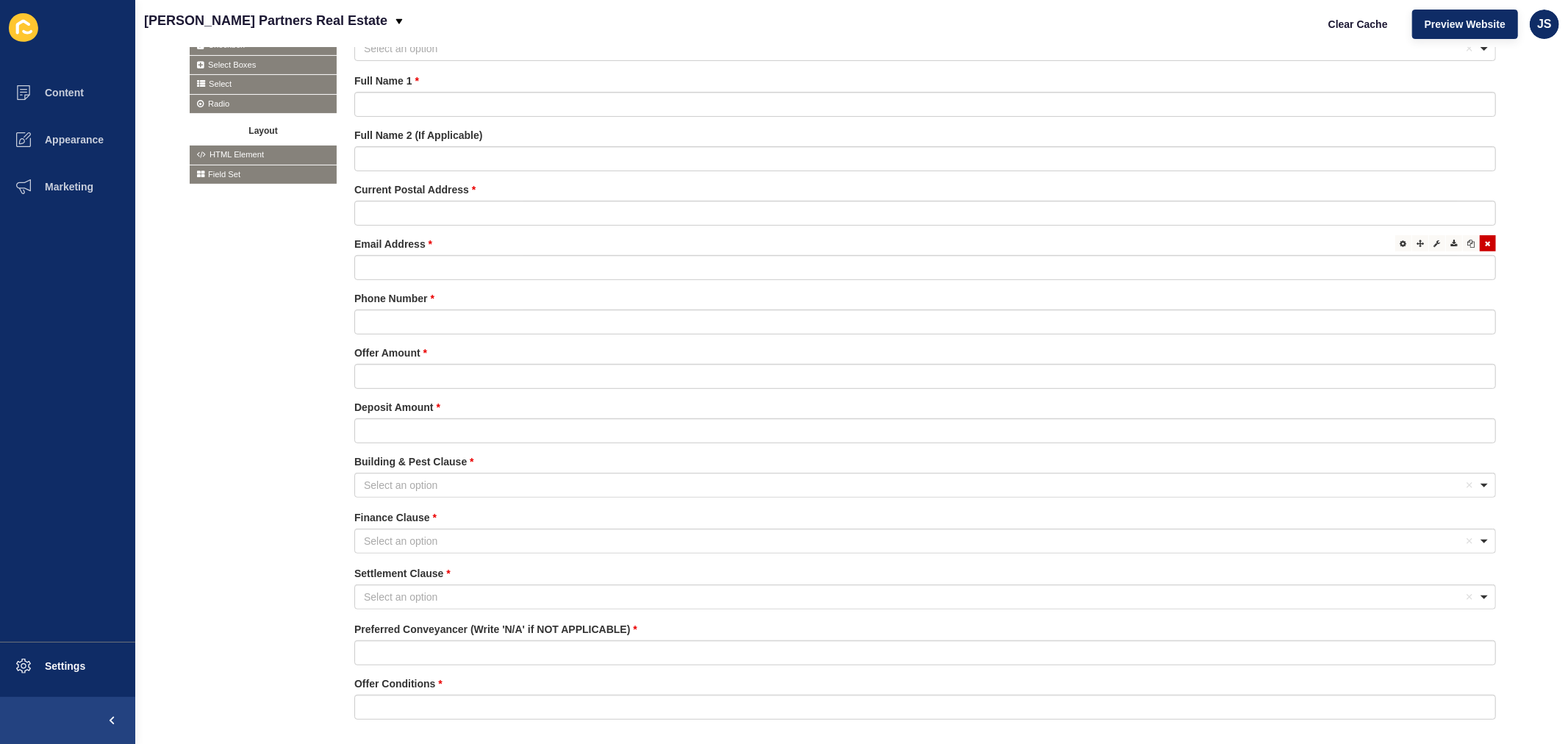
scroll to position [458, 0]
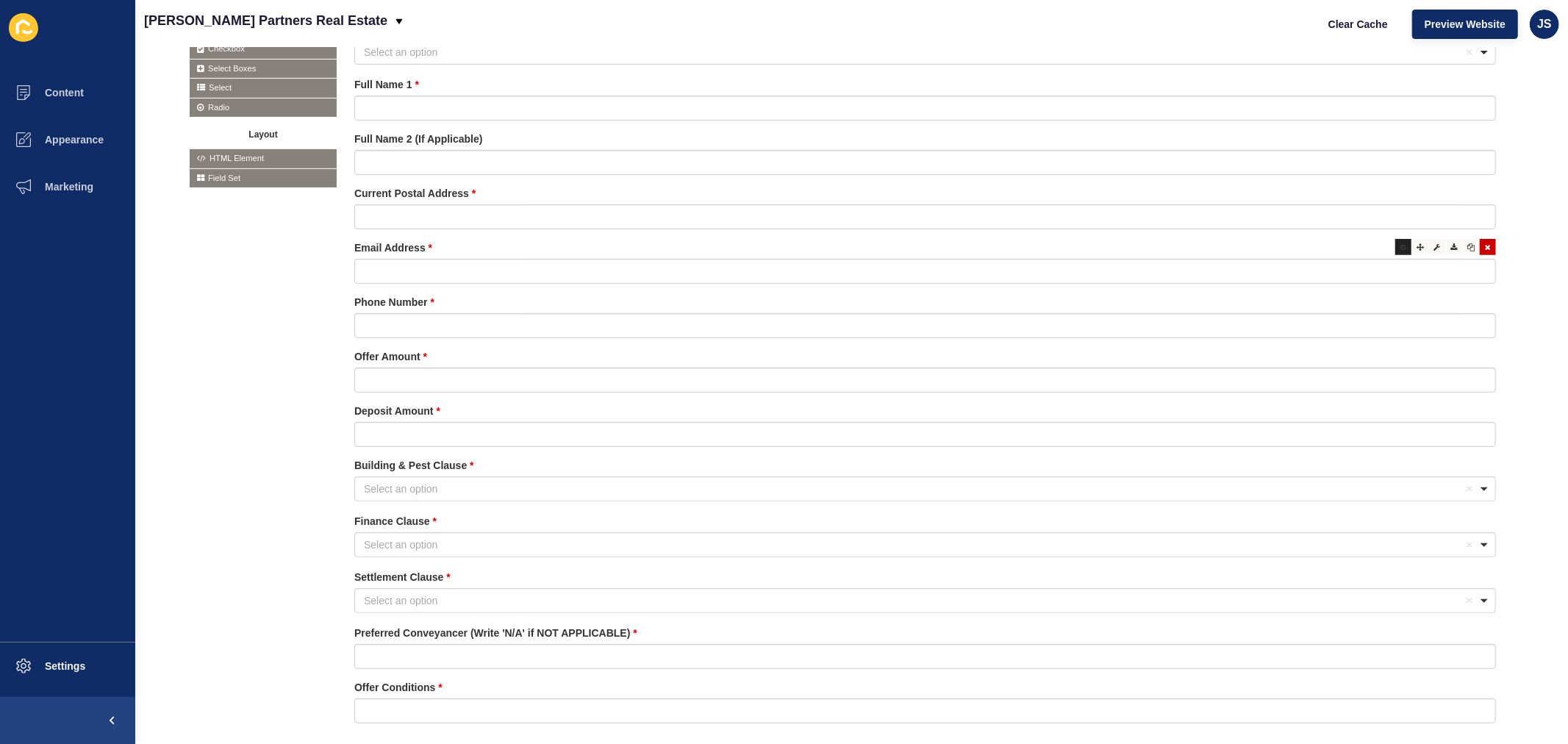
click at [1255, 247] on div at bounding box center [1404, 247] width 16 height 16
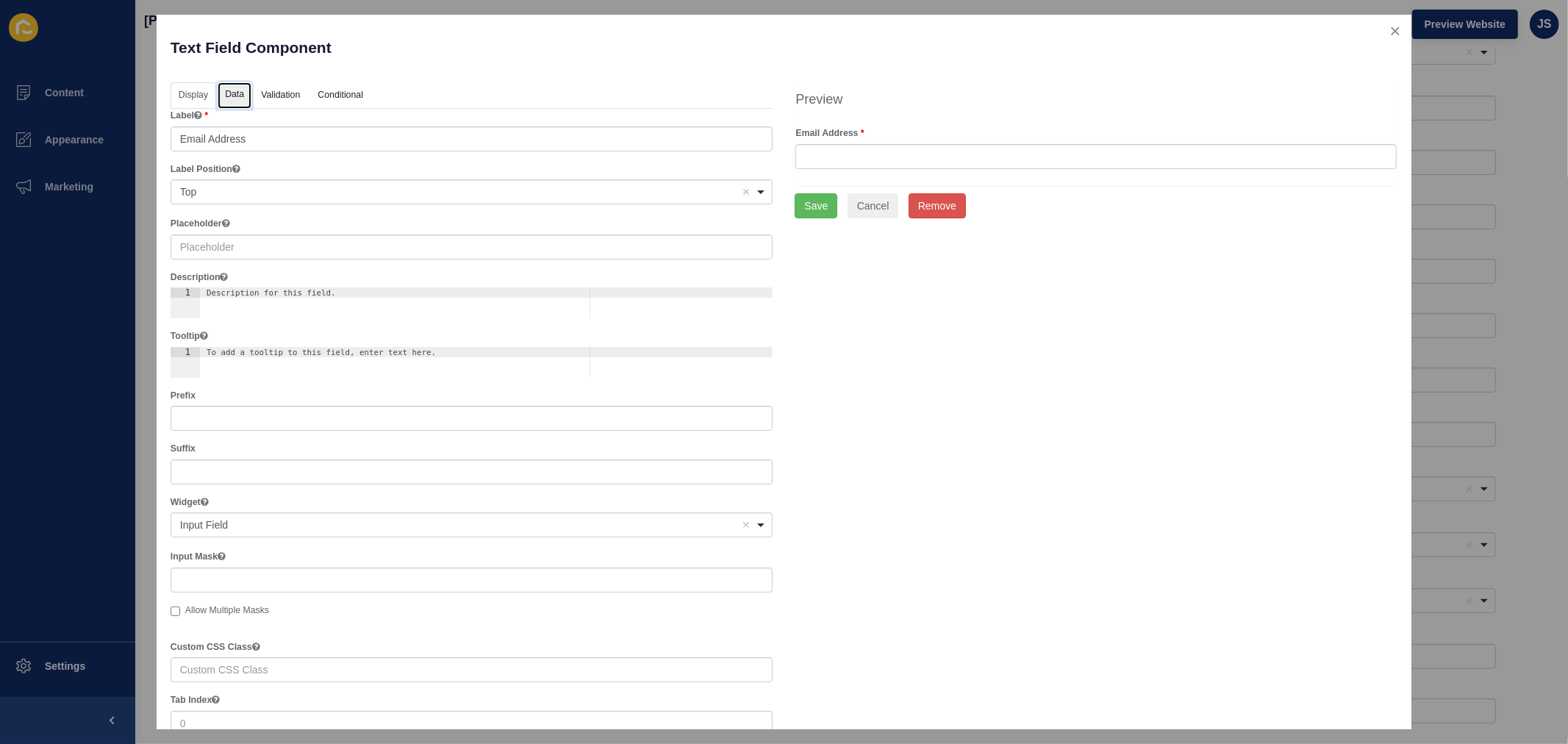
click at [226, 97] on link "Data" at bounding box center [235, 96] width 33 height 28
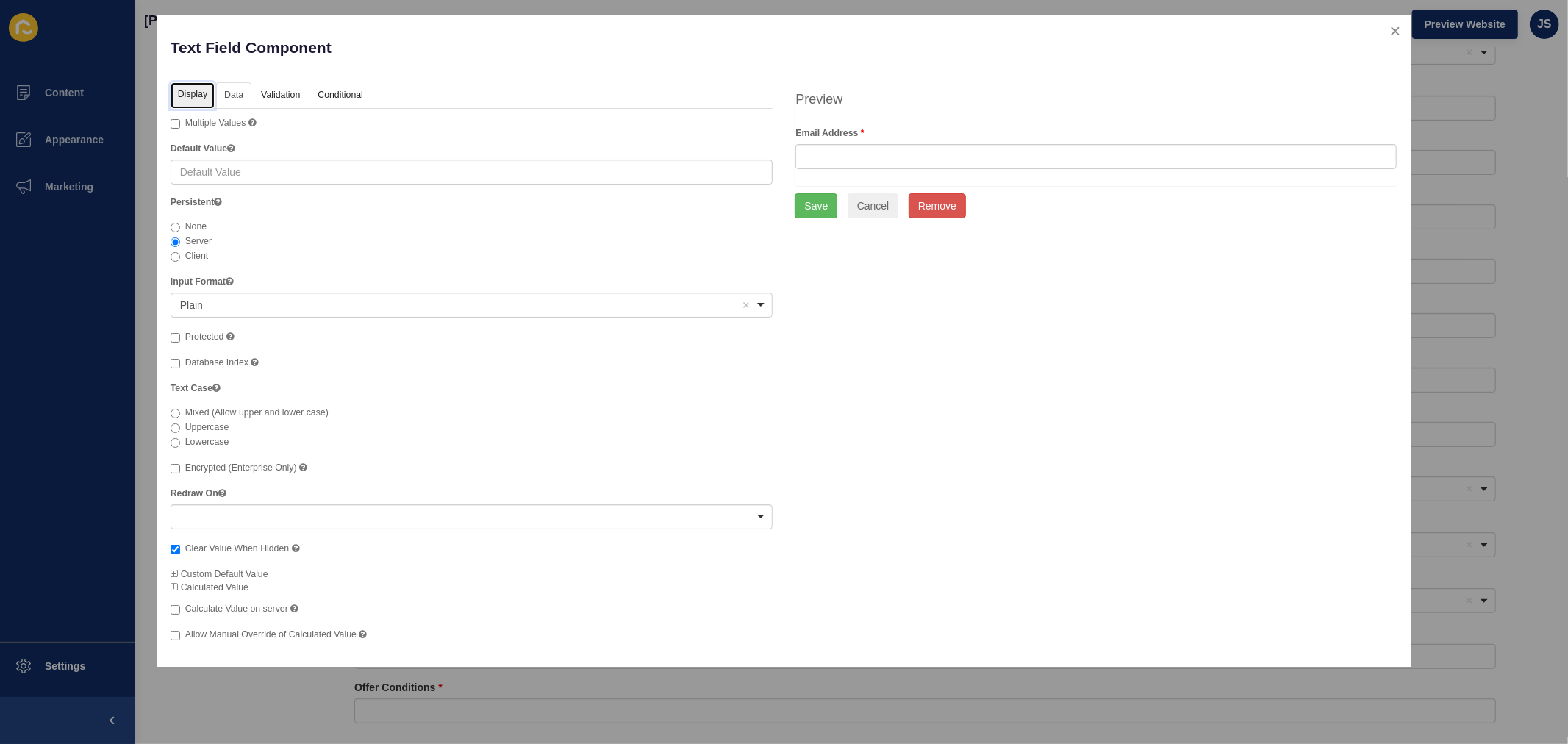
click at [200, 101] on link "Display" at bounding box center [193, 96] width 44 height 28
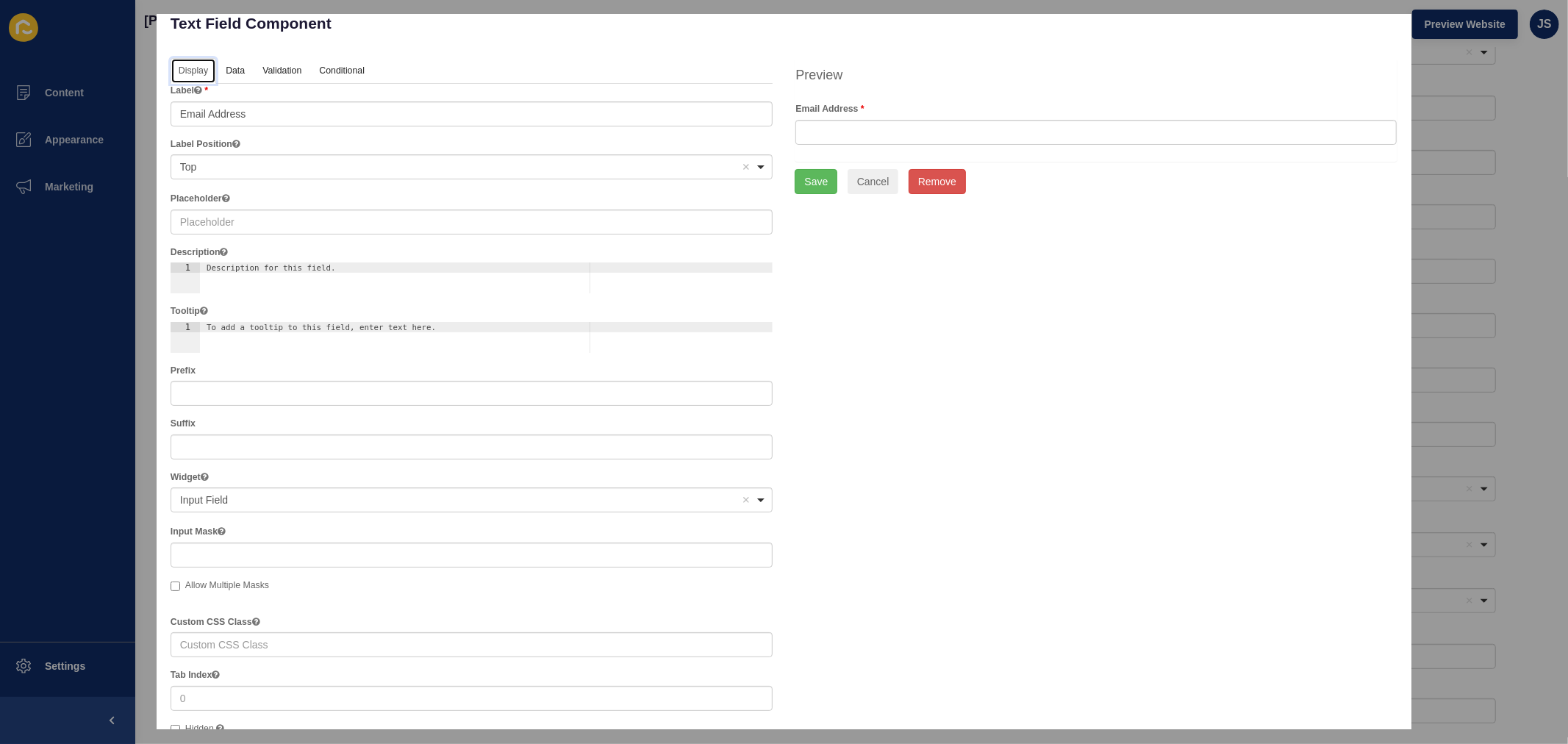
scroll to position [0, 0]
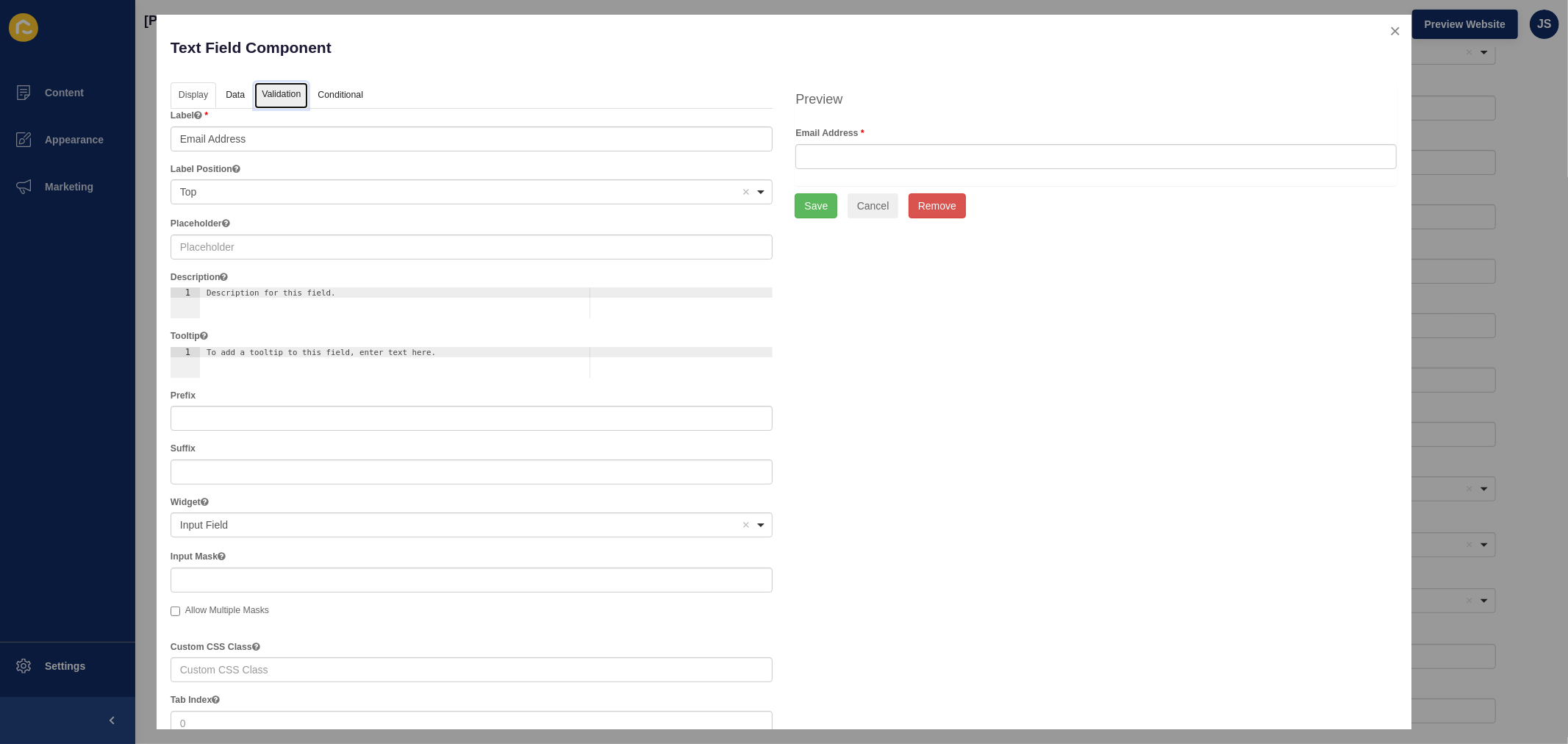
click at [299, 94] on link "Validation" at bounding box center [281, 96] width 54 height 28
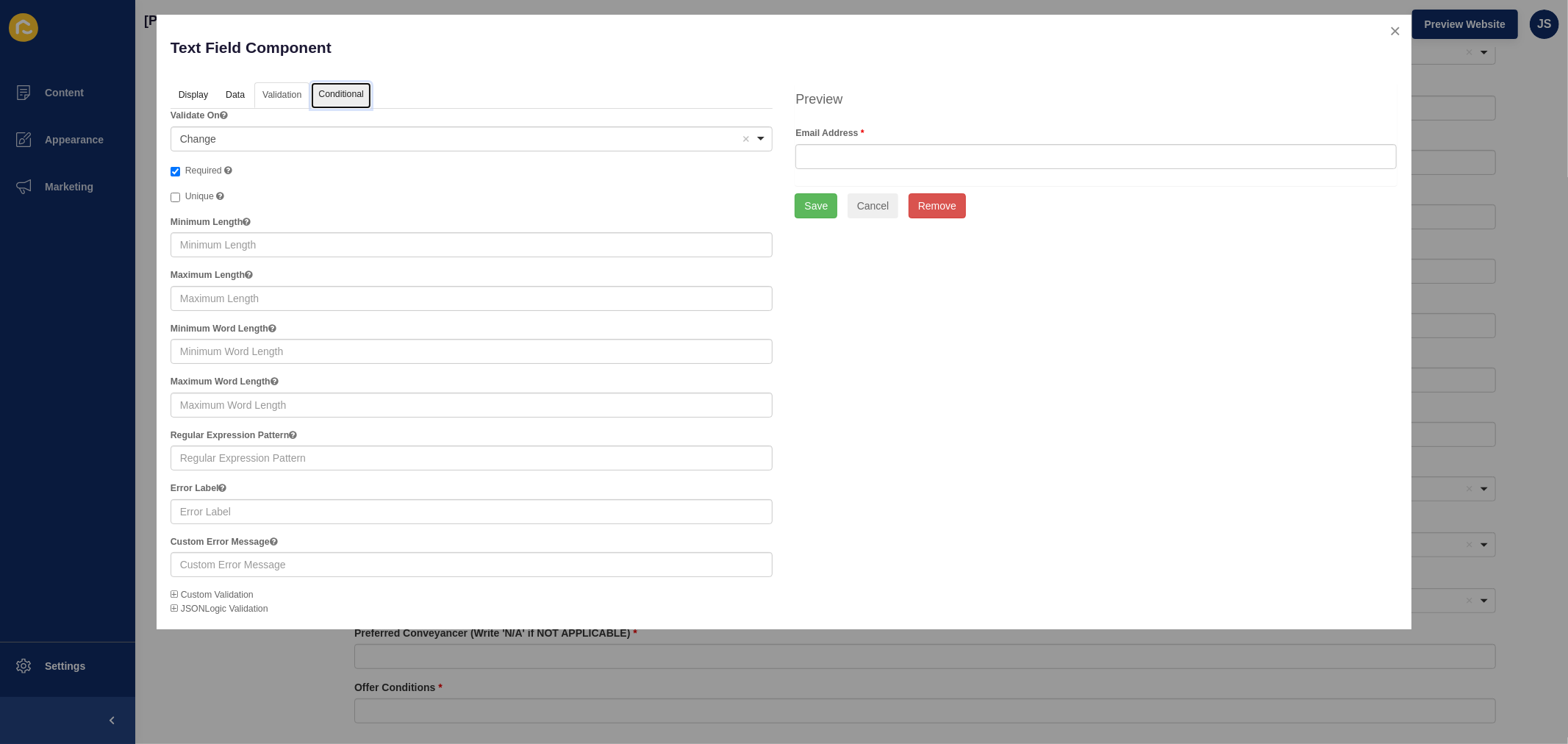
click at [344, 86] on link "Conditional" at bounding box center [341, 96] width 60 height 28
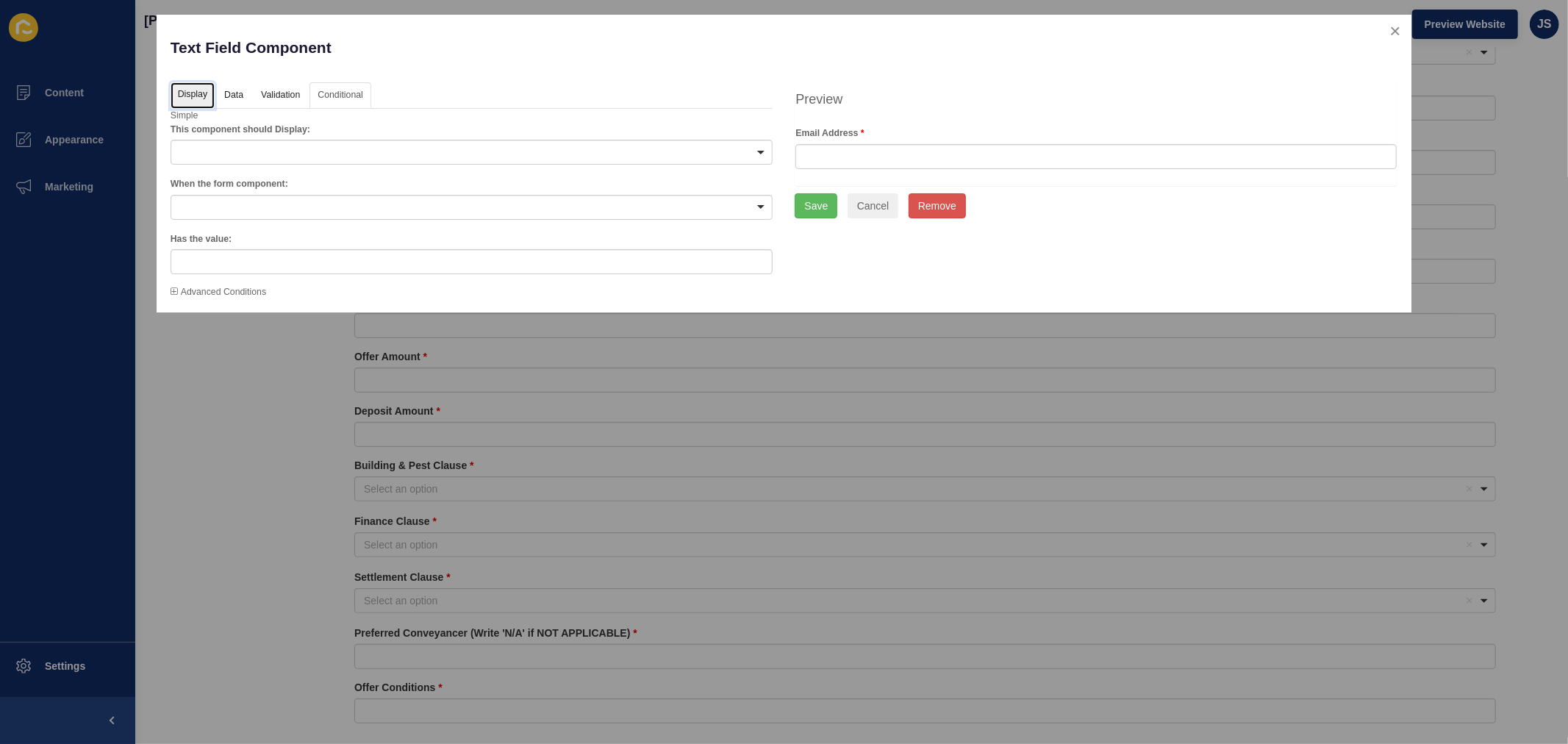
click at [209, 92] on link "Display" at bounding box center [193, 96] width 44 height 28
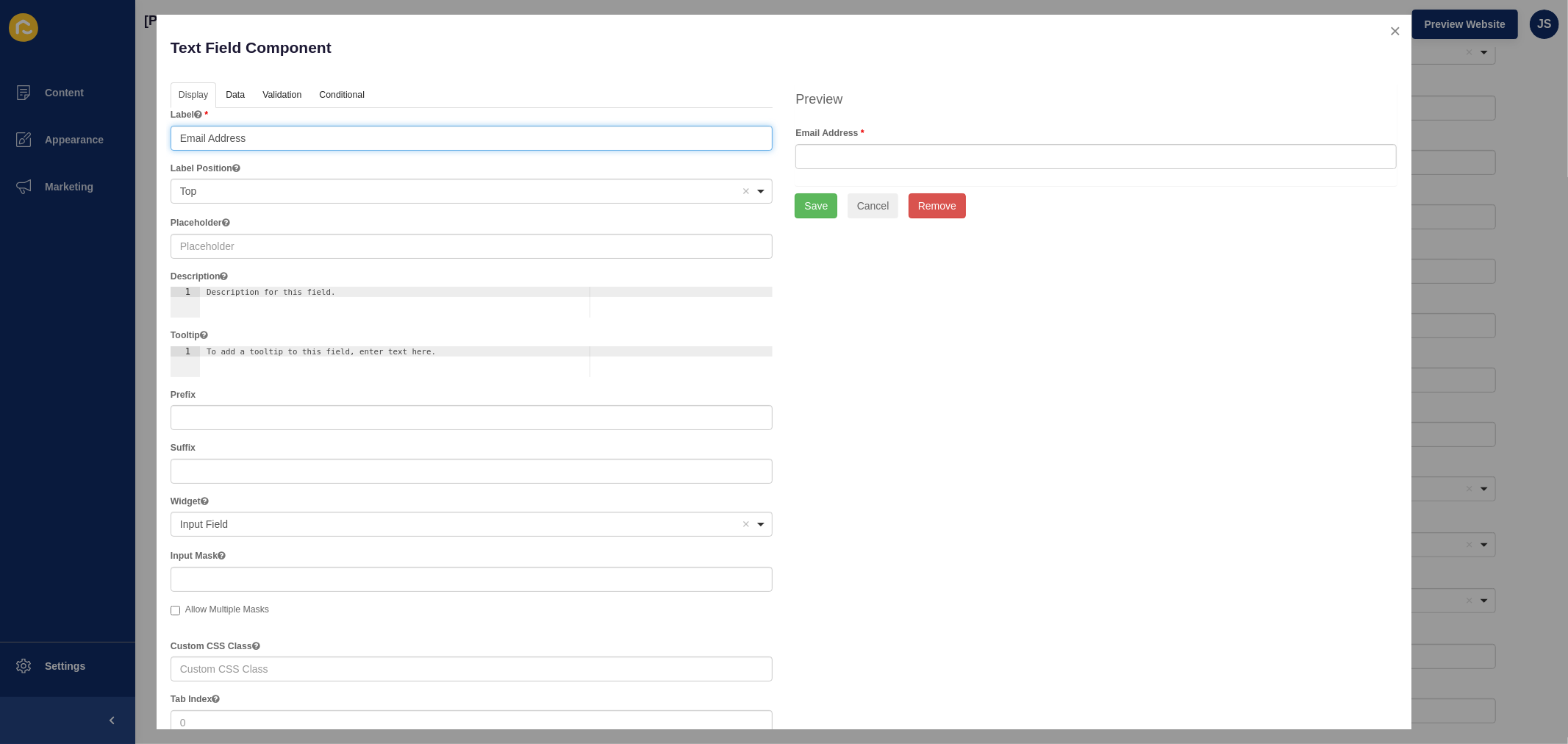
click at [262, 131] on input "Email Address" at bounding box center [473, 138] width 603 height 25
type input "Email Address 1"
click at [799, 207] on button "Save" at bounding box center [815, 205] width 42 height 25
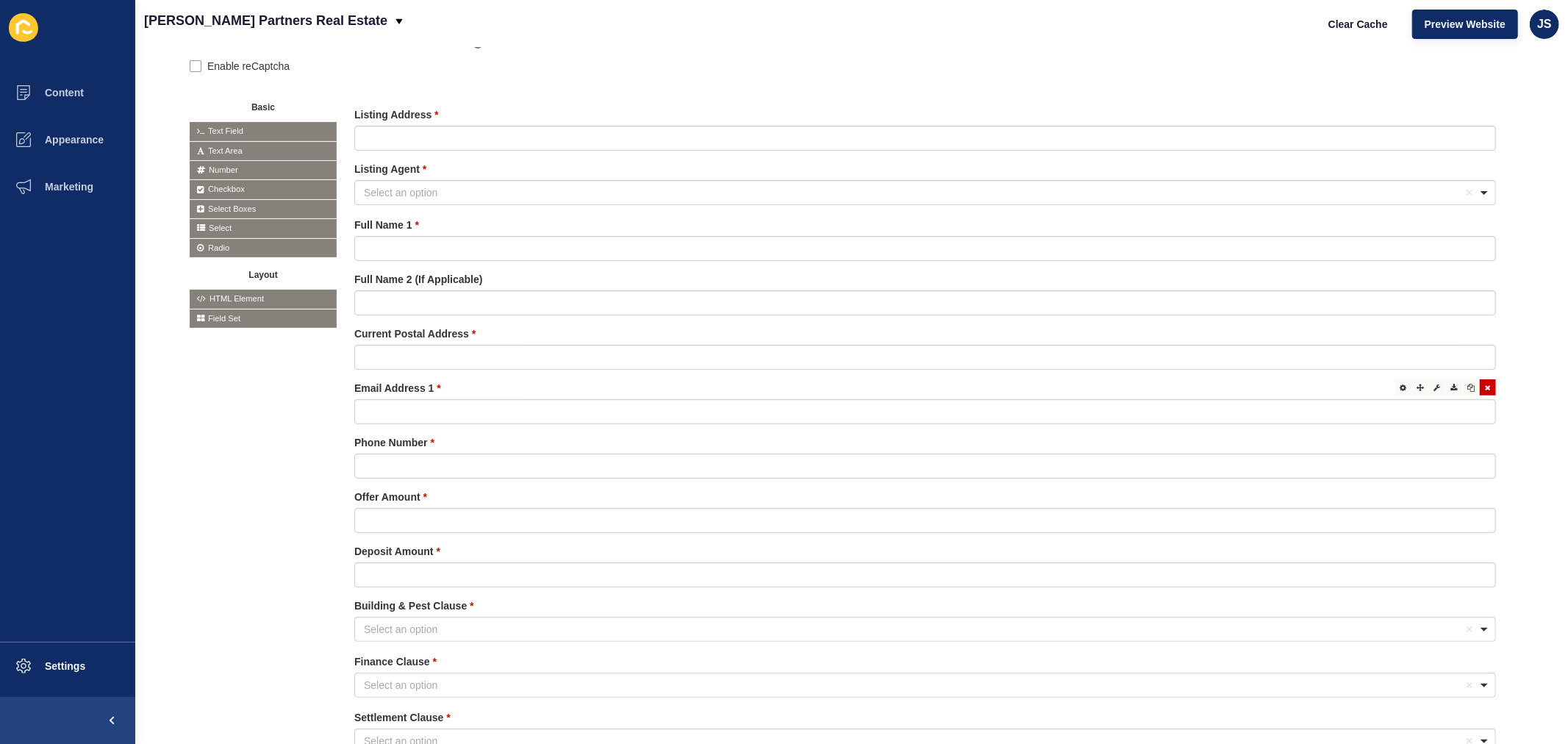
scroll to position [295, 0]
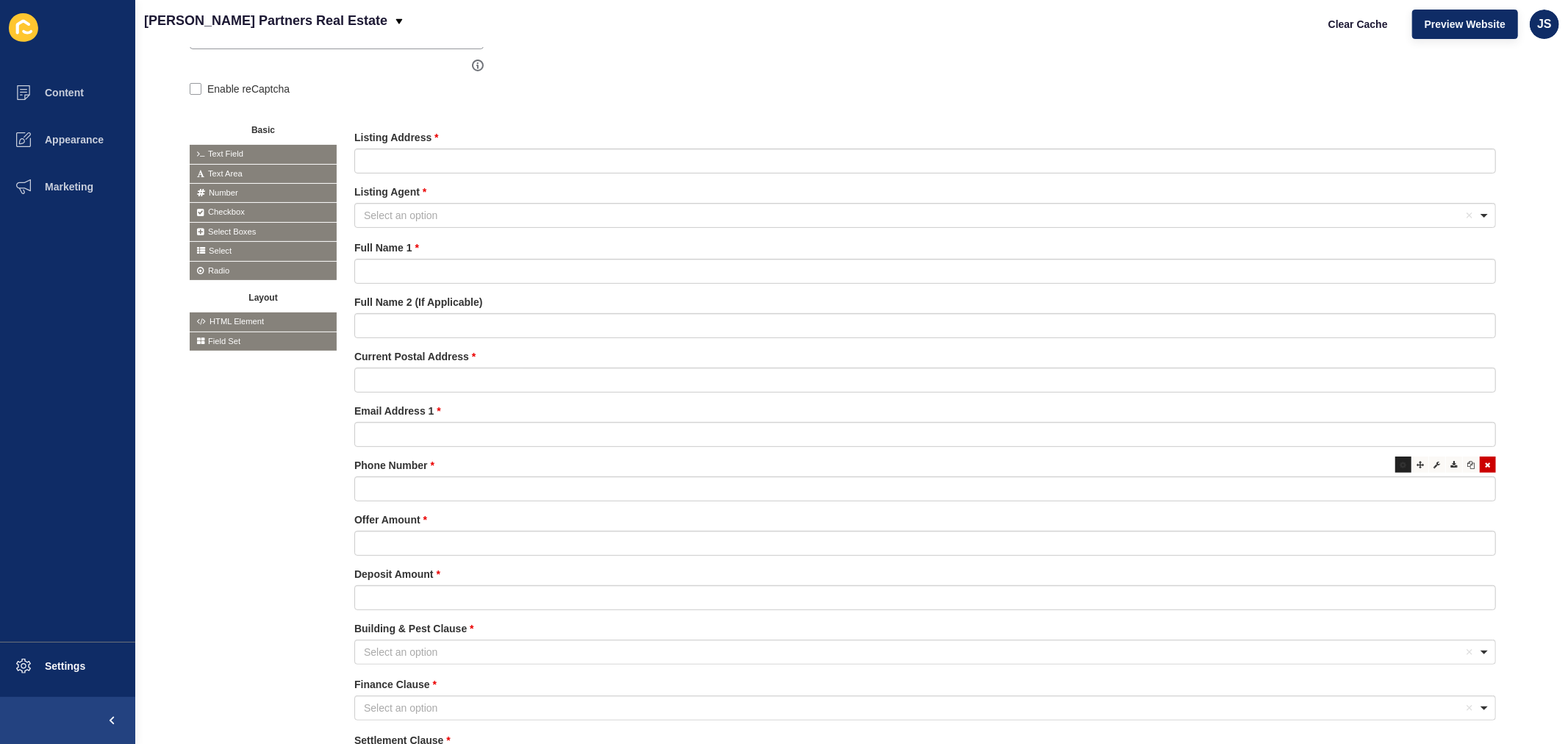
click at [1255, 461] on icon at bounding box center [1404, 464] width 7 height 7
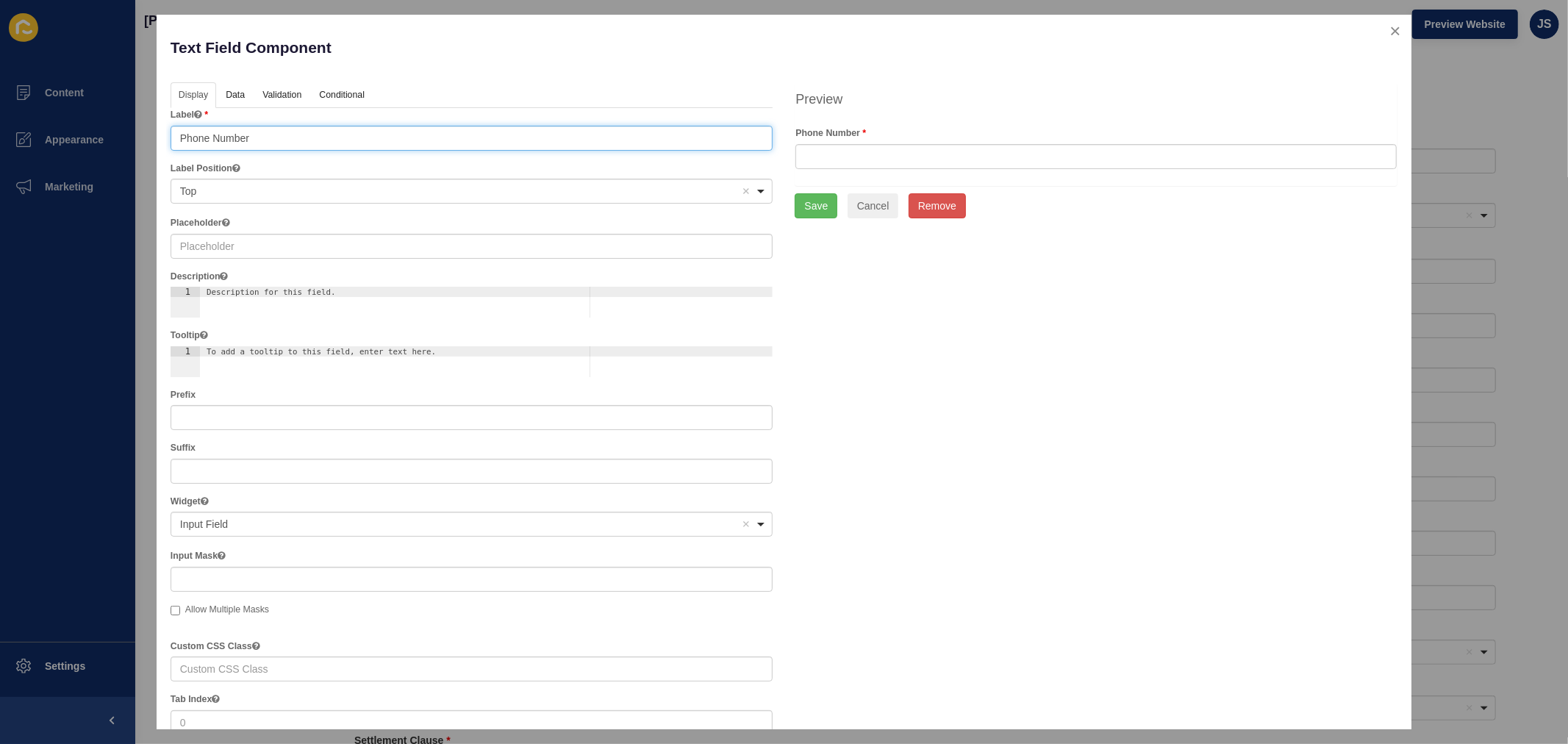
click at [418, 136] on input "Phone Number" at bounding box center [473, 138] width 603 height 25
type input "Phone Number 1"
click at [799, 209] on button "Save" at bounding box center [815, 205] width 42 height 25
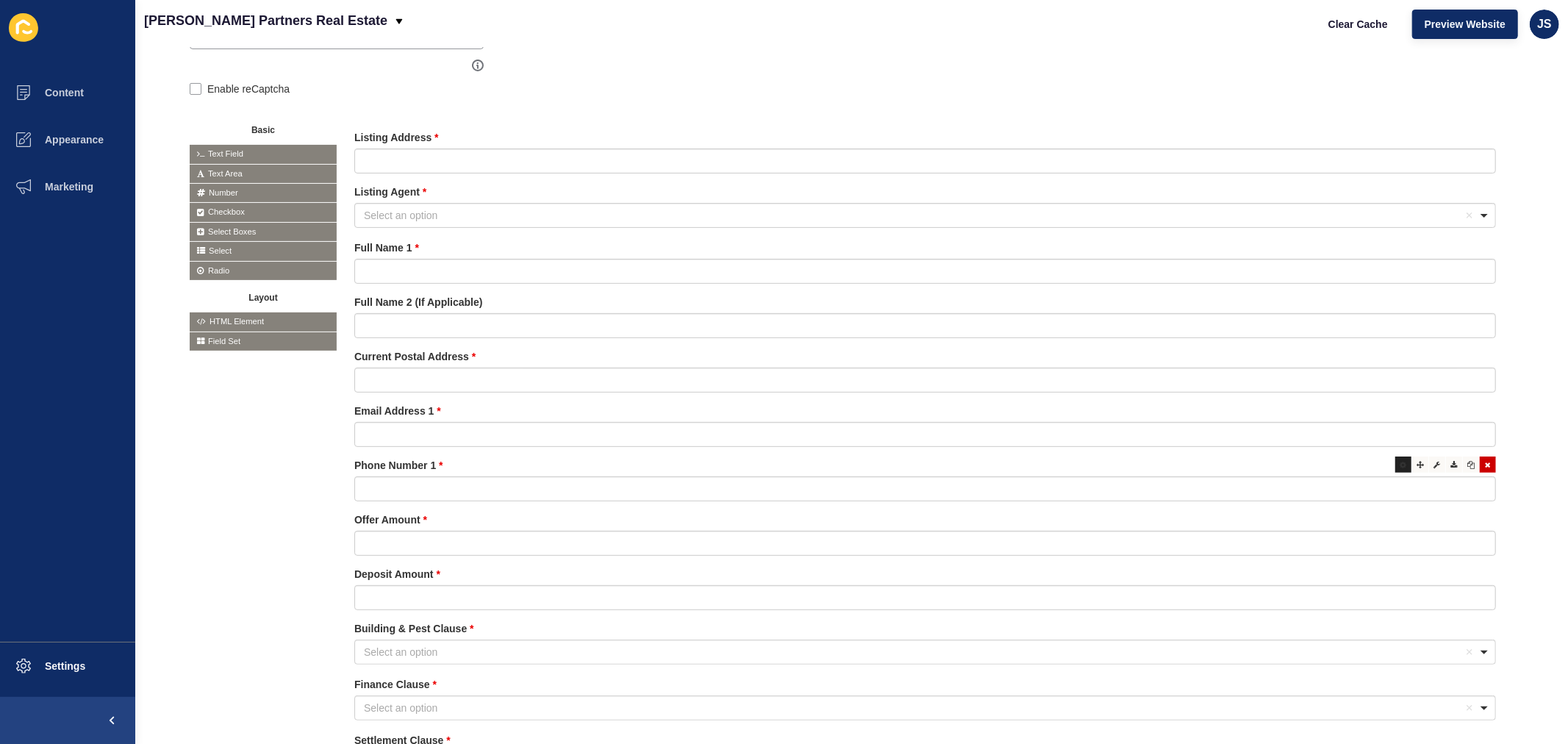
click at [1255, 464] on icon at bounding box center [1404, 464] width 7 height 7
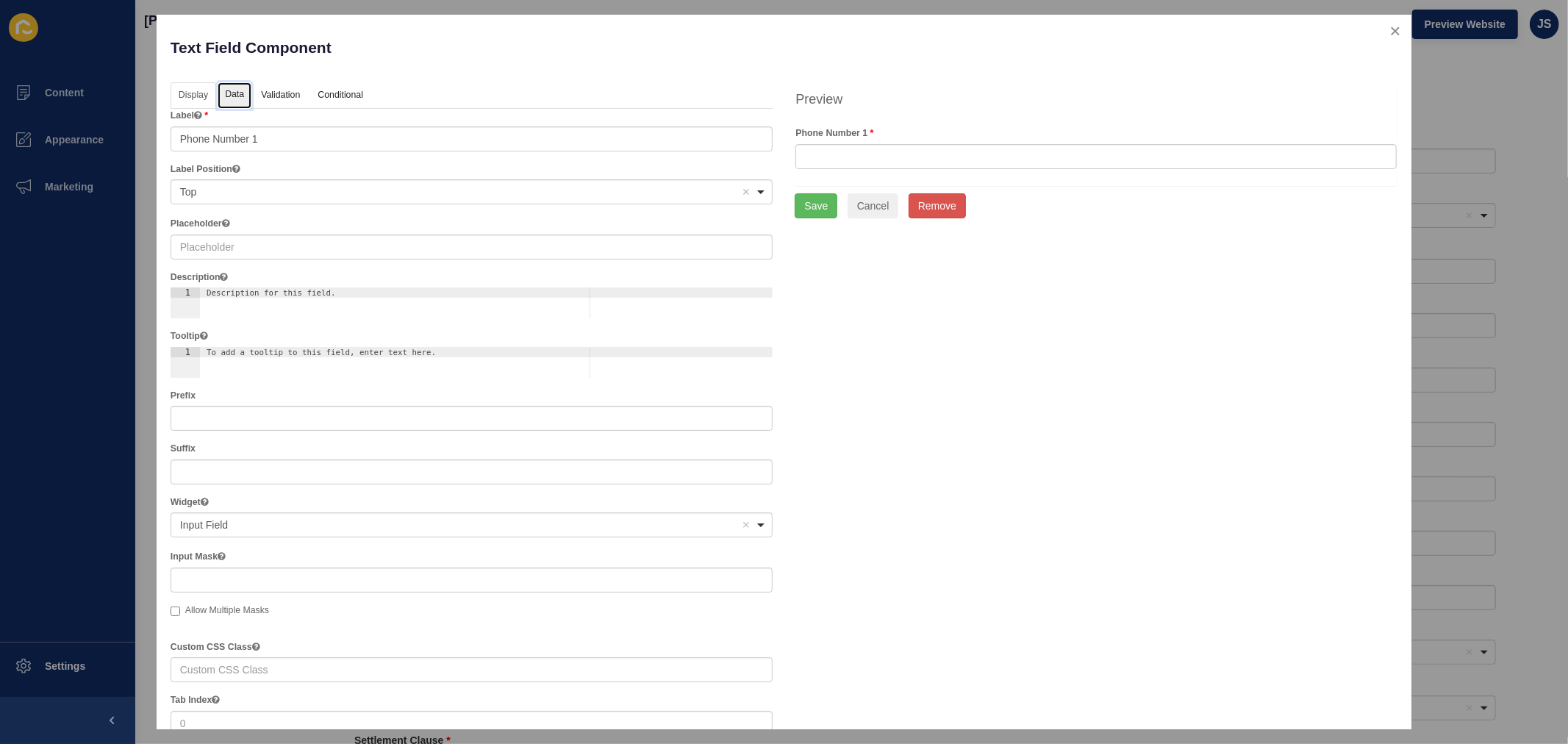
click at [241, 94] on link "Data" at bounding box center [235, 96] width 33 height 28
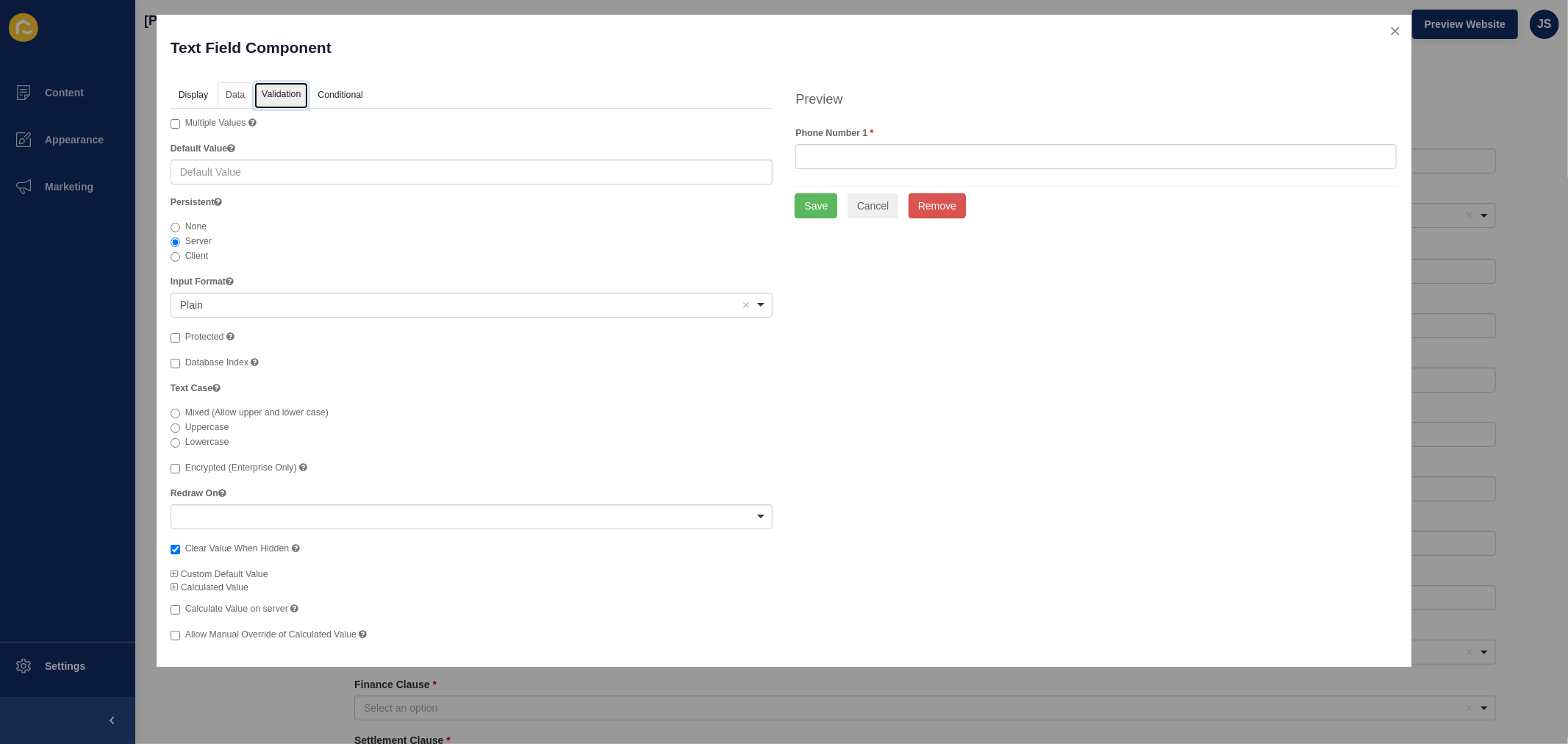
click at [278, 91] on link "Validation" at bounding box center [281, 96] width 54 height 28
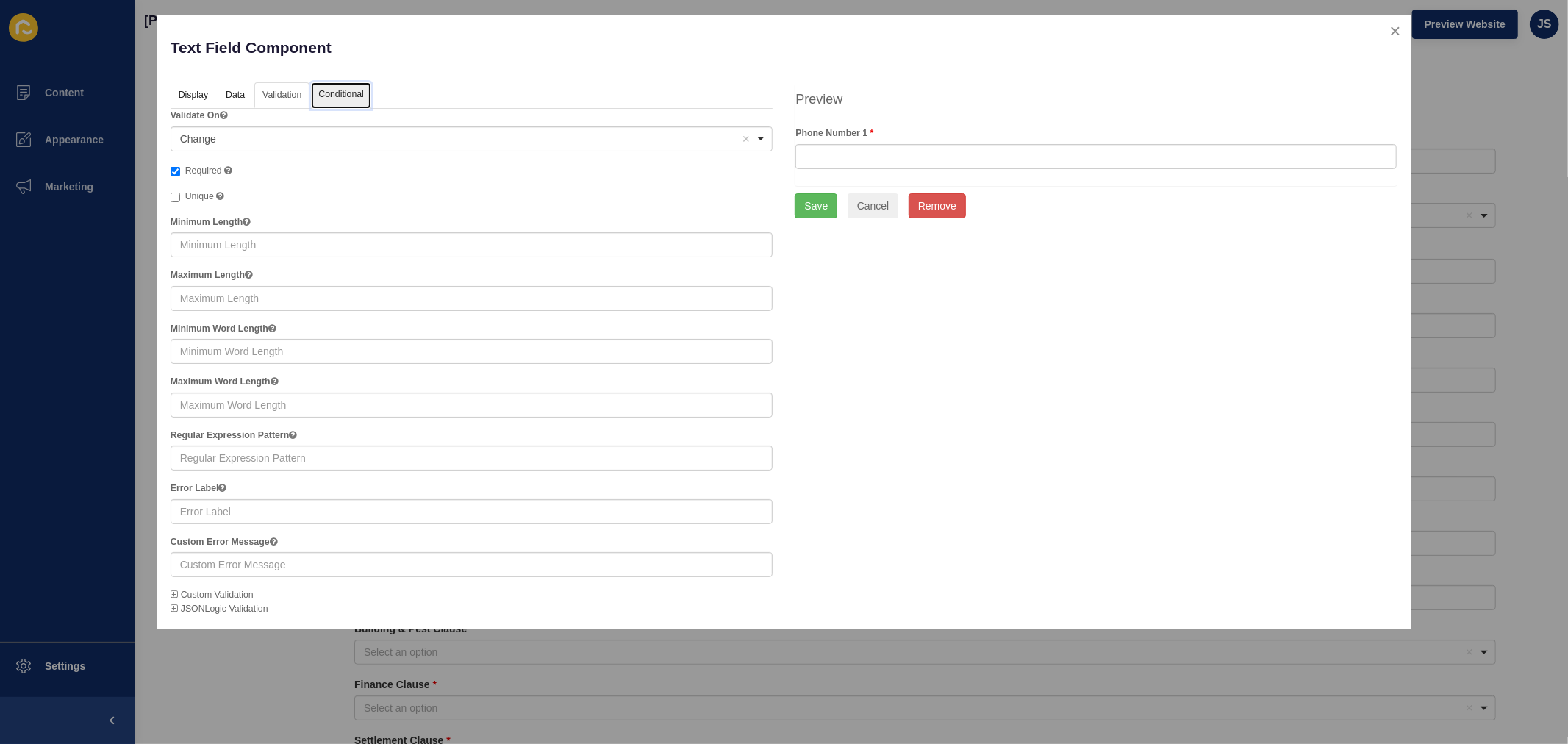
click at [347, 86] on link "Conditional" at bounding box center [341, 96] width 60 height 28
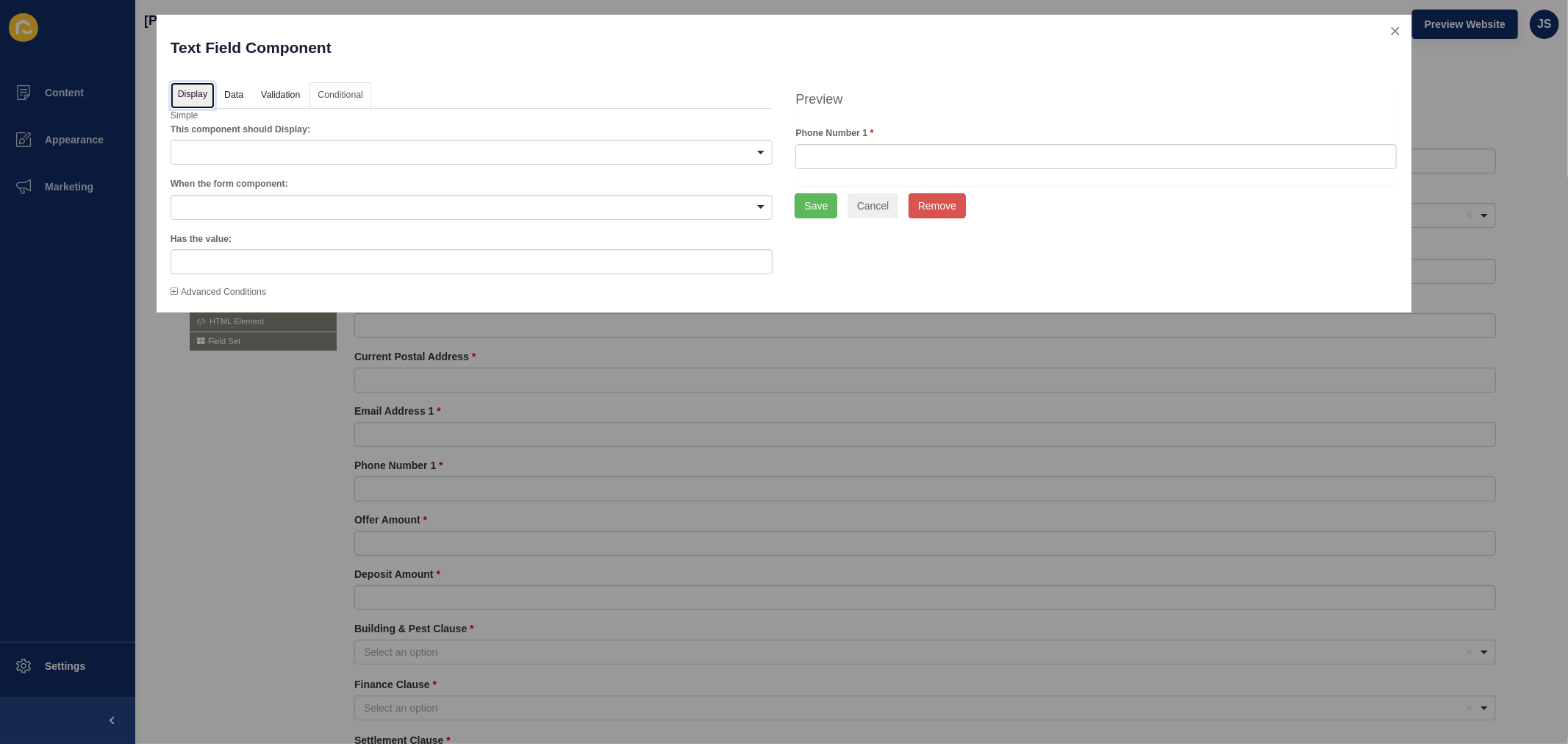
click at [195, 86] on link "Display" at bounding box center [193, 96] width 44 height 28
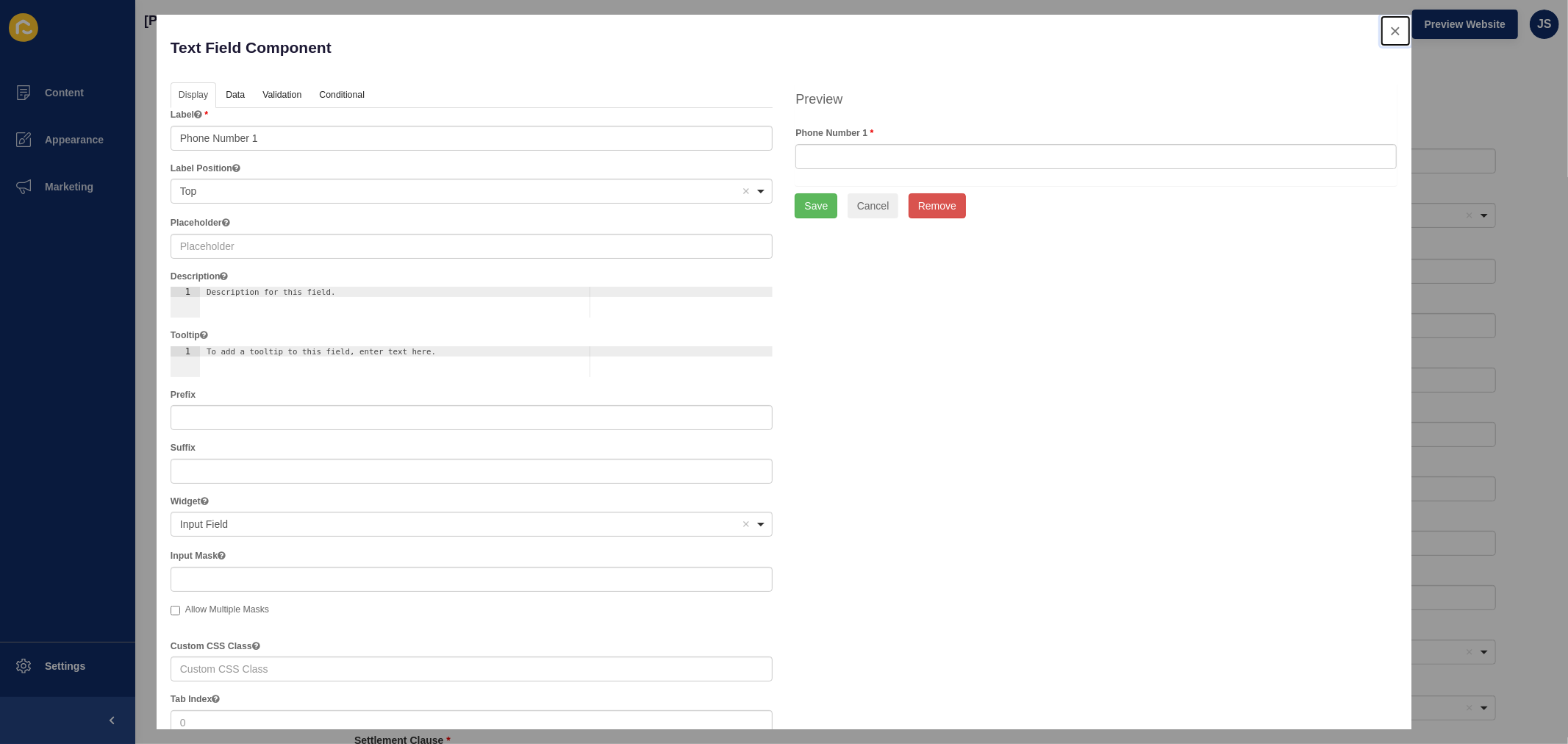
click at [1255, 24] on button "close" at bounding box center [1396, 30] width 30 height 30
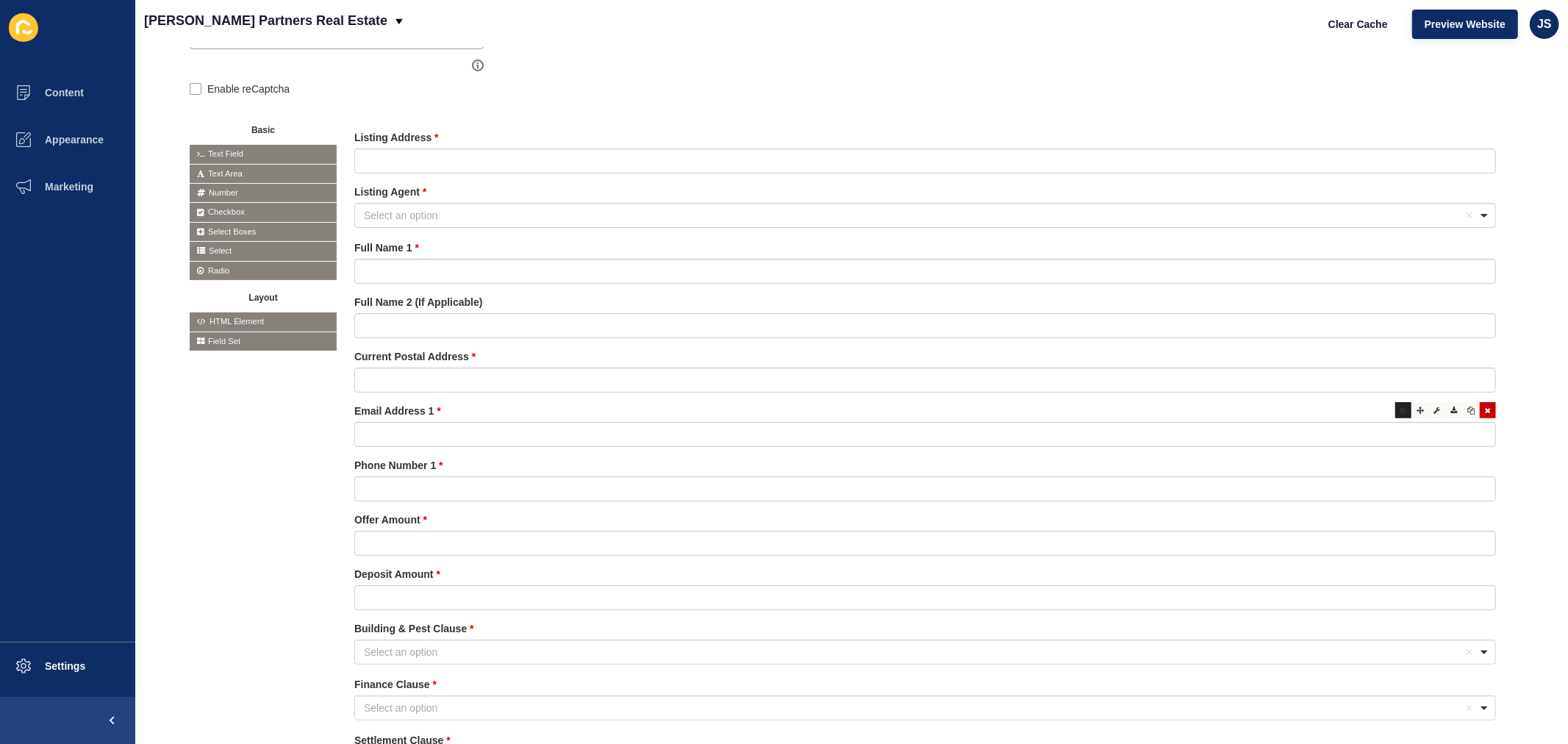
click at [1255, 408] on icon at bounding box center [1404, 410] width 7 height 7
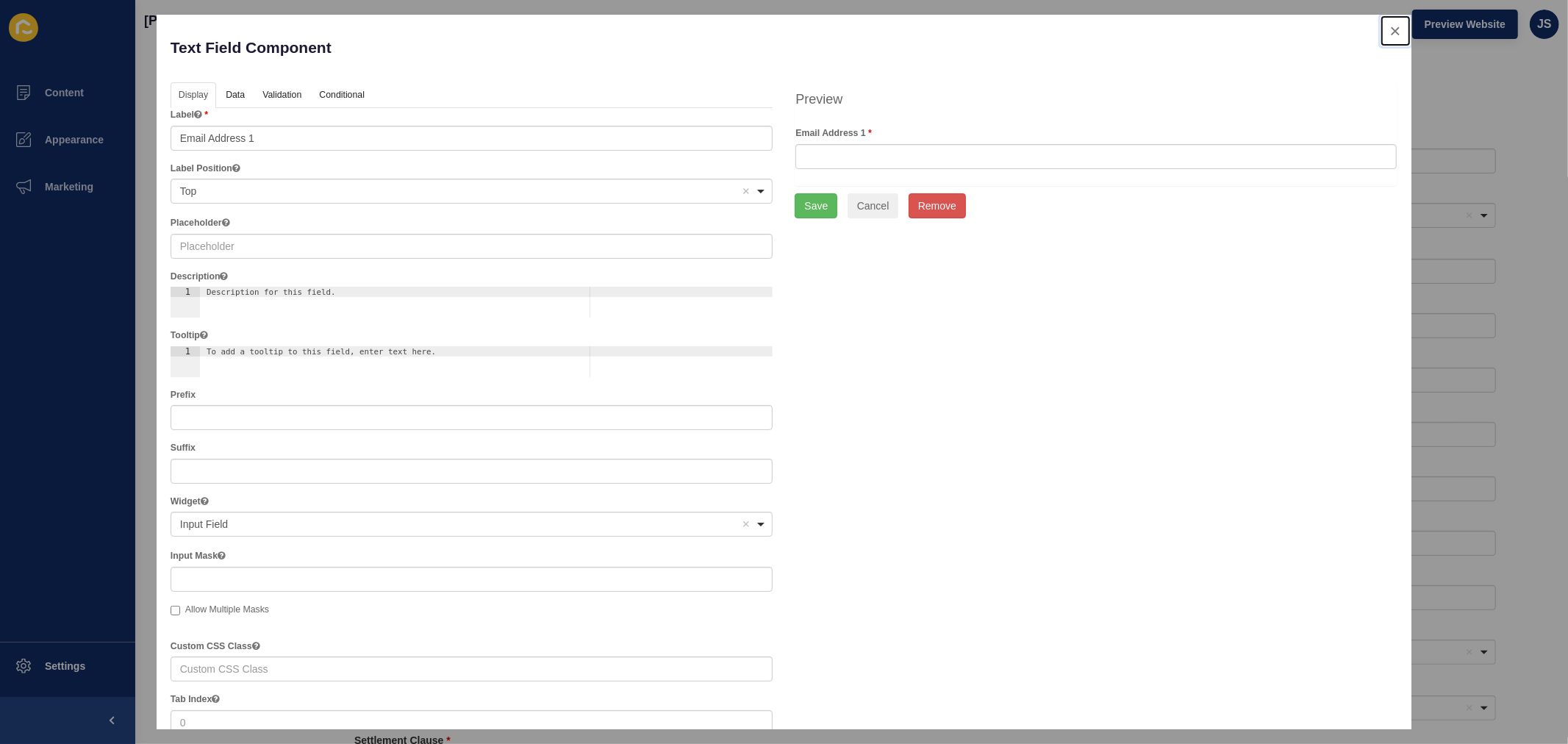
click at [1255, 28] on button "close" at bounding box center [1396, 30] width 30 height 30
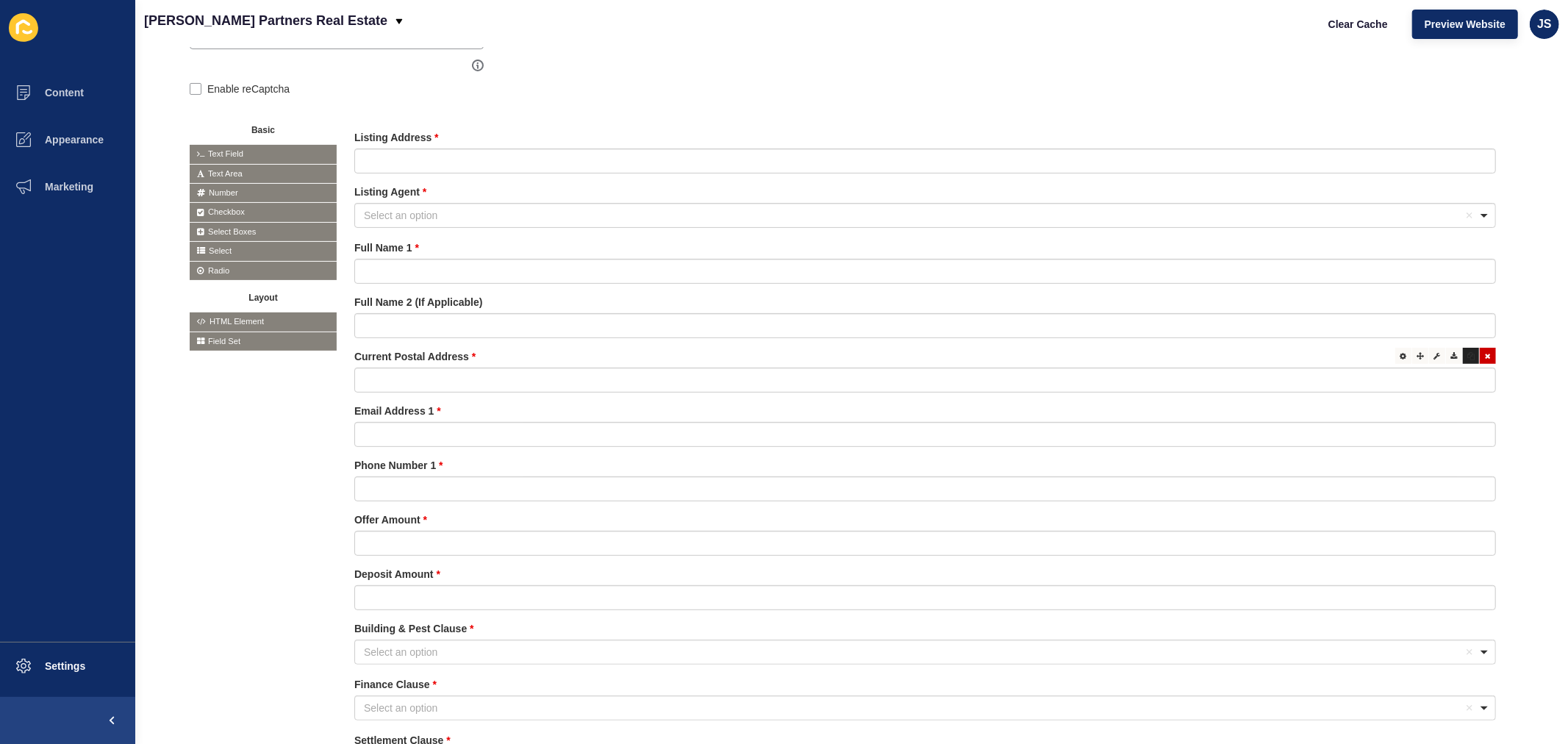
click at [1255, 356] on icon at bounding box center [1471, 356] width 7 height 7
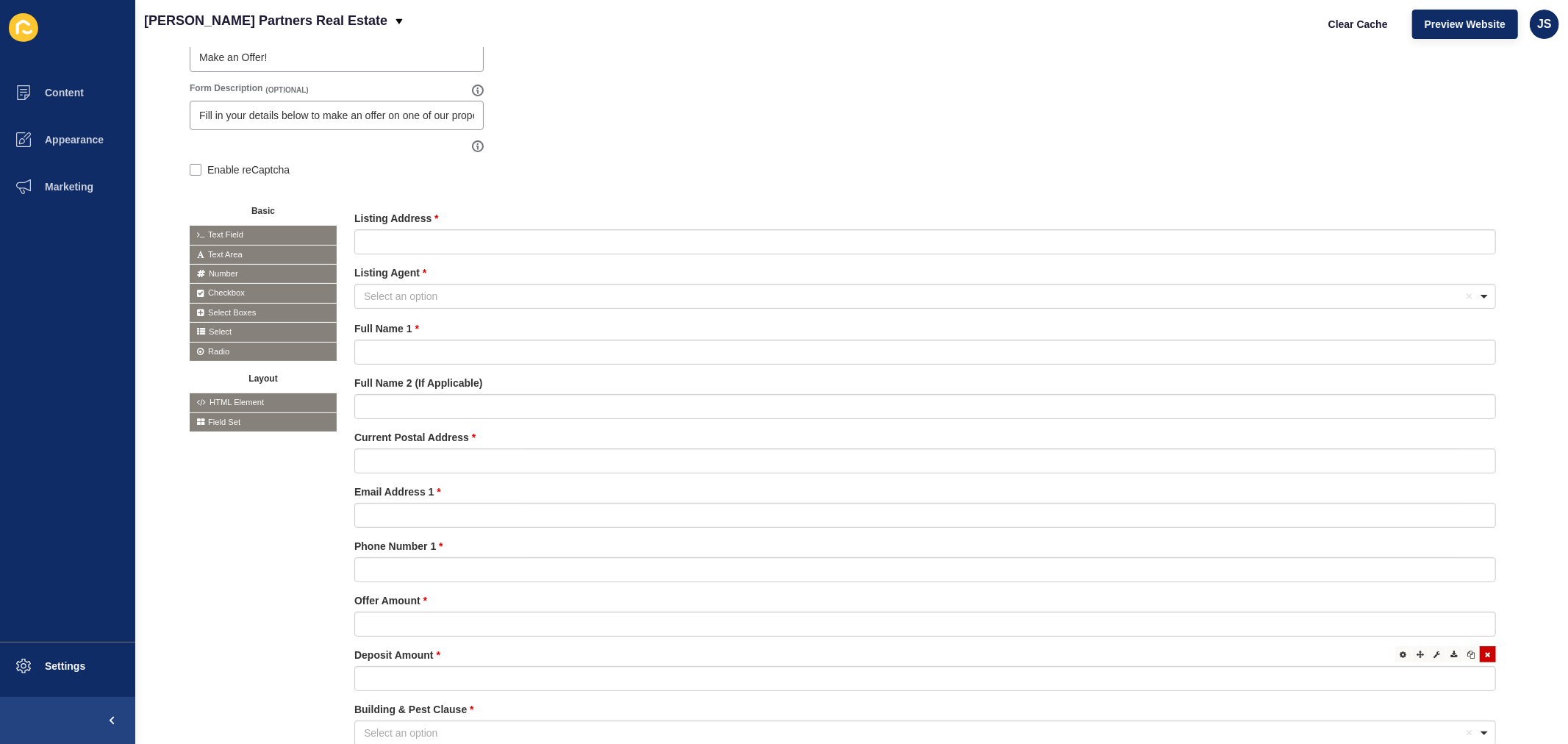
scroll to position [212, 0]
click at [241, 236] on span "Text Field" at bounding box center [263, 237] width 147 height 19
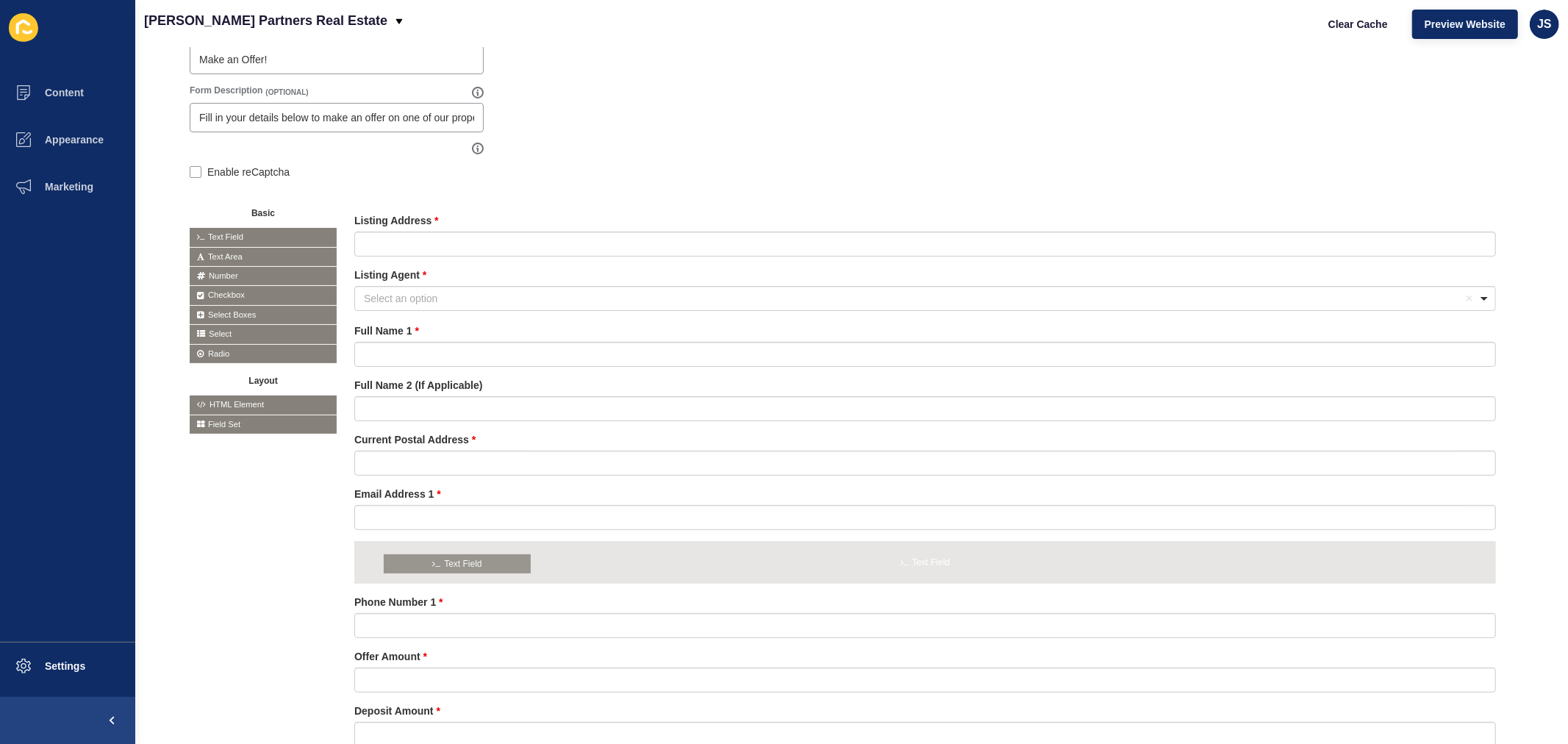
drag, startPoint x: 241, startPoint y: 236, endPoint x: 437, endPoint y: 563, distance: 381.2
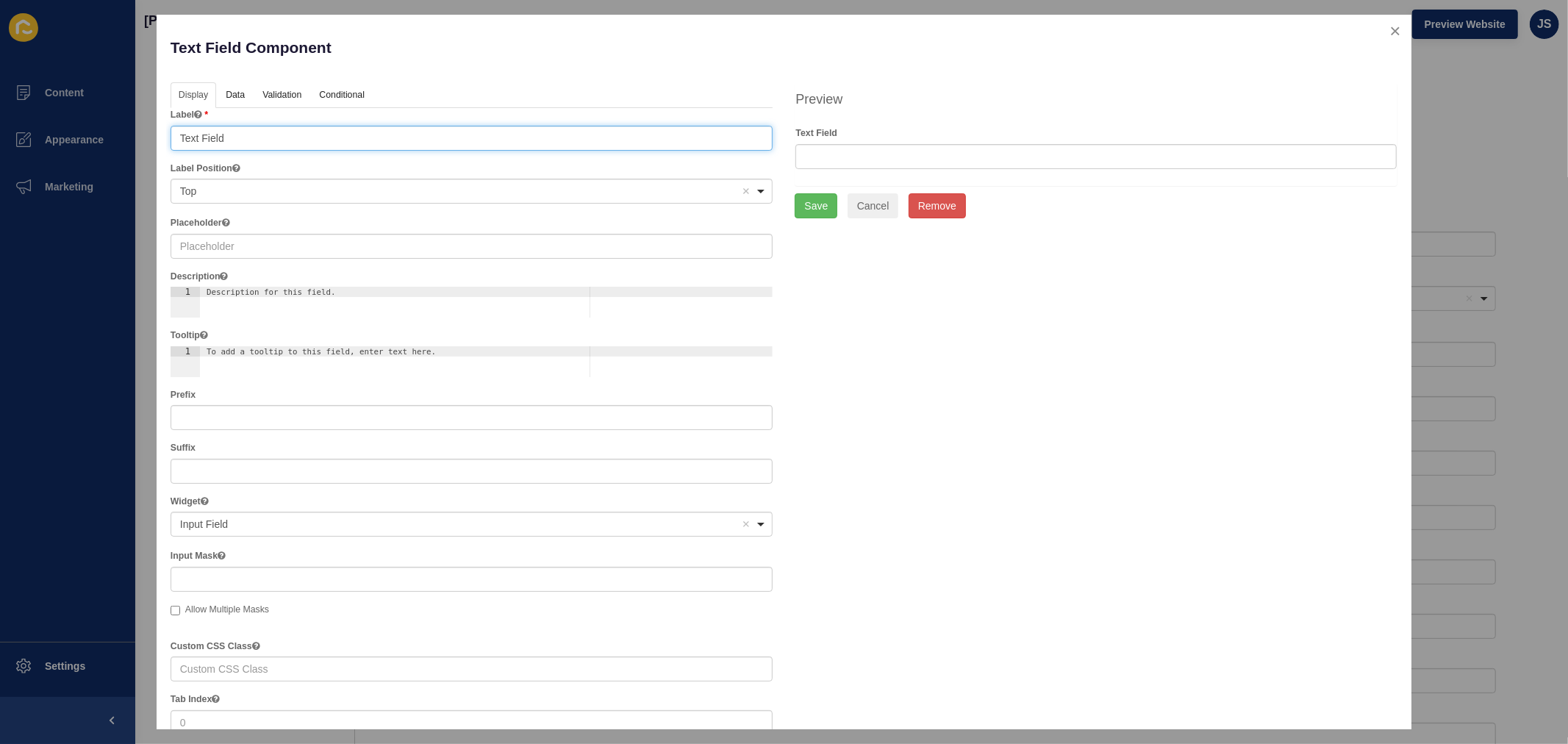
drag, startPoint x: 249, startPoint y: 137, endPoint x: 171, endPoint y: 141, distance: 78.1
click at [171, 141] on input "Text Field" at bounding box center [473, 138] width 603 height 25
type input "Phone Number 2 (If Applicable)"
click at [239, 85] on link "Data" at bounding box center [235, 96] width 33 height 28
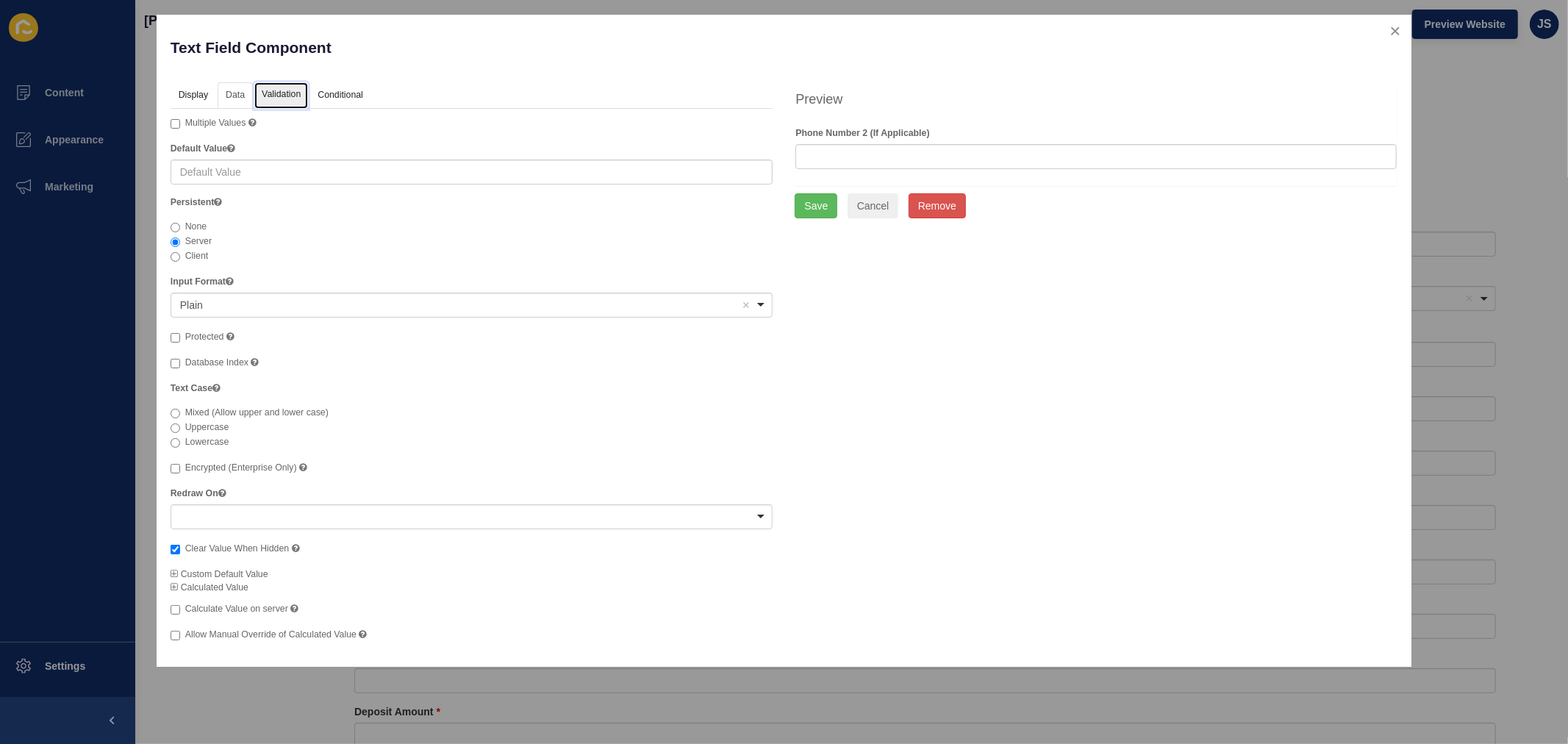
click at [282, 94] on link "Validation" at bounding box center [281, 96] width 54 height 28
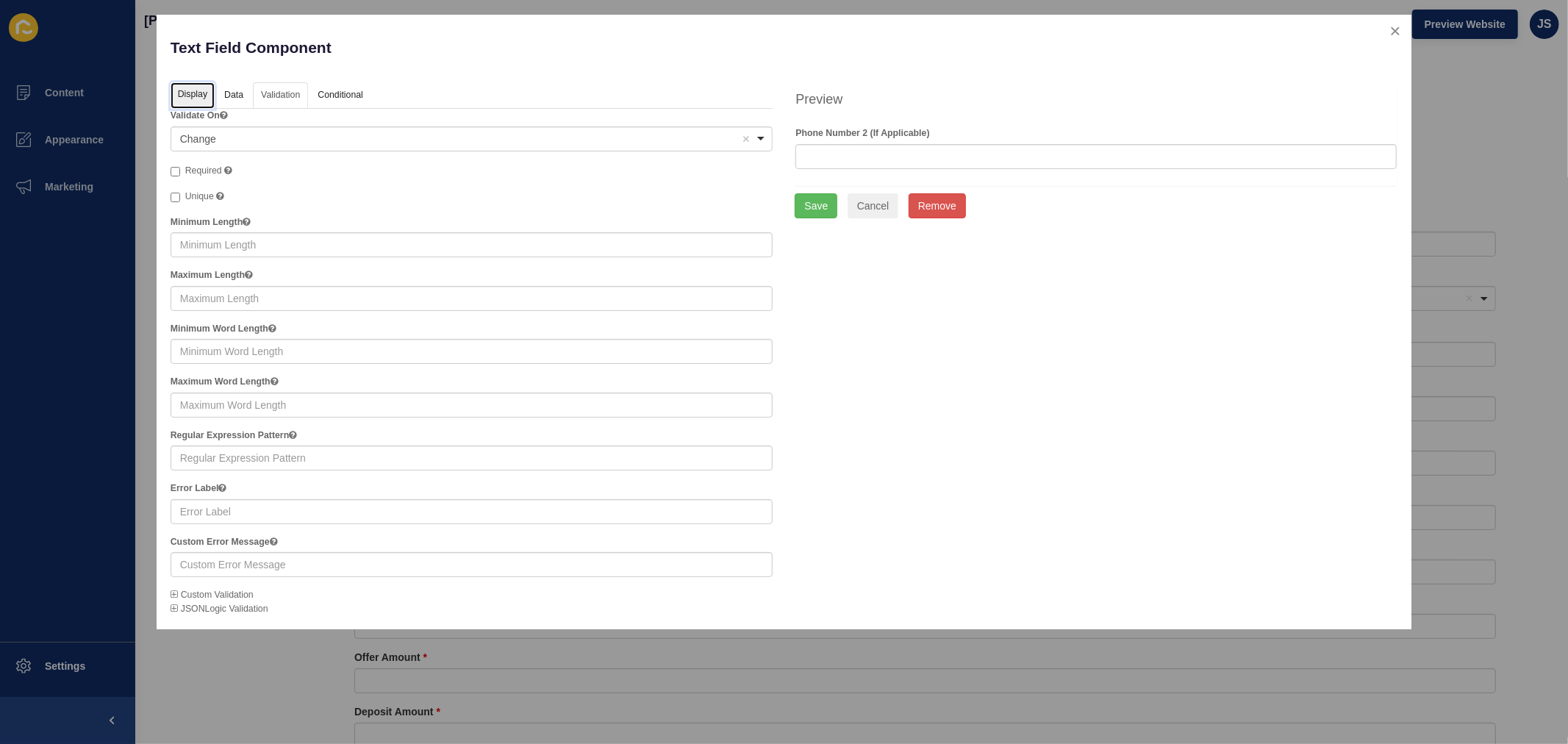
click at [186, 93] on link "Display" at bounding box center [193, 96] width 44 height 28
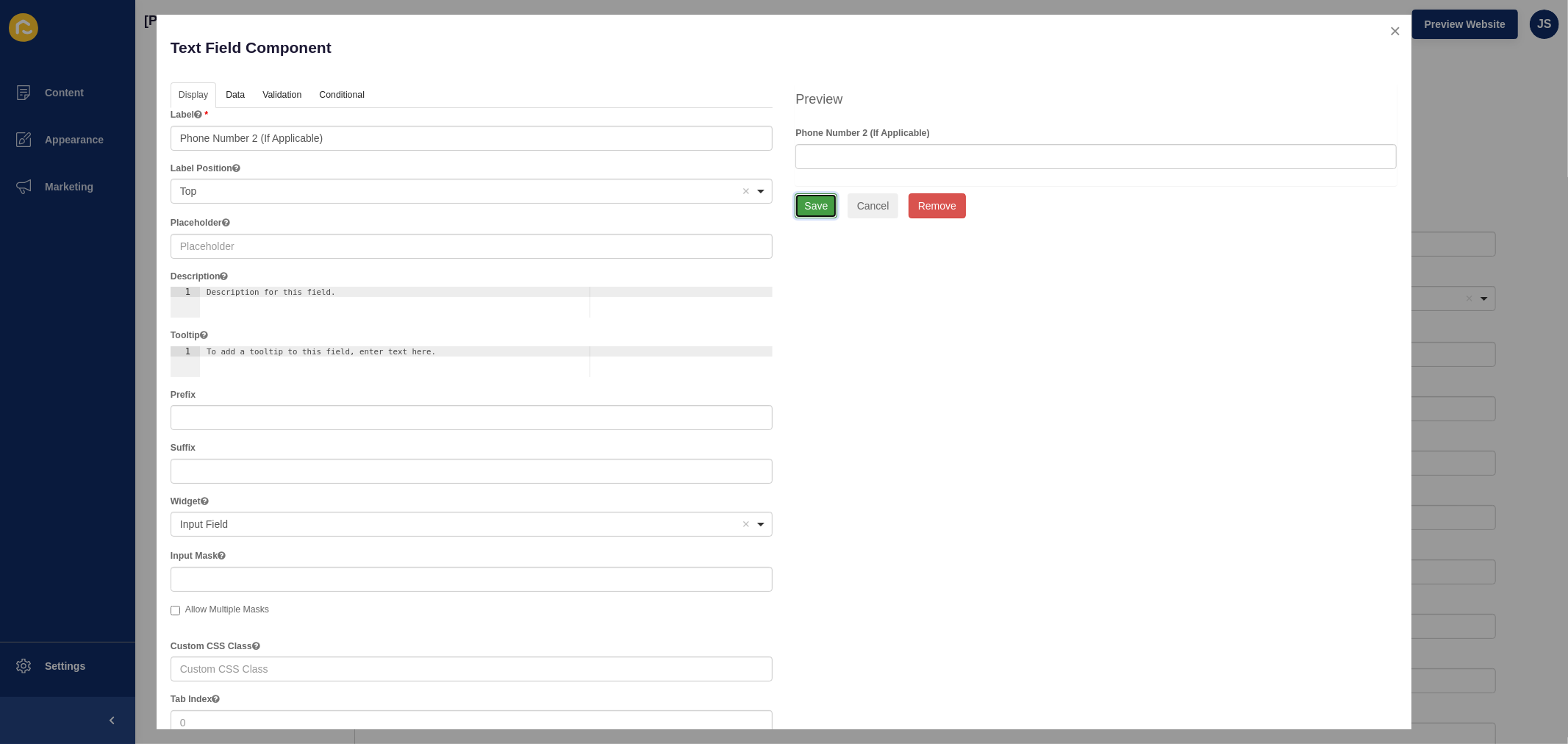
click at [808, 206] on button "Save" at bounding box center [815, 205] width 42 height 25
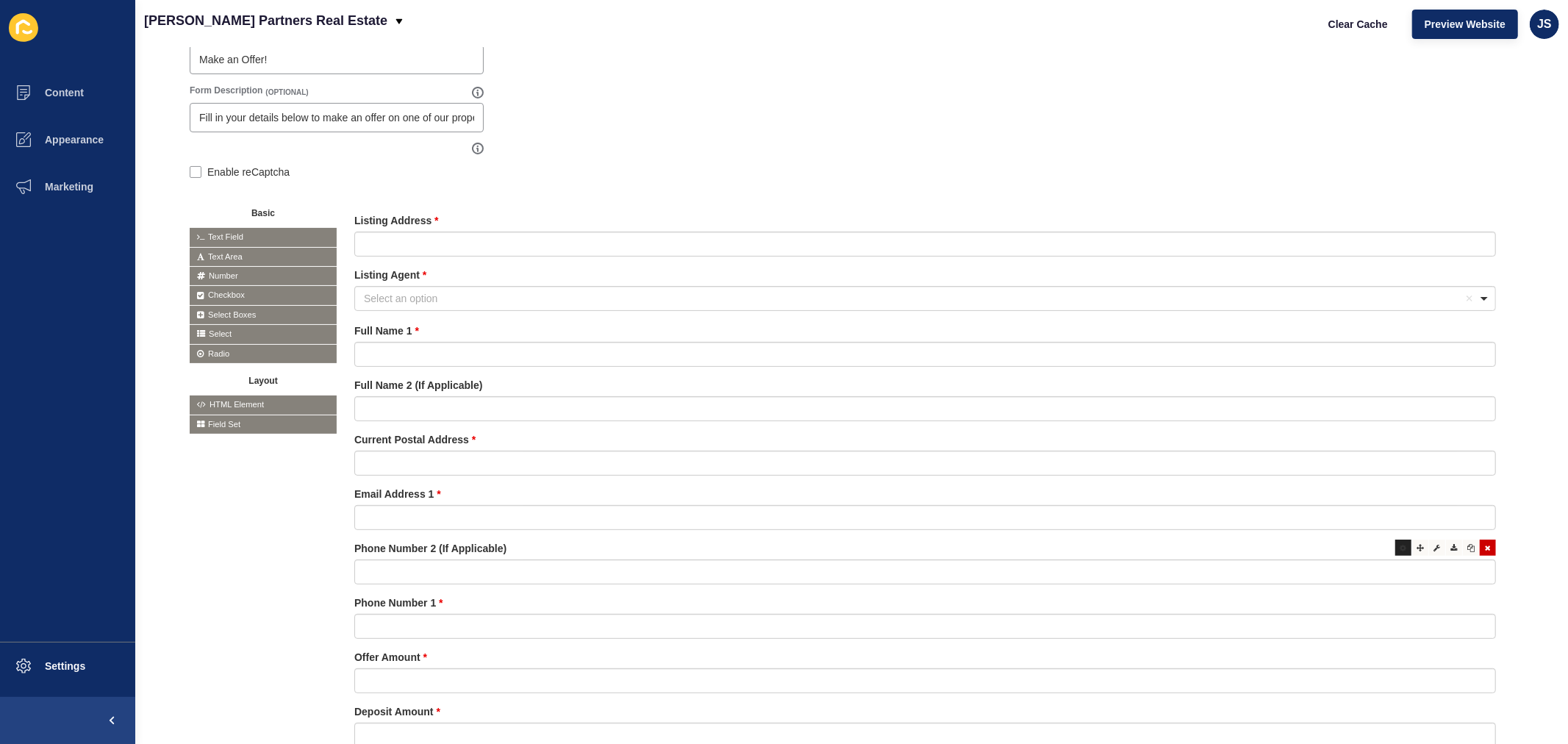
click at [1255, 545] on icon at bounding box center [1404, 547] width 7 height 7
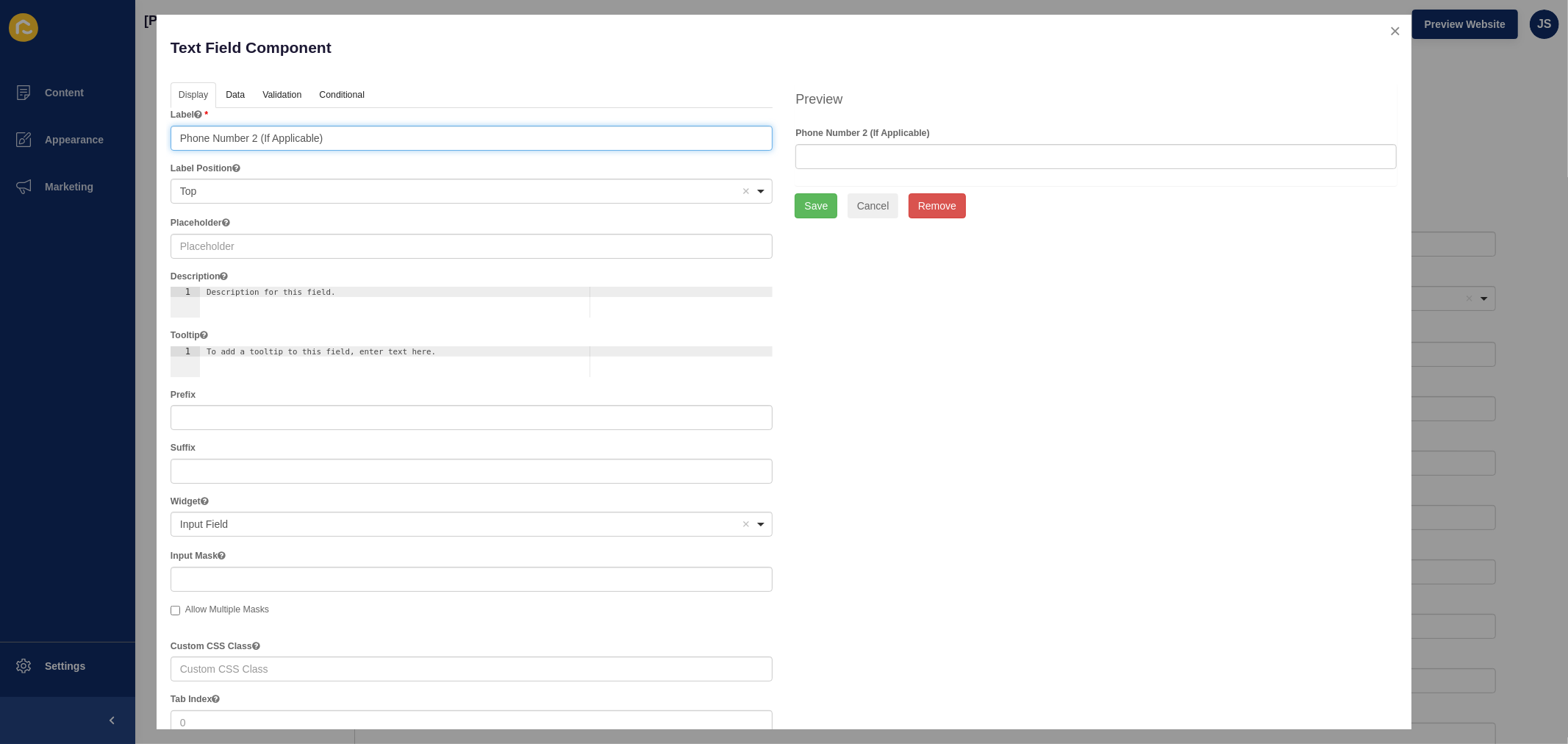
drag, startPoint x: 179, startPoint y: 139, endPoint x: 336, endPoint y: 134, distance: 157.1
click at [336, 134] on input "Phone Number 2 (If Applicable)" at bounding box center [473, 138] width 603 height 25
click at [250, 133] on input "Phone Number 2 (If Applicable)" at bounding box center [473, 138] width 603 height 25
click at [475, 135] on input "Email Address 2 (If Applicable)" at bounding box center [473, 138] width 603 height 25
type input "Email Address 2 (If Applicable)"
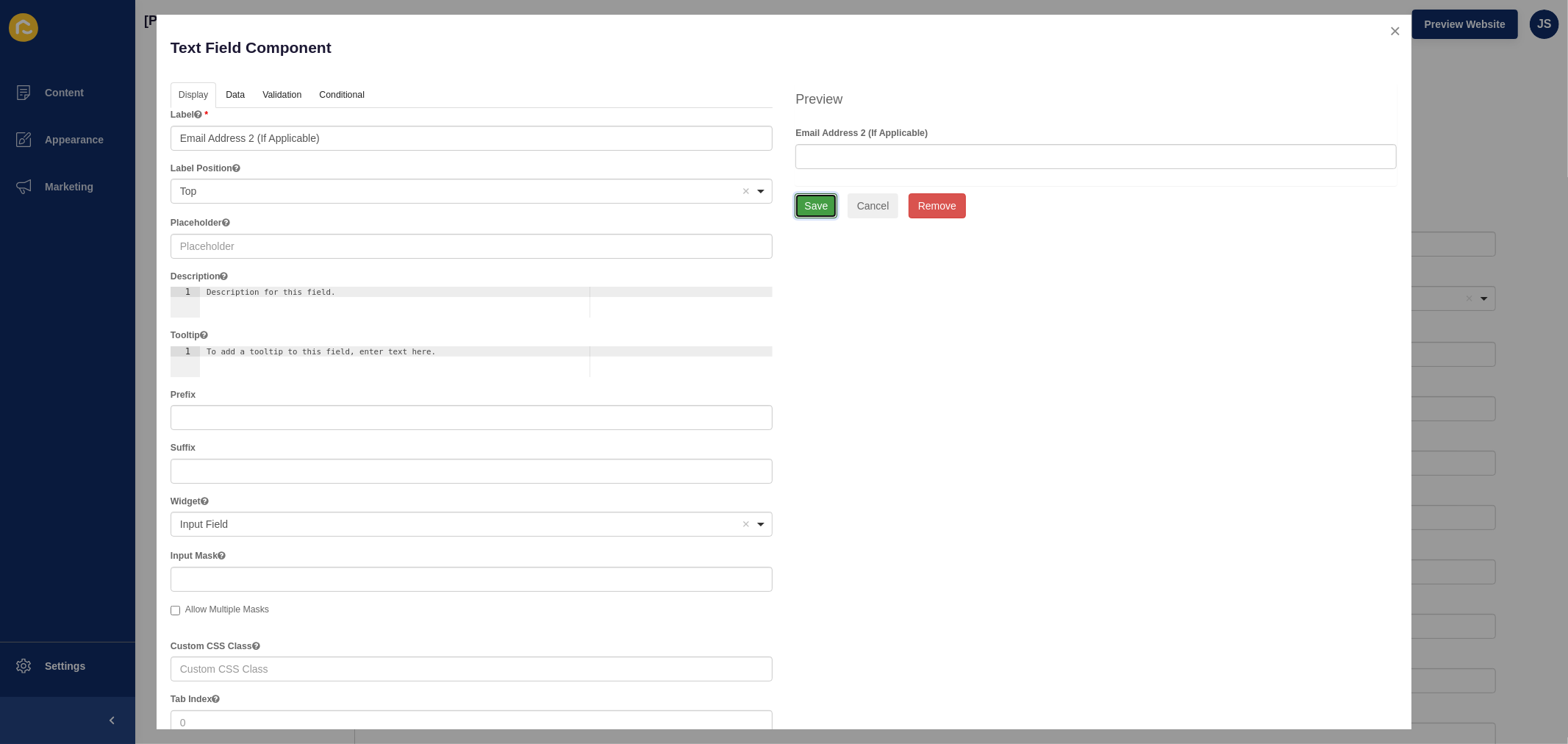
click at [809, 200] on button "Save" at bounding box center [815, 205] width 42 height 25
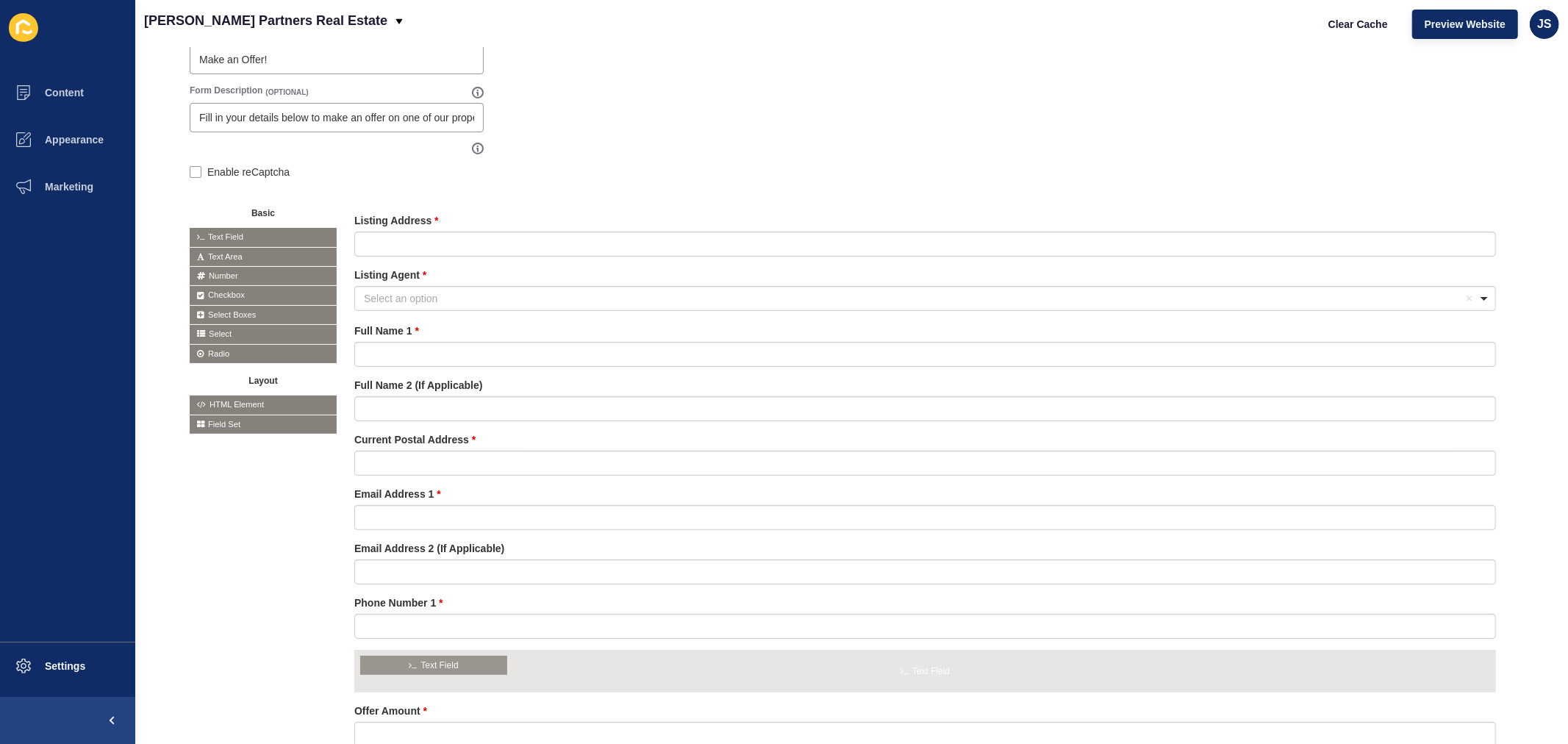
drag, startPoint x: 272, startPoint y: 229, endPoint x: 443, endPoint y: 658, distance: 461.8
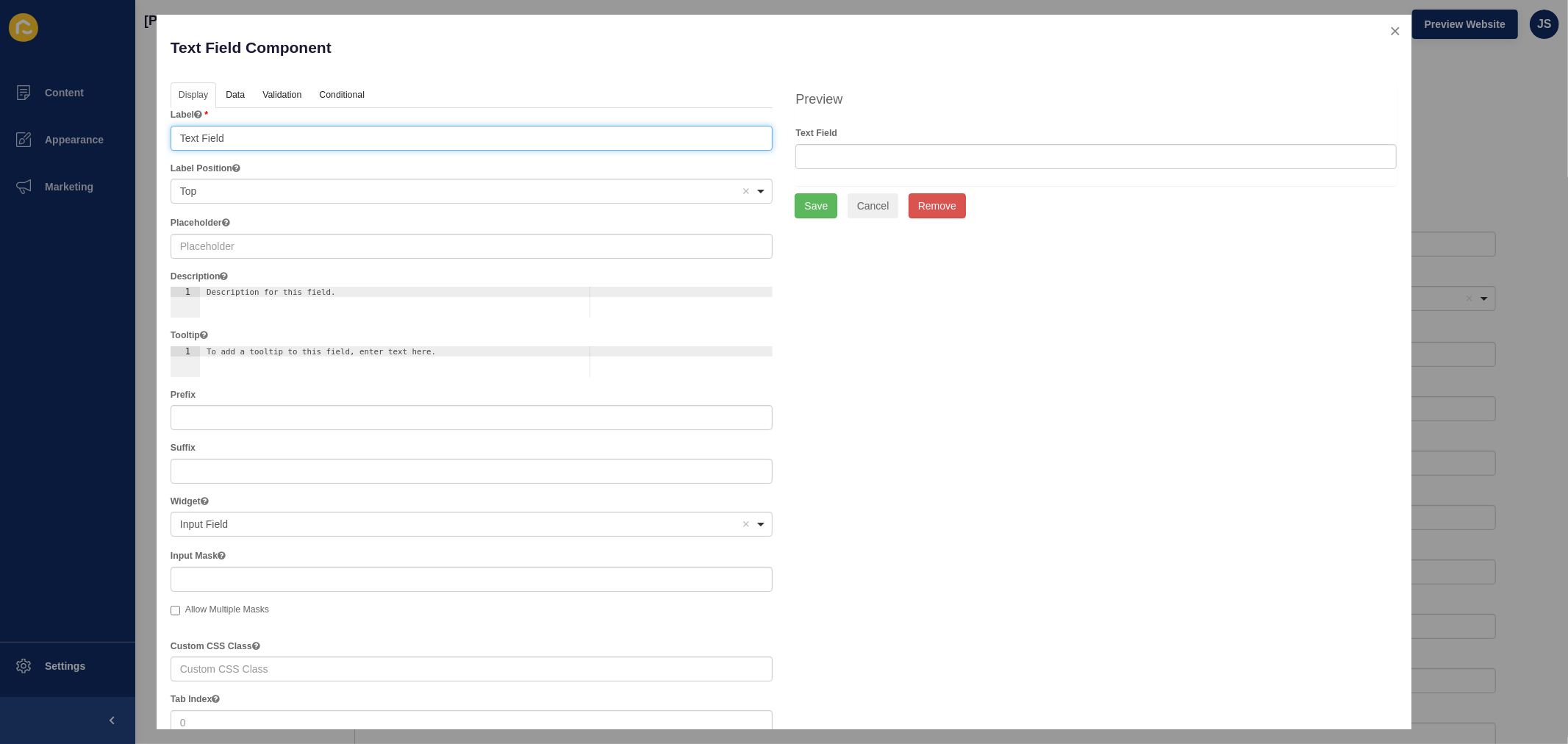
drag, startPoint x: 257, startPoint y: 138, endPoint x: 136, endPoint y: 127, distance: 121.5
click at [136, 127] on div "Text Field Component Help Display Data Validation API Conditional Logic Layout …" at bounding box center [784, 372] width 1568 height 744
paste input "Phone Number 2 (If Applicable)"
type input "Phone Number 2 (If Applicable)"
click at [288, 98] on link "Validation" at bounding box center [281, 96] width 54 height 28
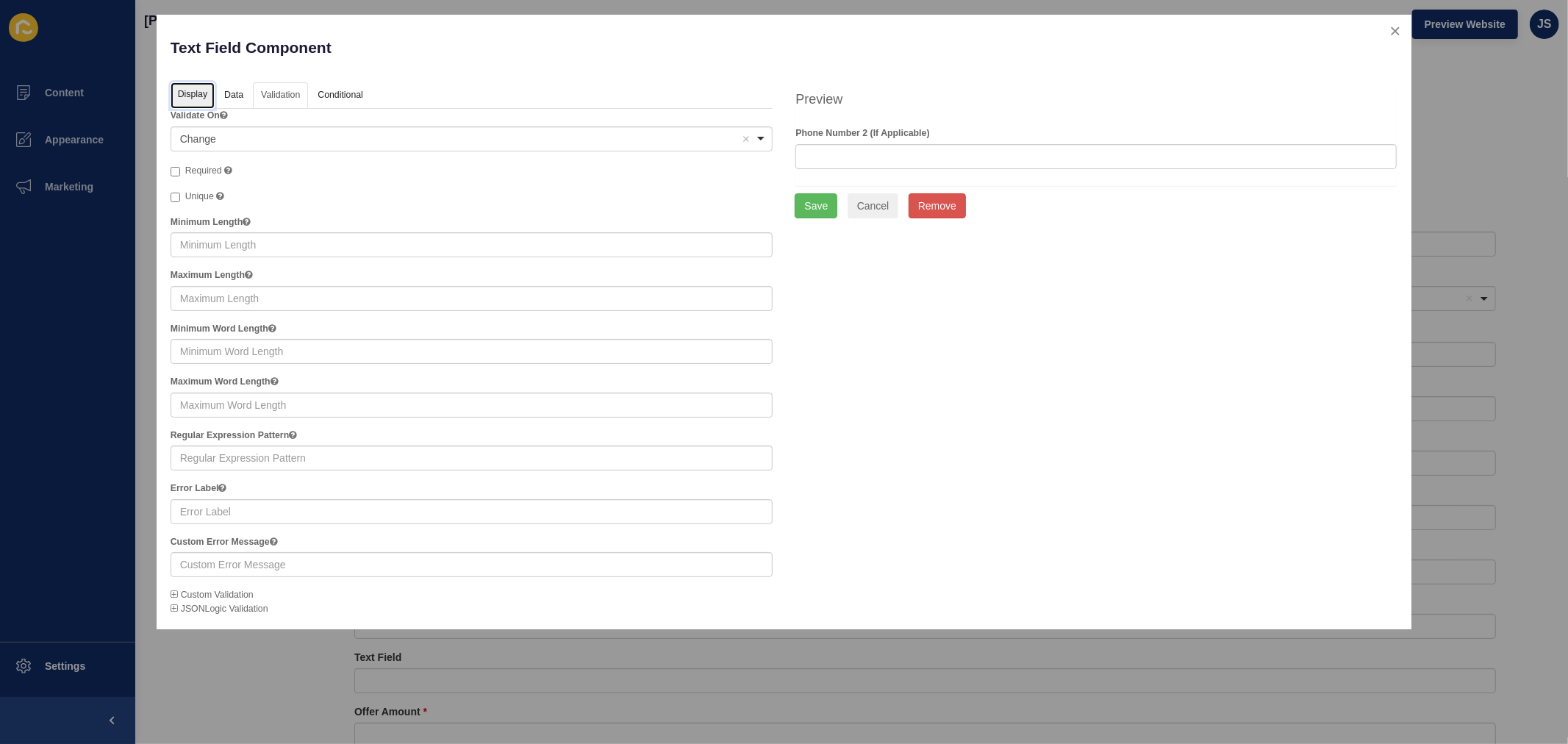
click at [194, 86] on link "Display" at bounding box center [193, 96] width 44 height 28
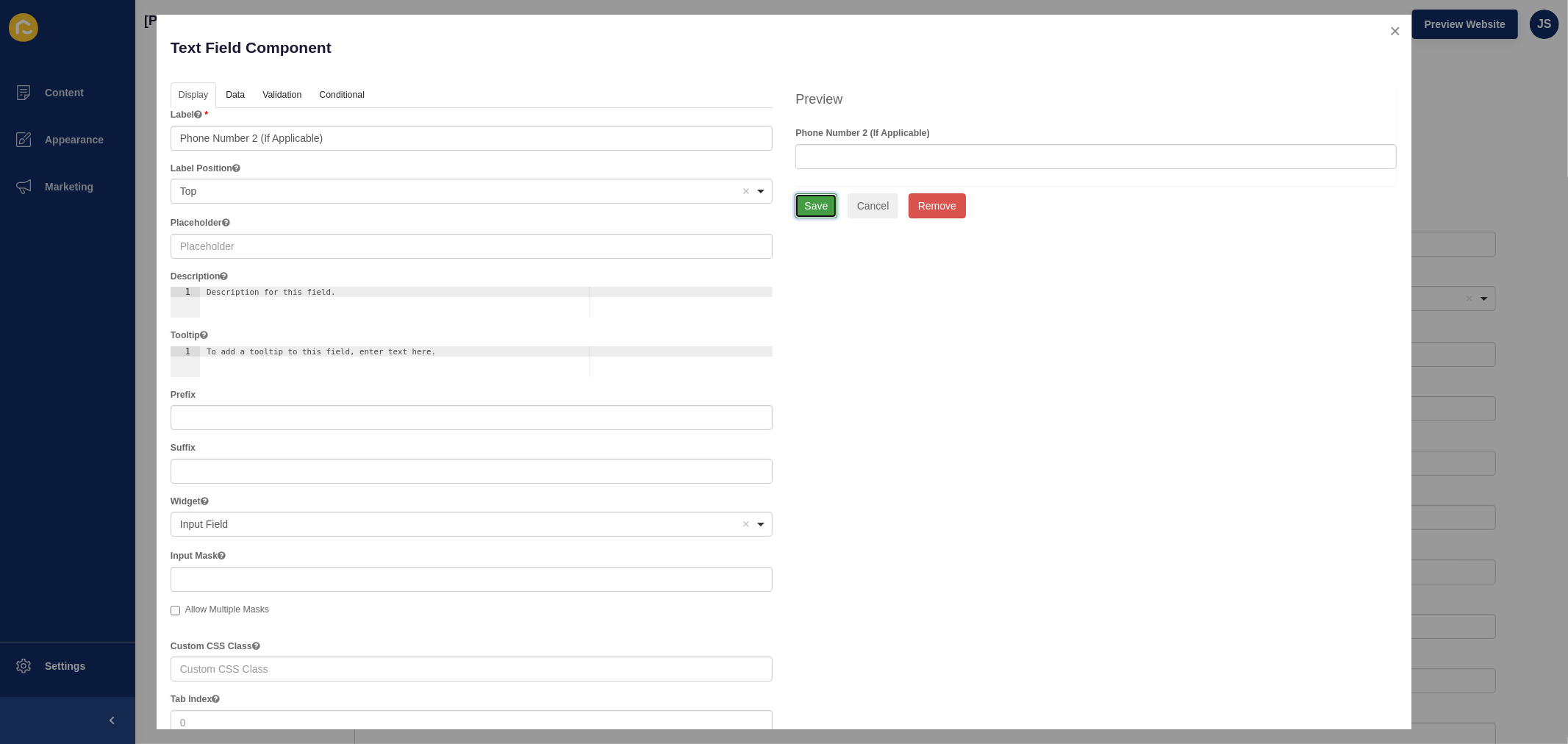
click at [807, 202] on button "Save" at bounding box center [815, 205] width 42 height 25
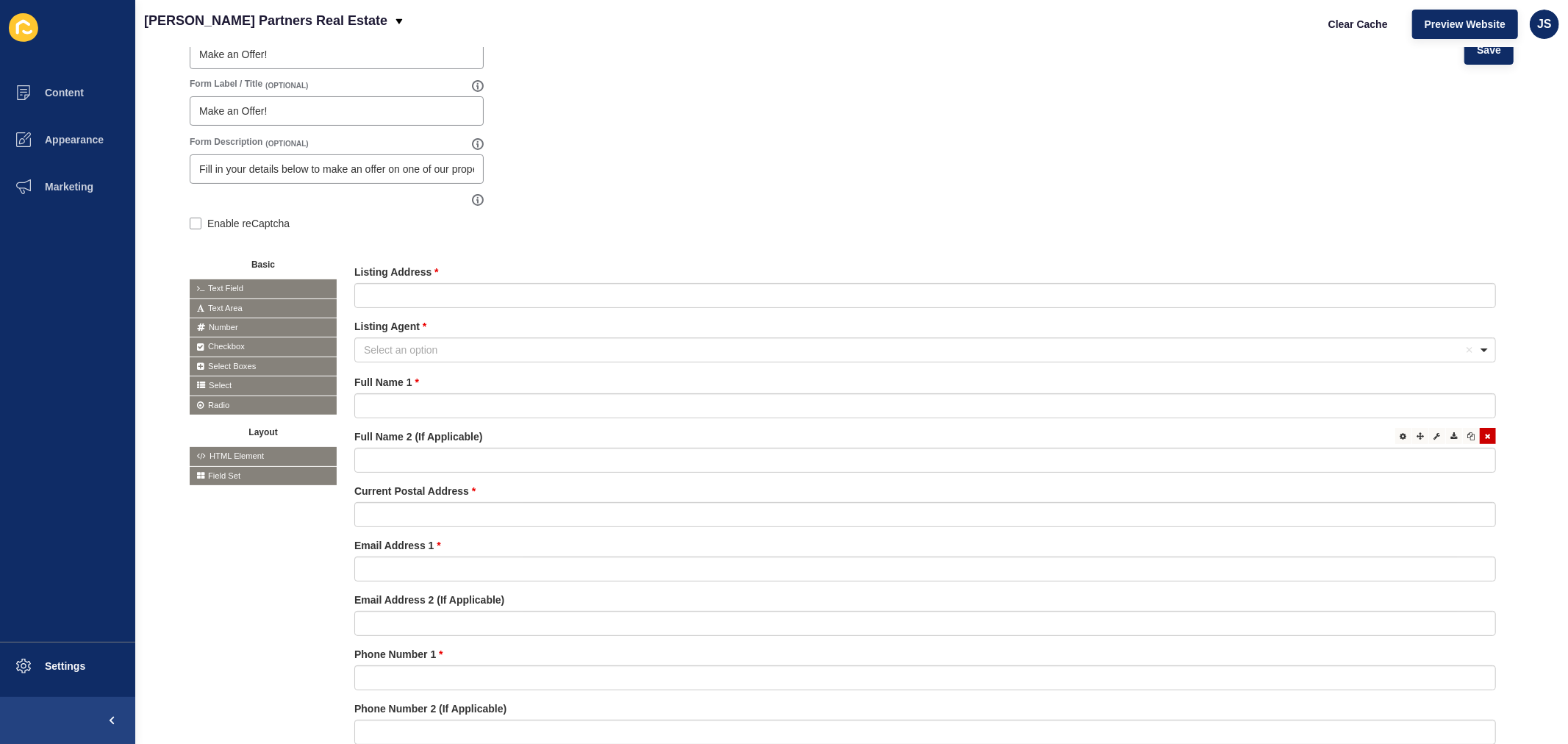
scroll to position [77, 0]
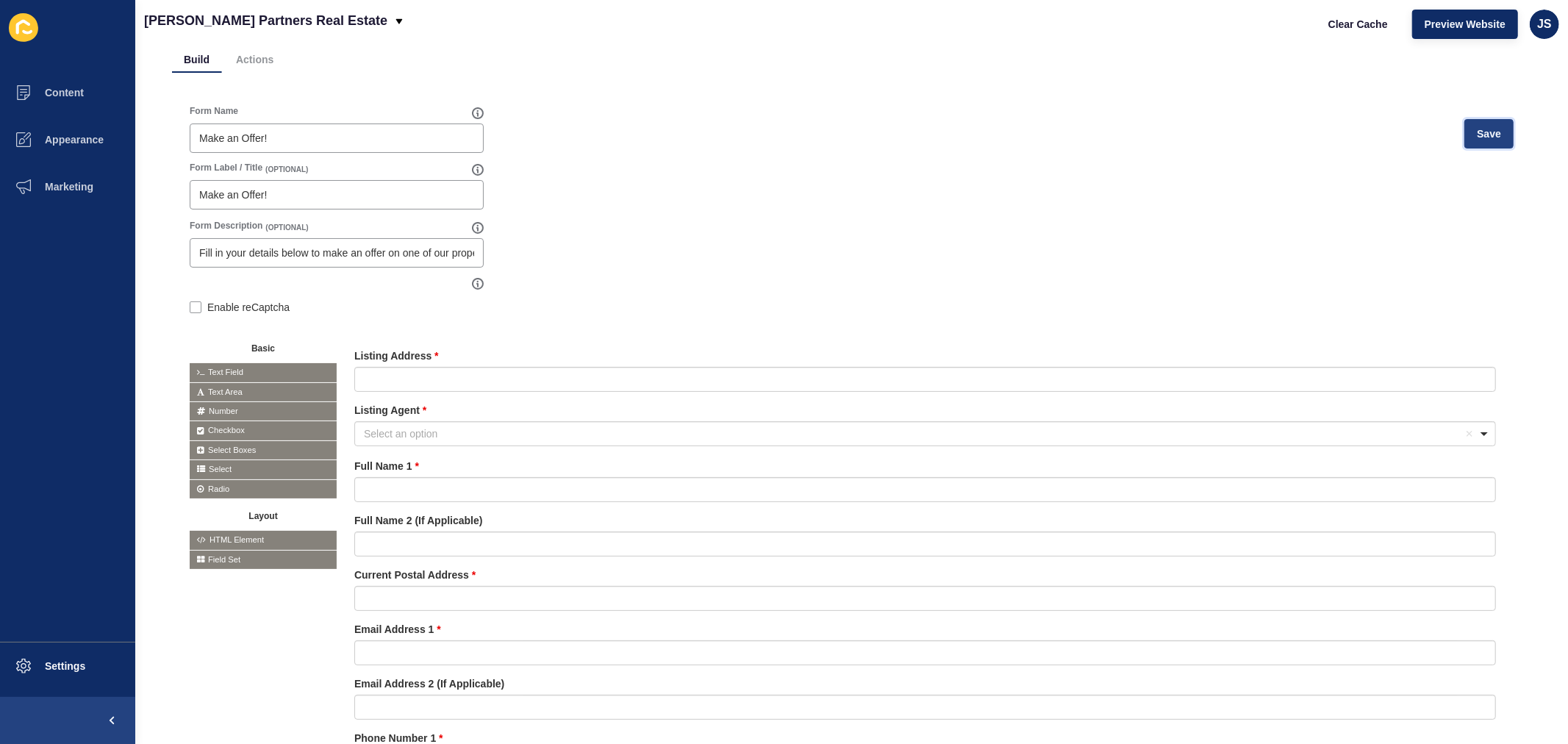
click at [1255, 127] on span "Save" at bounding box center [1489, 134] width 25 height 15
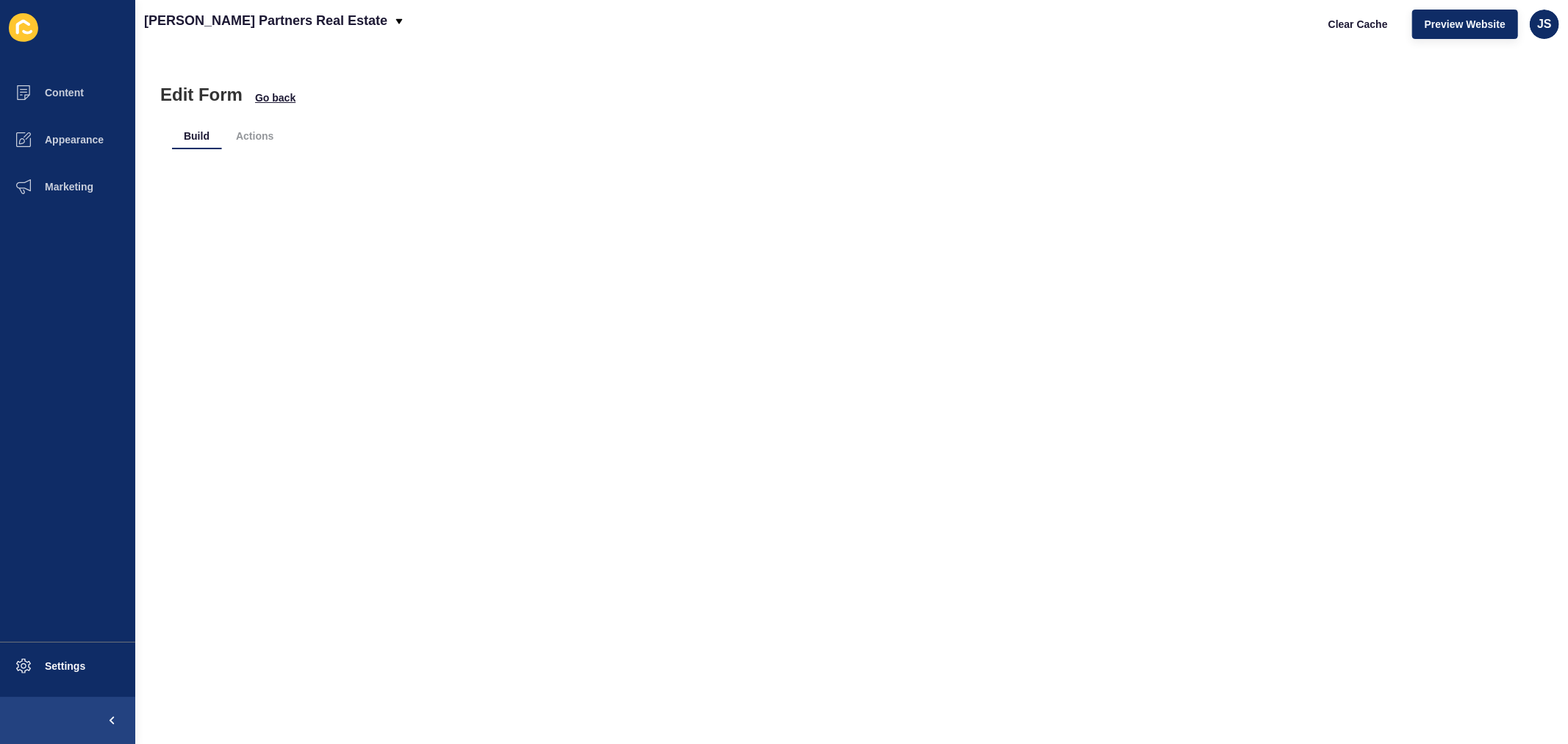
scroll to position [0, 0]
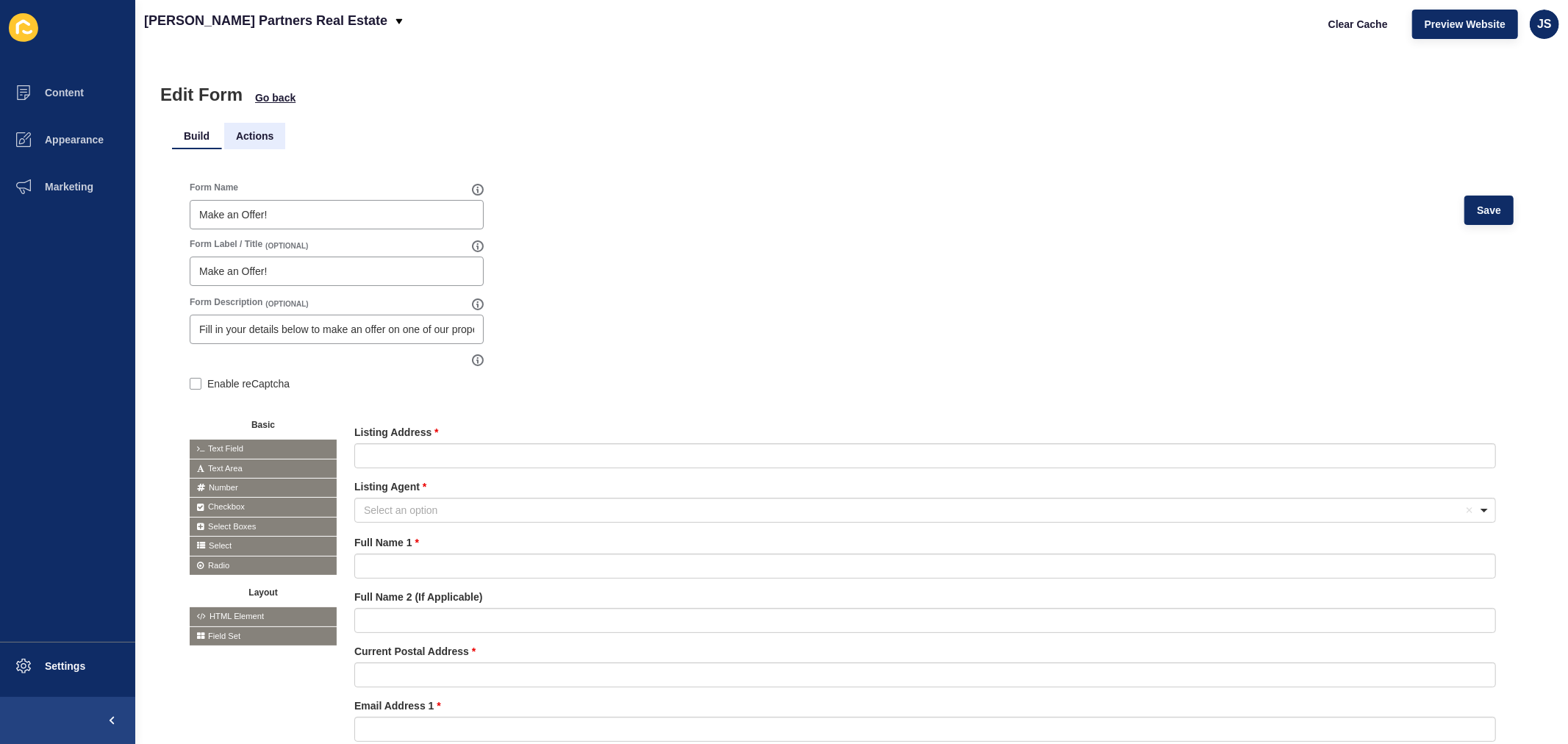
click at [258, 133] on li "Actions" at bounding box center [254, 136] width 61 height 27
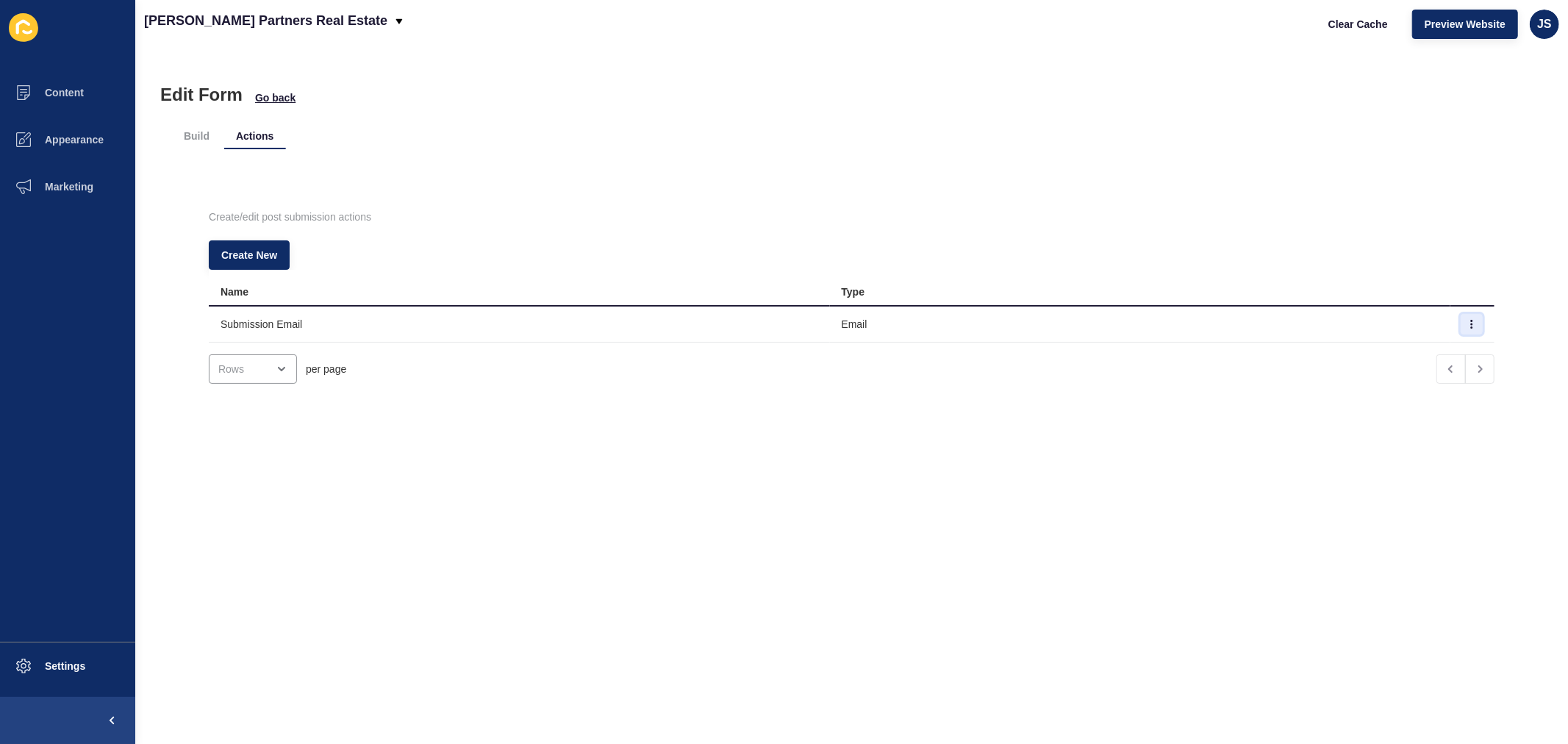
click at [1255, 320] on icon "button" at bounding box center [1472, 324] width 9 height 9
click at [1255, 351] on link "Edit" at bounding box center [1407, 353] width 103 height 32
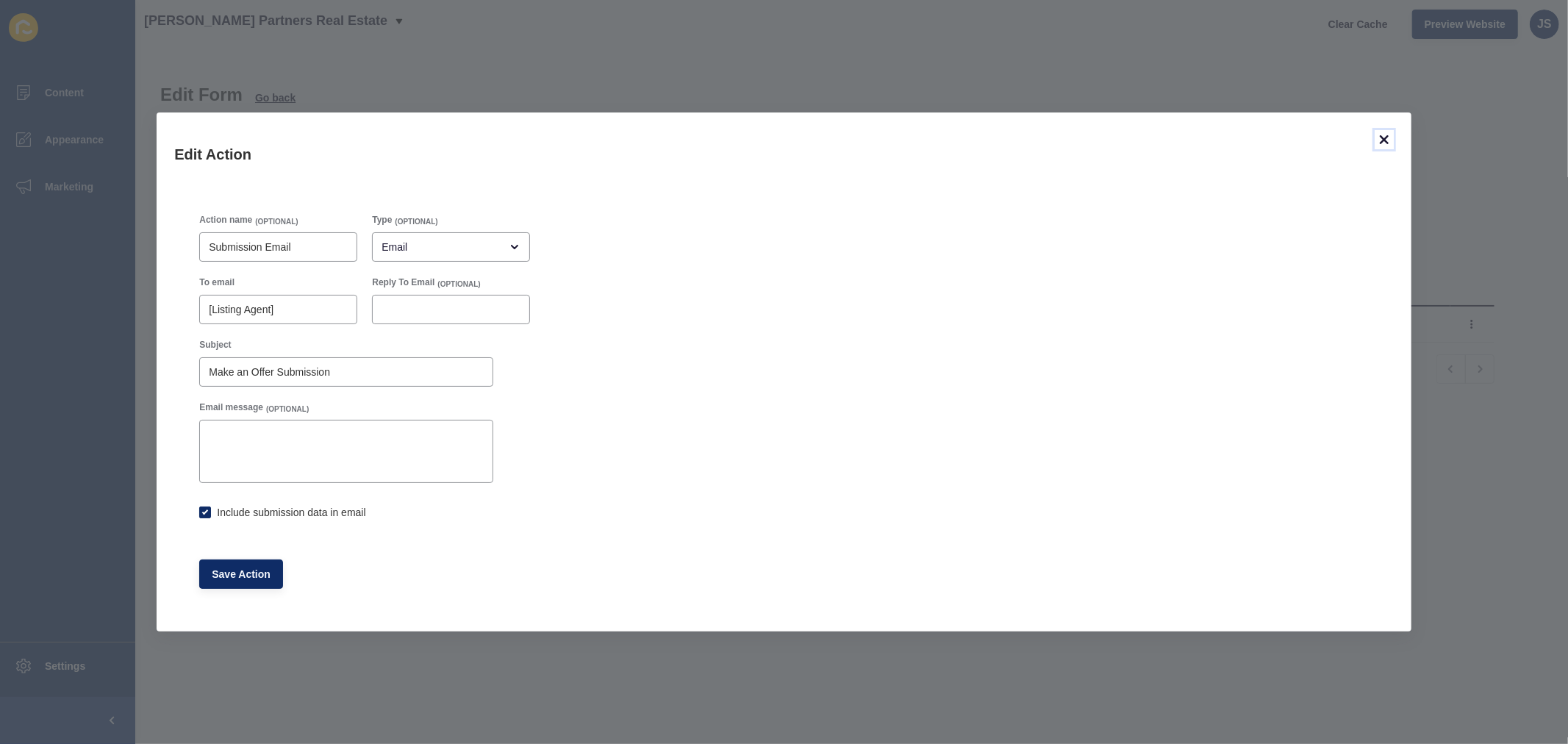
click at [1255, 138] on icon at bounding box center [1384, 140] width 18 height 18
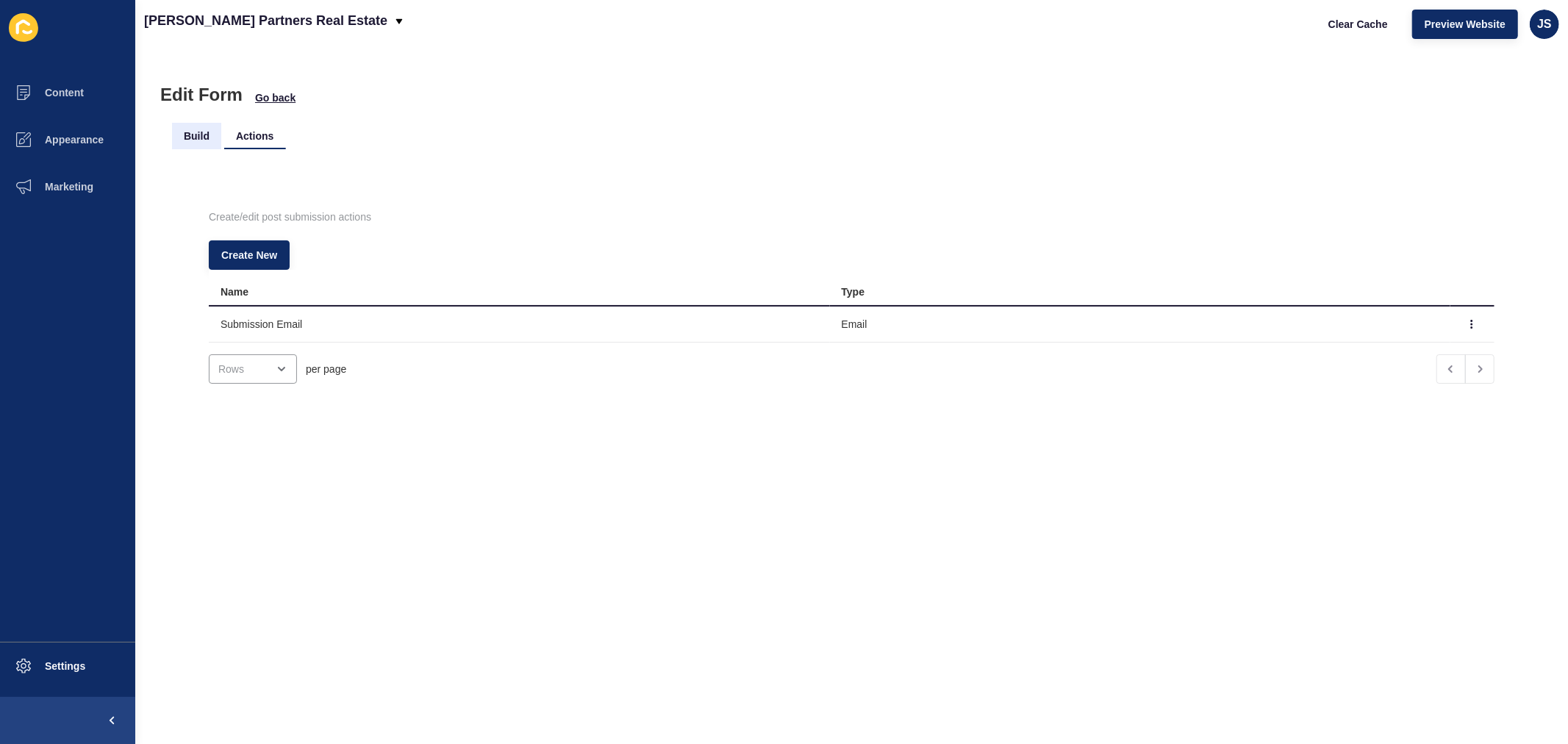
click at [186, 130] on li "Build" at bounding box center [196, 136] width 49 height 27
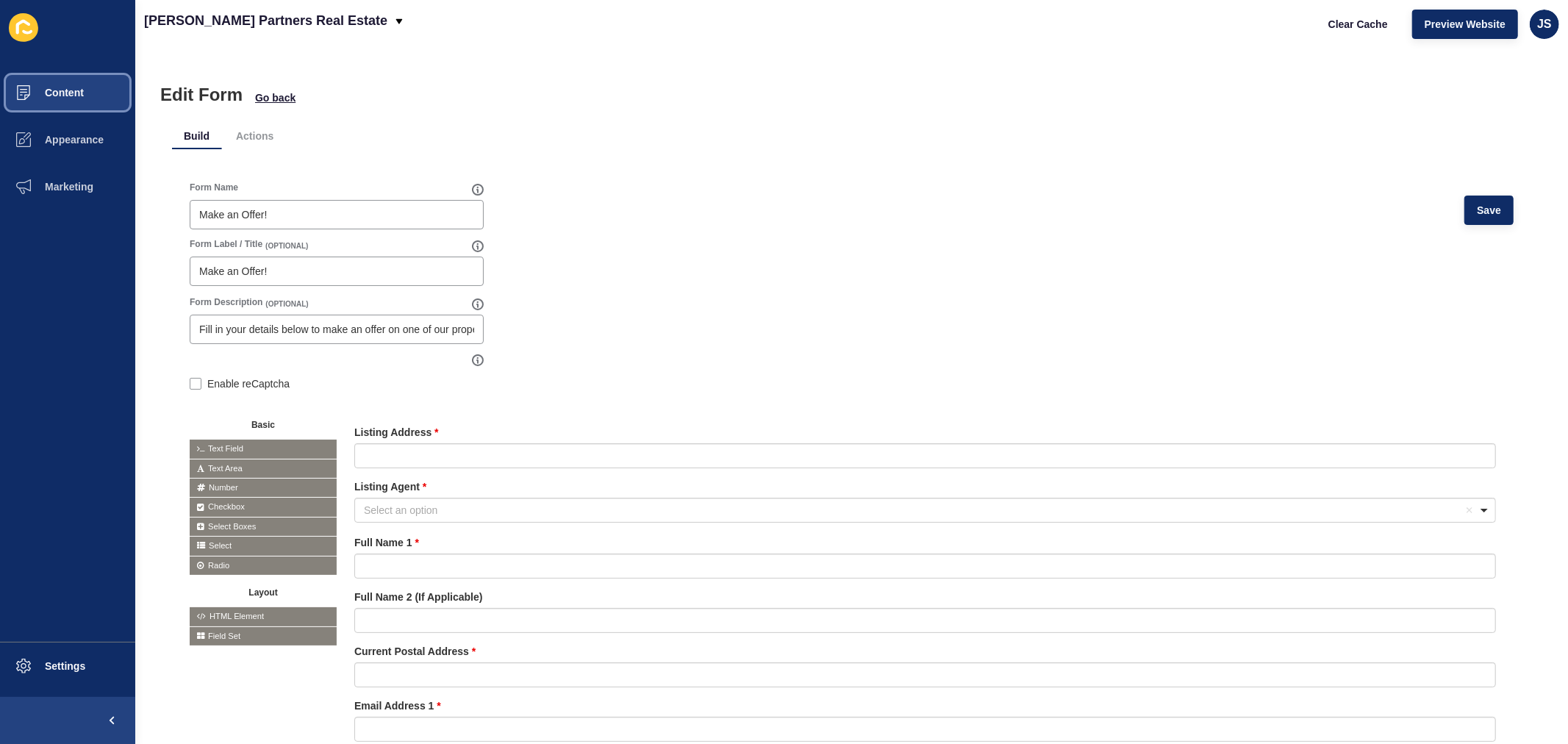
click at [86, 100] on button "Content" at bounding box center [68, 92] width 136 height 47
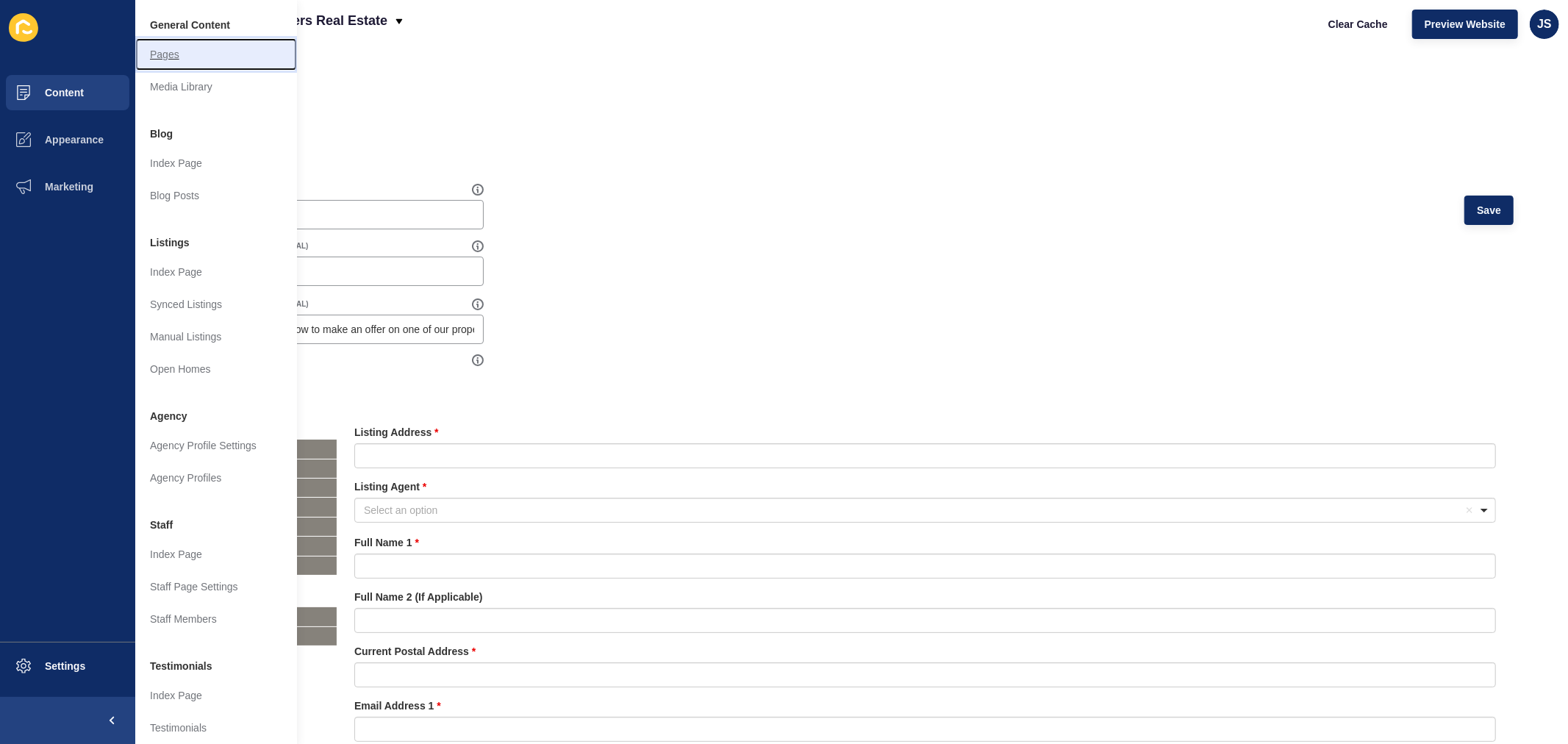
click at [174, 52] on link "Pages" at bounding box center [216, 54] width 162 height 32
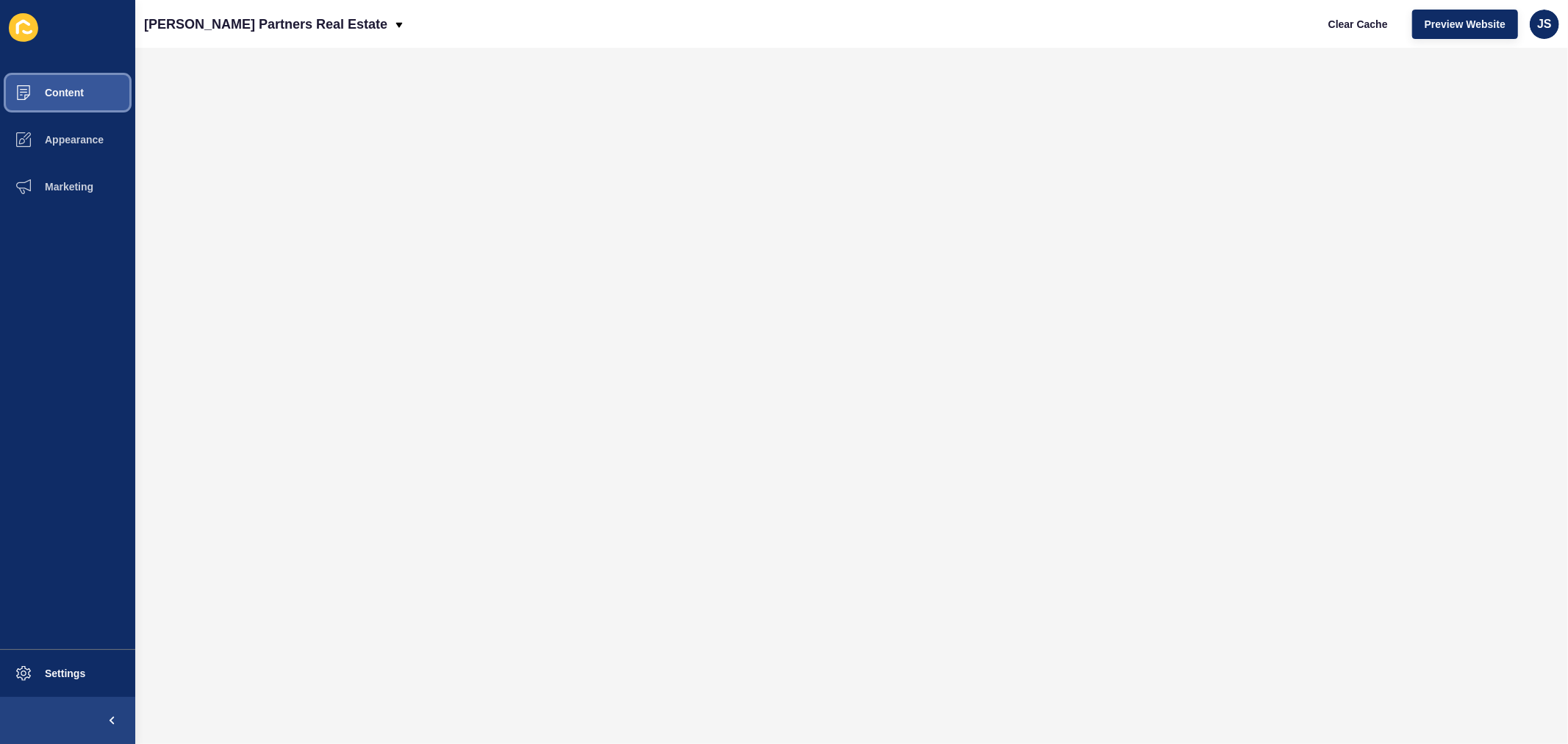
click at [84, 93] on span "Content" at bounding box center [41, 92] width 86 height 12
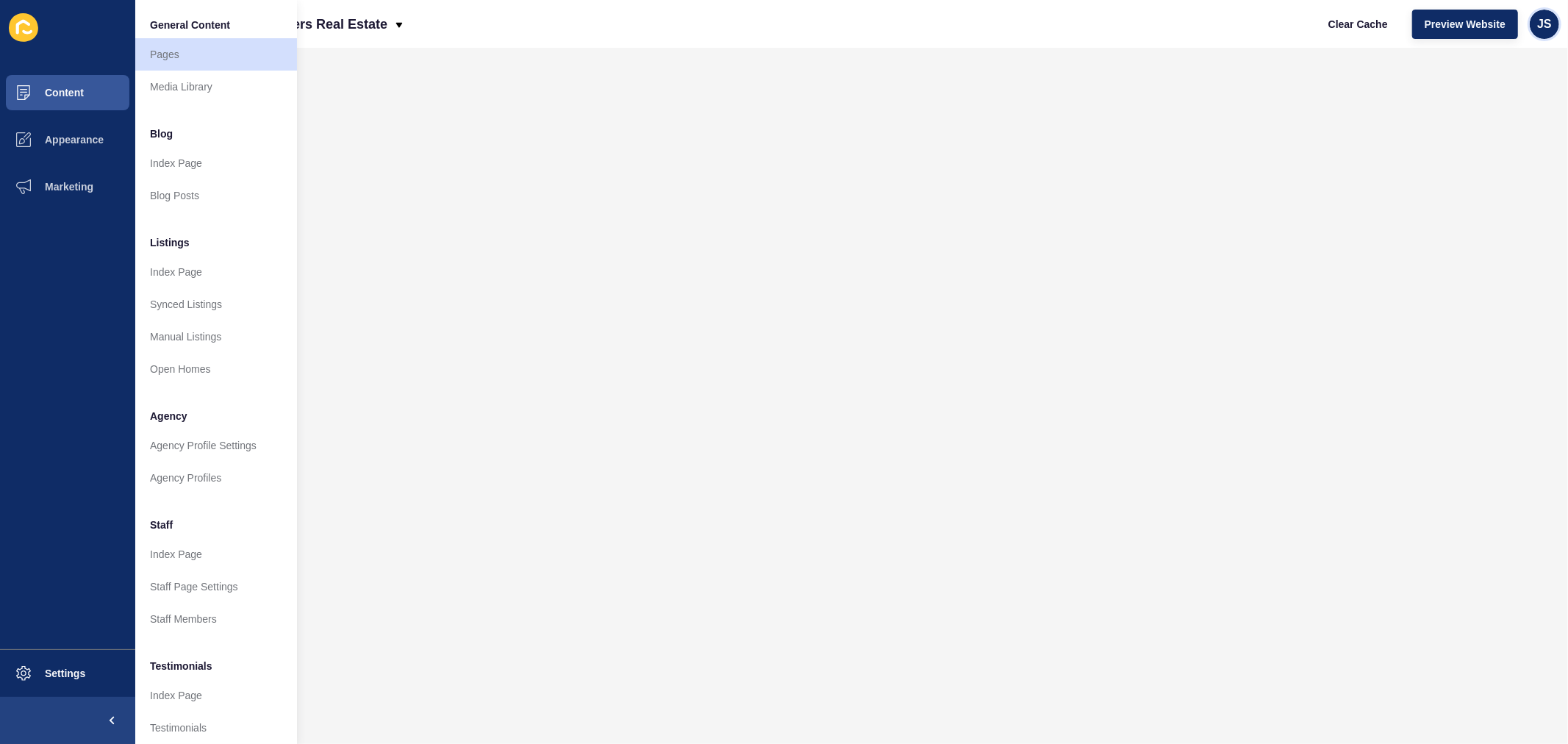
click at [1255, 19] on span "JS" at bounding box center [1544, 24] width 15 height 15
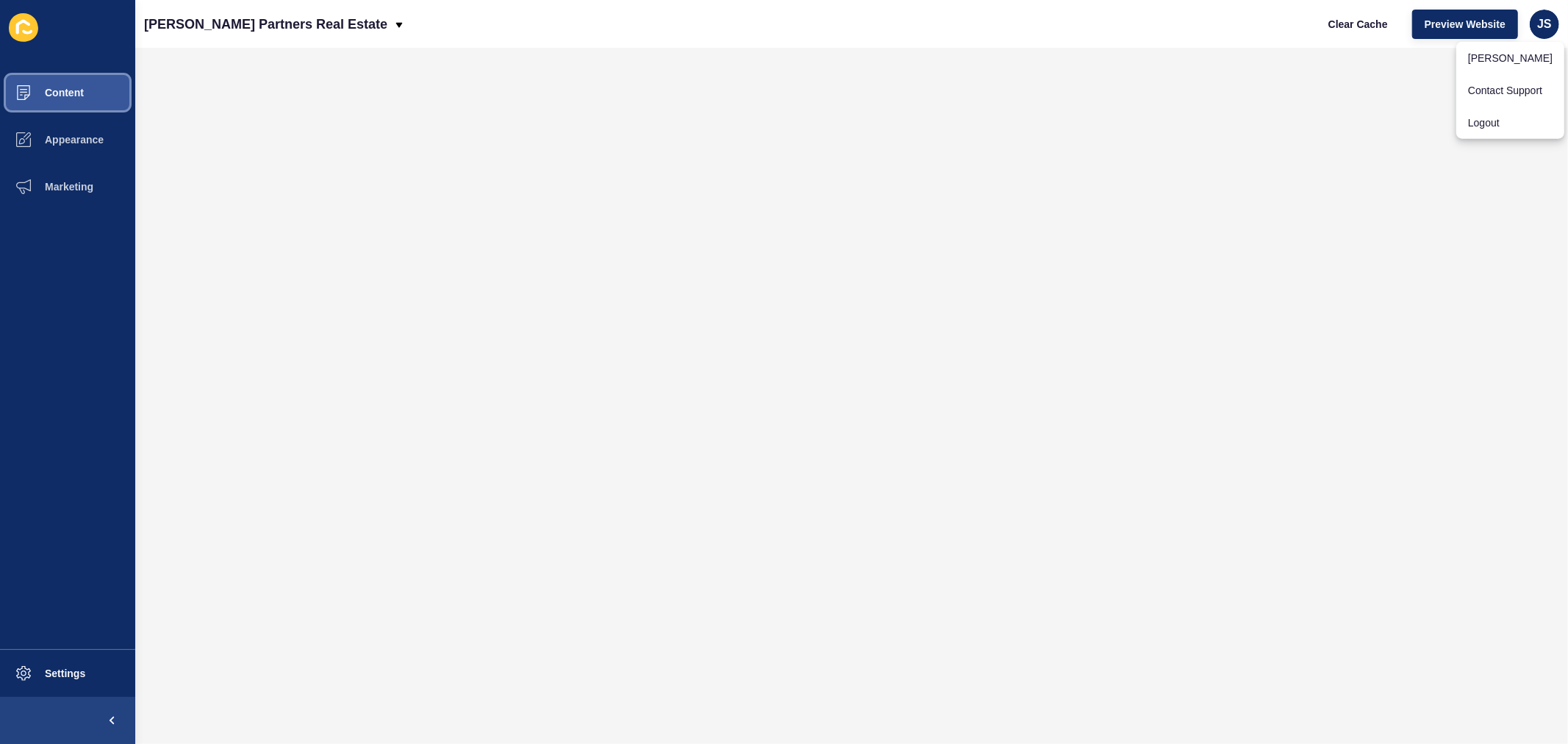
click at [42, 90] on span "Content" at bounding box center [41, 92] width 86 height 12
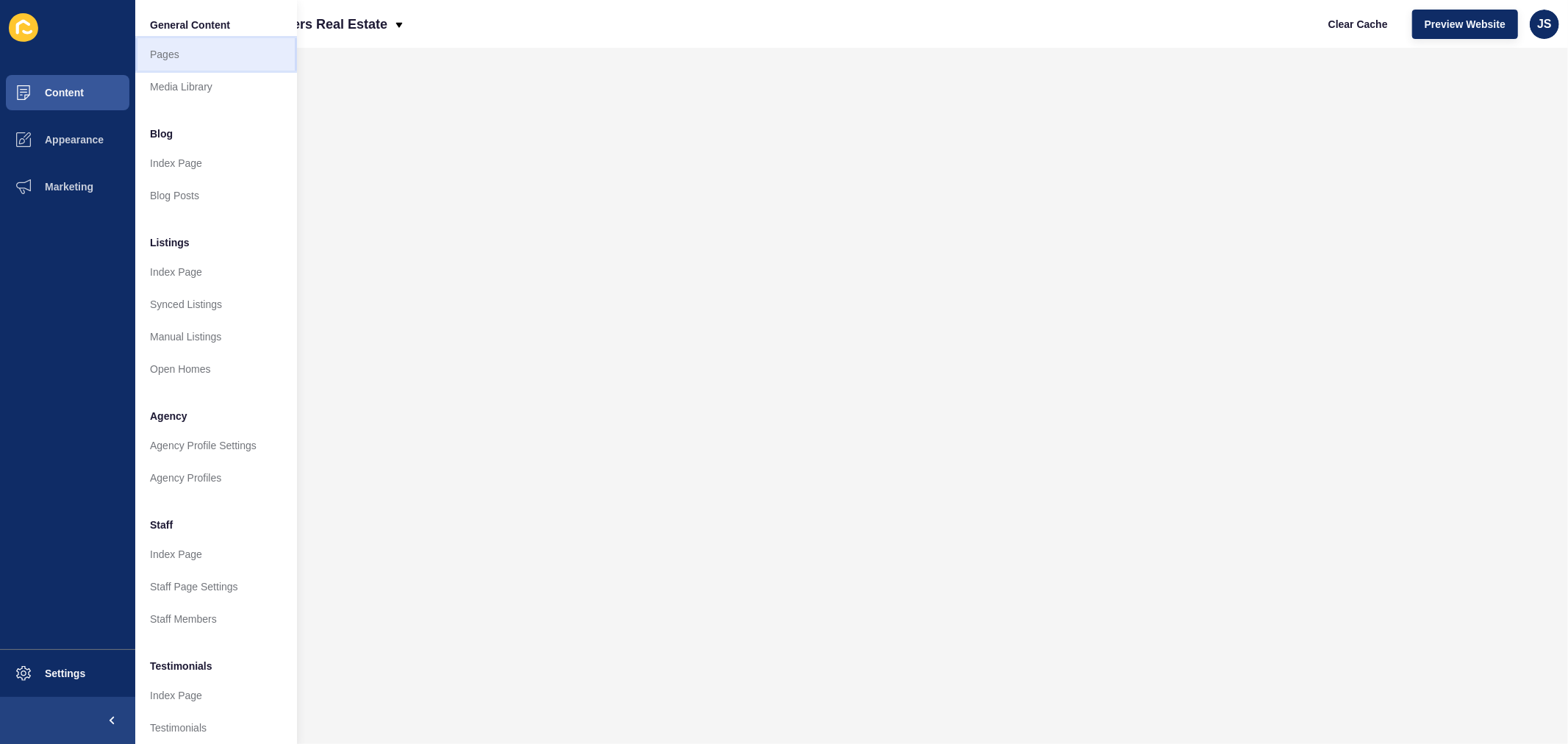
click at [198, 49] on link "Pages" at bounding box center [216, 54] width 162 height 32
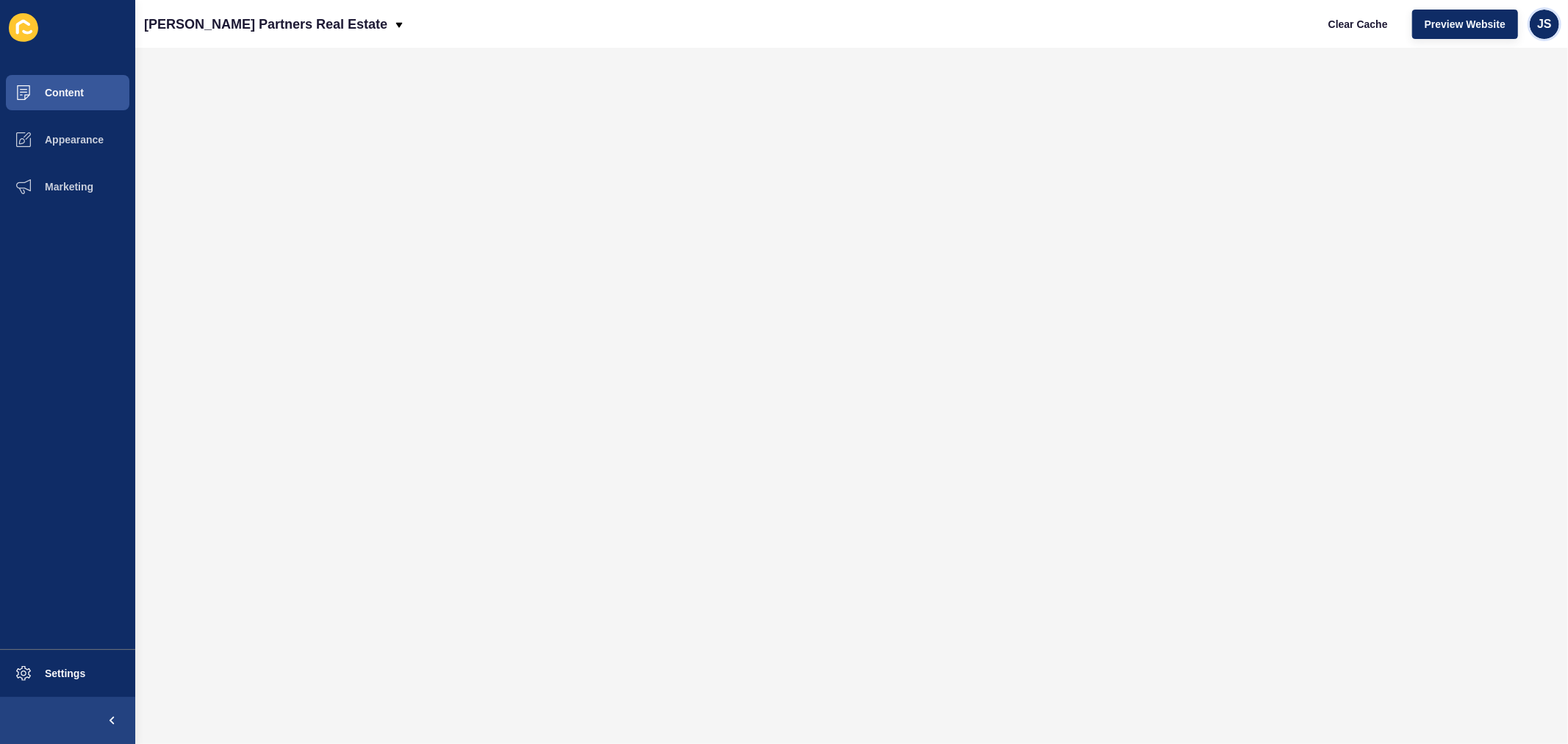
click at [1255, 25] on span "JS" at bounding box center [1544, 24] width 15 height 15
click at [1255, 127] on link "Logout" at bounding box center [1511, 123] width 108 height 32
